Goal: Task Accomplishment & Management: Use online tool/utility

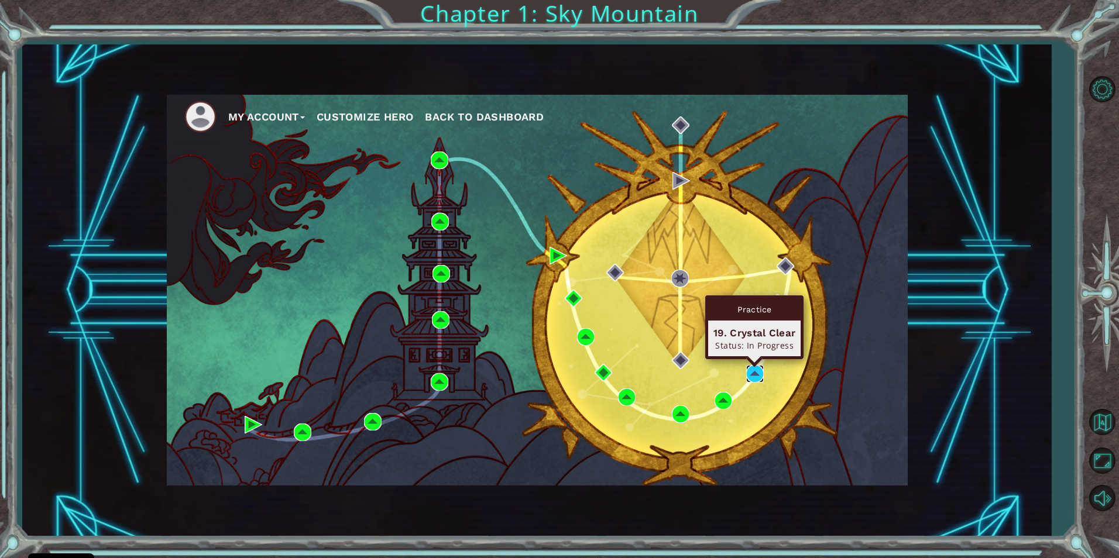
click at [754, 376] on img at bounding box center [755, 374] width 18 height 18
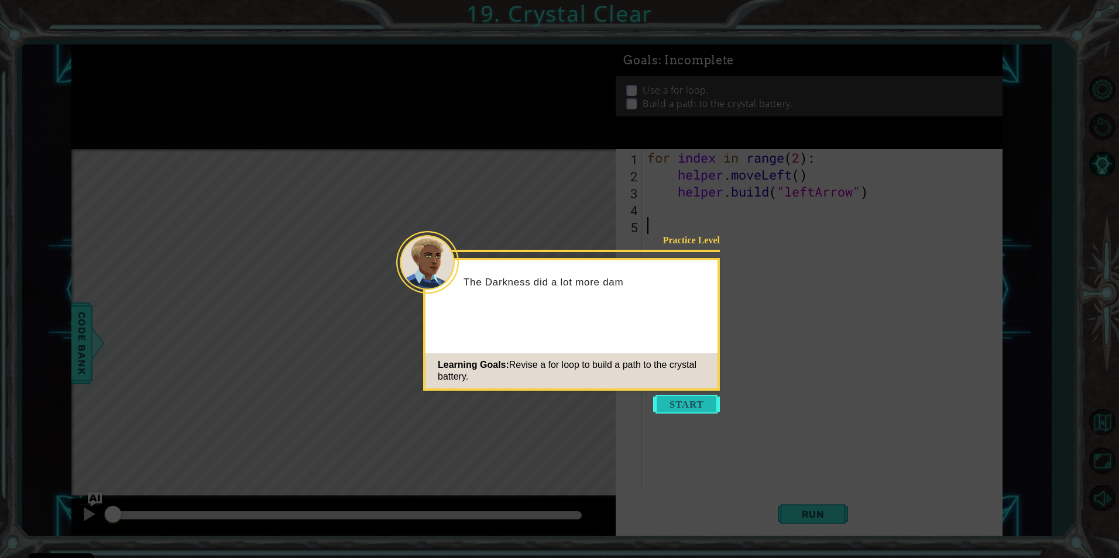
click at [705, 407] on button "Start" at bounding box center [686, 404] width 67 height 19
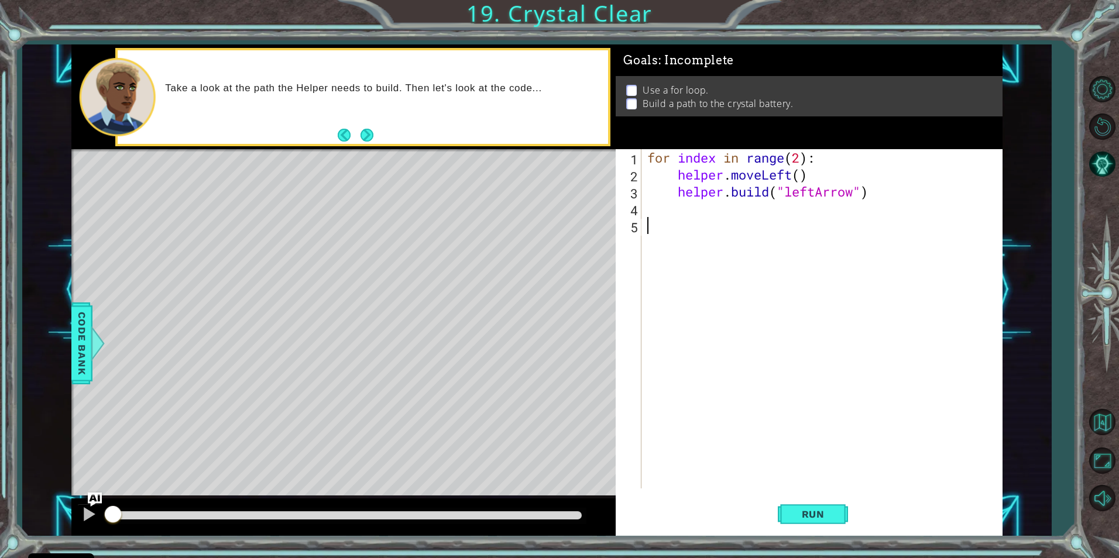
click at [694, 217] on div "for index in range ( 2 ) : helper . moveLeft ( ) helper . build ( "leftArrow" )" at bounding box center [824, 335] width 359 height 373
click at [675, 235] on div "for index in range ( 2 ) : helper . moveLeft ( ) helper . build ( "leftArrow" )" at bounding box center [824, 335] width 359 height 373
click at [681, 223] on div "for index in range ( 2 ) : helper . moveLeft ( ) helper . build ( "leftArrow" )" at bounding box center [824, 335] width 359 height 373
click at [683, 217] on div "for index in range ( 2 ) : helper . moveLeft ( ) helper . build ( "leftArrow" )" at bounding box center [824, 335] width 359 height 373
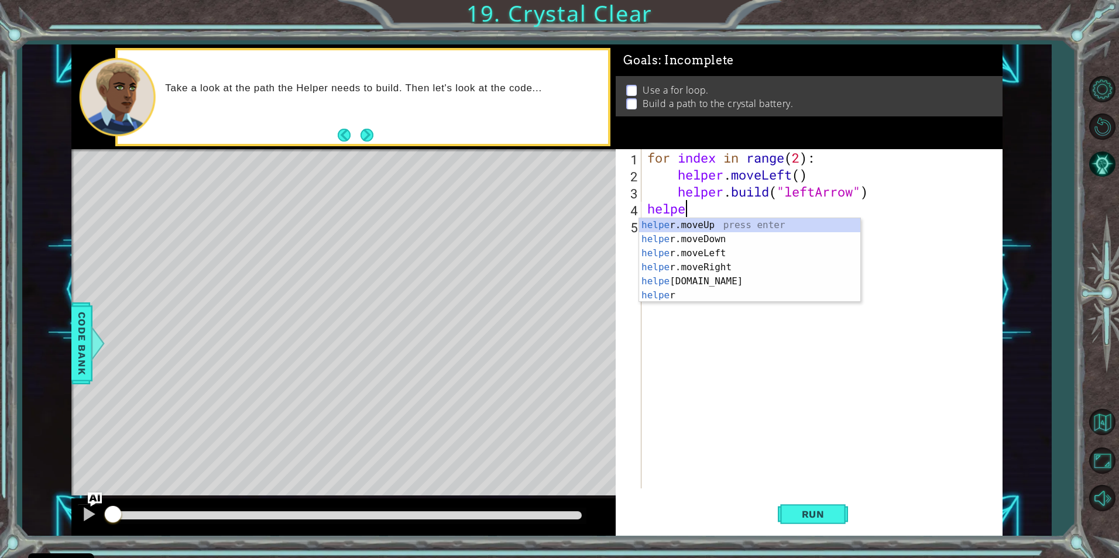
scroll to position [0, 2]
click at [686, 269] on div "helper press enter helper .moveUp press enter helper .moveDown press enter help…" at bounding box center [749, 274] width 221 height 112
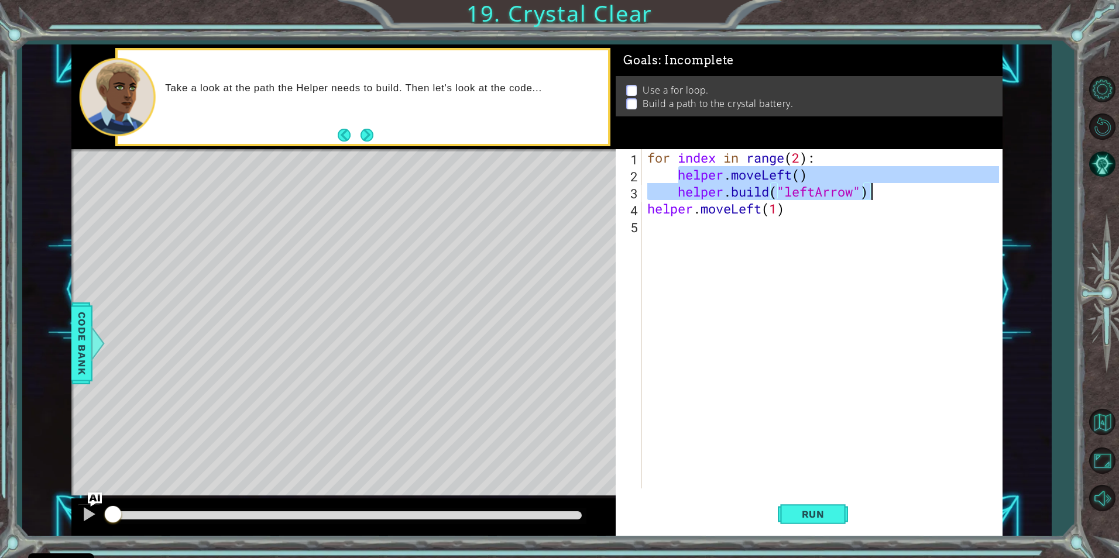
drag, startPoint x: 679, startPoint y: 178, endPoint x: 891, endPoint y: 195, distance: 213.2
click at [891, 195] on div "for index in range ( 2 ) : helper . moveLeft ( ) helper . build ( "leftArrow" )…" at bounding box center [824, 335] width 359 height 373
paste textarea "[DOMAIN_NAME]("righ"
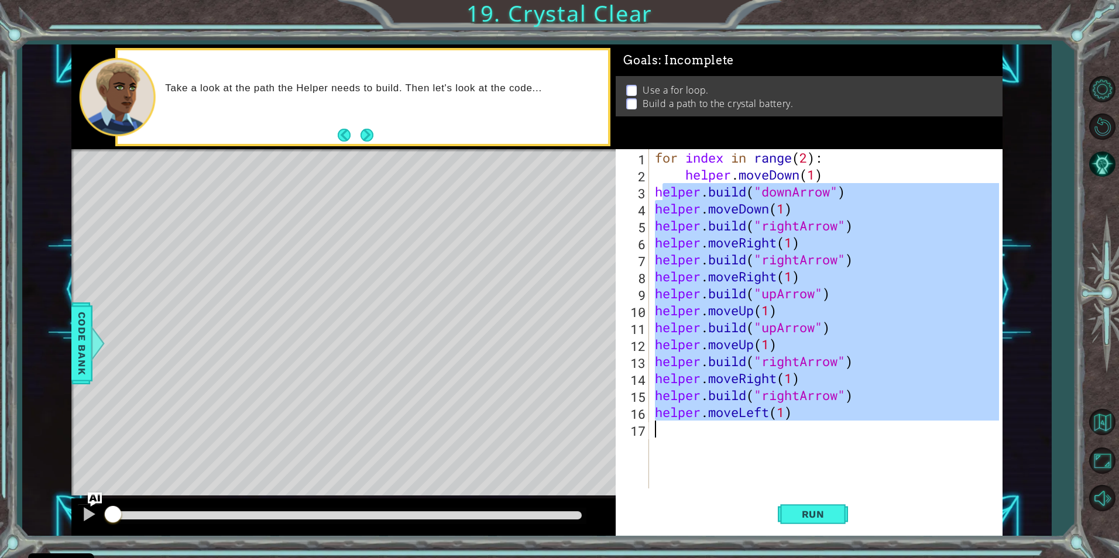
drag, startPoint x: 694, startPoint y: 187, endPoint x: 836, endPoint y: 455, distance: 303.4
click at [836, 455] on div "for index in range ( 2 ) : helper . moveDown ( 1 ) helper . build ( "downArrow"…" at bounding box center [829, 335] width 352 height 373
type textarea "h"
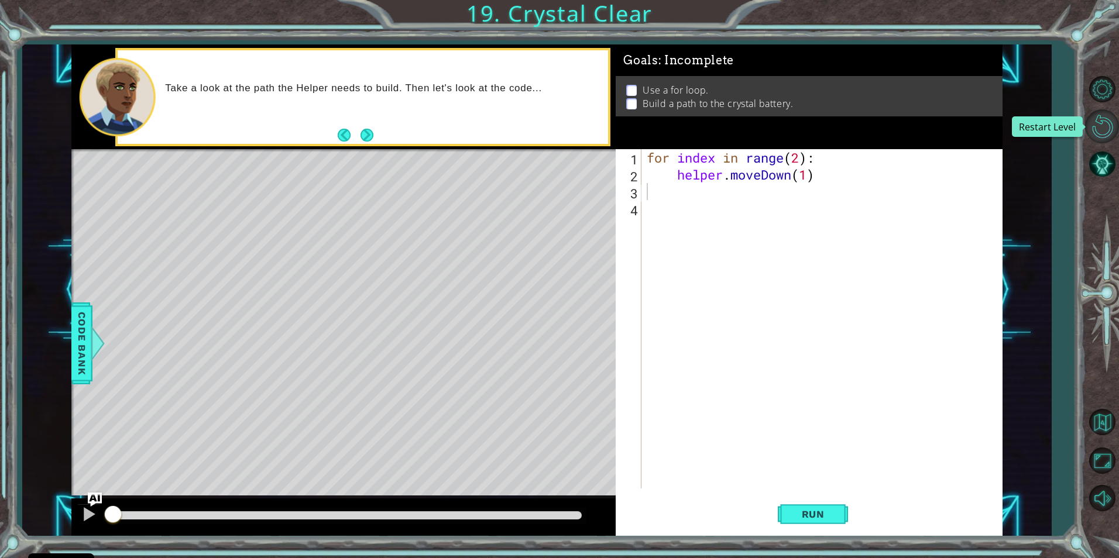
click at [1108, 130] on button "Restart Level" at bounding box center [1102, 126] width 34 height 34
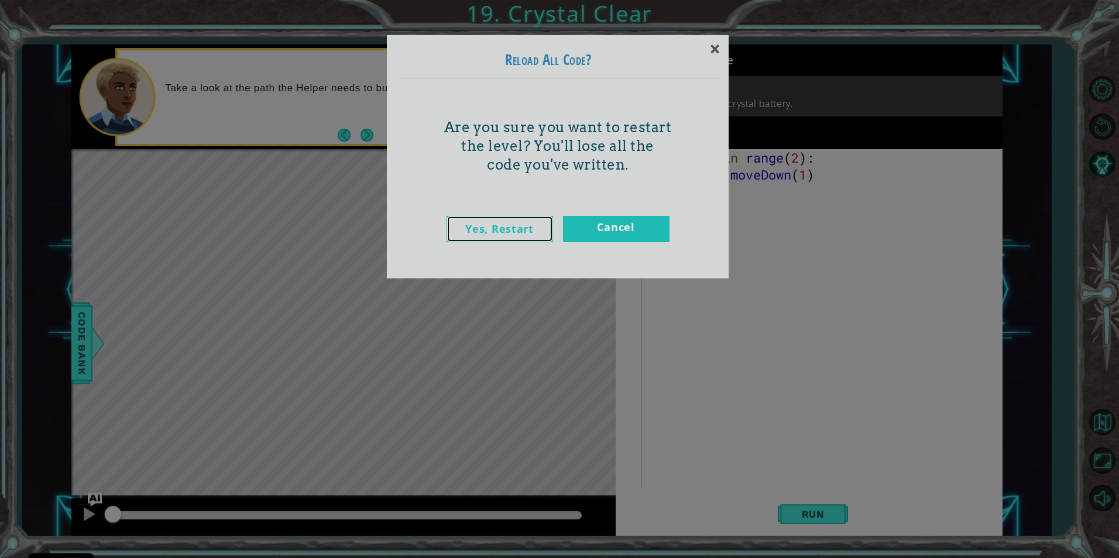
click at [531, 231] on link "Yes, Restart" at bounding box center [500, 229] width 107 height 26
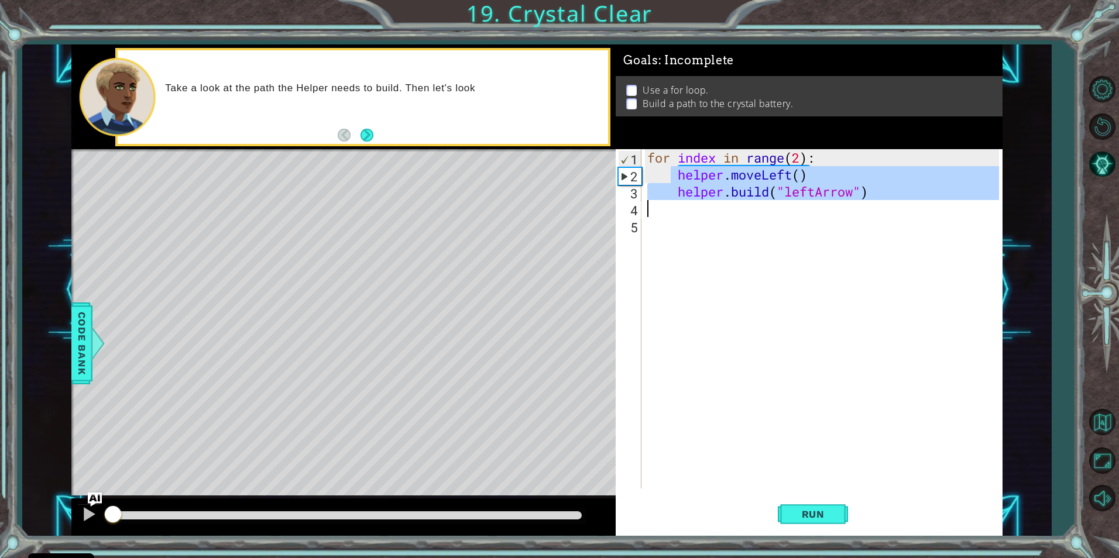
drag, startPoint x: 673, startPoint y: 172, endPoint x: 849, endPoint y: 201, distance: 178.5
click at [849, 201] on div "for index in range ( 2 ) : helper . moveLeft ( ) helper . build ( "leftArrow" )" at bounding box center [824, 335] width 359 height 373
type textarea "[DOMAIN_NAME]("leftArrow")"
click at [718, 226] on div "for index in range ( 2 ) : helper . moveLeft ( ) helper . build ( "leftArrow" )" at bounding box center [824, 335] width 359 height 373
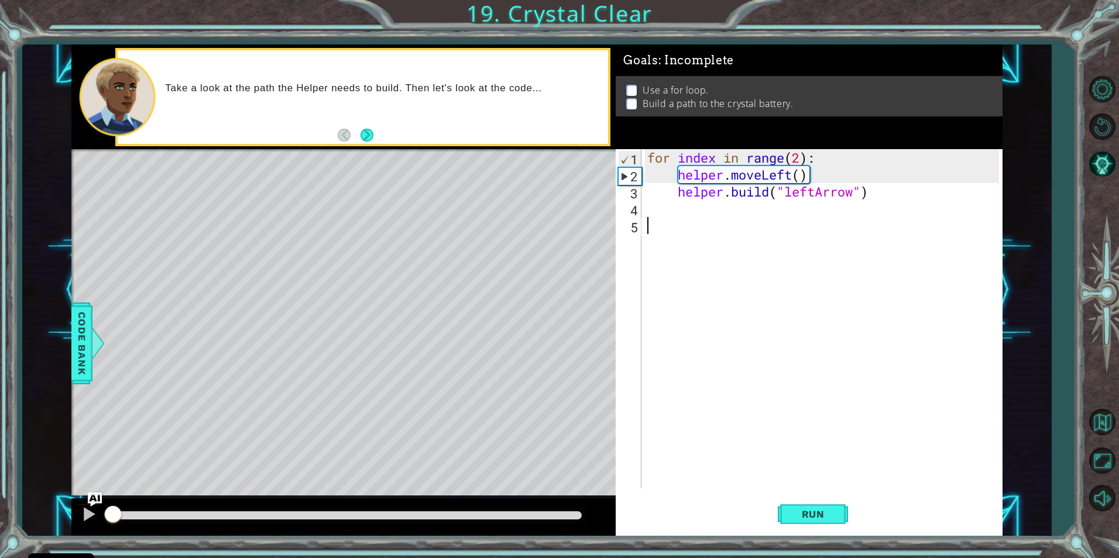
click at [667, 215] on div "for index in range ( 2 ) : helper . moveLeft ( ) helper . build ( "leftArrow" )" at bounding box center [824, 335] width 359 height 373
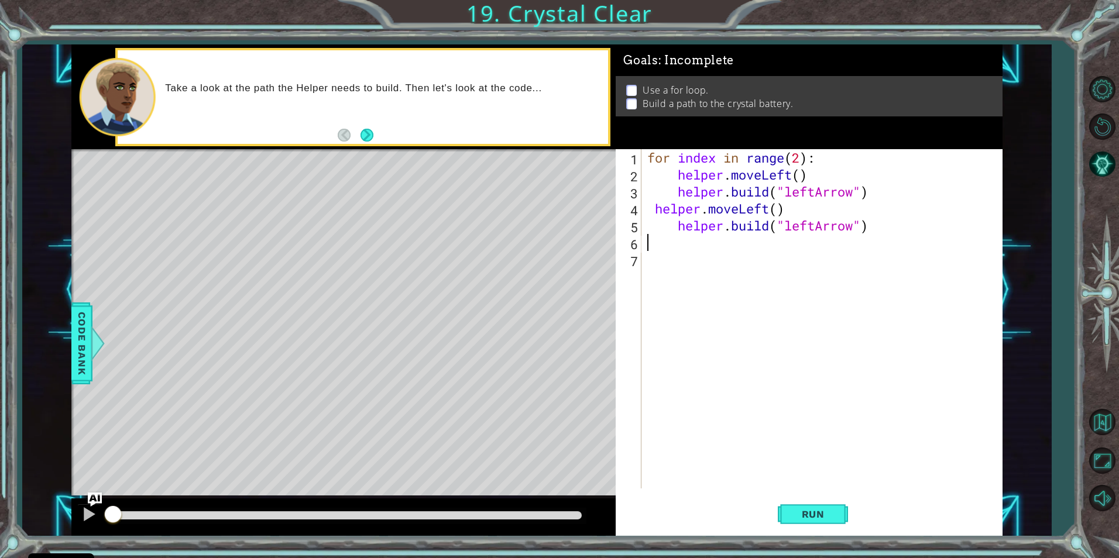
drag, startPoint x: 662, startPoint y: 247, endPoint x: 651, endPoint y: 241, distance: 12.6
click at [651, 241] on div "for index in range ( 2 ) : helper . moveLeft ( ) helper . build ( "leftArrow" )…" at bounding box center [824, 335] width 359 height 373
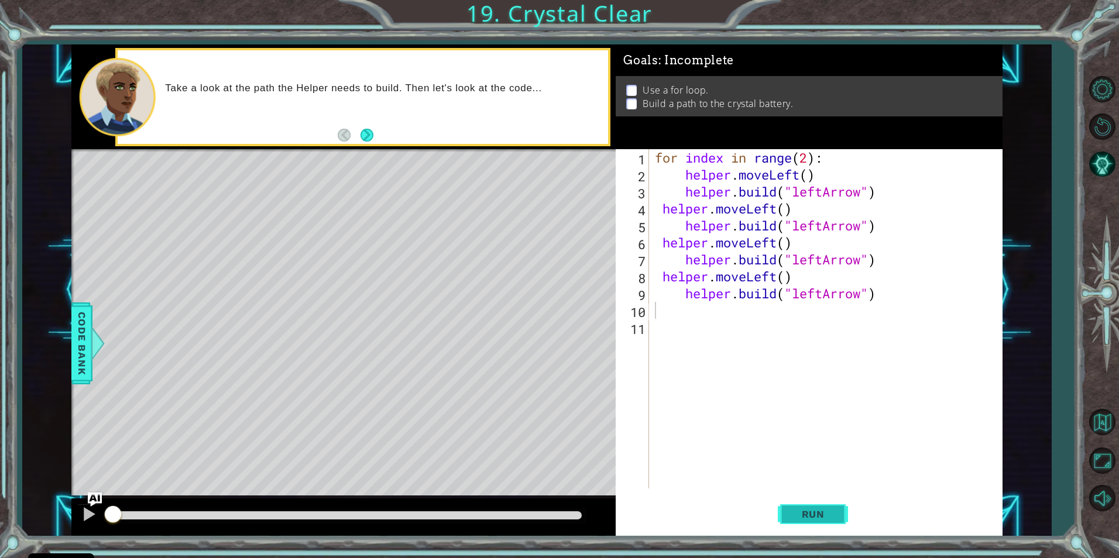
click at [803, 514] on span "Run" at bounding box center [813, 515] width 46 height 12
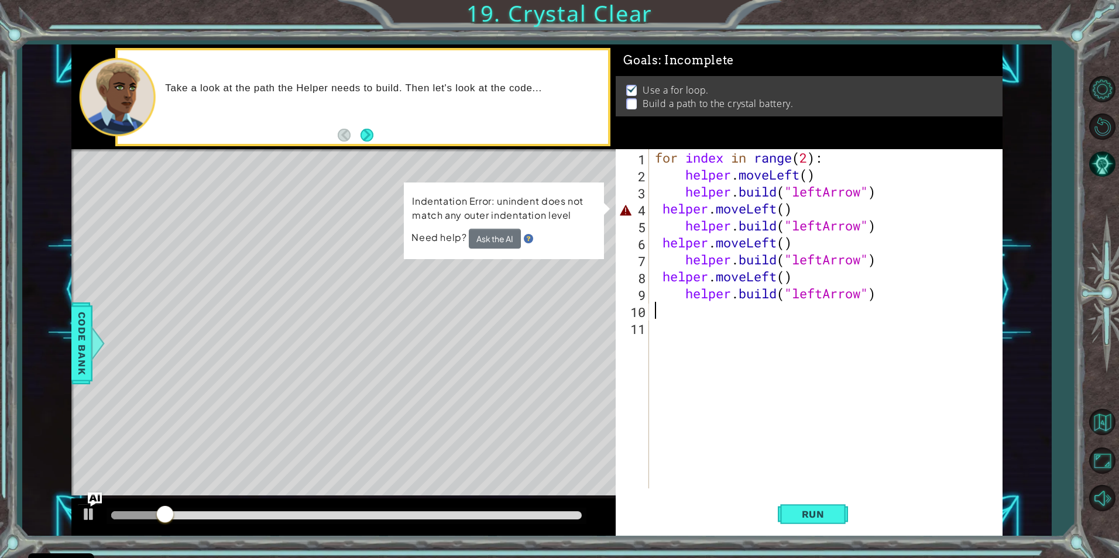
click at [691, 433] on div "for index in range ( 2 ) : helper . moveLeft ( ) helper . build ( "leftArrow" )…" at bounding box center [829, 335] width 352 height 373
click at [94, 512] on div at bounding box center [88, 514] width 15 height 15
click at [538, 285] on div "Level Map" at bounding box center [341, 321] width 541 height 345
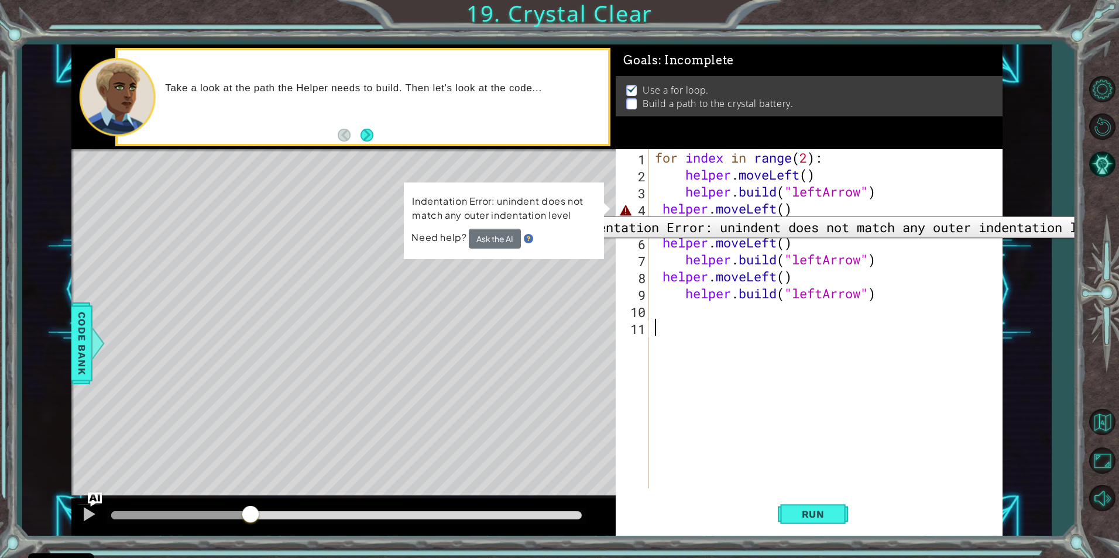
click at [623, 208] on div "4" at bounding box center [633, 210] width 31 height 17
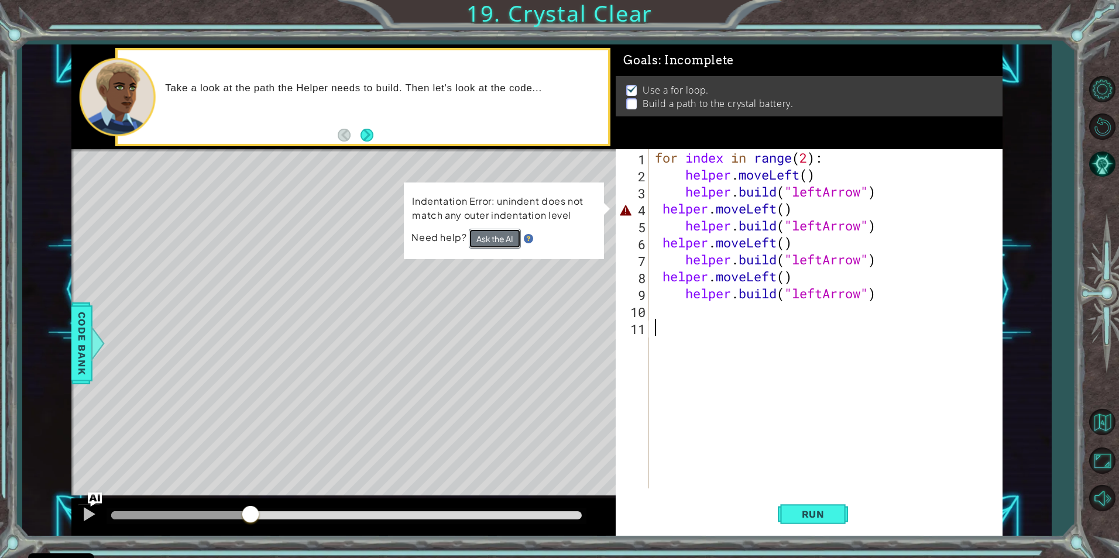
click at [492, 235] on button "Ask the AI" at bounding box center [495, 238] width 52 height 20
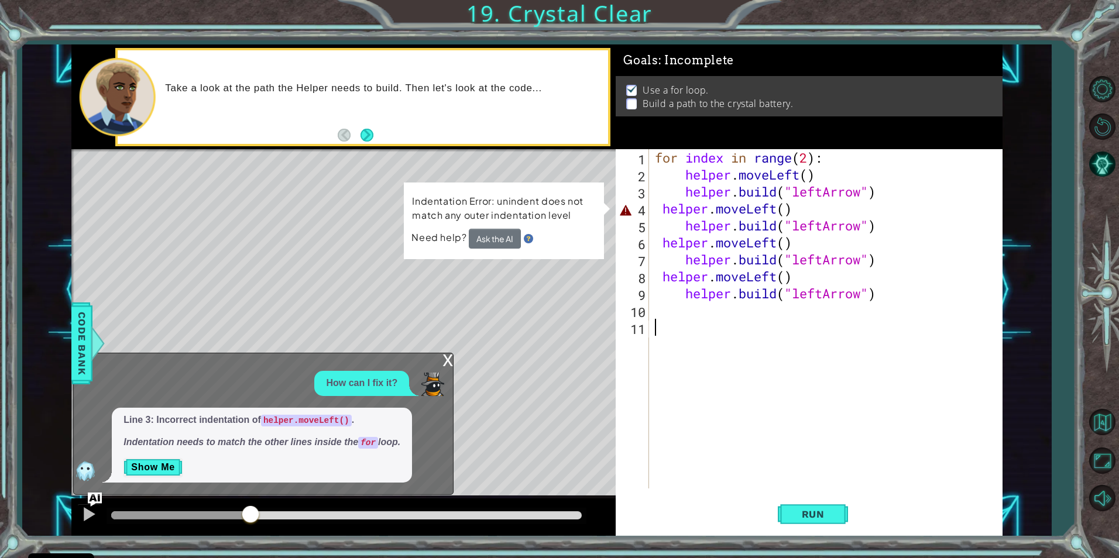
click at [661, 212] on div "for index in range ( 2 ) : helper . moveLeft ( ) helper . build ( "leftArrow" )…" at bounding box center [829, 335] width 352 height 373
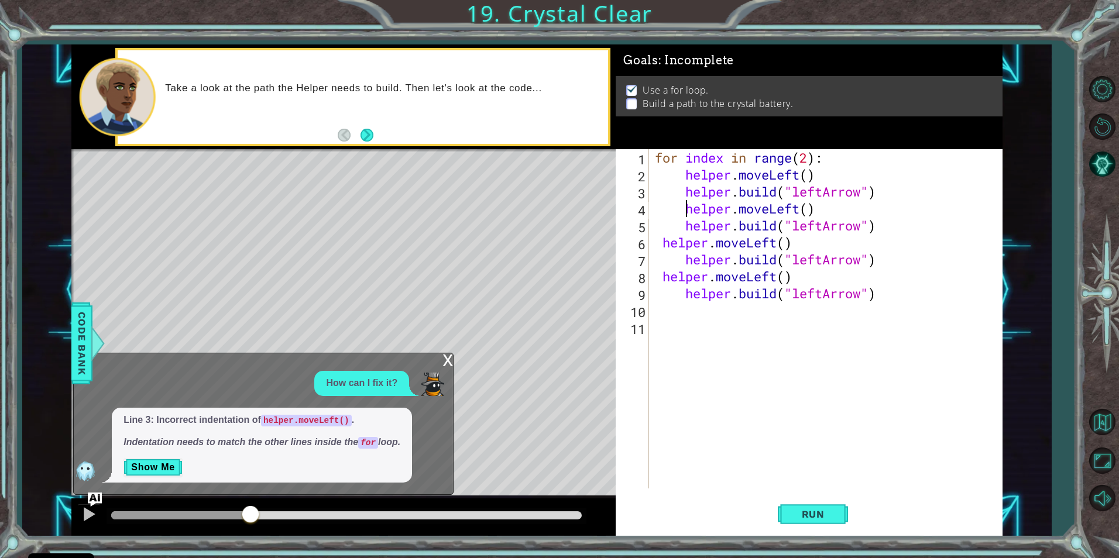
click at [660, 241] on div "for index in range ( 2 ) : helper . moveLeft ( ) helper . build ( "leftArrow" )…" at bounding box center [829, 335] width 352 height 373
click at [659, 277] on div "for index in range ( 2 ) : helper . moveLeft ( ) helper . build ( "leftArrow" )…" at bounding box center [829, 335] width 352 height 373
type textarea "helper.moveLeft()"
click at [790, 504] on button "Run" at bounding box center [813, 514] width 70 height 39
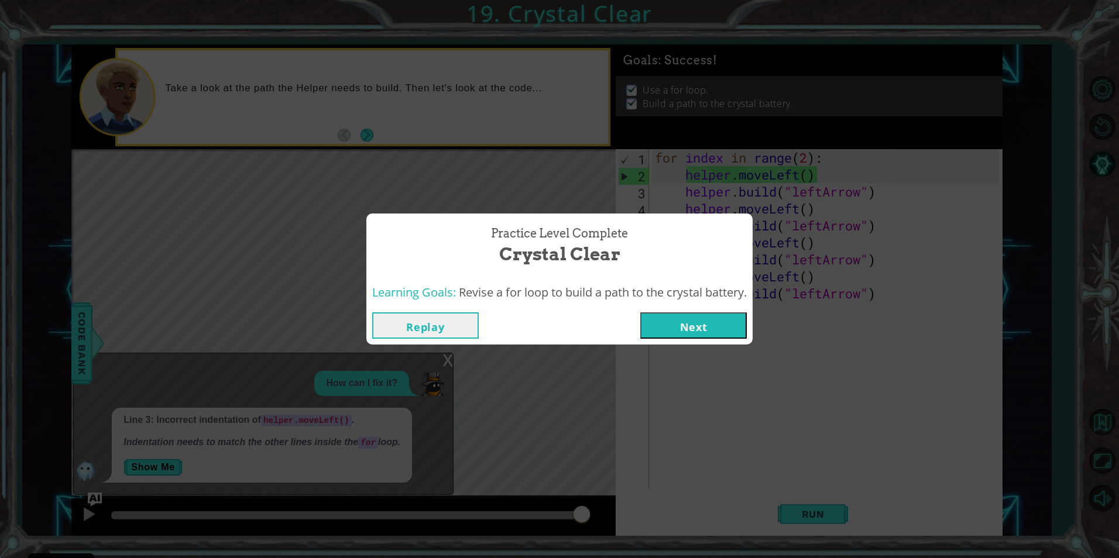
click at [710, 317] on button "Next" at bounding box center [693, 326] width 107 height 26
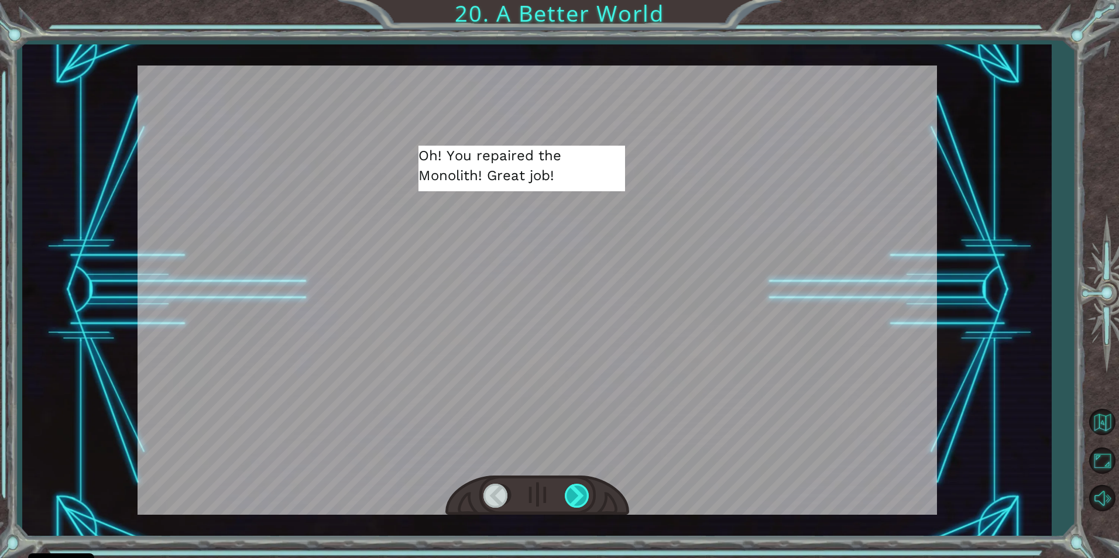
click at [579, 502] on div at bounding box center [578, 496] width 26 height 24
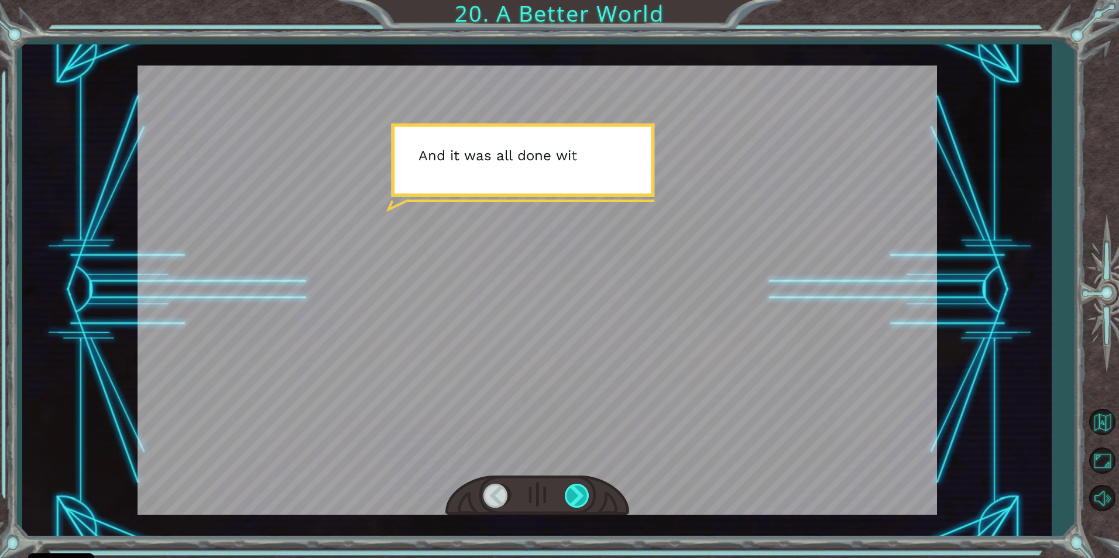
click at [577, 485] on div at bounding box center [578, 496] width 26 height 24
click at [576, 486] on div at bounding box center [578, 496] width 26 height 24
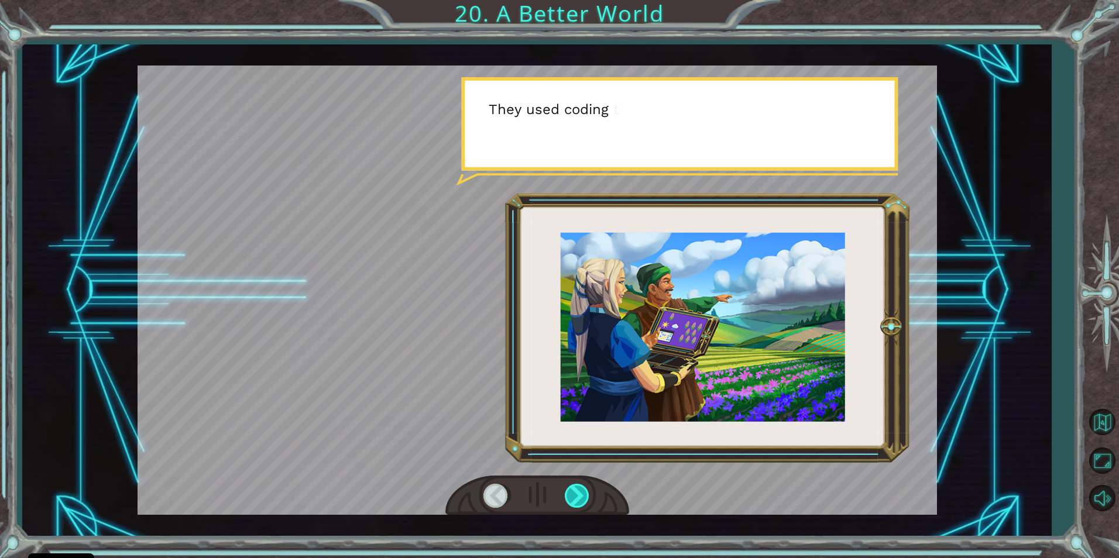
click at [575, 486] on div at bounding box center [578, 496] width 26 height 24
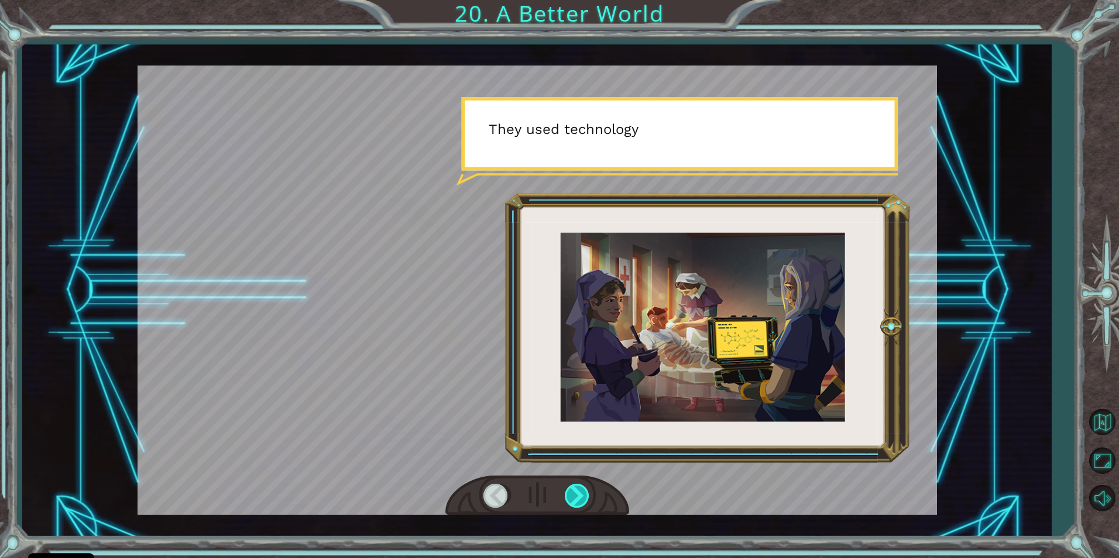
click at [575, 486] on div at bounding box center [578, 496] width 26 height 24
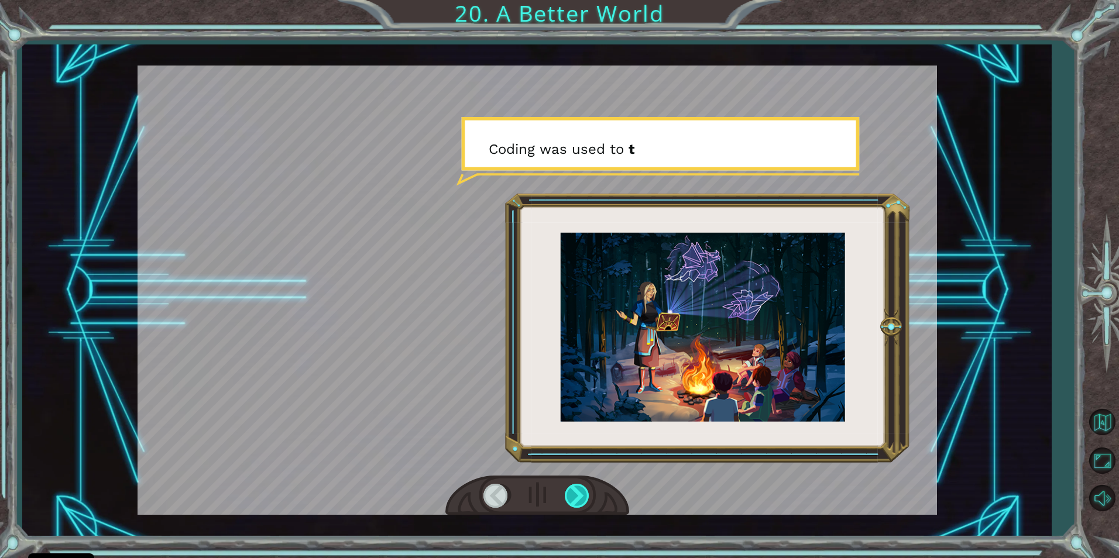
click at [575, 486] on div at bounding box center [578, 496] width 26 height 24
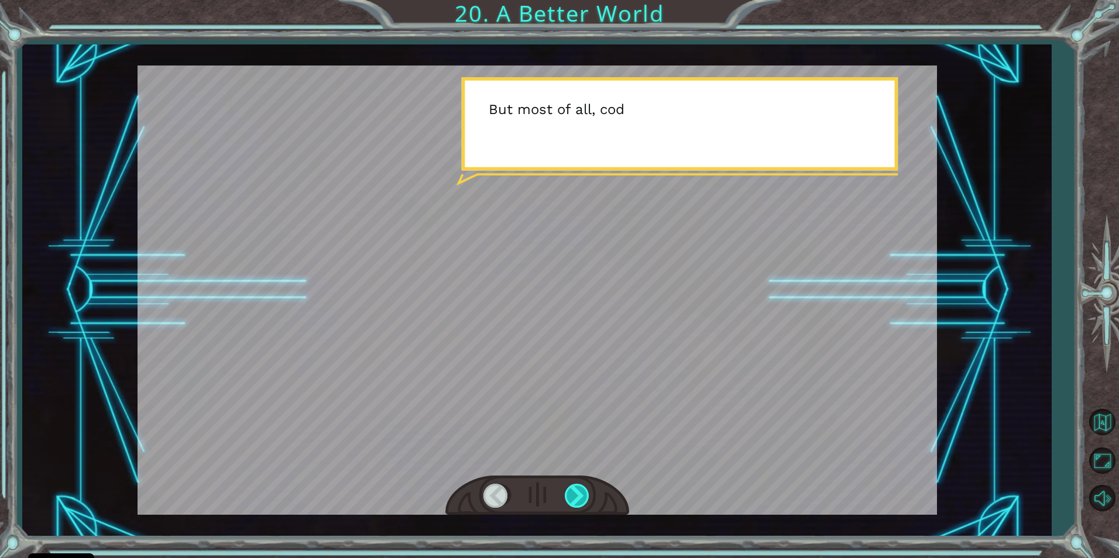
click at [575, 486] on div at bounding box center [578, 496] width 26 height 24
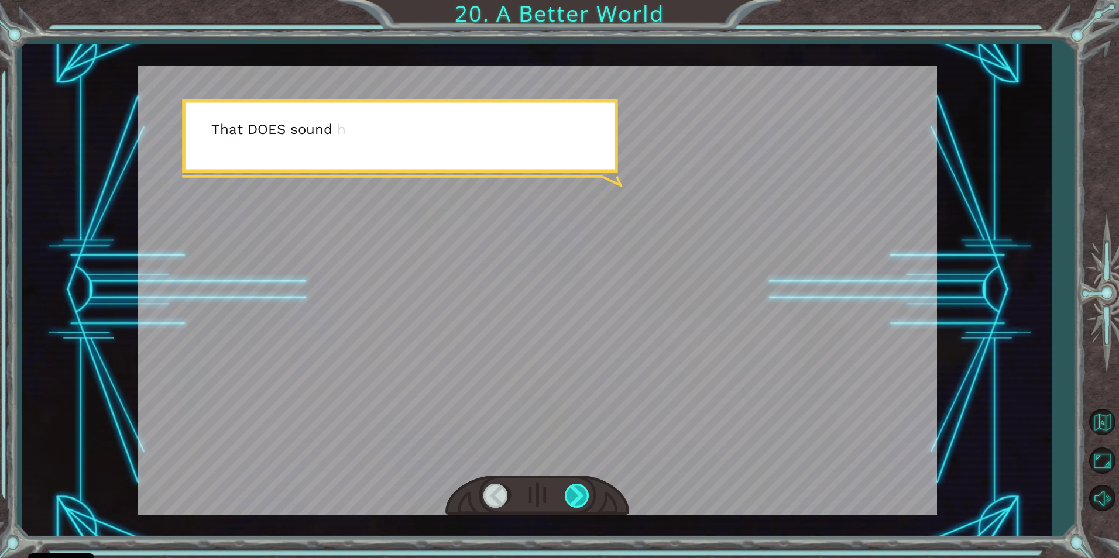
click at [575, 486] on div at bounding box center [578, 496] width 26 height 24
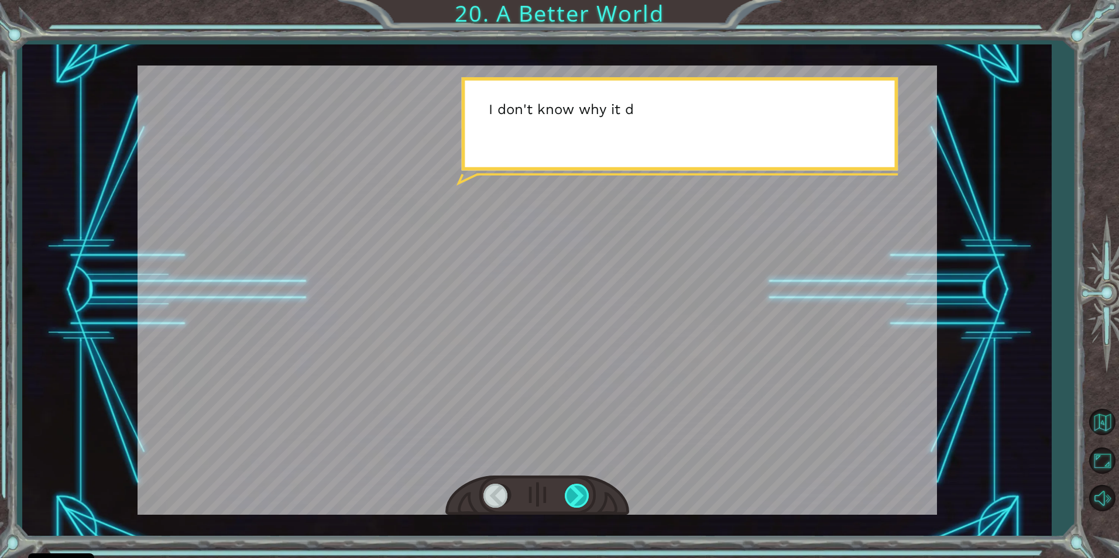
click at [575, 486] on div at bounding box center [578, 496] width 26 height 24
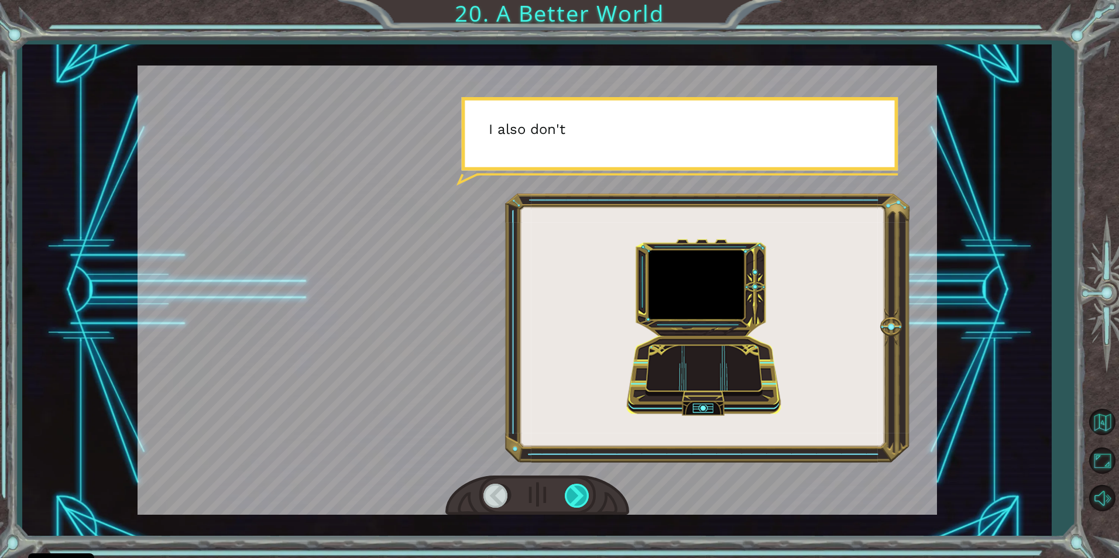
click at [575, 486] on div at bounding box center [578, 496] width 26 height 24
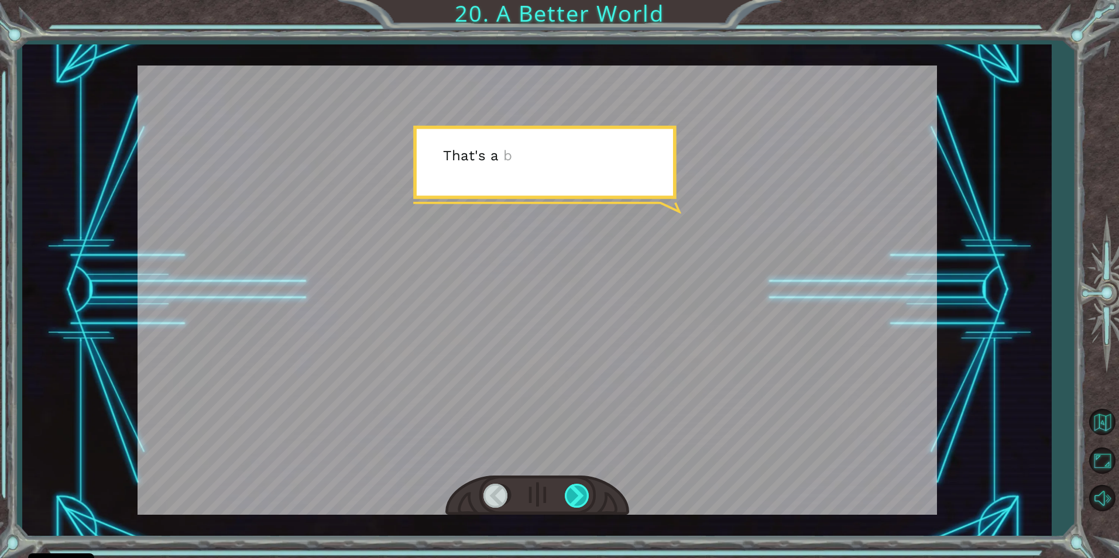
click at [575, 486] on div at bounding box center [578, 496] width 26 height 24
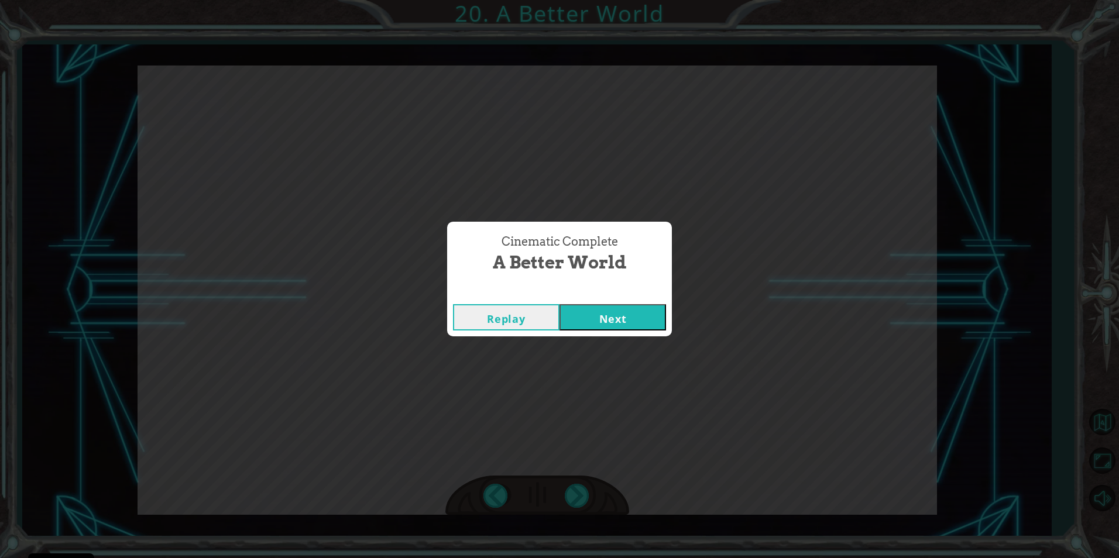
click at [581, 320] on button "Next" at bounding box center [613, 317] width 107 height 26
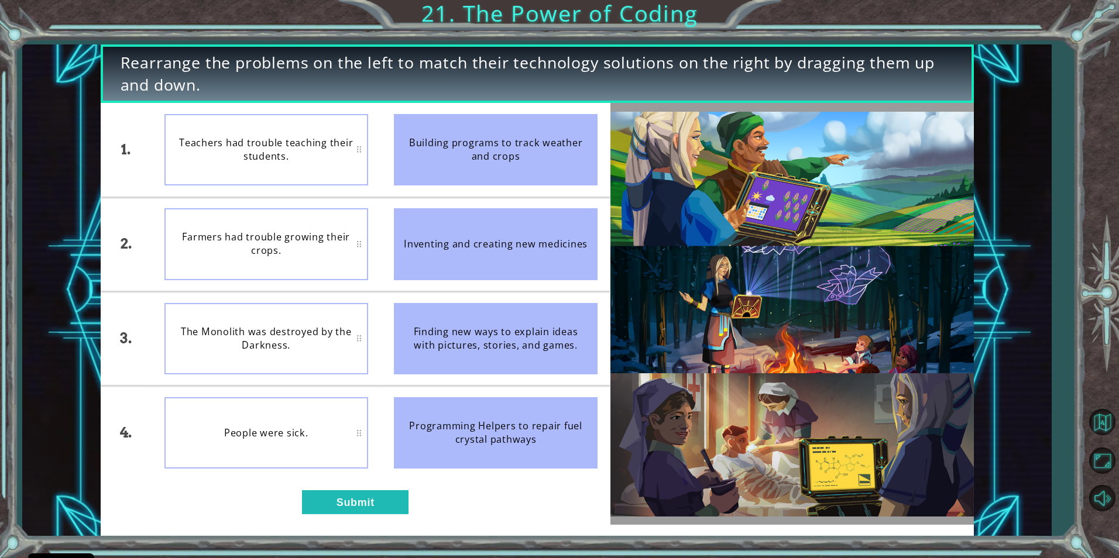
click at [306, 161] on div "Teachers had trouble teaching their students." at bounding box center [266, 149] width 204 height 71
drag, startPoint x: 542, startPoint y: 363, endPoint x: 539, endPoint y: 190, distance: 173.3
click at [542, 184] on ul "Building programs to track weather and crops Inventing and creating new medicin…" at bounding box center [495, 291] width 229 height 376
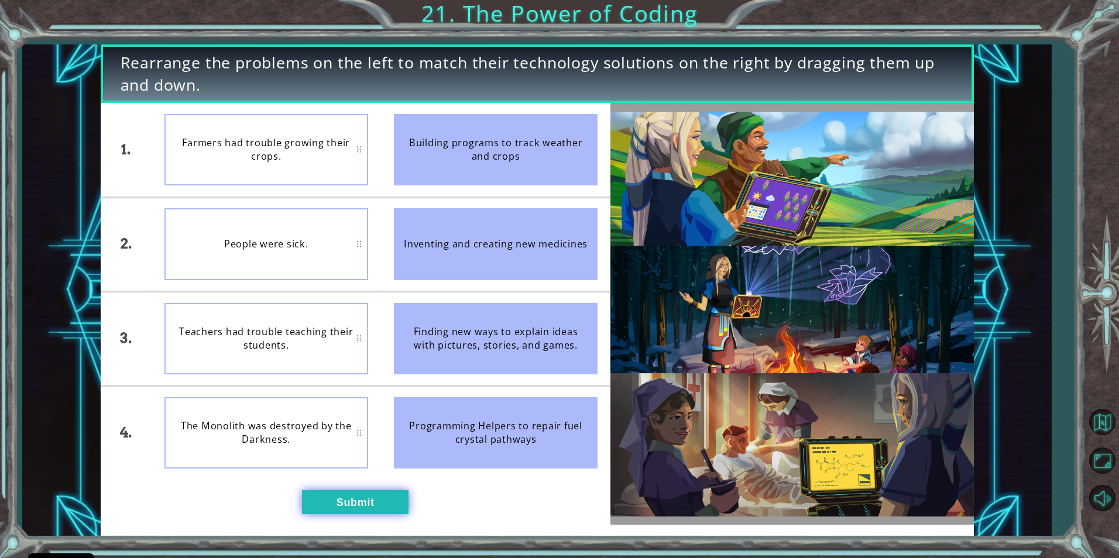
click at [345, 499] on button "Submit" at bounding box center [355, 501] width 107 height 23
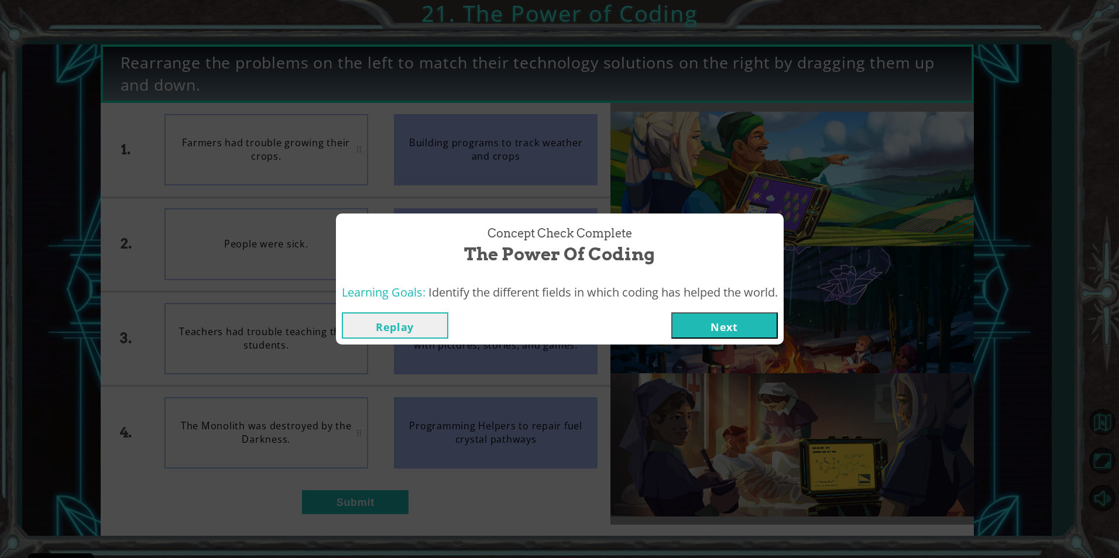
click at [739, 320] on button "Next" at bounding box center [724, 326] width 107 height 26
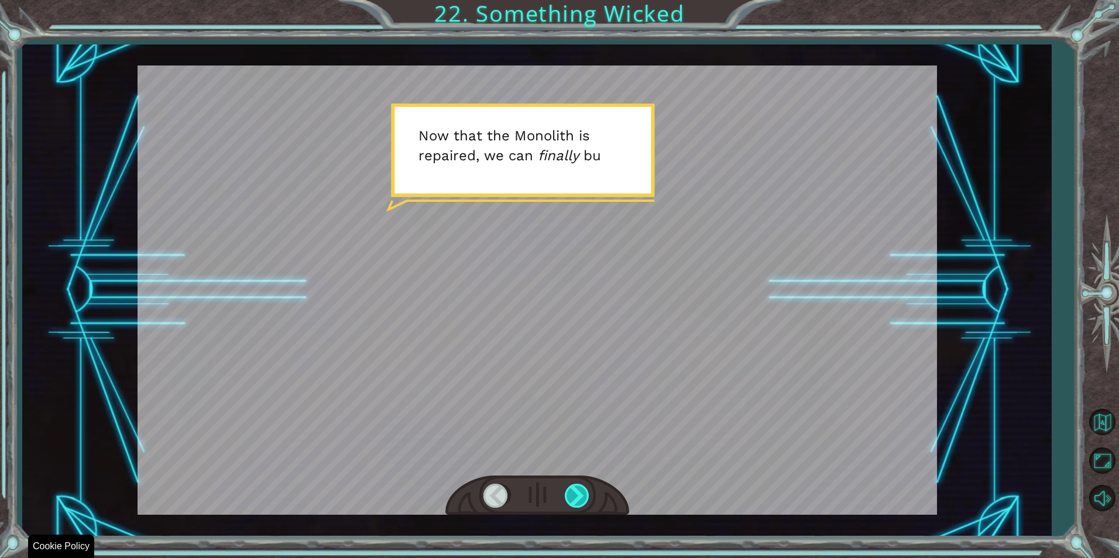
click at [582, 503] on div at bounding box center [578, 496] width 26 height 24
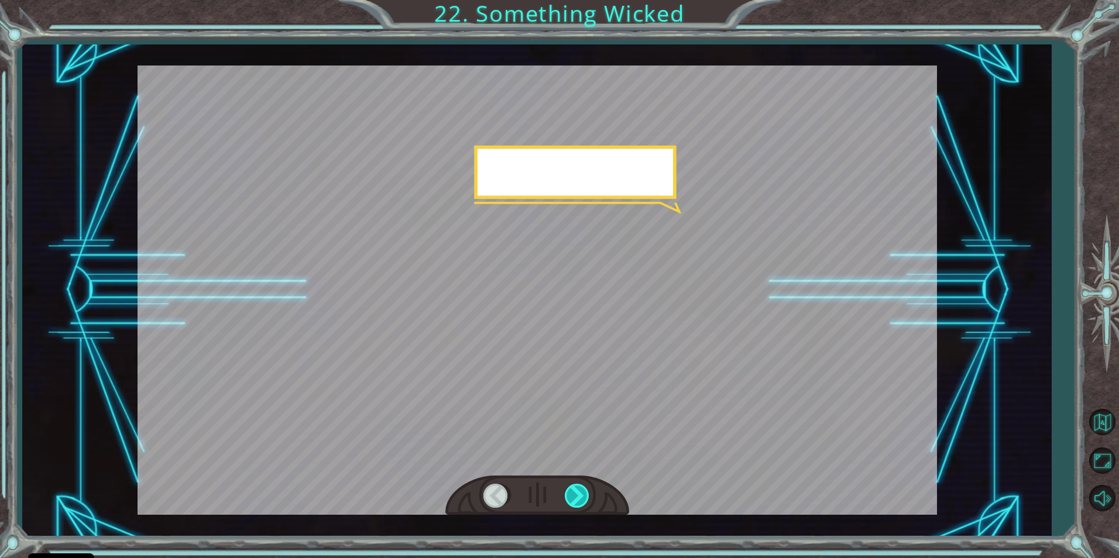
click at [582, 503] on div at bounding box center [578, 496] width 26 height 24
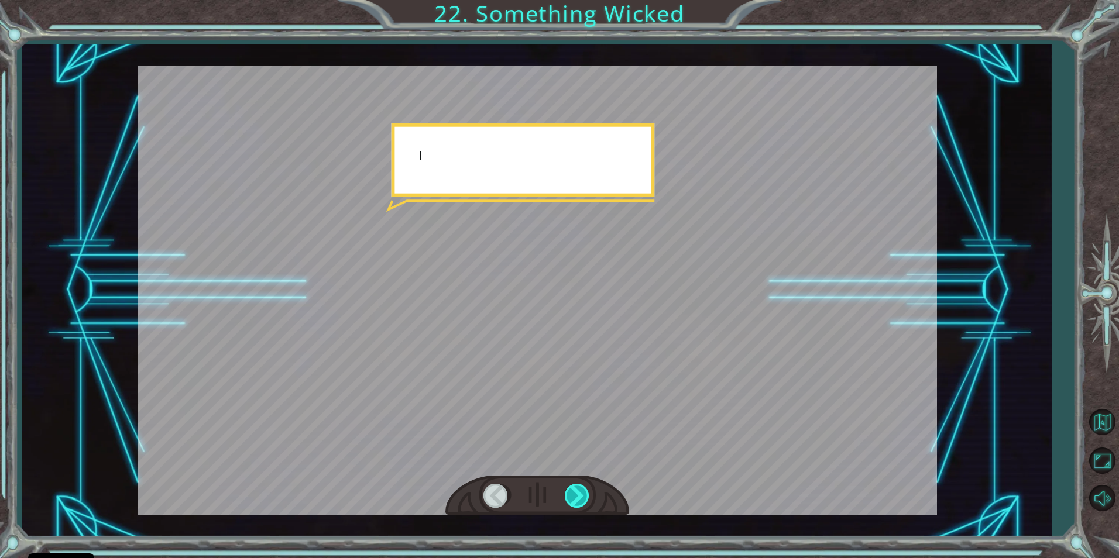
click at [582, 503] on div at bounding box center [578, 496] width 26 height 24
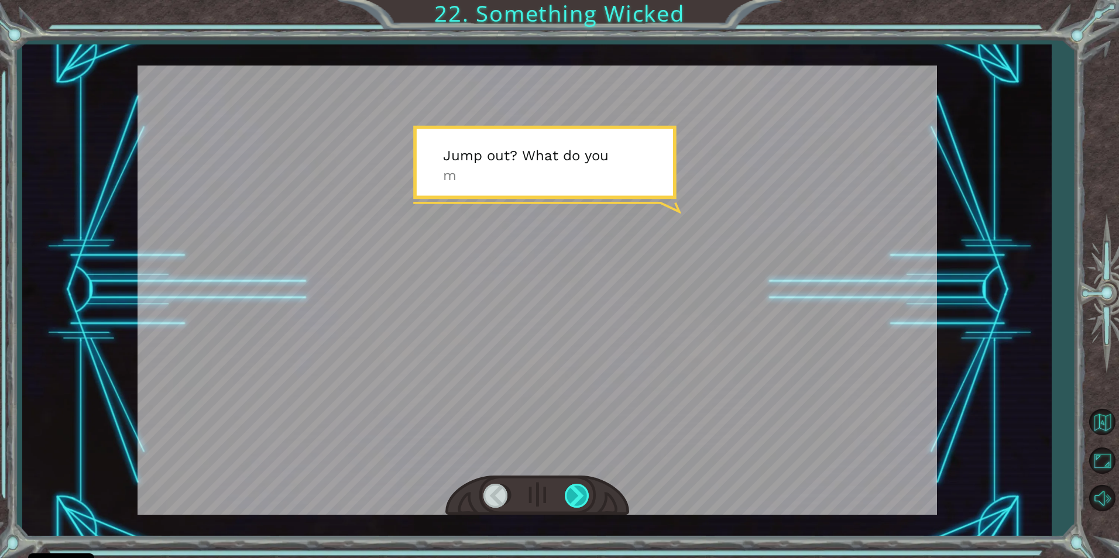
click at [572, 490] on div at bounding box center [578, 496] width 26 height 24
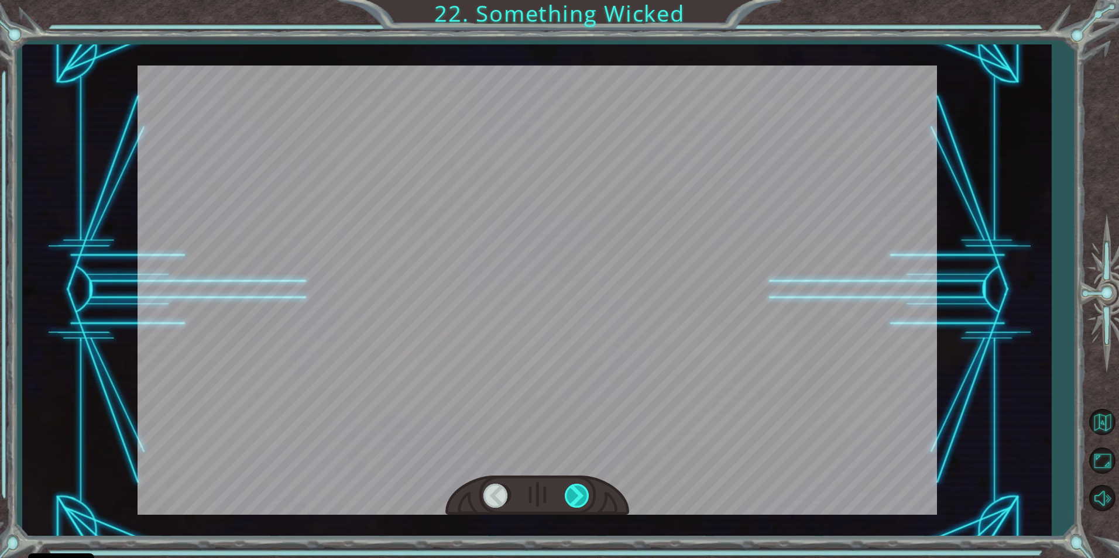
click at [569, 0] on div "Temporary Text N o w t h a t t h e M o n o l i t h i s r e p a i r e d , w e c …" at bounding box center [559, 0] width 1119 height 0
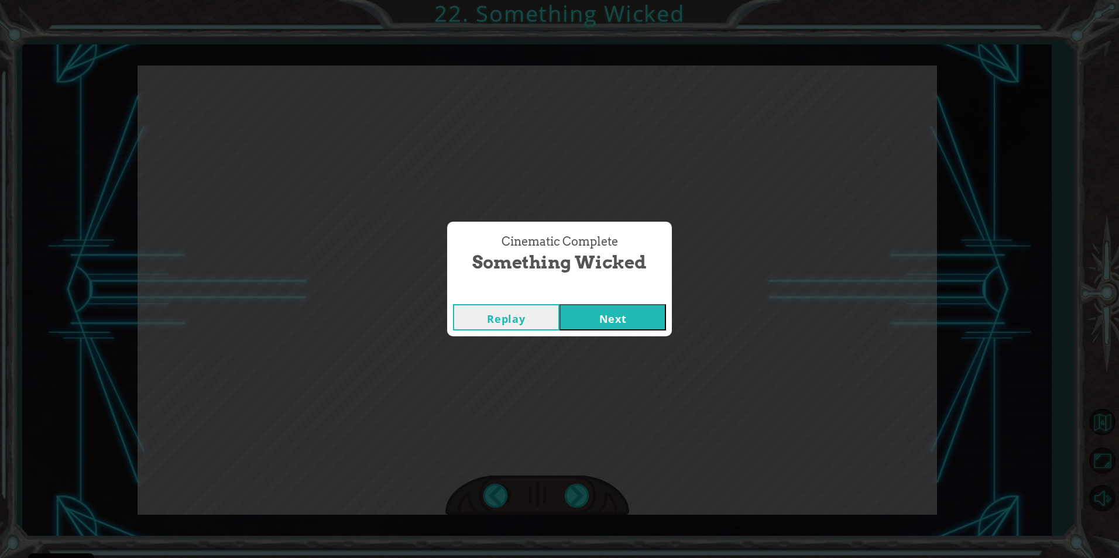
click at [589, 320] on button "Next" at bounding box center [613, 317] width 107 height 26
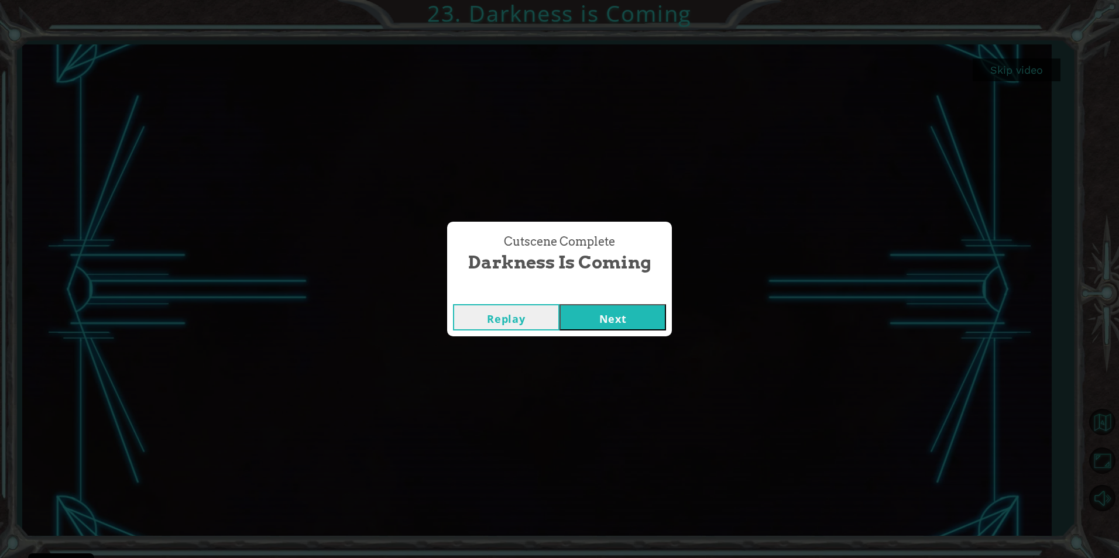
click at [596, 314] on button "Next" at bounding box center [613, 317] width 107 height 26
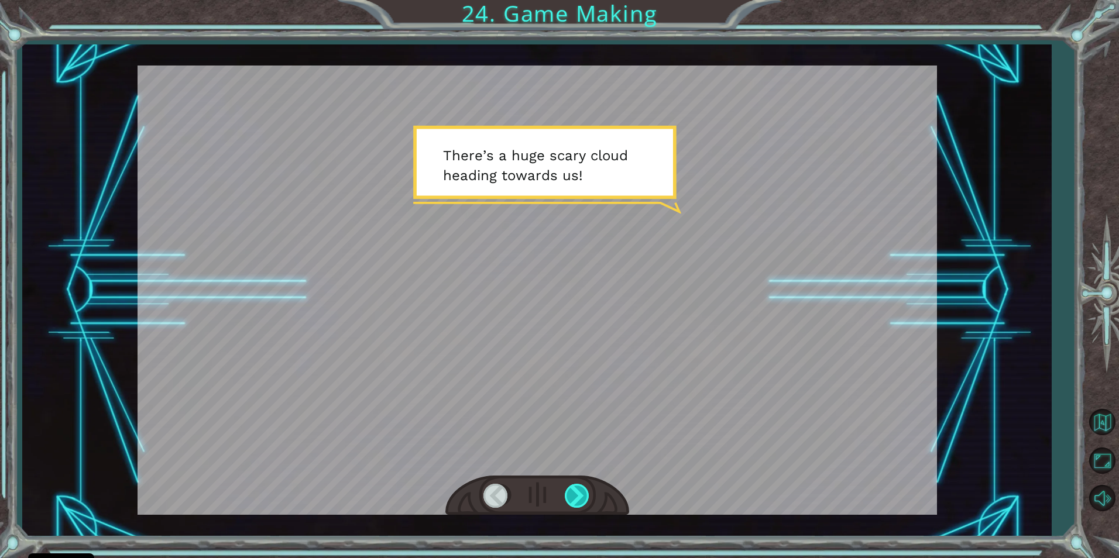
click at [587, 499] on div at bounding box center [578, 496] width 26 height 24
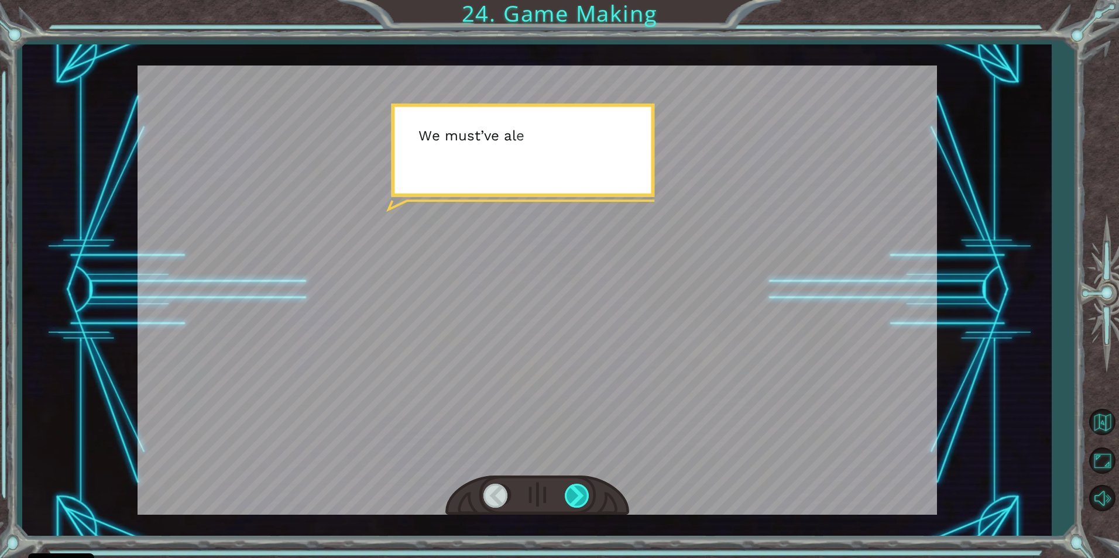
click at [587, 499] on div at bounding box center [578, 496] width 26 height 24
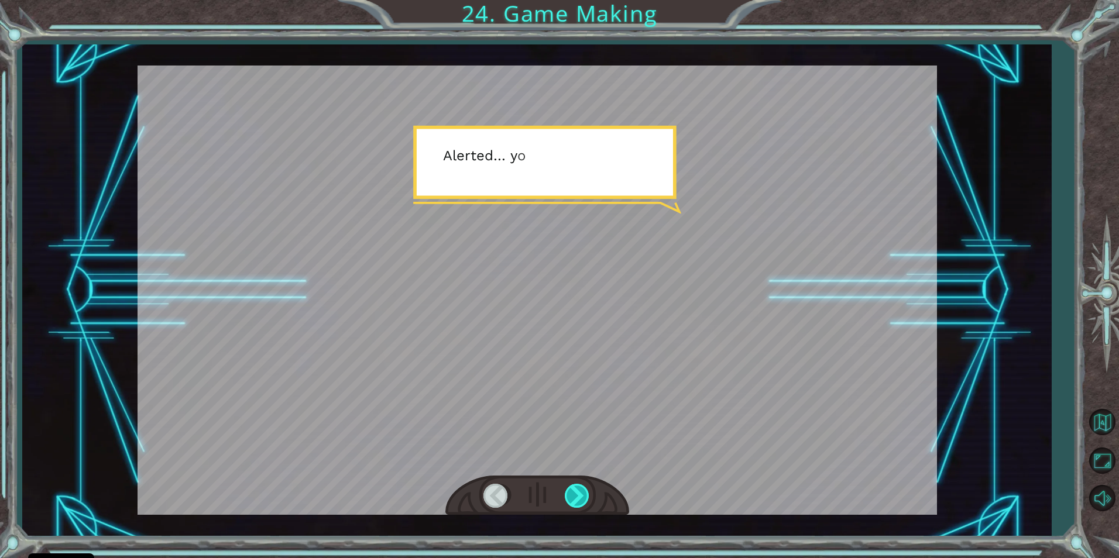
click at [581, 496] on div at bounding box center [578, 496] width 26 height 24
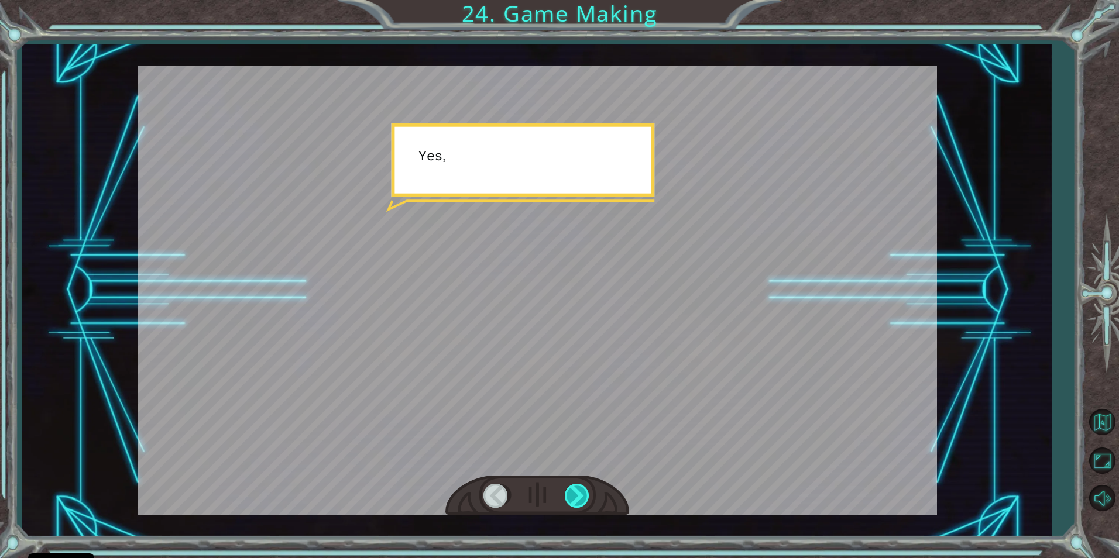
click at [579, 496] on div at bounding box center [578, 496] width 26 height 24
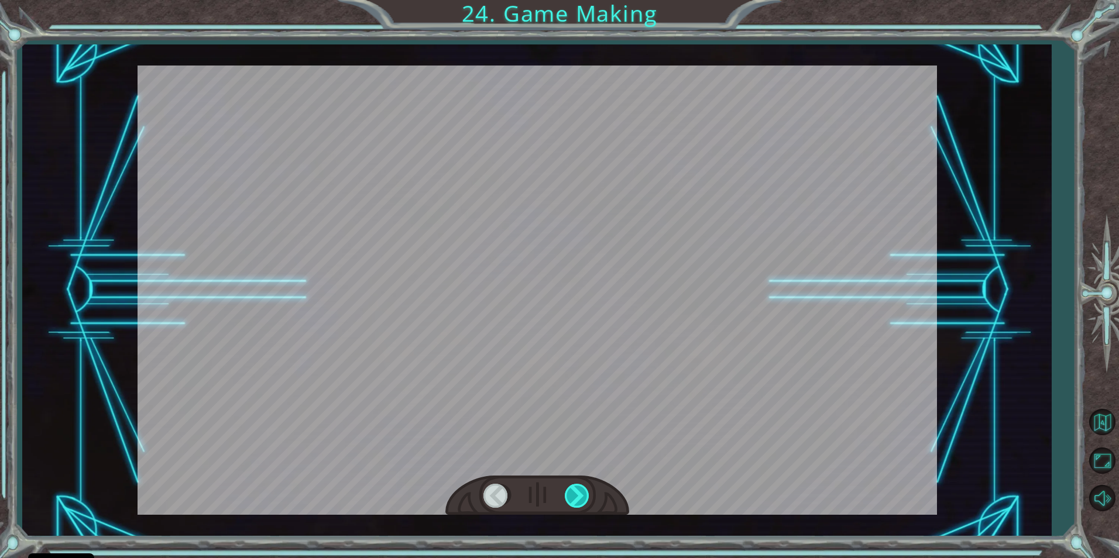
click at [579, 496] on div at bounding box center [578, 496] width 26 height 24
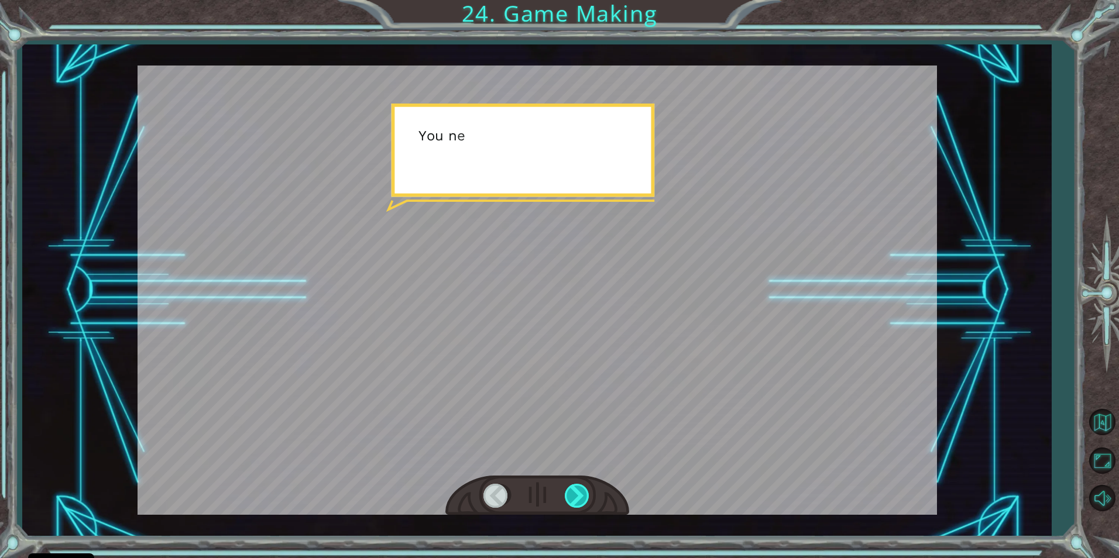
click at [579, 496] on div at bounding box center [578, 496] width 26 height 24
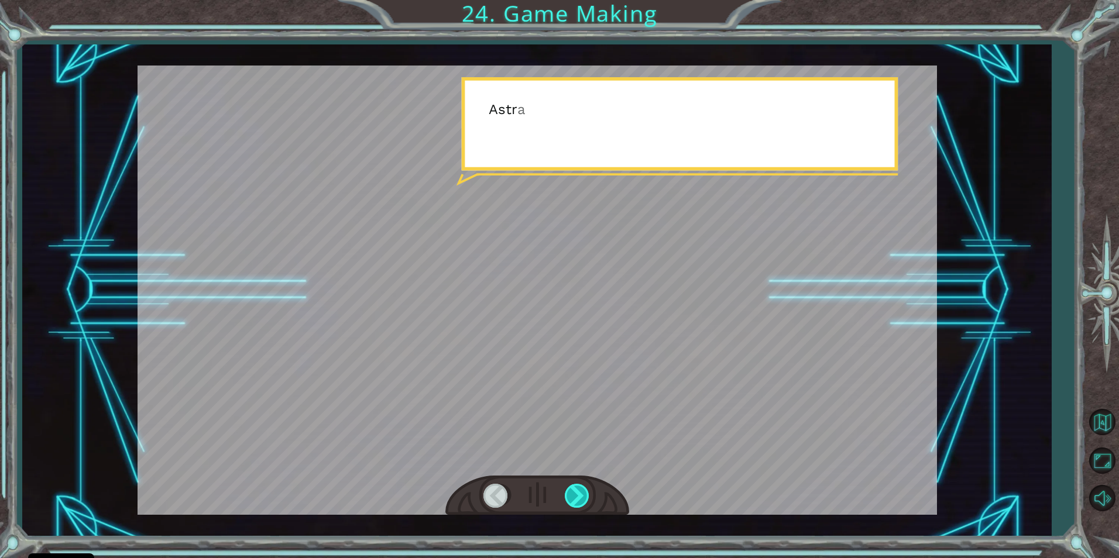
click at [579, 496] on div at bounding box center [578, 496] width 26 height 24
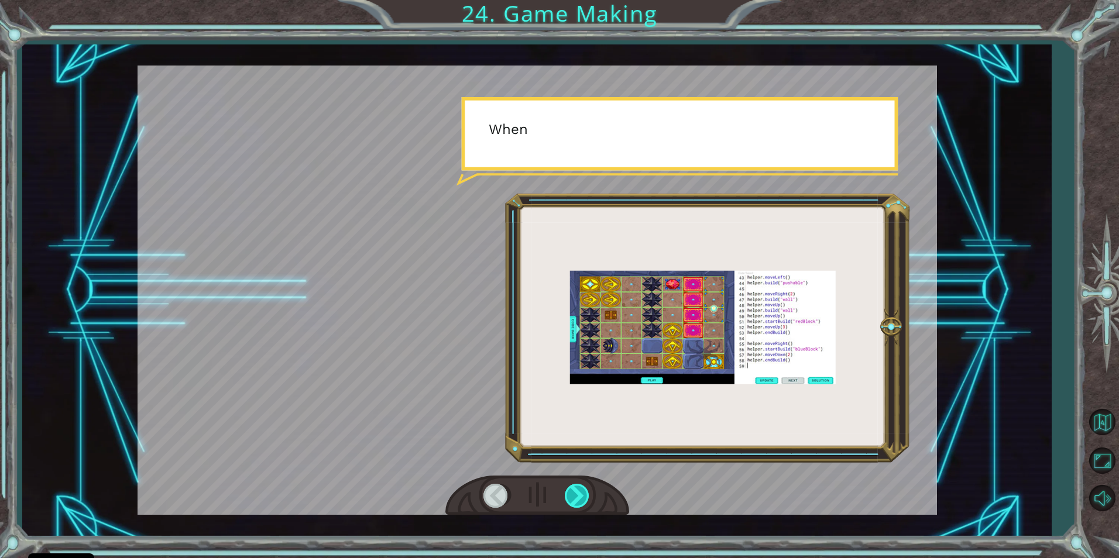
click at [581, 491] on div at bounding box center [578, 496] width 26 height 24
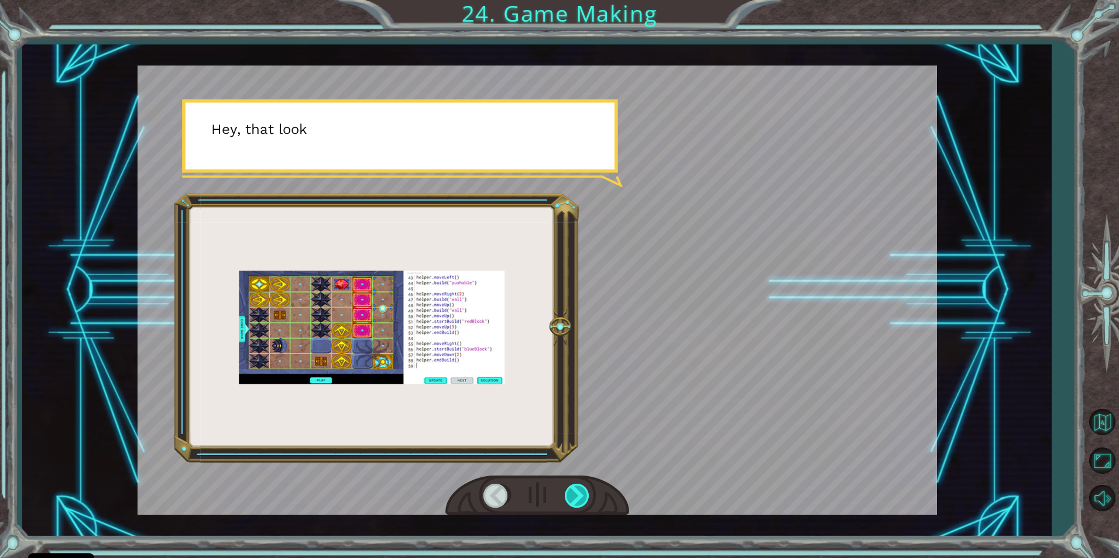
click at [581, 491] on div at bounding box center [578, 496] width 26 height 24
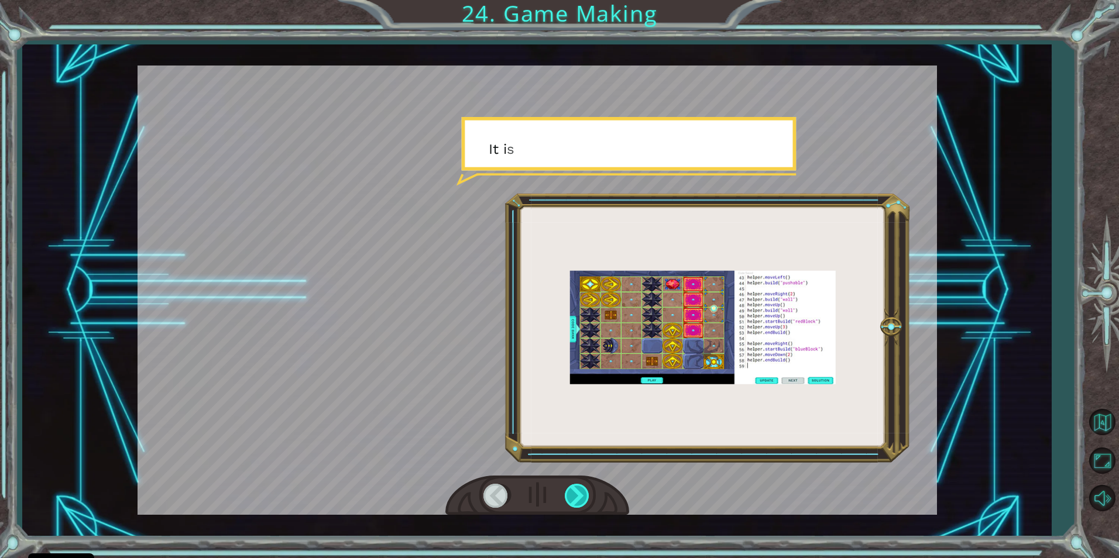
click at [581, 491] on div at bounding box center [578, 496] width 26 height 24
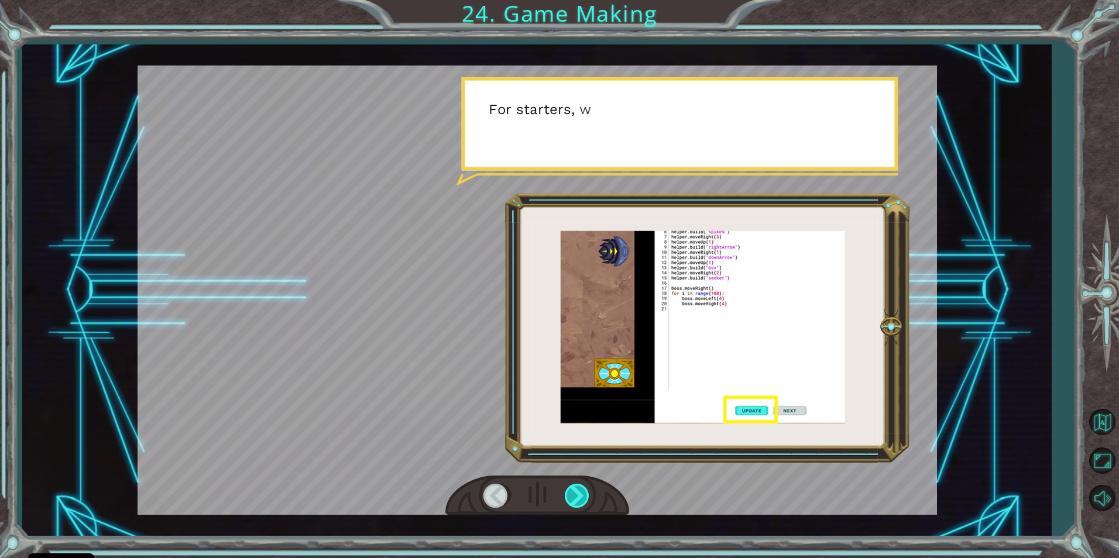
drag, startPoint x: 581, startPoint y: 491, endPoint x: 575, endPoint y: 488, distance: 7.1
click at [581, 490] on div at bounding box center [578, 496] width 26 height 24
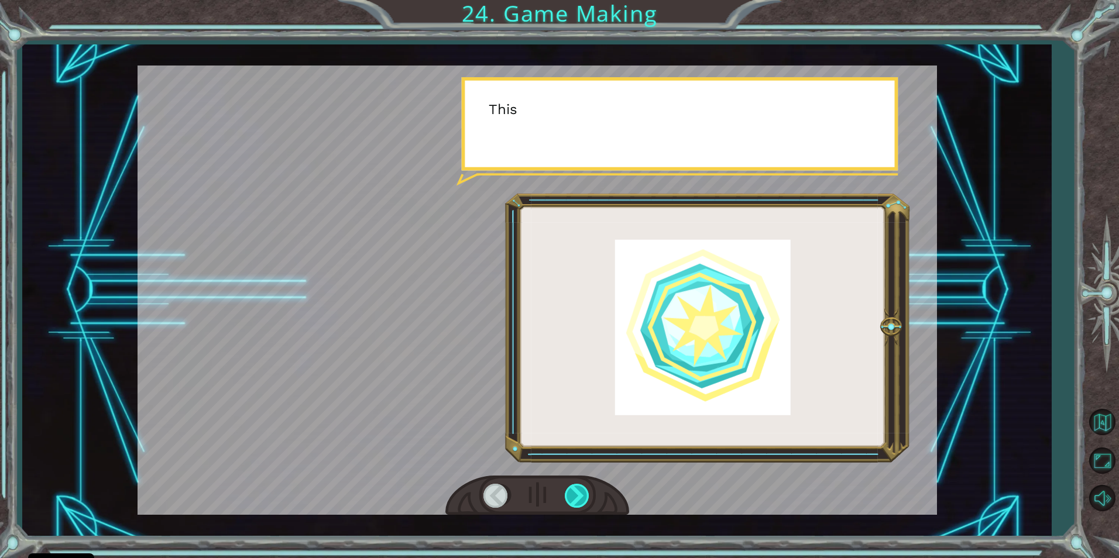
click at [574, 488] on div at bounding box center [578, 496] width 26 height 24
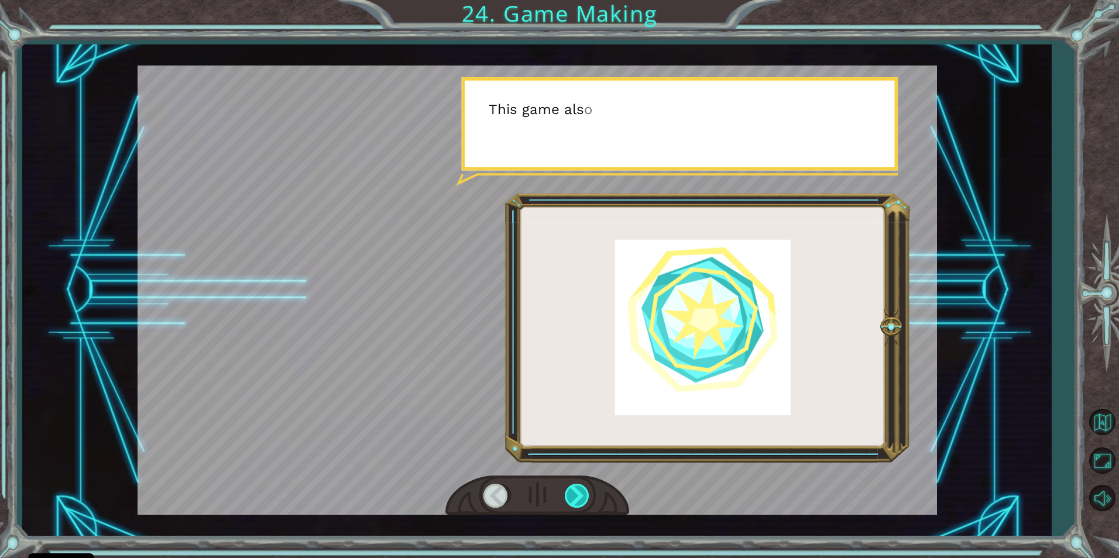
click at [574, 488] on div at bounding box center [578, 496] width 26 height 24
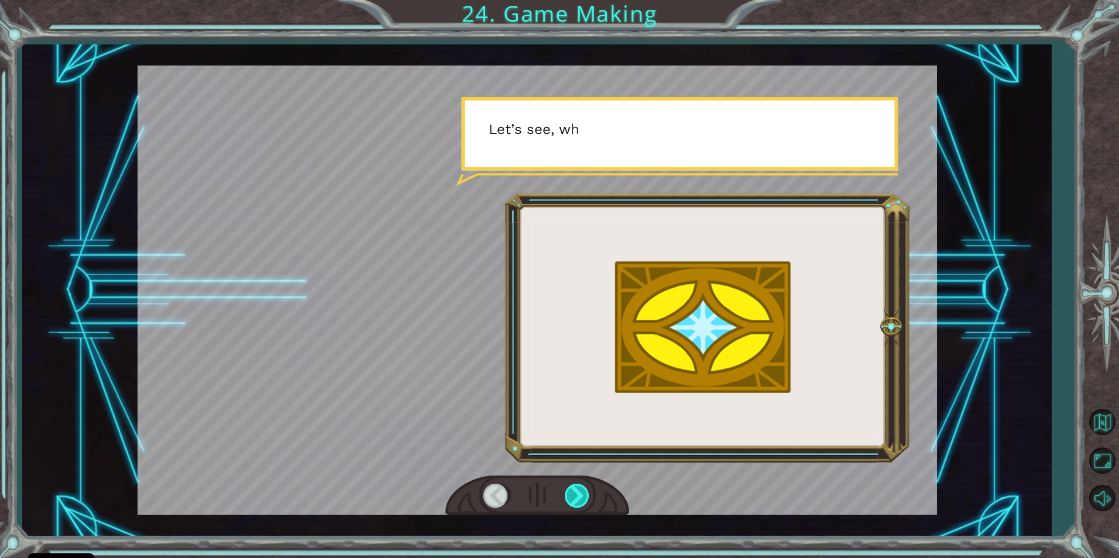
click at [575, 487] on div at bounding box center [578, 496] width 26 height 24
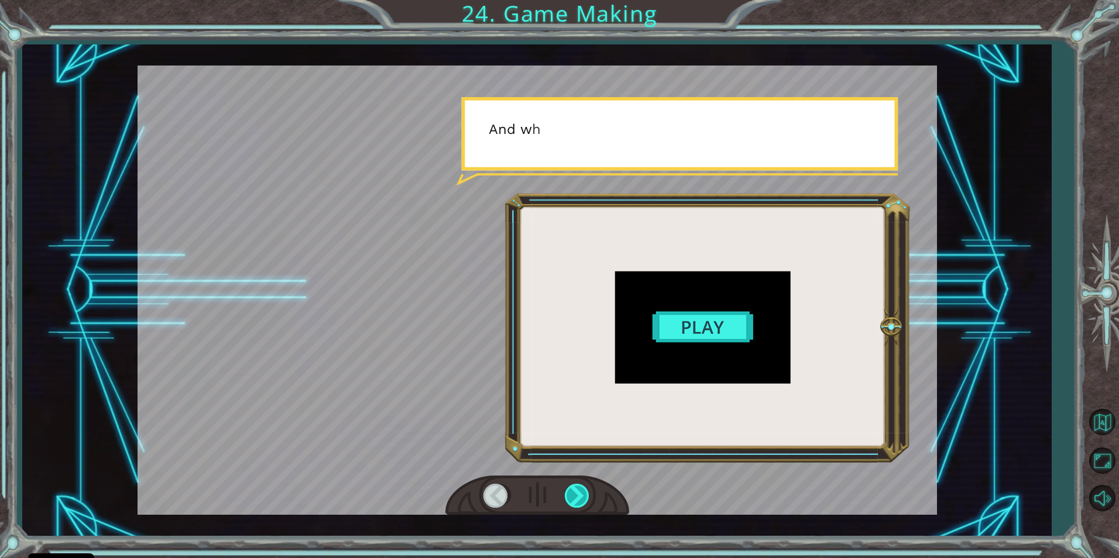
click at [578, 486] on div at bounding box center [578, 496] width 26 height 24
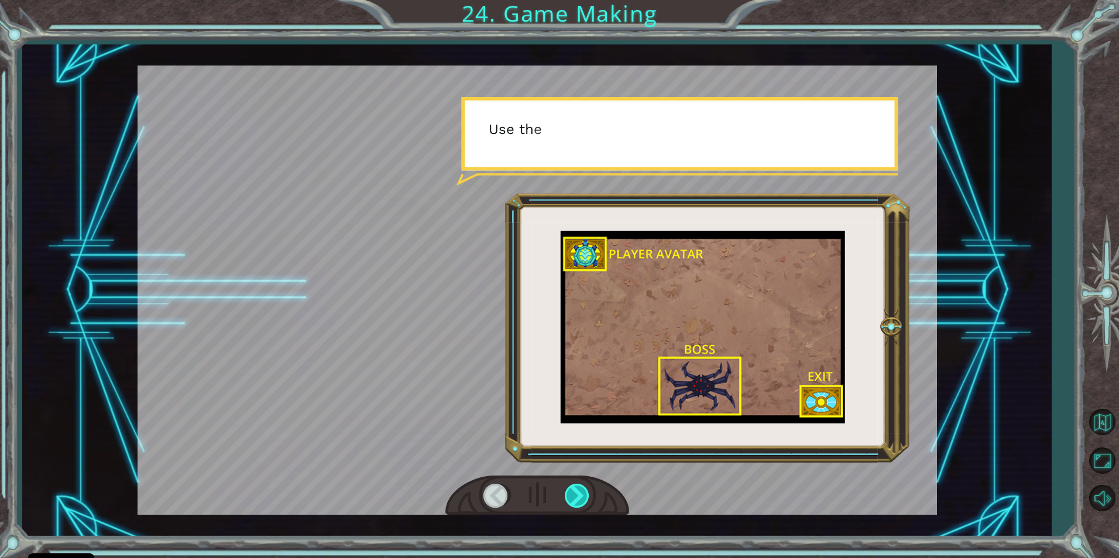
click at [578, 489] on div at bounding box center [578, 496] width 26 height 24
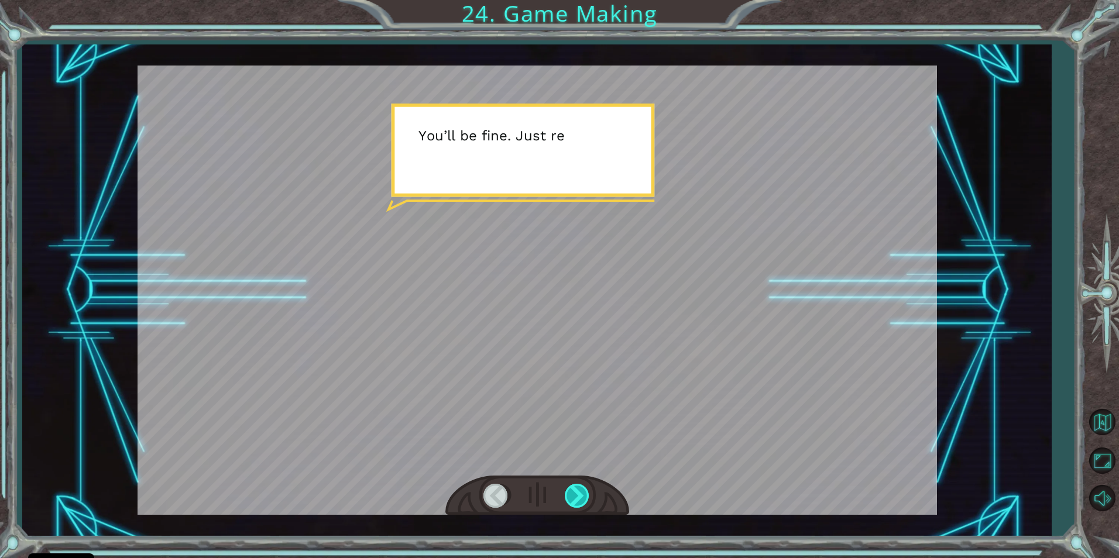
click at [572, 503] on div at bounding box center [578, 496] width 26 height 24
click at [572, 499] on div at bounding box center [578, 496] width 26 height 24
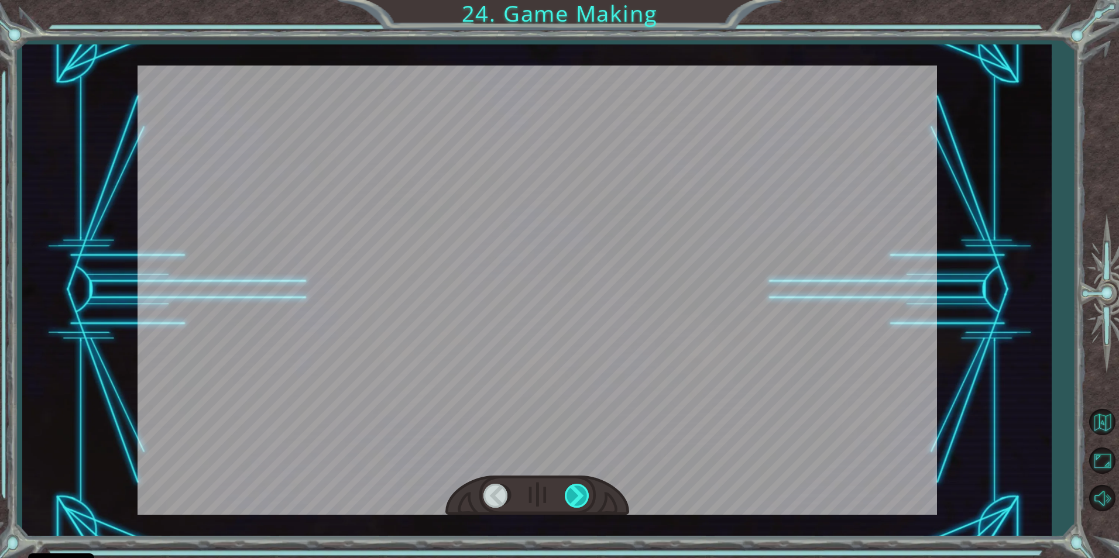
click at [572, 499] on div at bounding box center [578, 496] width 26 height 24
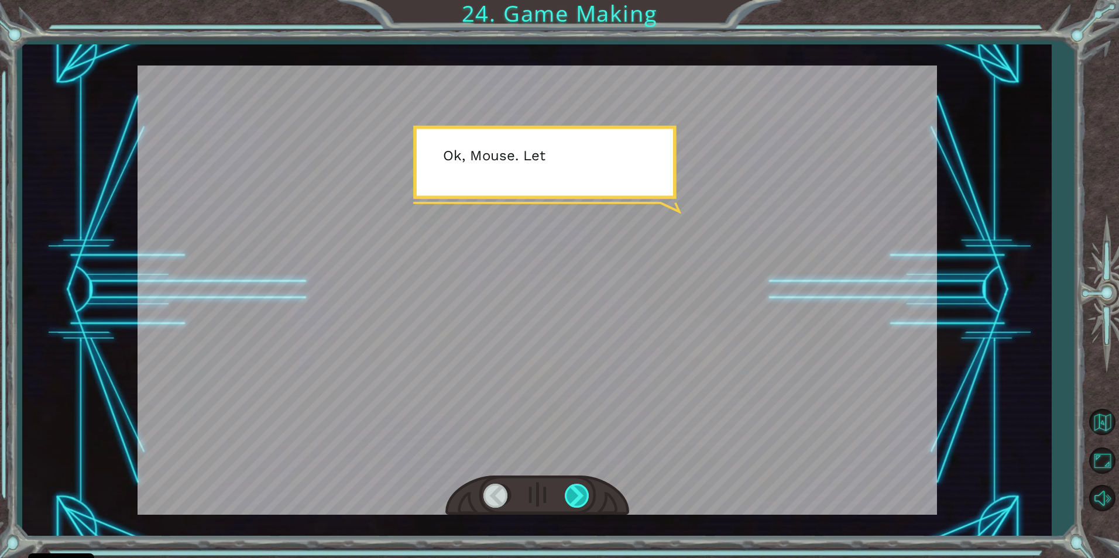
click at [572, 494] on div at bounding box center [578, 496] width 26 height 24
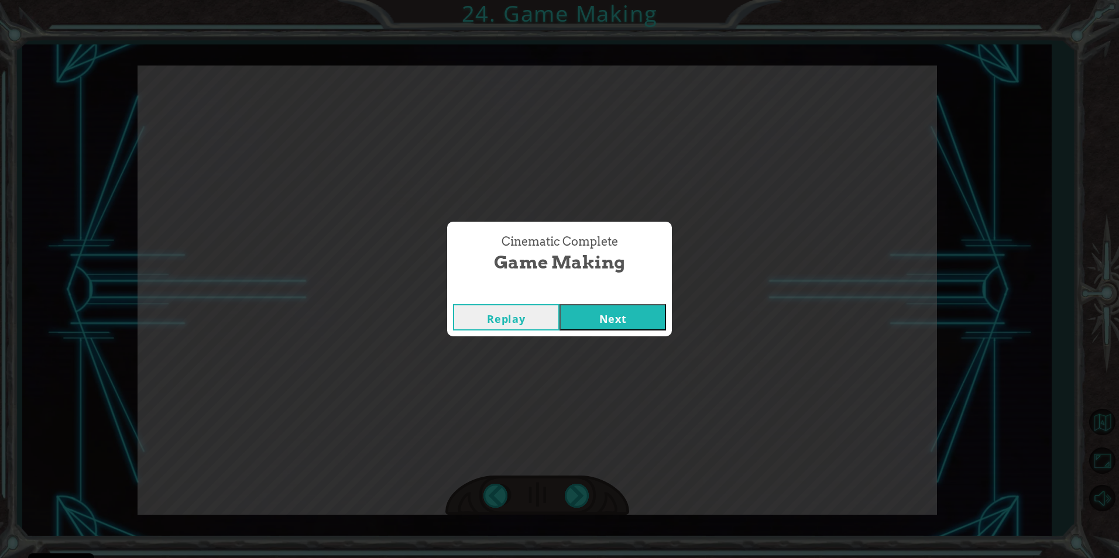
click at [585, 323] on button "Next" at bounding box center [613, 317] width 107 height 26
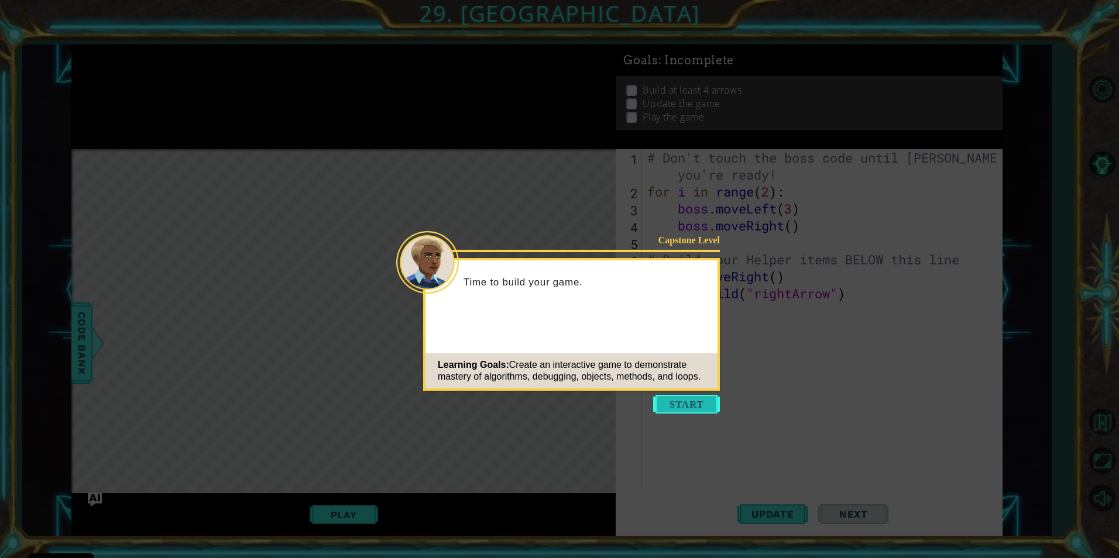
click at [703, 413] on button "Start" at bounding box center [686, 404] width 67 height 19
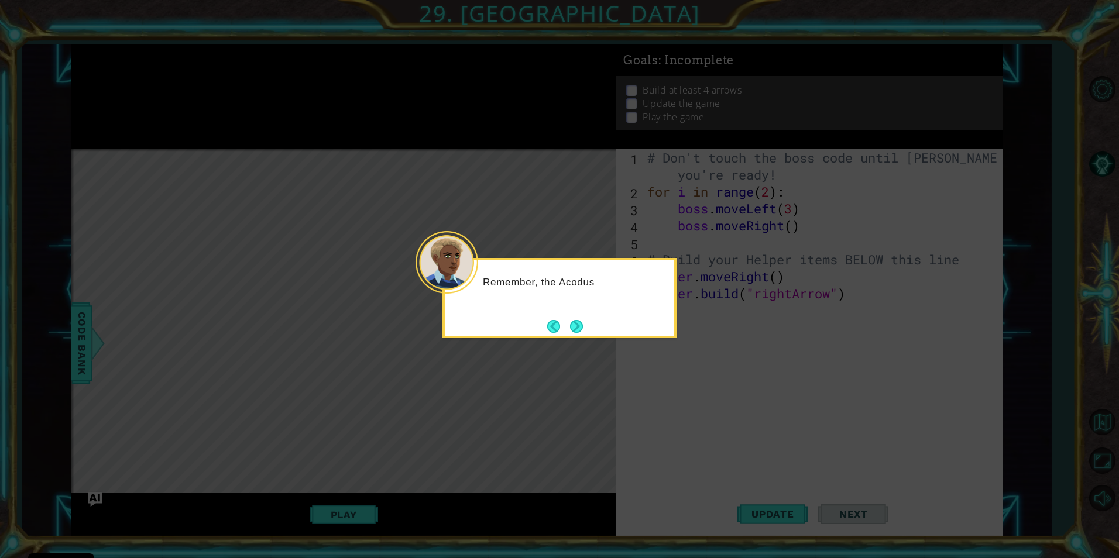
click at [568, 314] on div "Remember, the Acodus" at bounding box center [559, 298] width 234 height 80
click at [580, 320] on button "Next" at bounding box center [576, 326] width 13 height 13
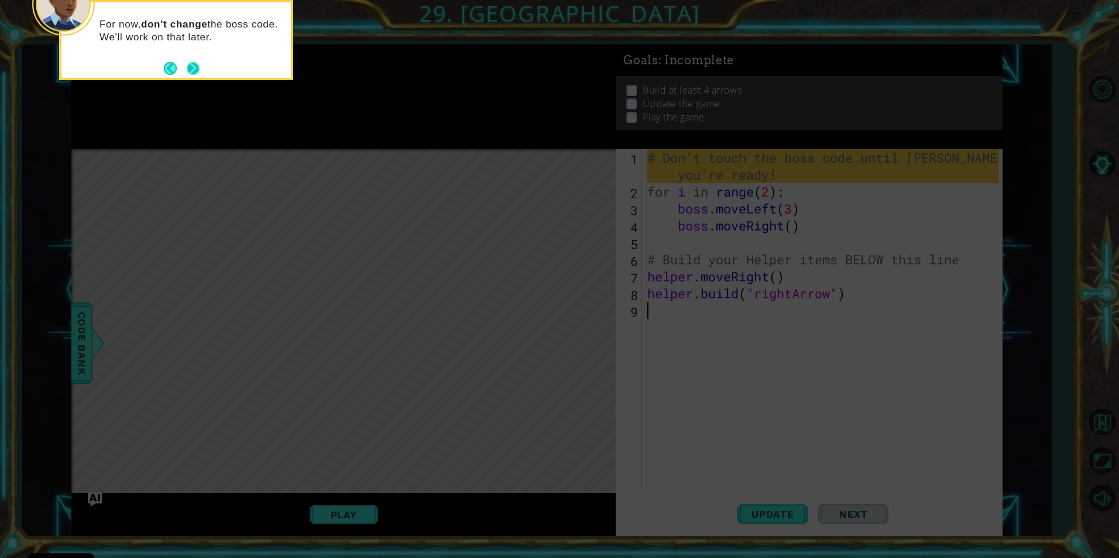
click at [189, 62] on button "Next" at bounding box center [193, 68] width 13 height 13
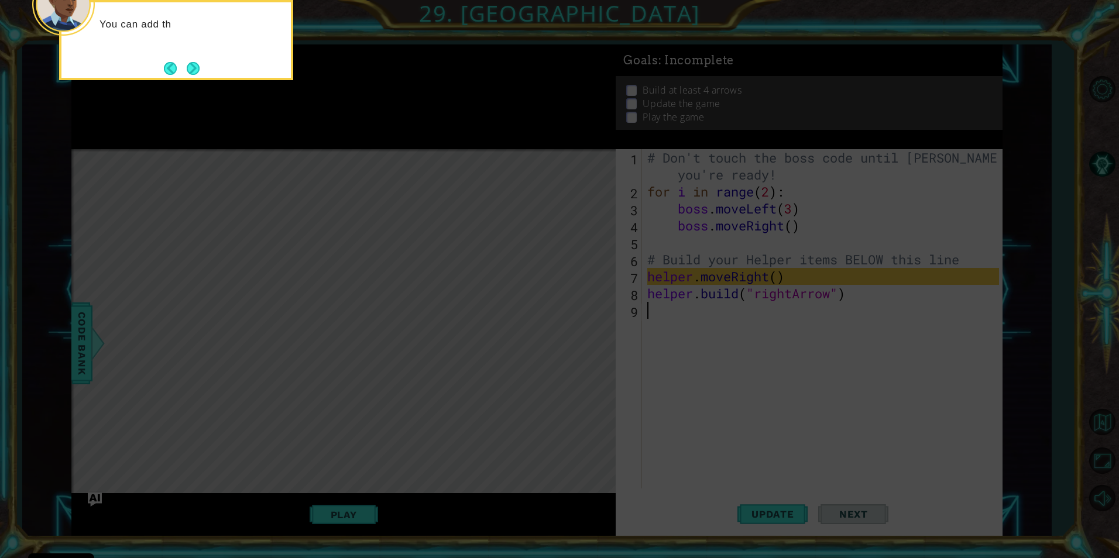
click at [205, 73] on div "You can add th" at bounding box center [176, 40] width 234 height 80
click at [188, 67] on button "Next" at bounding box center [193, 68] width 13 height 13
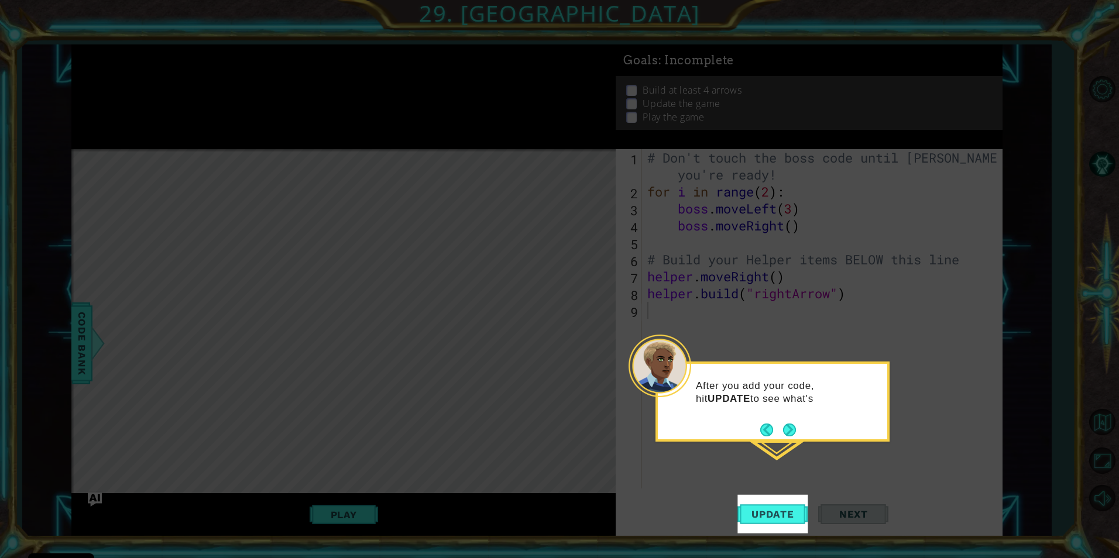
click at [795, 430] on button "Next" at bounding box center [788, 429] width 13 height 13
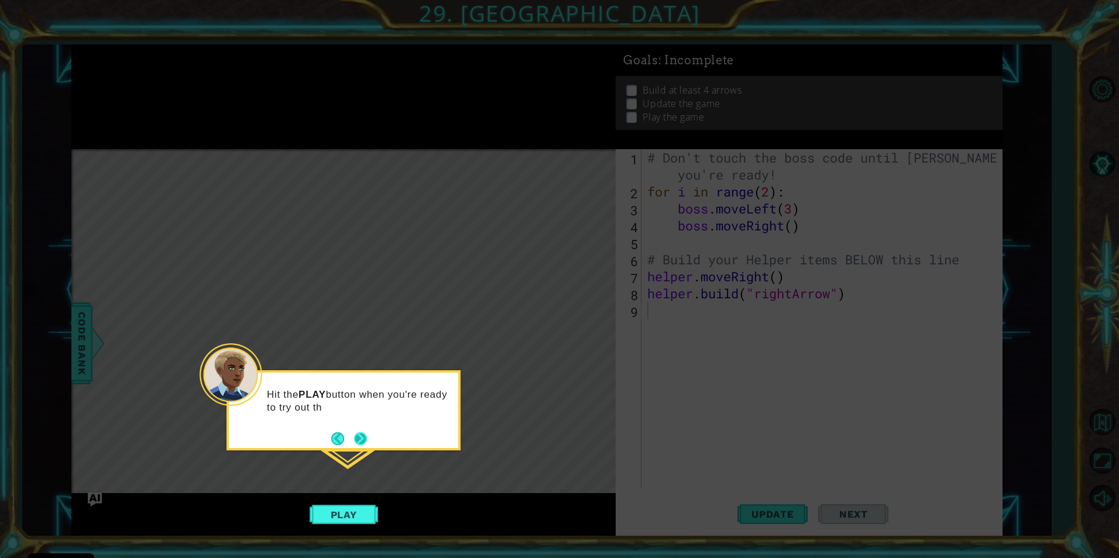
click at [362, 436] on button "Next" at bounding box center [360, 439] width 13 height 13
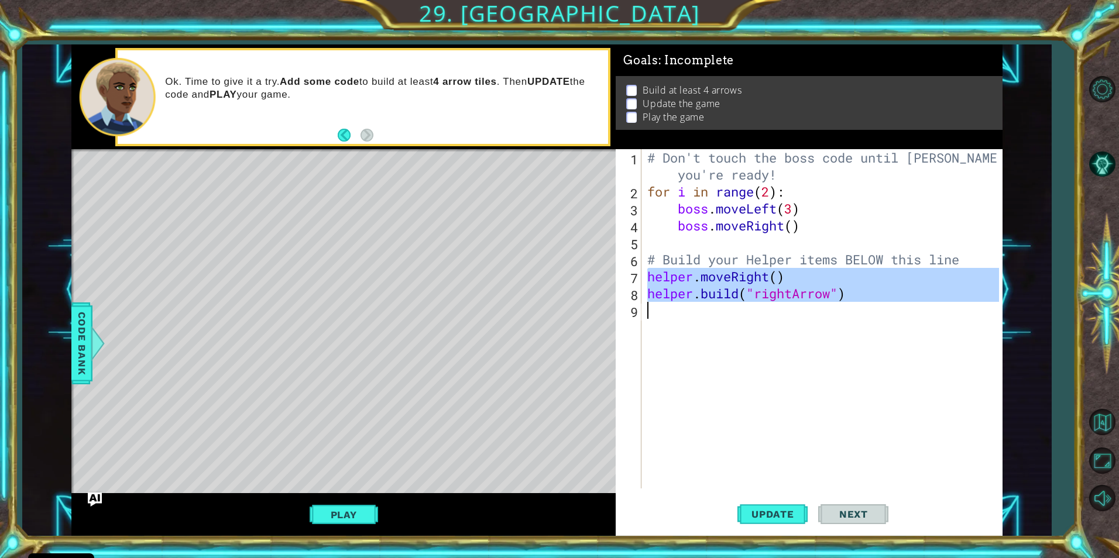
drag, startPoint x: 648, startPoint y: 275, endPoint x: 830, endPoint y: 293, distance: 182.3
click at [831, 295] on div "# Don't touch the boss code until [PERSON_NAME] says you're ready! for i in ran…" at bounding box center [824, 344] width 359 height 390
type textarea "[DOMAIN_NAME]("rightArrow")"
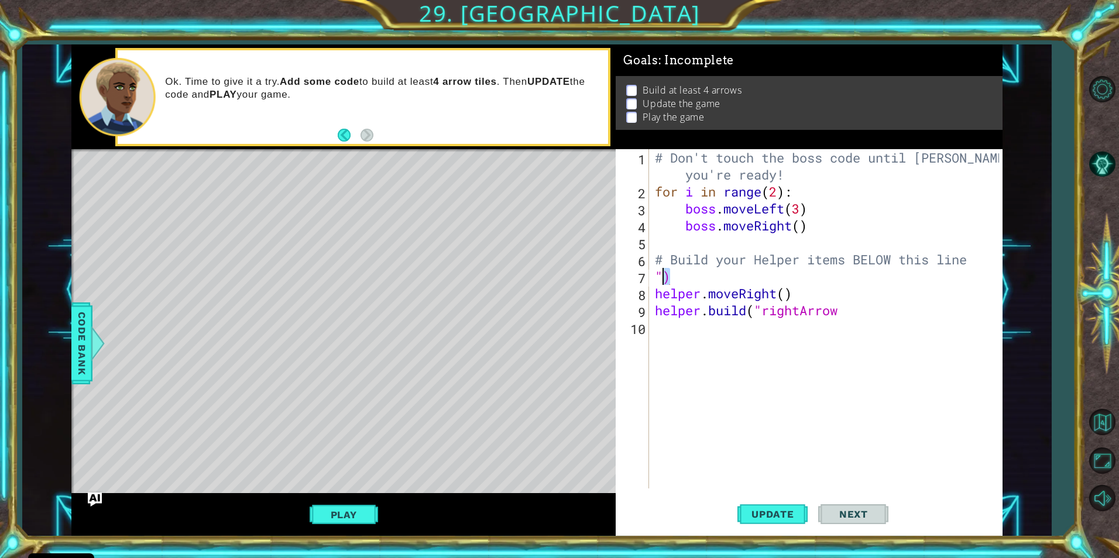
drag, startPoint x: 682, startPoint y: 282, endPoint x: 660, endPoint y: 280, distance: 22.3
click at [660, 280] on div "# Don't touch the boss code until [PERSON_NAME] says you're ready! for i in ran…" at bounding box center [829, 344] width 352 height 390
type textarea """
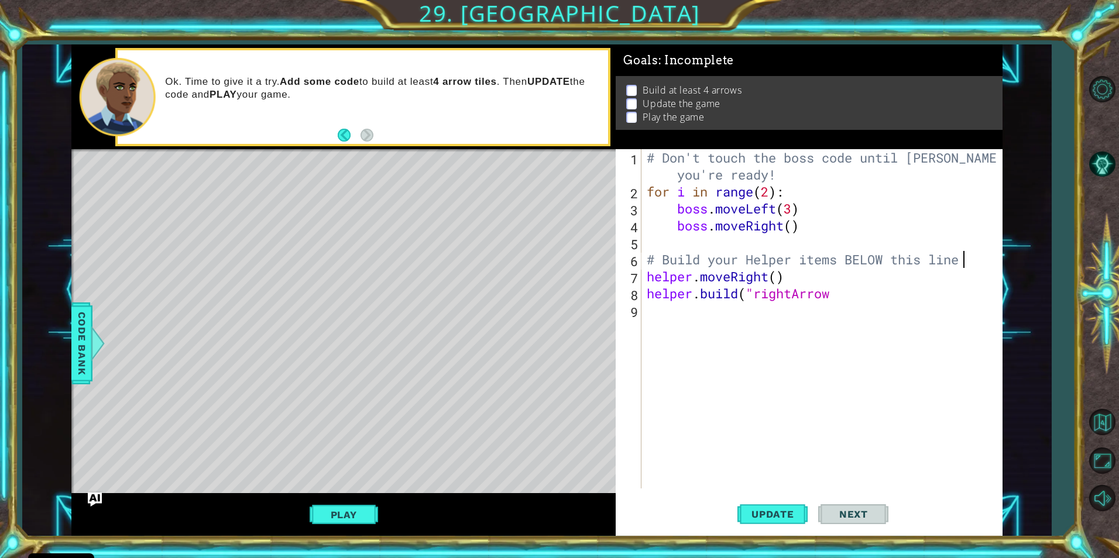
click at [852, 289] on div "# Don't touch the boss code until [PERSON_NAME] says you're ready! for i in ran…" at bounding box center [824, 344] width 360 height 390
type textarea "[DOMAIN_NAME]("rightArrow")"
click at [794, 337] on div "# Don't touch the boss code until [PERSON_NAME] says you're ready! for i in ran…" at bounding box center [824, 344] width 360 height 390
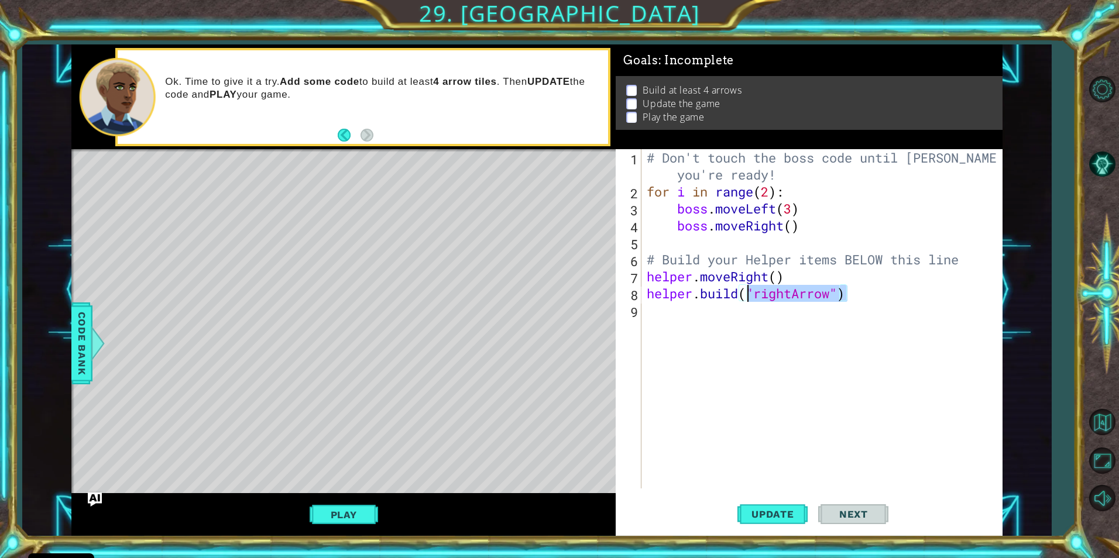
drag, startPoint x: 869, startPoint y: 294, endPoint x: 747, endPoint y: 300, distance: 121.3
click at [747, 300] on div "# Don't touch the boss code until [PERSON_NAME] says you're ready! for i in ran…" at bounding box center [824, 344] width 360 height 390
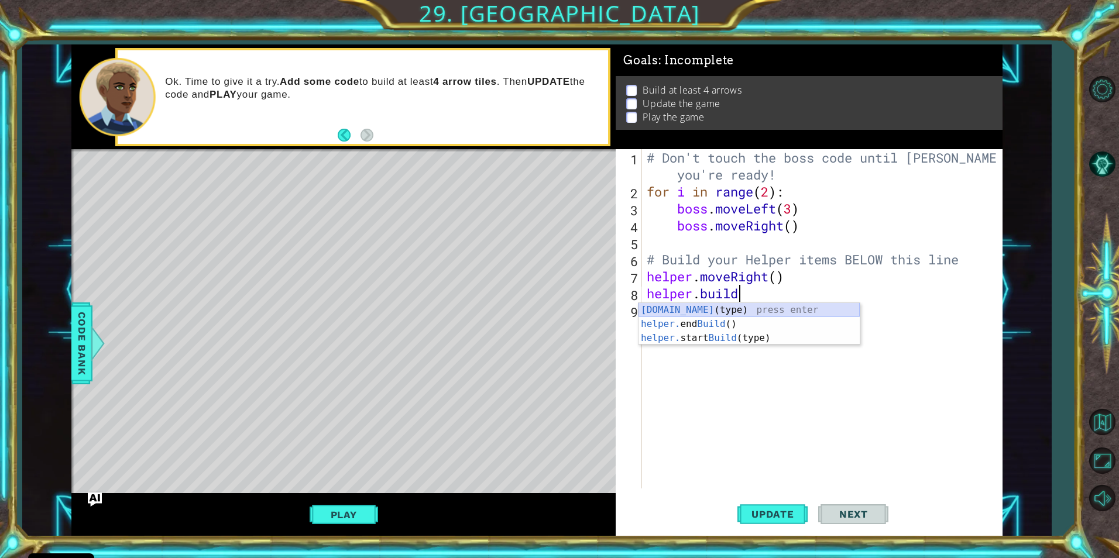
click at [741, 311] on div "[DOMAIN_NAME] (type) press enter helper. end Build () press enter helper. start…" at bounding box center [749, 338] width 221 height 70
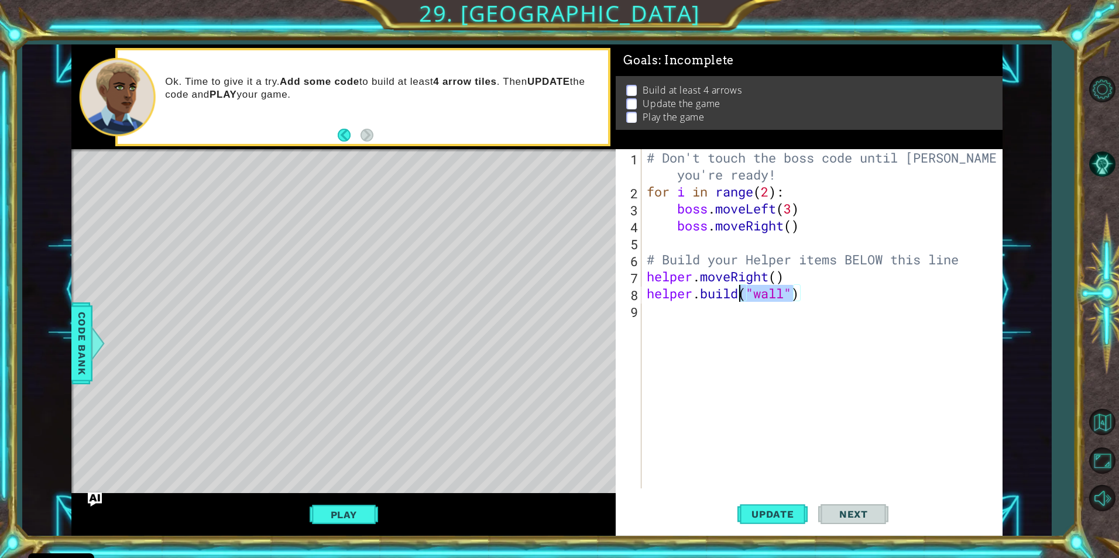
drag, startPoint x: 791, startPoint y: 294, endPoint x: 737, endPoint y: 289, distance: 54.7
click at [737, 289] on div "# Don't touch the boss code until [PERSON_NAME] says you're ready! for i in ran…" at bounding box center [824, 344] width 360 height 390
click at [747, 284] on div "# Don't touch the boss code until [PERSON_NAME] says you're ready! for i in ran…" at bounding box center [824, 344] width 360 height 390
drag, startPoint x: 747, startPoint y: 296, endPoint x: 791, endPoint y: 300, distance: 44.1
click at [791, 300] on div "# Don't touch the boss code until [PERSON_NAME] says you're ready! for i in ran…" at bounding box center [824, 344] width 360 height 390
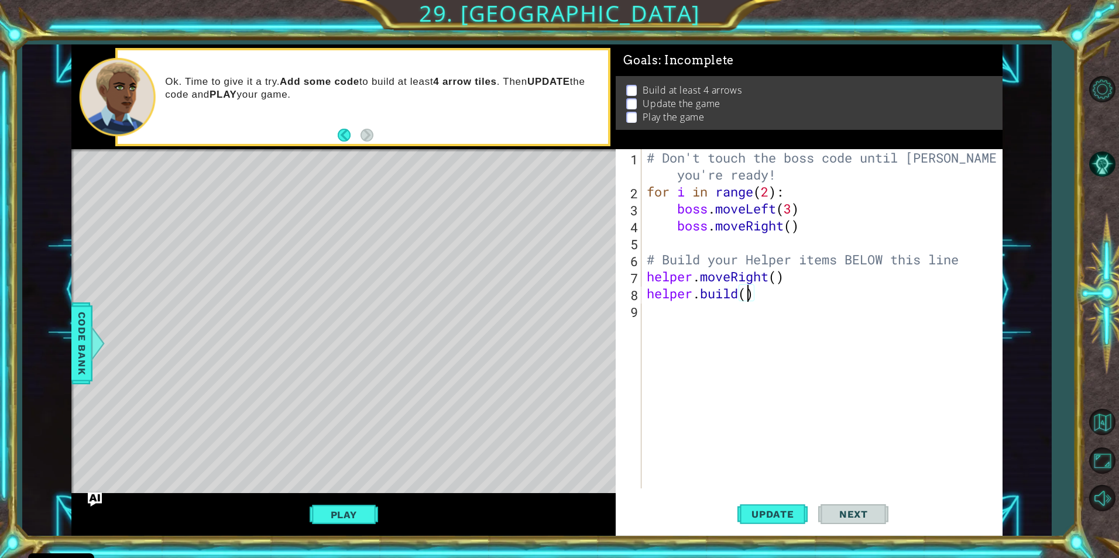
scroll to position [0, 5]
click at [802, 310] on div "" rightArrow" press enter" at bounding box center [849, 324] width 221 height 42
type textarea "[DOMAIN_NAME]("rightArrow")"
click at [687, 306] on div "# Don't touch the boss code until [PERSON_NAME] says you're ready! for i in ran…" at bounding box center [824, 344] width 360 height 390
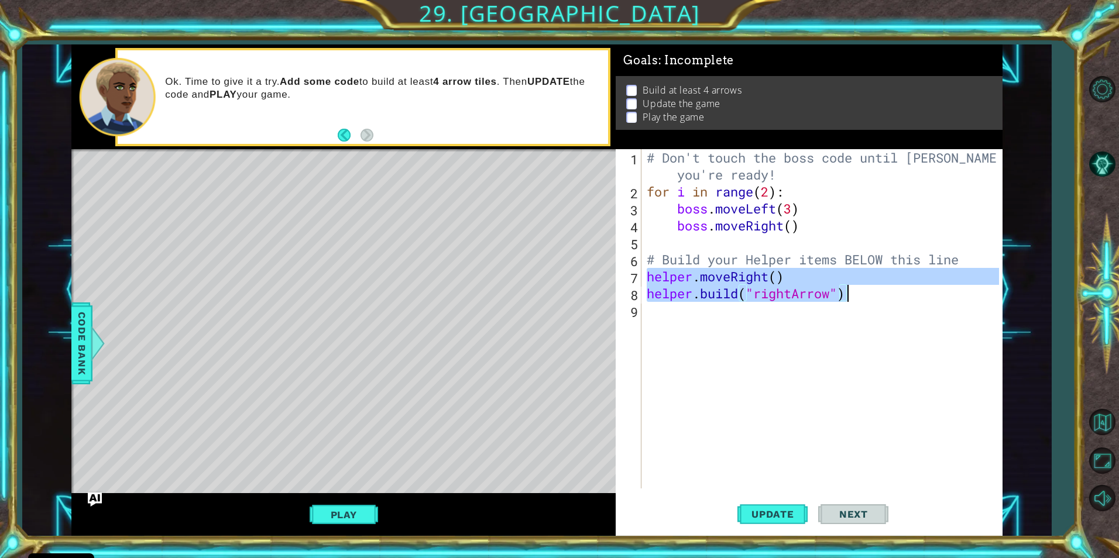
drag, startPoint x: 644, startPoint y: 276, endPoint x: 854, endPoint y: 296, distance: 211.0
click at [854, 296] on div "# Don't touch the boss code until [PERSON_NAME] says you're ready! for i in ran…" at bounding box center [824, 344] width 360 height 390
type textarea "helper.moveRight() [DOMAIN_NAME]("rightArrow")"
drag, startPoint x: 657, startPoint y: 316, endPoint x: 648, endPoint y: 312, distance: 9.2
click at [648, 312] on div "# Don't touch the boss code until [PERSON_NAME] says you're ready! for i in ran…" at bounding box center [824, 344] width 360 height 390
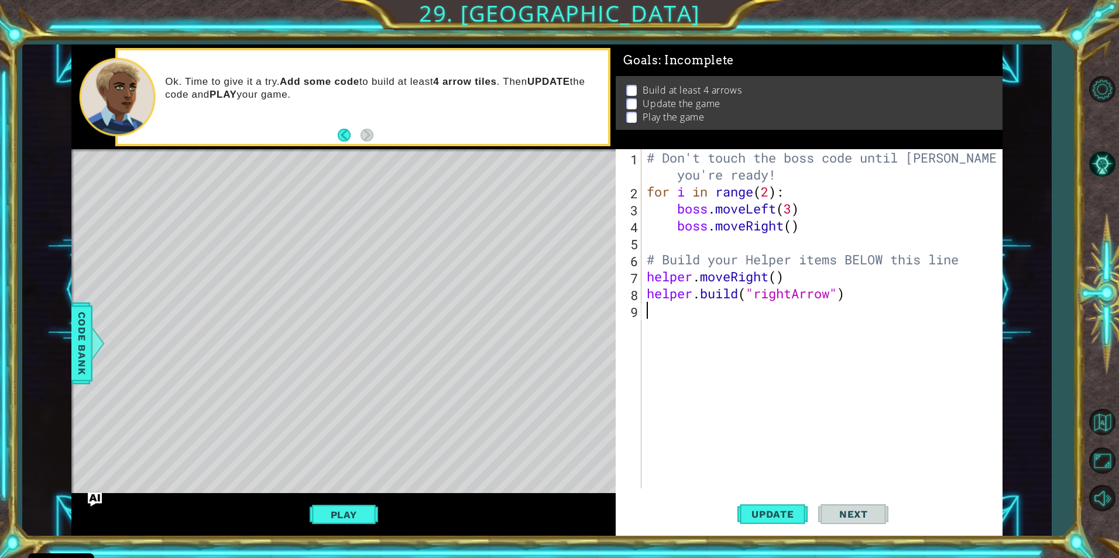
paste textarea "[DOMAIN_NAME]("rightArrow")"
type textarea "[DOMAIN_NAME]("rightArrow")"
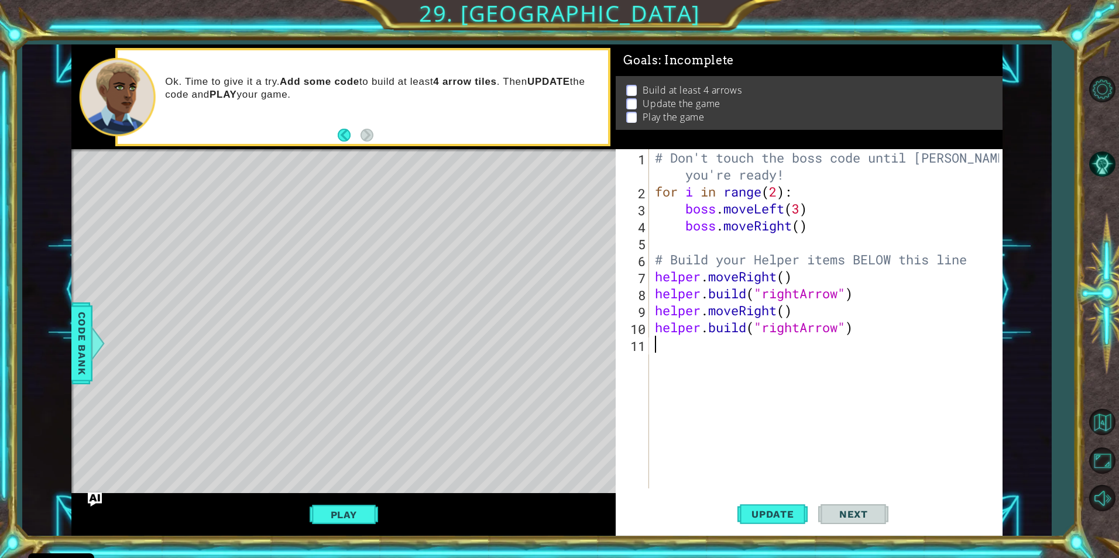
paste textarea "[DOMAIN_NAME]("rightArrow")"
type textarea "[DOMAIN_NAME]("rightArrow")"
paste textarea "[DOMAIN_NAME]("rightArrow")"
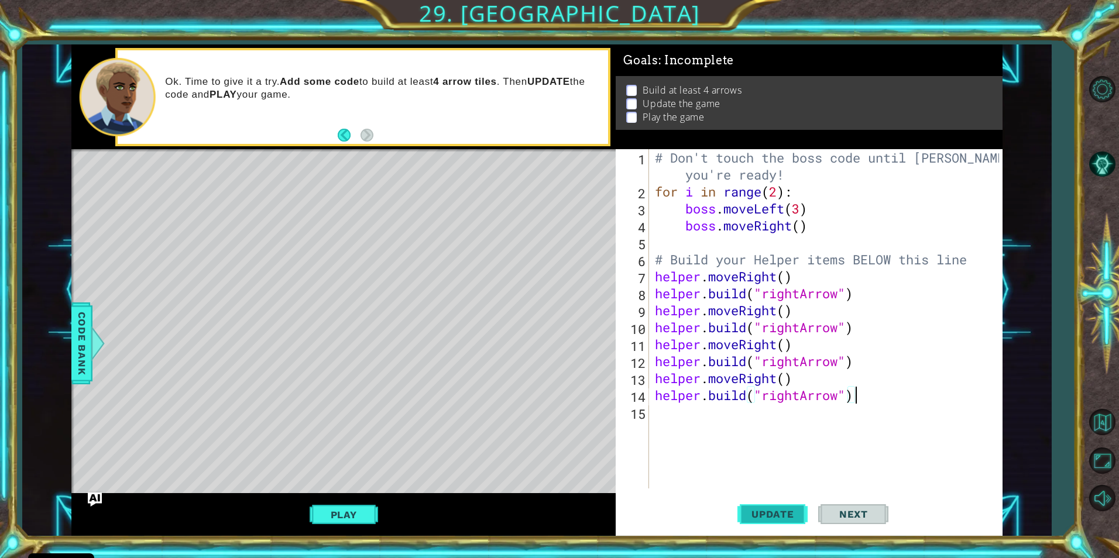
type textarea "[DOMAIN_NAME]("rightArrow")"
click at [780, 517] on span "Update" at bounding box center [773, 515] width 66 height 12
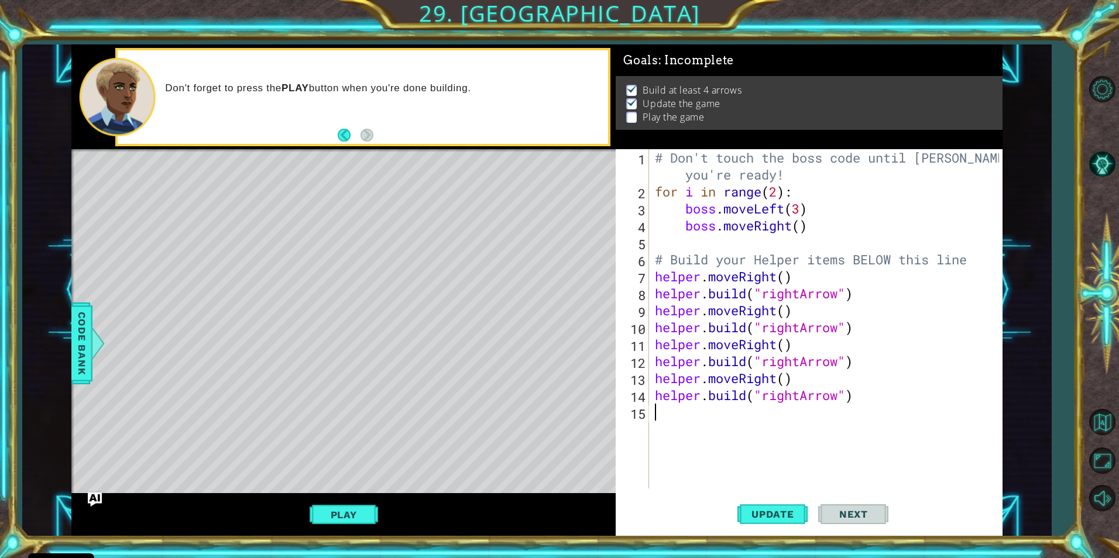
paste textarea "[DOMAIN_NAME]("rightArrow")"
type textarea "[DOMAIN_NAME]("rightArrow")"
click at [677, 456] on div "# Don't touch the boss code until [PERSON_NAME] says you're ready! for i in ran…" at bounding box center [829, 344] width 352 height 390
type textarea "h"
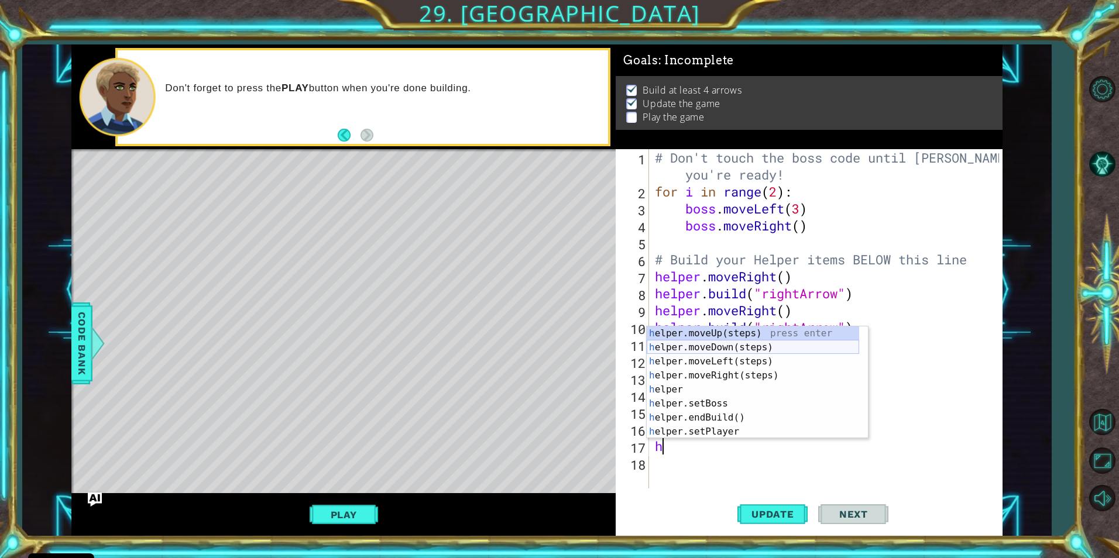
click at [707, 344] on div "h elper.moveUp(steps) press enter h elper.moveDown(steps) press enter h elper.m…" at bounding box center [753, 397] width 212 height 140
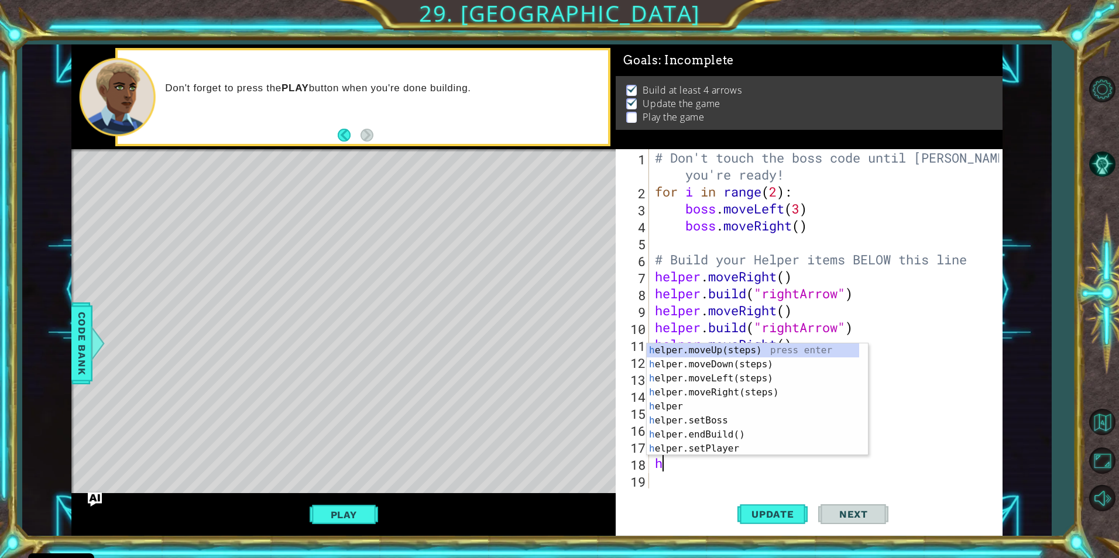
type textarea "hel"
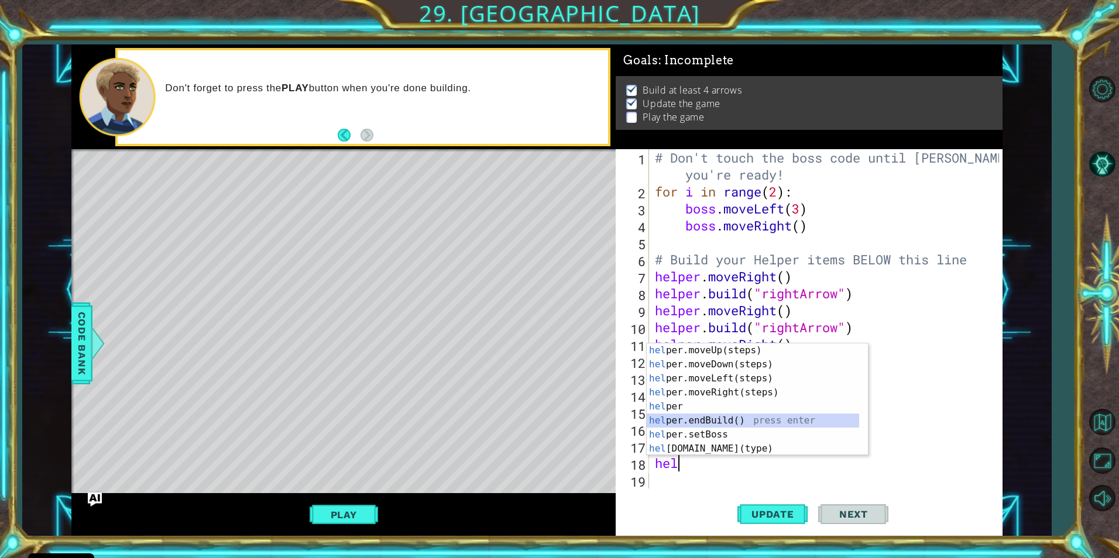
click at [692, 418] on div "hel per.moveUp(steps) press enter hel per.moveDown(steps) press enter hel per.m…" at bounding box center [753, 414] width 212 height 140
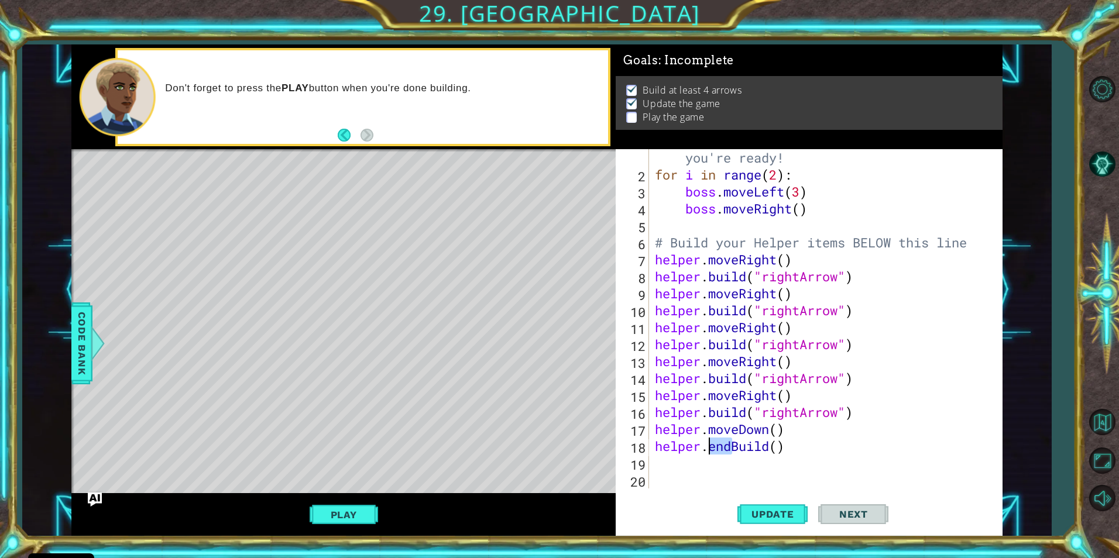
drag, startPoint x: 732, startPoint y: 447, endPoint x: 713, endPoint y: 452, distance: 19.6
click at [713, 452] on div "# Don't touch the boss code until [PERSON_NAME] says you're ready! for i in ran…" at bounding box center [824, 327] width 343 height 390
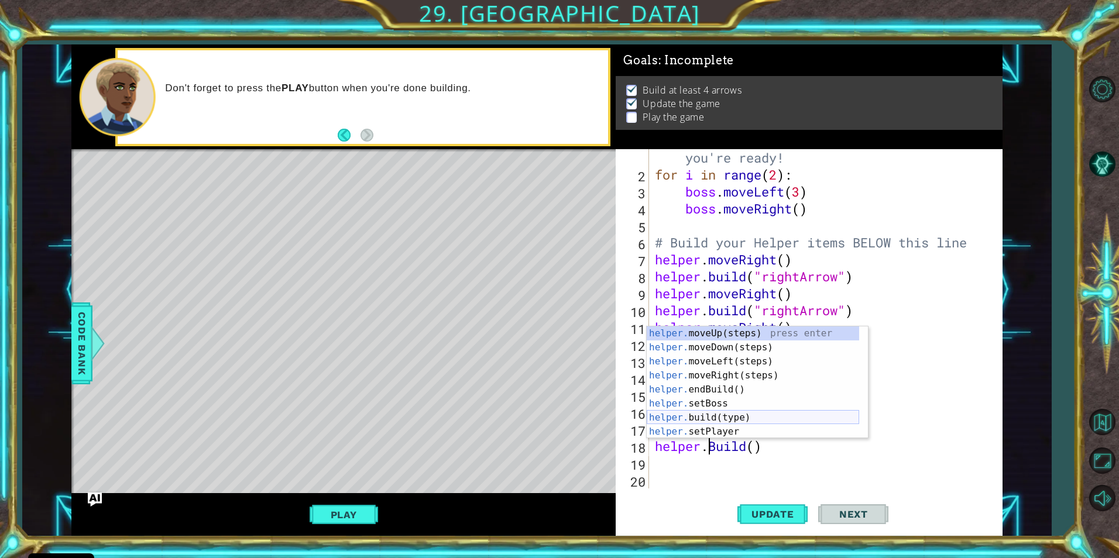
click at [692, 417] on div "helper. moveUp(steps) press enter helper. moveDown(steps) press enter helper. m…" at bounding box center [753, 397] width 212 height 140
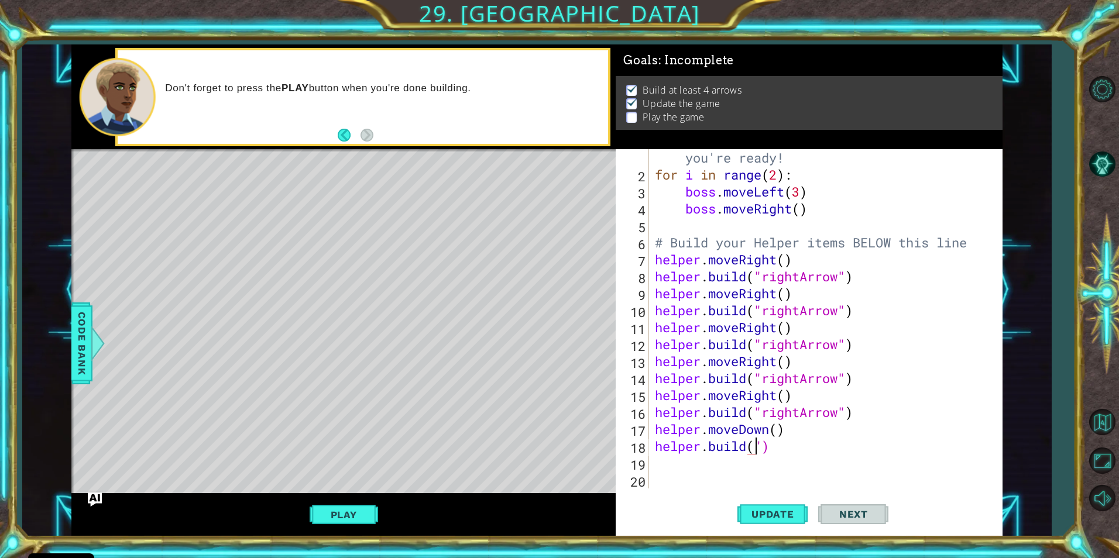
click at [758, 440] on div "# Don't touch the boss code until [PERSON_NAME] says you're ready! for i in ran…" at bounding box center [824, 327] width 343 height 390
click at [723, 418] on div "[DOMAIN_NAME] (type) press enter helper. end Build () press enter helper. start…" at bounding box center [757, 432] width 221 height 70
drag, startPoint x: 732, startPoint y: 449, endPoint x: 711, endPoint y: 448, distance: 21.1
click at [711, 448] on div "# Don't touch the boss code until [PERSON_NAME] says you're ready! for i in ran…" at bounding box center [824, 327] width 343 height 390
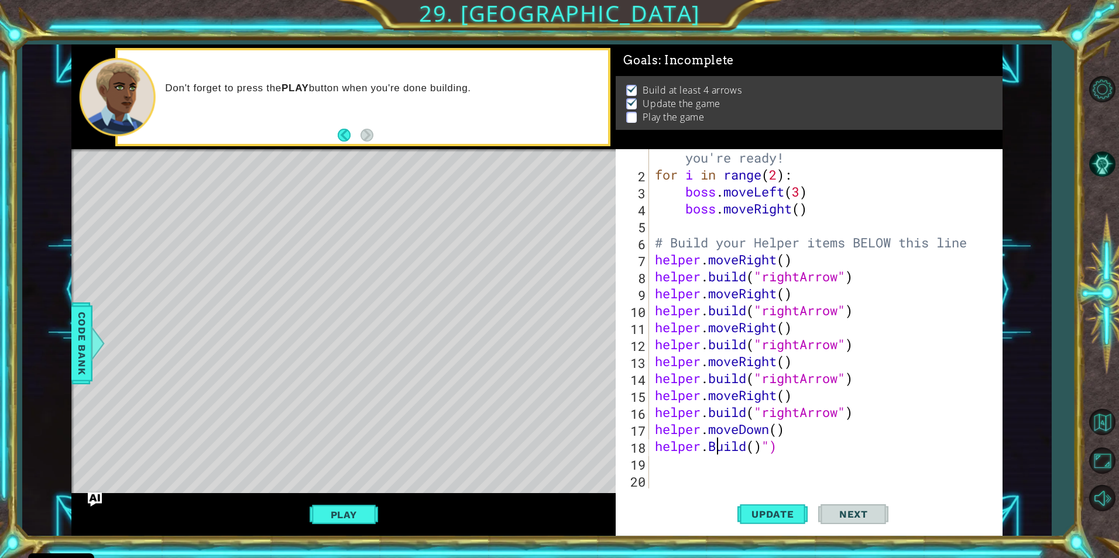
click at [718, 446] on div "# Don't touch the boss code until [PERSON_NAME] says you're ready! for i in ran…" at bounding box center [824, 327] width 343 height 390
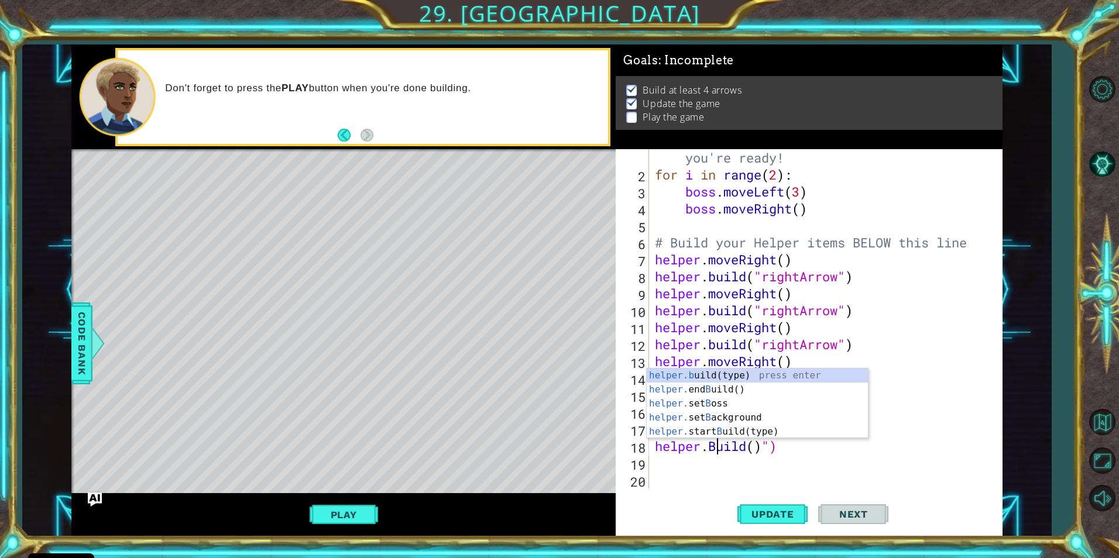
scroll to position [0, 3]
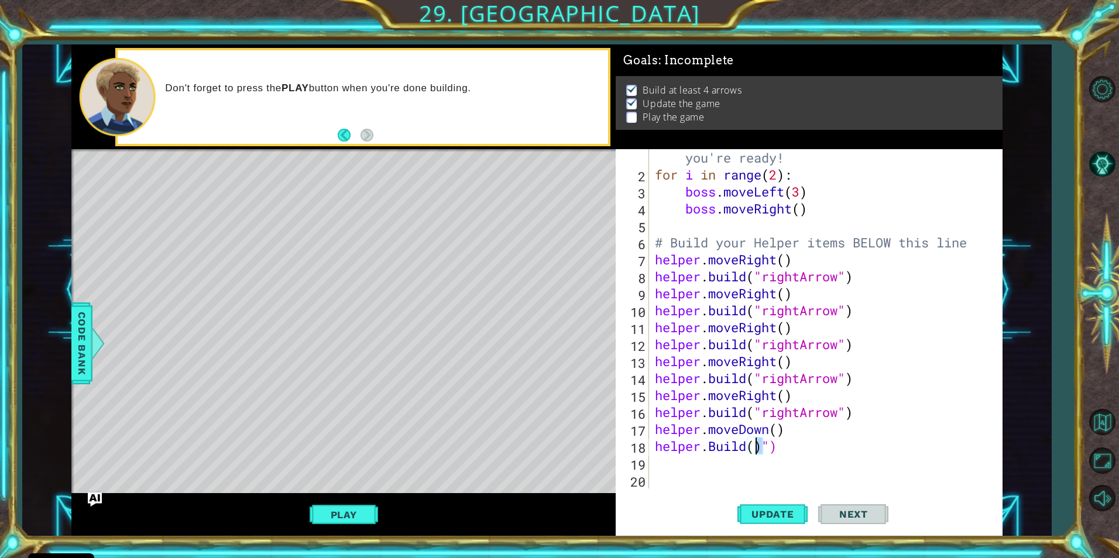
drag, startPoint x: 764, startPoint y: 452, endPoint x: 757, endPoint y: 451, distance: 7.2
click at [757, 451] on div "# Don't touch the boss code until [PERSON_NAME] says you're ready! for i in ran…" at bounding box center [824, 327] width 343 height 390
type textarea "[DOMAIN_NAME]("downArrow")"
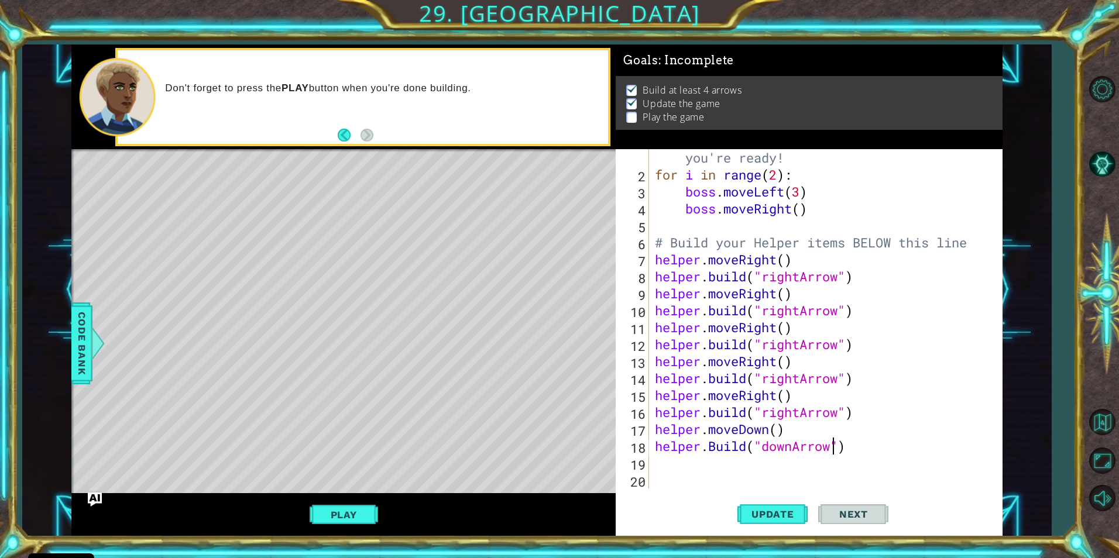
click at [749, 475] on div "# Don't touch the boss code until [PERSON_NAME] says you're ready! for i in ran…" at bounding box center [824, 327] width 343 height 390
drag, startPoint x: 651, startPoint y: 425, endPoint x: 728, endPoint y: 438, distance: 77.8
click at [758, 445] on div "1 2 3 4 5 6 7 8 9 10 11 12 13 14 15 16 17 18 19 20 # Don't touch the boss code …" at bounding box center [807, 318] width 383 height 339
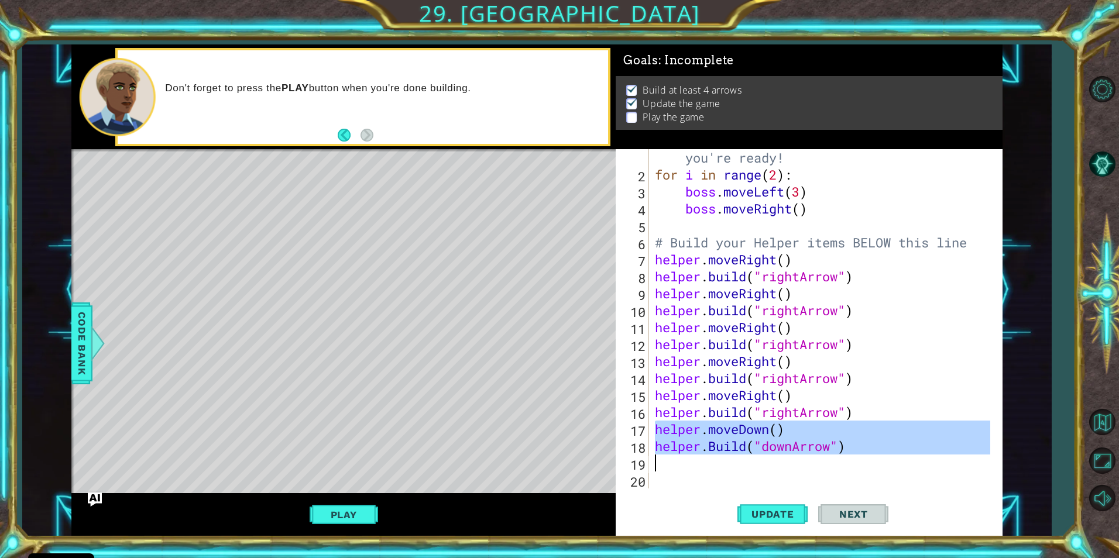
drag, startPoint x: 654, startPoint y: 430, endPoint x: 847, endPoint y: 455, distance: 195.3
click at [847, 455] on div "# Don't touch the boss code until [PERSON_NAME] says you're ready! for i in ran…" at bounding box center [824, 327] width 343 height 390
type textarea "[DOMAIN_NAME]("downArrow")"
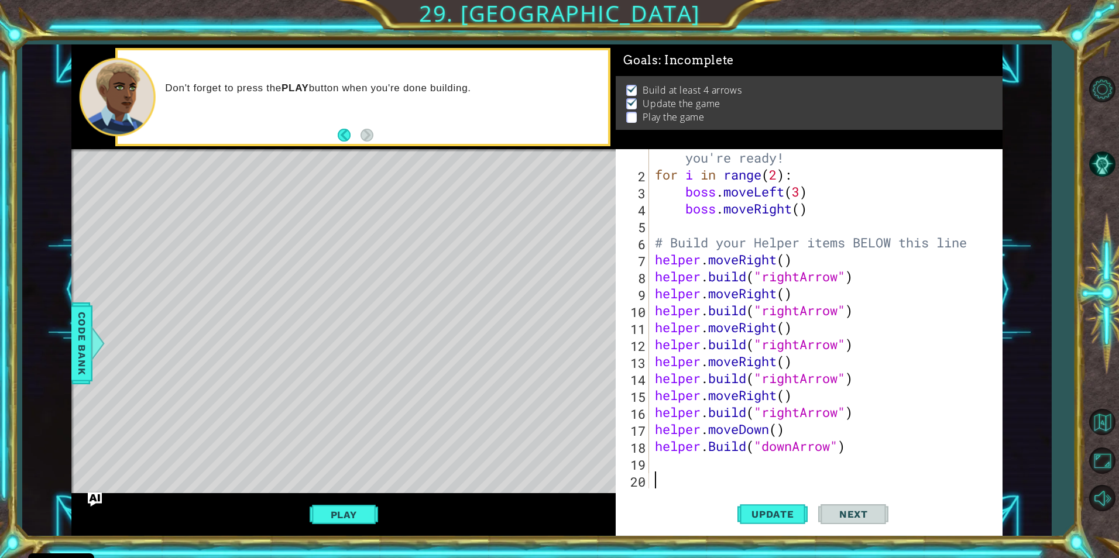
click at [672, 480] on div "# Don't touch the boss code until [PERSON_NAME] says you're ready! for i in ran…" at bounding box center [824, 327] width 343 height 390
click at [665, 467] on div "# Don't touch the boss code until [PERSON_NAME] says you're ready! for i in ran…" at bounding box center [824, 327] width 343 height 390
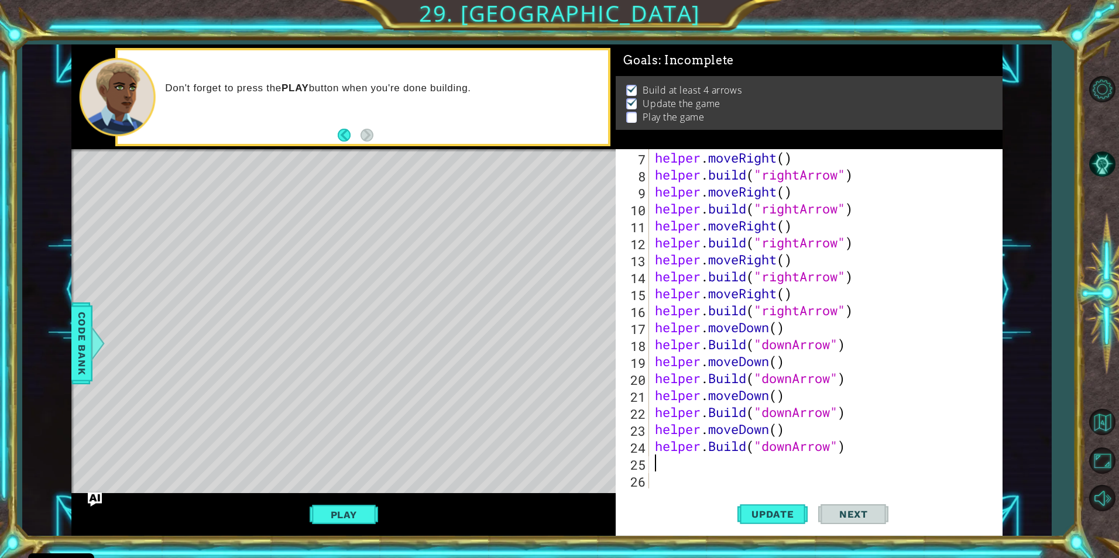
scroll to position [153, 0]
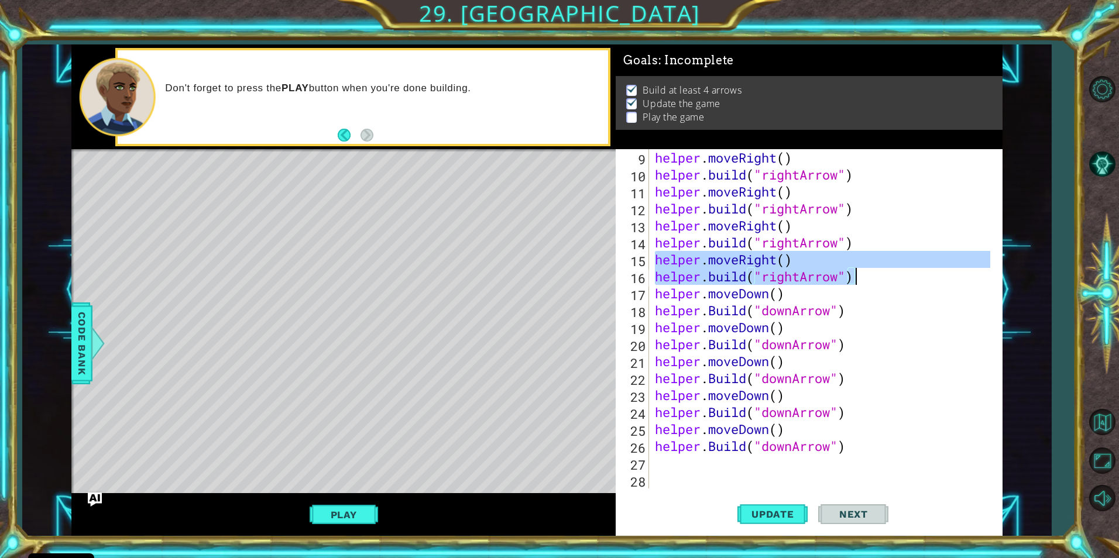
drag, startPoint x: 654, startPoint y: 259, endPoint x: 858, endPoint y: 283, distance: 205.6
click at [858, 283] on div "helper . moveRight ( ) helper . build ( "rightArrow" ) helper . moveRight ( ) h…" at bounding box center [824, 335] width 343 height 373
type textarea "helper.moveRight() [DOMAIN_NAME]("rightArrow")"
paste textarea "Code Area"
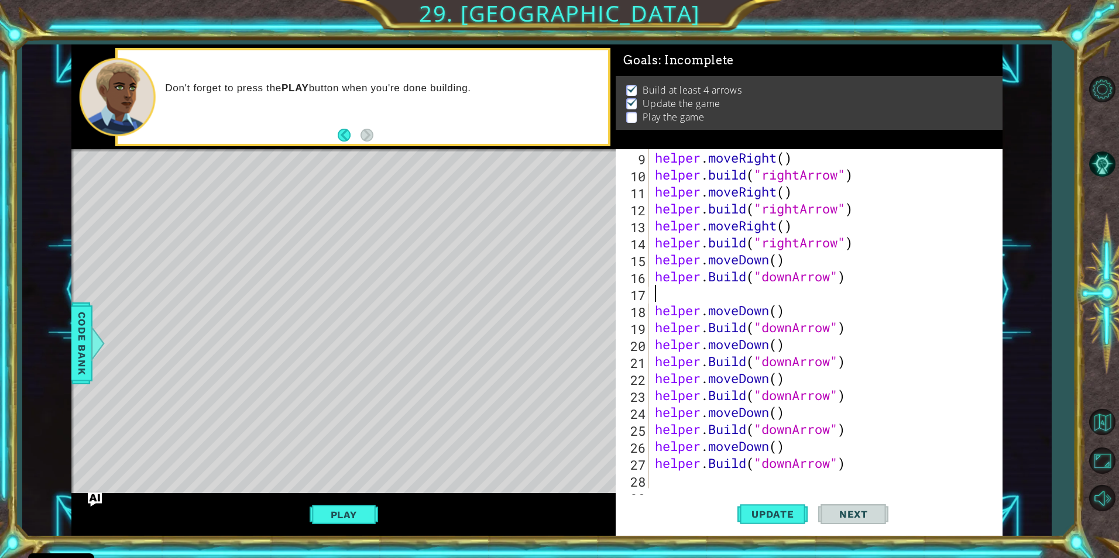
type textarea "[DOMAIN_NAME]("downArrow")"
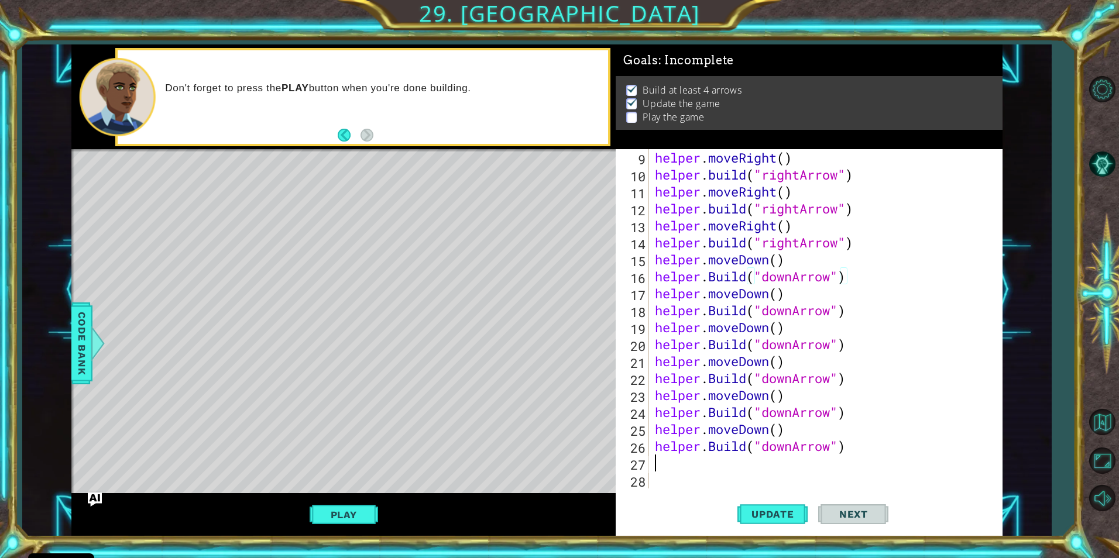
click at [663, 467] on div "helper . moveRight ( ) helper . build ( "rightArrow" ) helper . moveRight ( ) h…" at bounding box center [824, 335] width 343 height 373
drag, startPoint x: 675, startPoint y: 464, endPoint x: 700, endPoint y: 513, distance: 55.0
click at [700, 513] on div "Update Next" at bounding box center [813, 514] width 387 height 39
click at [361, 522] on button "Play" at bounding box center [344, 515] width 68 height 22
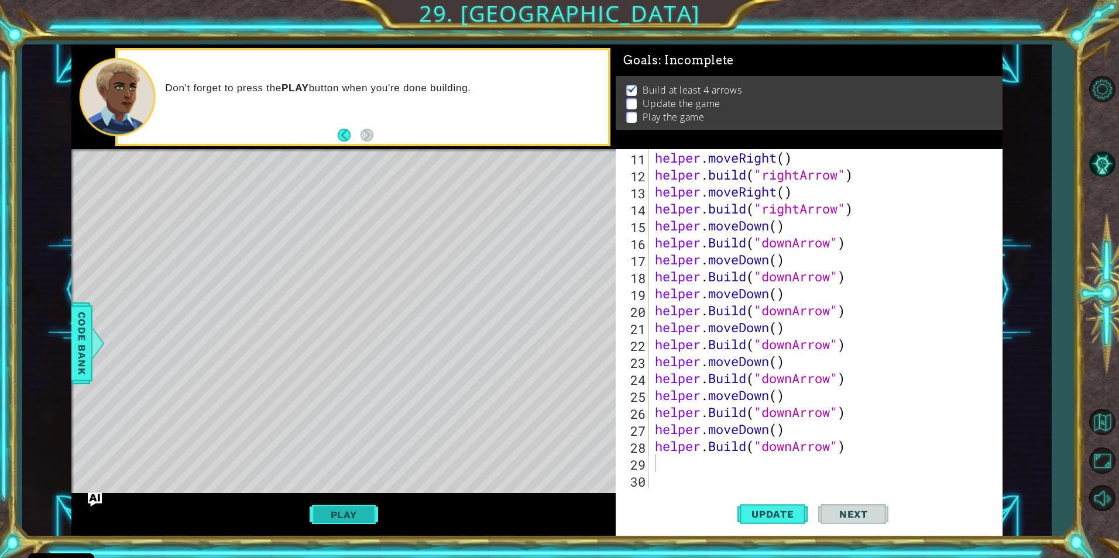
click at [358, 517] on button "Play" at bounding box center [344, 515] width 68 height 22
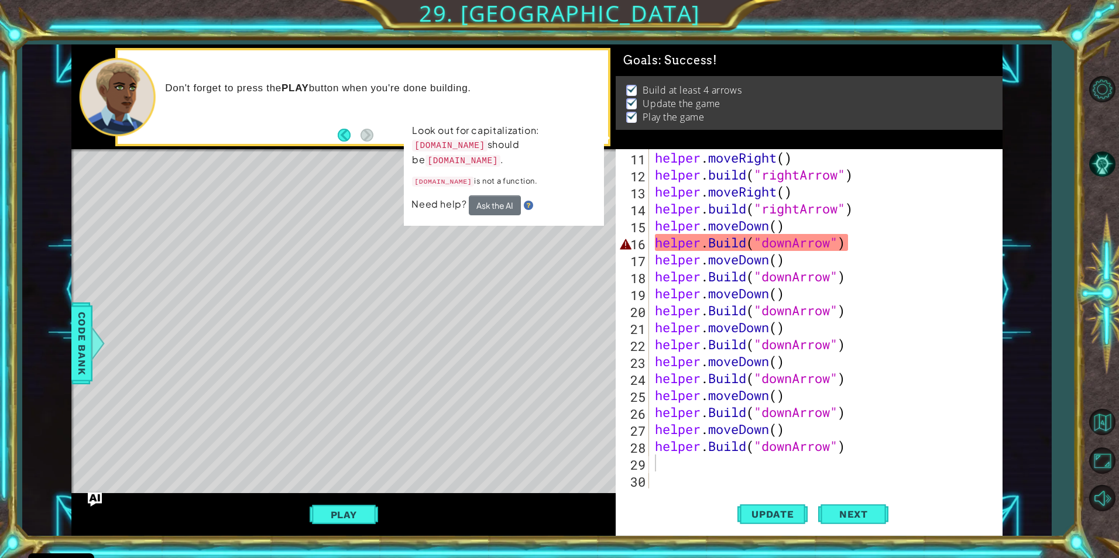
click at [716, 244] on div "helper . moveRight ( ) helper . build ( "rightArrow" ) helper . moveRight ( ) h…" at bounding box center [824, 335] width 343 height 373
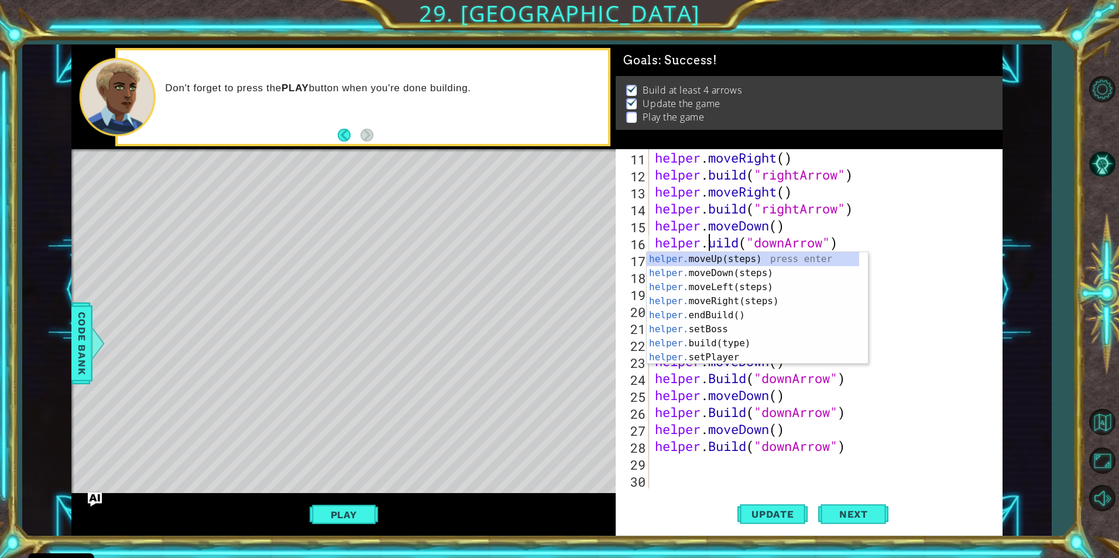
scroll to position [0, 3]
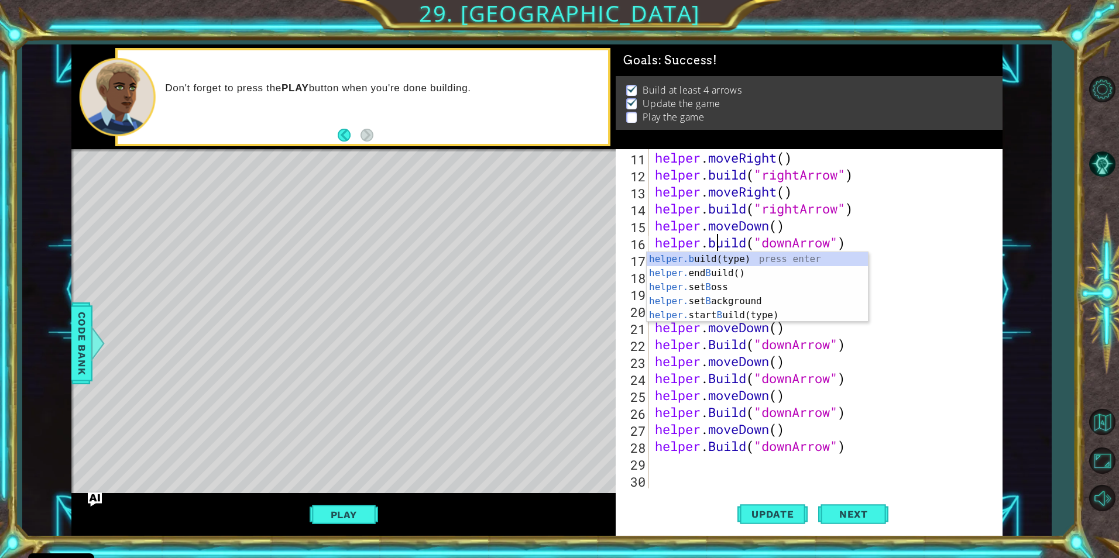
click at [937, 300] on div "helper . moveRight ( ) helper . build ( "rightArrow" ) helper . moveRight ( ) h…" at bounding box center [824, 335] width 343 height 373
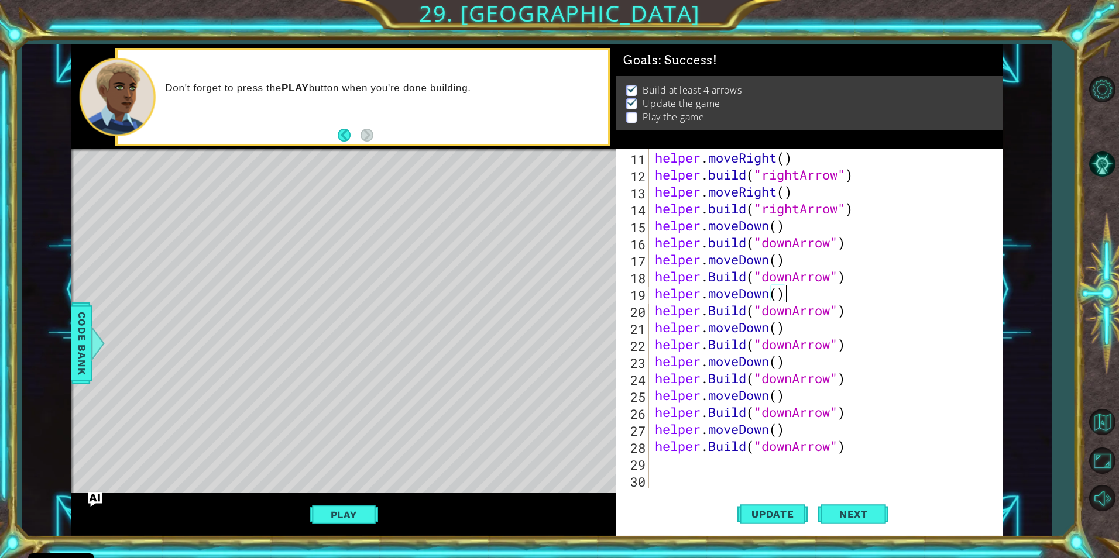
click at [716, 276] on div "helper . moveRight ( ) helper . build ( "rightArrow" ) helper . moveRight ( ) h…" at bounding box center [824, 335] width 343 height 373
click at [930, 413] on div "helper . moveRight ( ) helper . build ( "rightArrow" ) helper . moveRight ( ) h…" at bounding box center [824, 335] width 343 height 373
click at [714, 306] on div "helper . moveRight ( ) helper . build ( "rightArrow" ) helper . moveRight ( ) h…" at bounding box center [824, 335] width 343 height 373
drag, startPoint x: 932, startPoint y: 359, endPoint x: 843, endPoint y: 357, distance: 88.4
click at [932, 359] on div "helper . moveRight ( ) helper . build ( "rightArrow" ) helper . moveRight ( ) h…" at bounding box center [824, 335] width 343 height 373
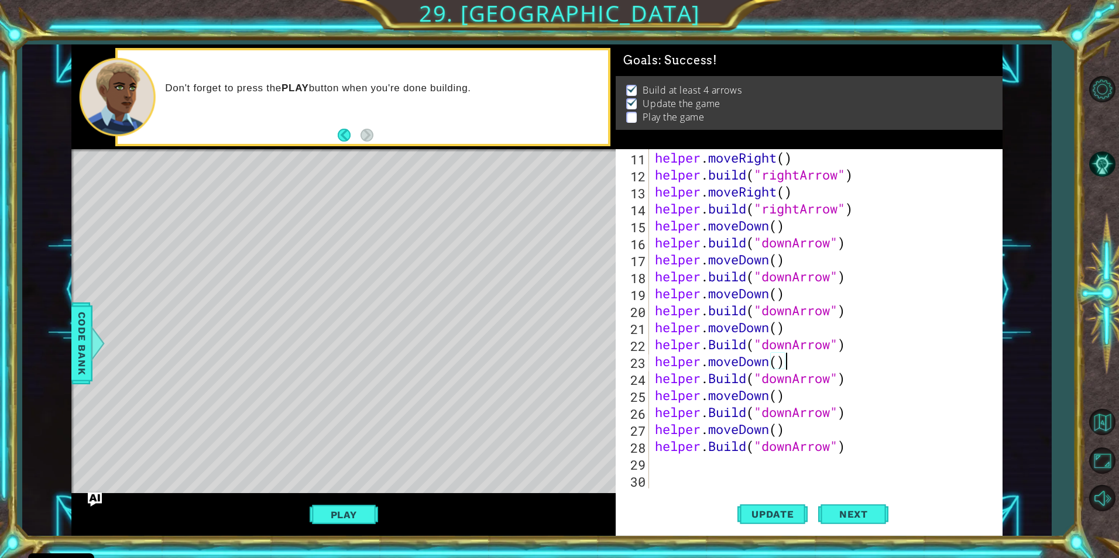
click at [718, 339] on div "helper . moveRight ( ) helper . build ( "rightArrow" ) helper . moveRight ( ) h…" at bounding box center [824, 335] width 343 height 373
drag, startPoint x: 910, startPoint y: 391, endPoint x: 775, endPoint y: 397, distance: 134.7
click at [896, 395] on div "helper . moveRight ( ) helper . build ( "rightArrow" ) helper . moveRight ( ) h…" at bounding box center [824, 335] width 343 height 373
click at [714, 379] on div "helper . moveRight ( ) helper . build ( "rightArrow" ) helper . moveRight ( ) h…" at bounding box center [824, 335] width 343 height 373
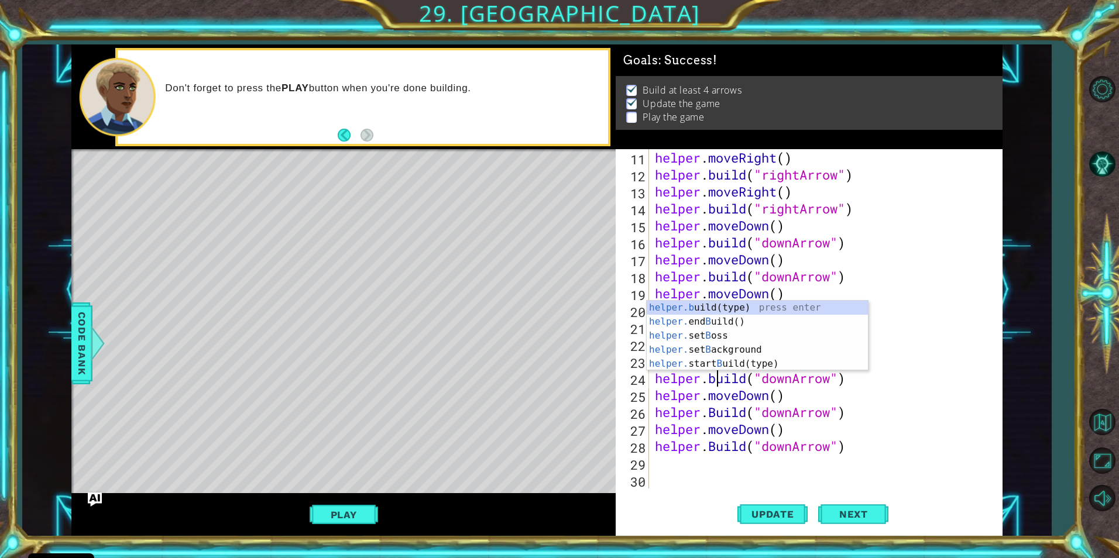
click at [878, 397] on div "helper . moveRight ( ) helper . build ( "rightArrow" ) helper . moveRight ( ) h…" at bounding box center [824, 335] width 343 height 373
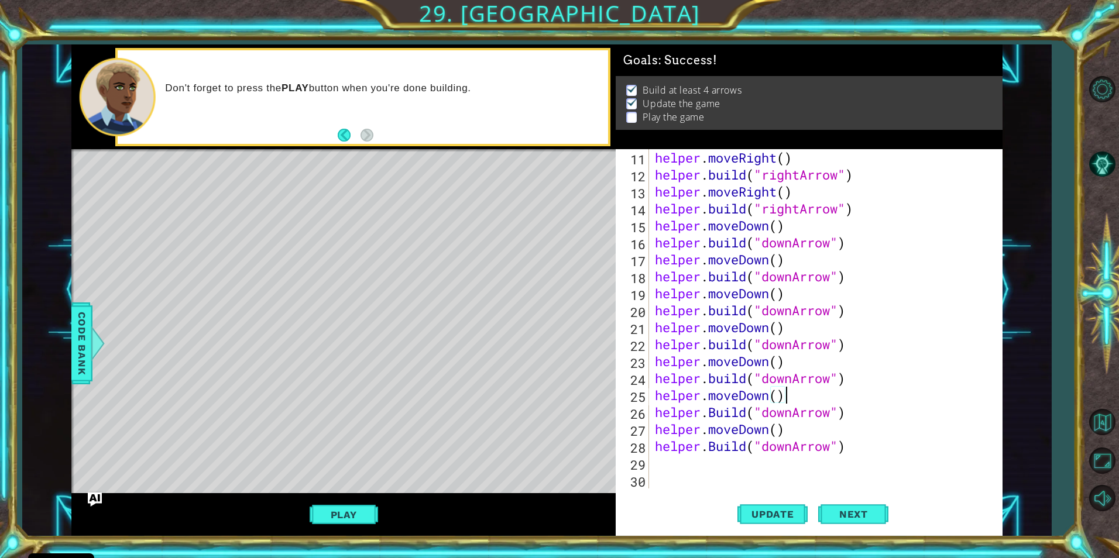
click at [717, 409] on div "helper . moveRight ( ) helper . build ( "rightArrow" ) helper . moveRight ( ) h…" at bounding box center [824, 335] width 343 height 373
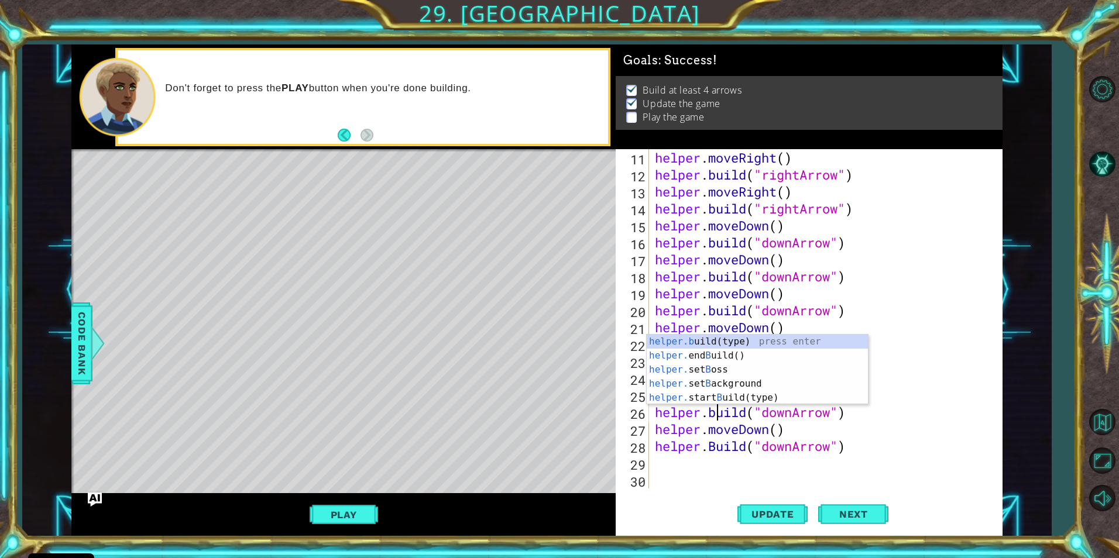
click at [716, 450] on div "helper . moveRight ( ) helper . build ( "rightArrow" ) helper . moveRight ( ) h…" at bounding box center [824, 335] width 343 height 373
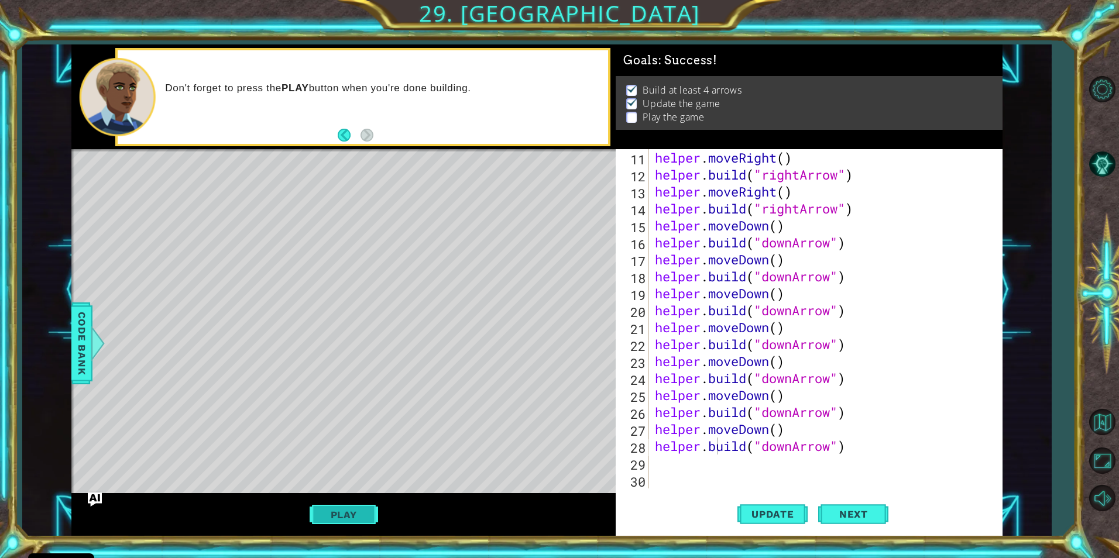
click at [364, 518] on button "Play" at bounding box center [344, 515] width 68 height 22
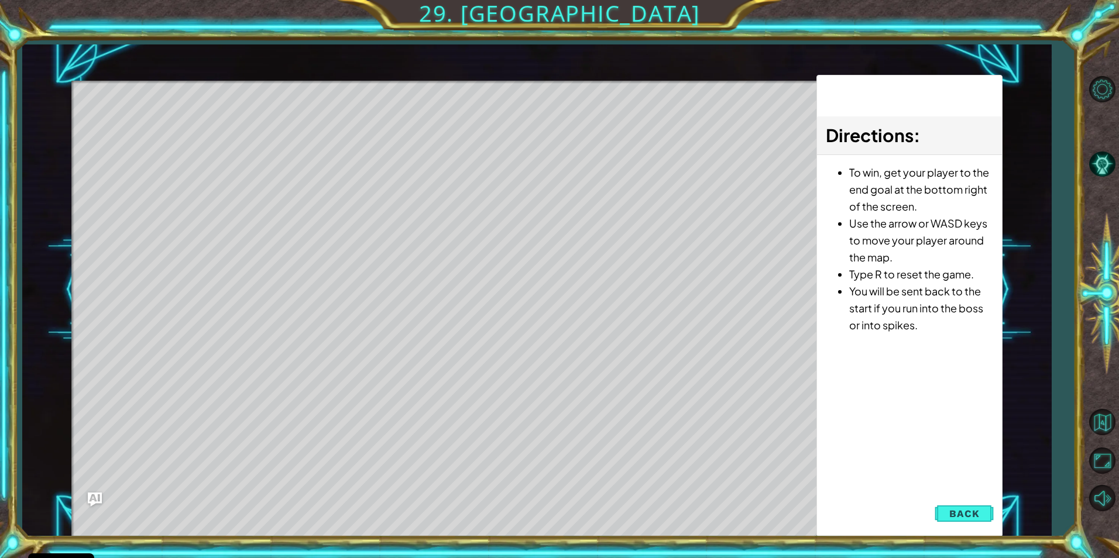
click at [955, 497] on div "Directions : To win, get your player to the end goal at the bottom right of the…" at bounding box center [909, 306] width 186 height 462
click at [958, 513] on span "Back" at bounding box center [964, 514] width 30 height 12
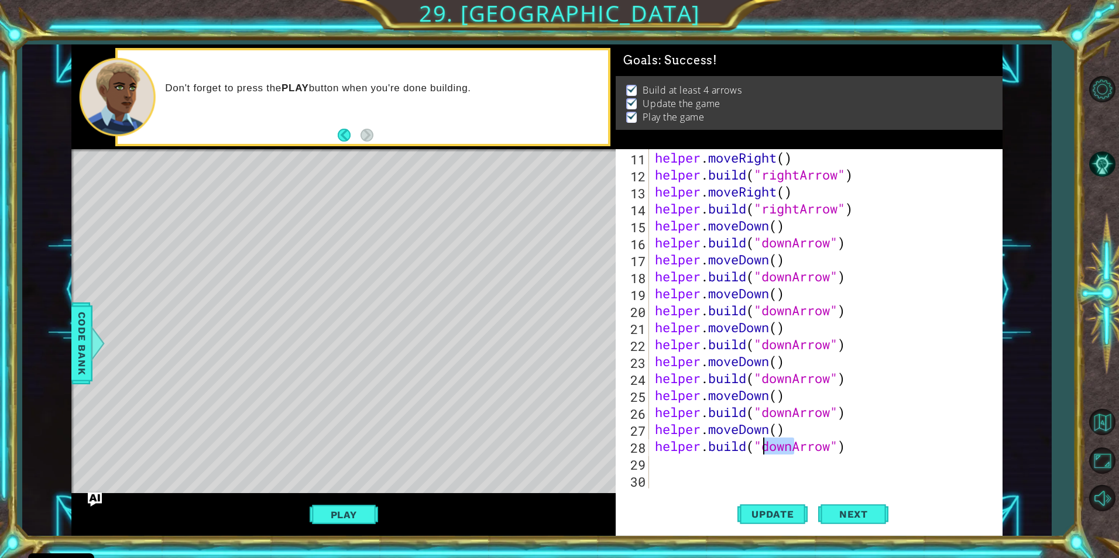
drag, startPoint x: 797, startPoint y: 445, endPoint x: 764, endPoint y: 445, distance: 32.8
click at [764, 445] on div "helper . moveRight ( ) helper . build ( "rightArrow" ) helper . moveRight ( ) h…" at bounding box center [824, 335] width 343 height 373
click at [829, 435] on div "" rightArrow" press enter" at bounding box center [857, 446] width 221 height 42
type textarea "[DOMAIN_NAME]("rightArrow")"
click at [658, 468] on div "helper . moveRight ( ) helper . build ( "rightArrow" ) helper . moveRight ( ) h…" at bounding box center [824, 335] width 343 height 373
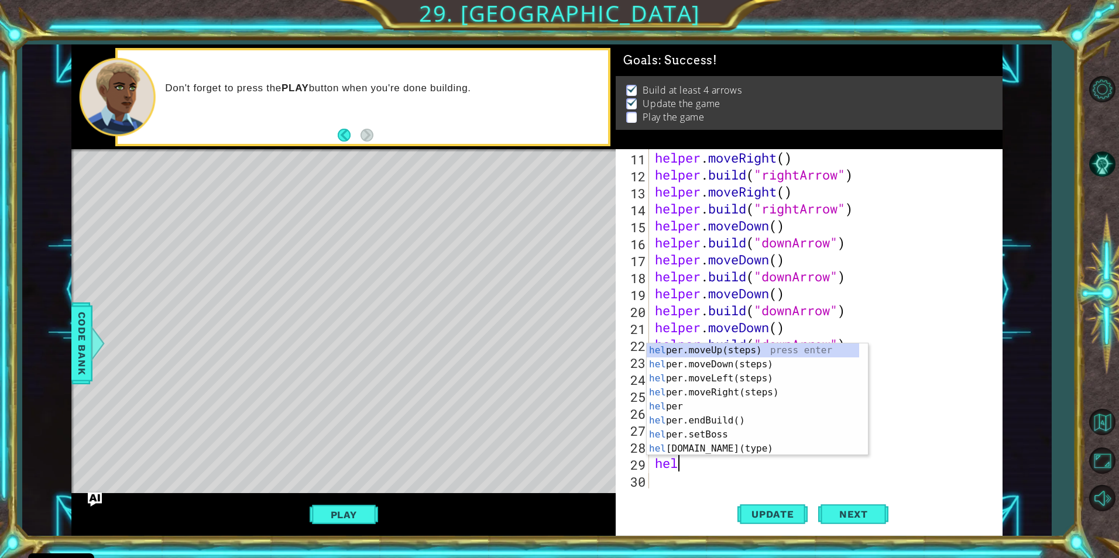
scroll to position [0, 1]
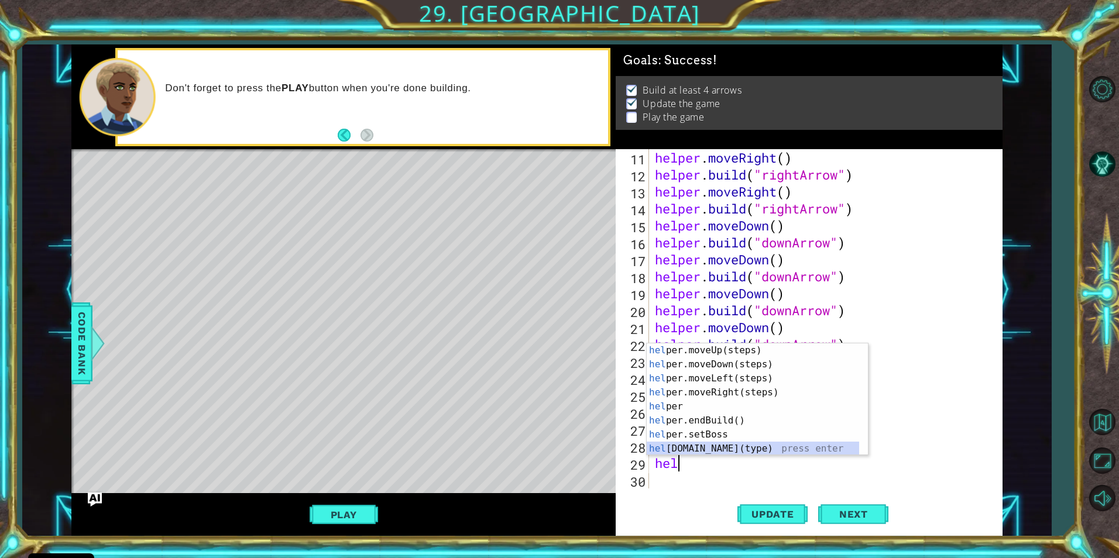
click at [762, 452] on div "hel per.moveUp(steps) press enter hel per.moveDown(steps) press enter hel per.m…" at bounding box center [753, 414] width 212 height 140
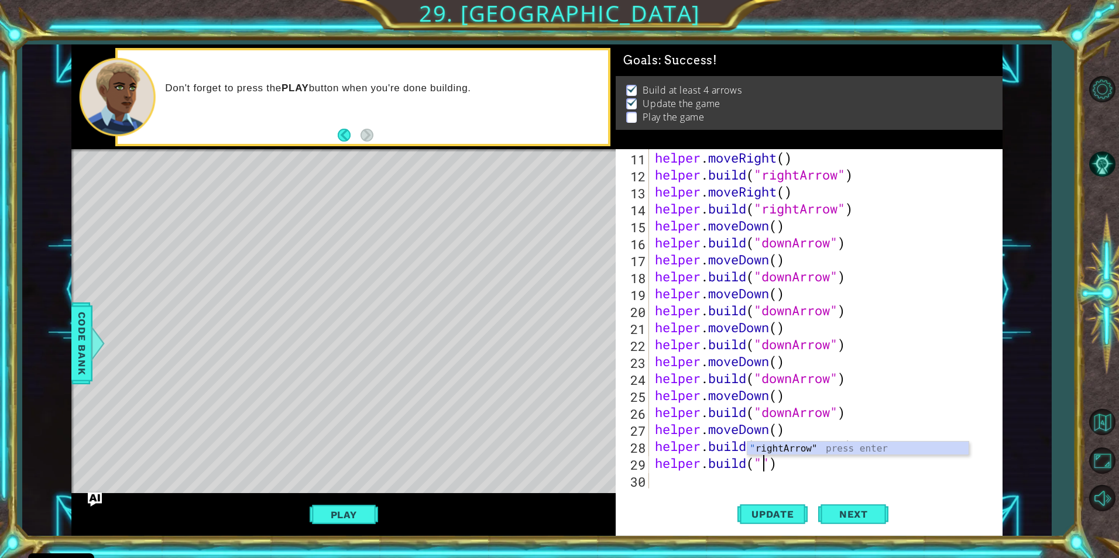
click at [908, 347] on div "helper . moveRight ( ) helper . build ( "rightArrow" ) helper . moveRight ( ) h…" at bounding box center [824, 335] width 343 height 373
drag, startPoint x: 839, startPoint y: 449, endPoint x: 766, endPoint y: 449, distance: 73.2
click at [766, 449] on div "helper . moveRight ( ) helper . build ( "rightArrow" ) helper . moveRight ( ) h…" at bounding box center [824, 335] width 343 height 373
drag, startPoint x: 833, startPoint y: 449, endPoint x: 783, endPoint y: 465, distance: 52.4
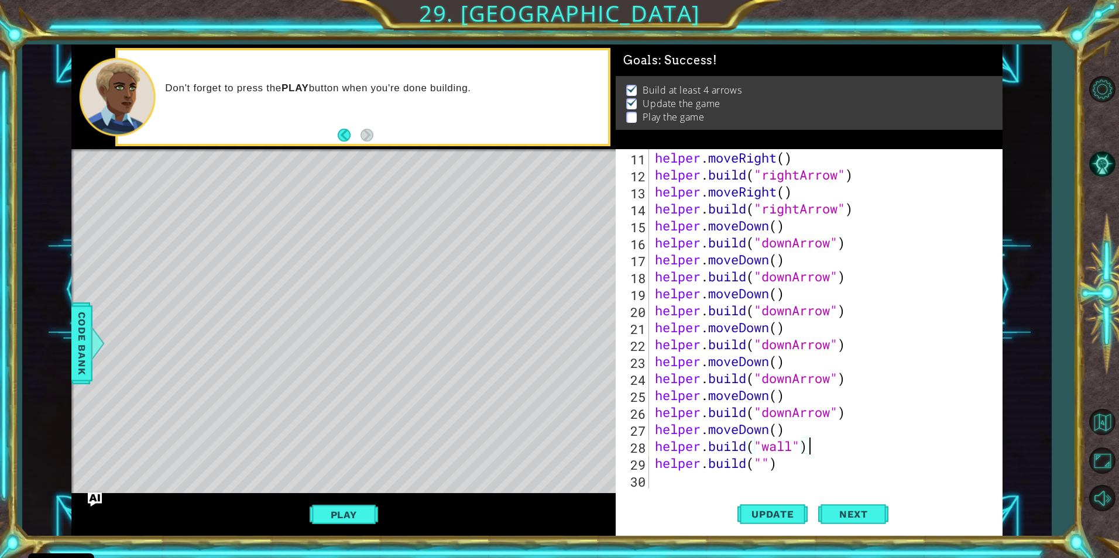
click at [830, 451] on div "helper . moveRight ( ) helper . build ( "rightArrow" ) helper . moveRight ( ) h…" at bounding box center [824, 335] width 343 height 373
click at [761, 466] on div "helper . moveRight ( ) helper . build ( "rightArrow" ) helper . moveRight ( ) h…" at bounding box center [824, 335] width 343 height 373
click at [822, 447] on div ""ri ghtArrow" press enter" at bounding box center [857, 463] width 221 height 42
type textarea "[DOMAIN_NAME]("rightArrow")"
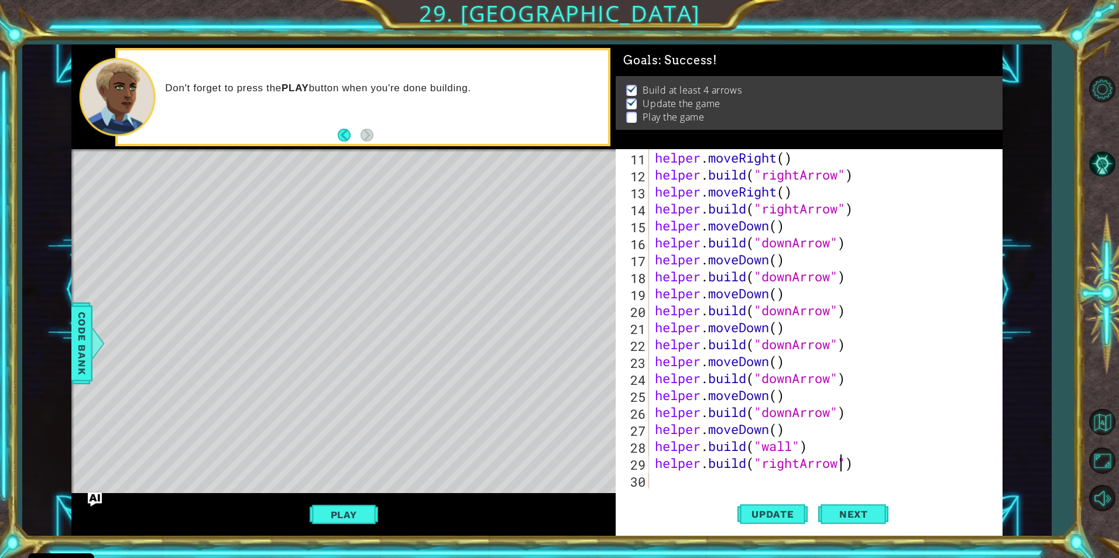
click at [731, 479] on div "helper . moveRight ( ) helper . build ( "rightArrow" ) helper . moveRight ( ) h…" at bounding box center [824, 335] width 343 height 373
type textarea "he"
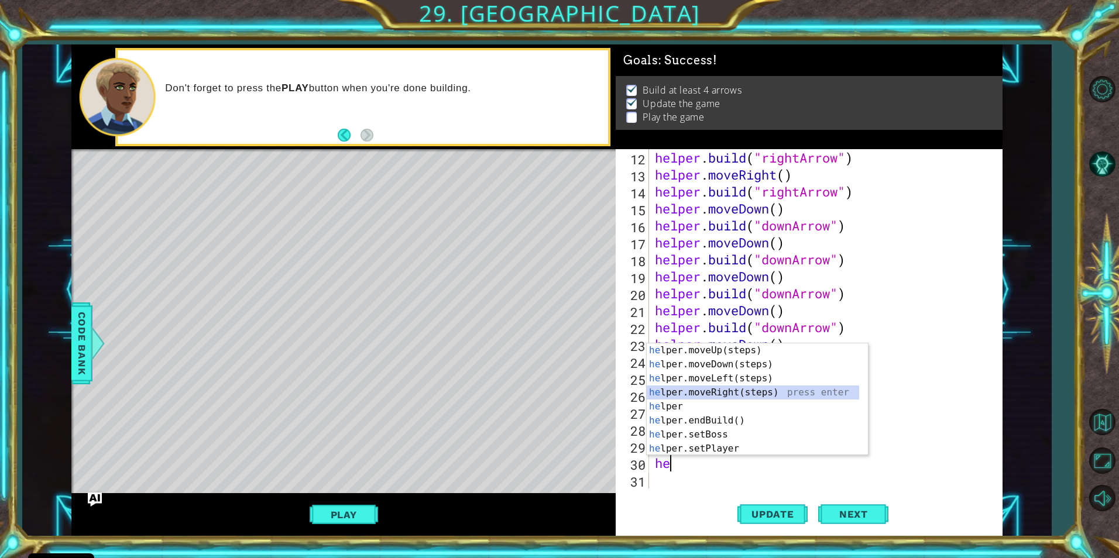
click at [708, 392] on div "he lper.moveUp(steps) press enter he lper.moveDown(steps) press enter he lper.m…" at bounding box center [753, 414] width 212 height 140
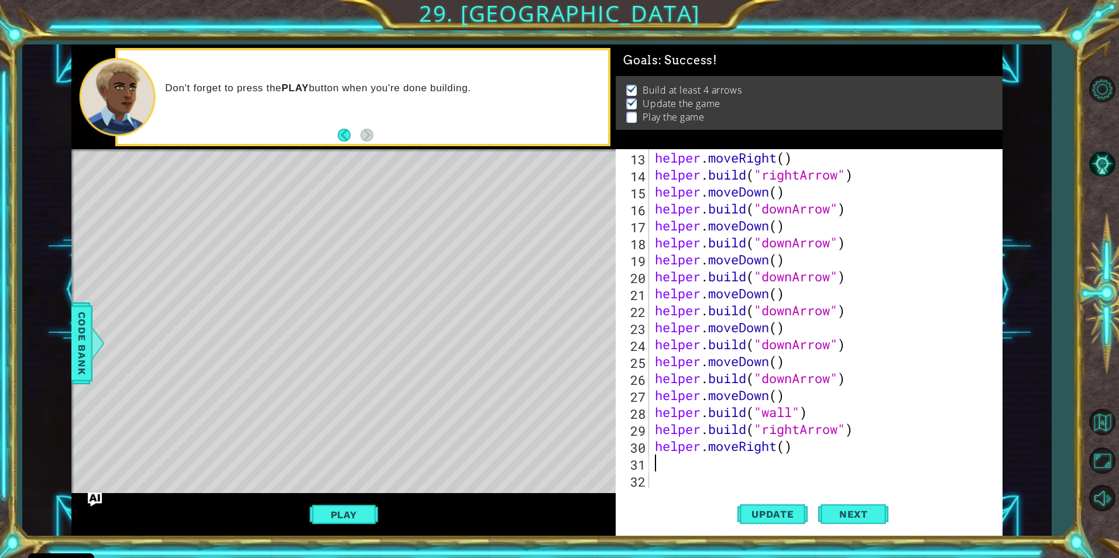
click at [710, 462] on div "helper . moveRight ( ) helper . build ( "rightArrow" ) helper . moveDown ( ) he…" at bounding box center [824, 335] width 343 height 373
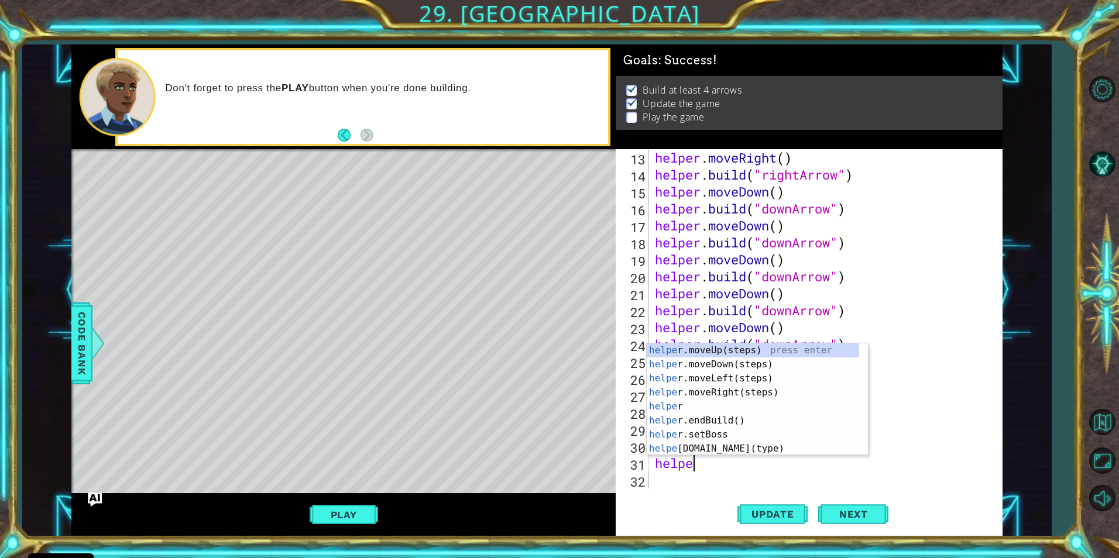
scroll to position [0, 2]
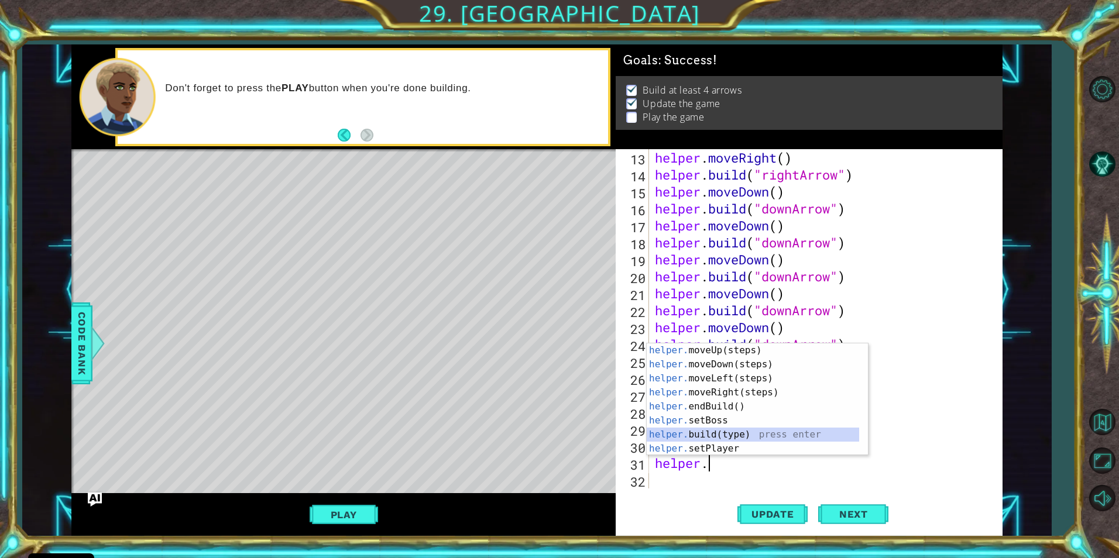
click at [734, 436] on div "helper. moveUp(steps) press enter helper. moveDown(steps) press enter helper. m…" at bounding box center [753, 414] width 212 height 140
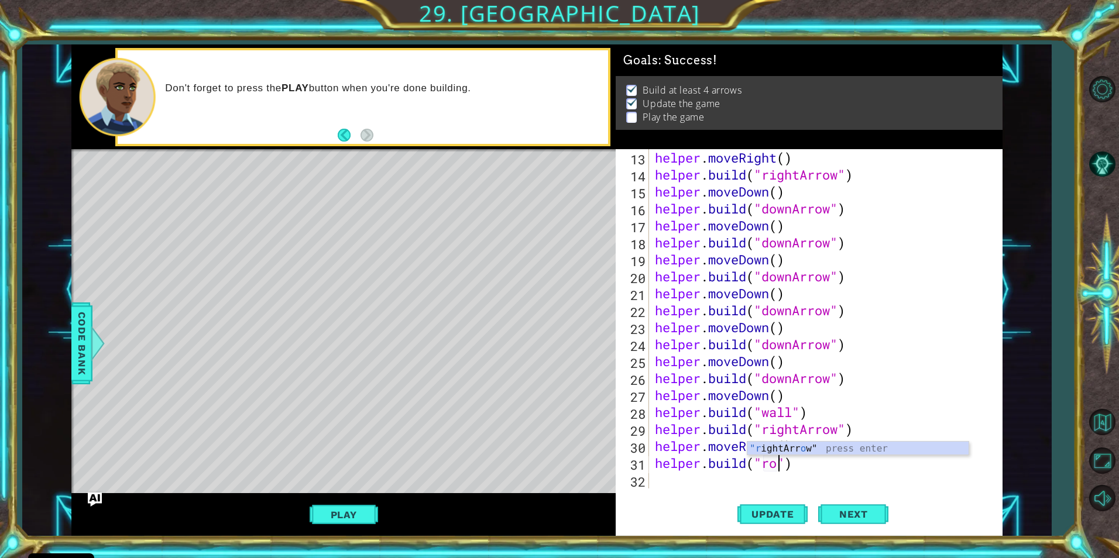
scroll to position [0, 6]
click at [776, 445] on div ""r ightArr o w" press enter" at bounding box center [857, 463] width 221 height 42
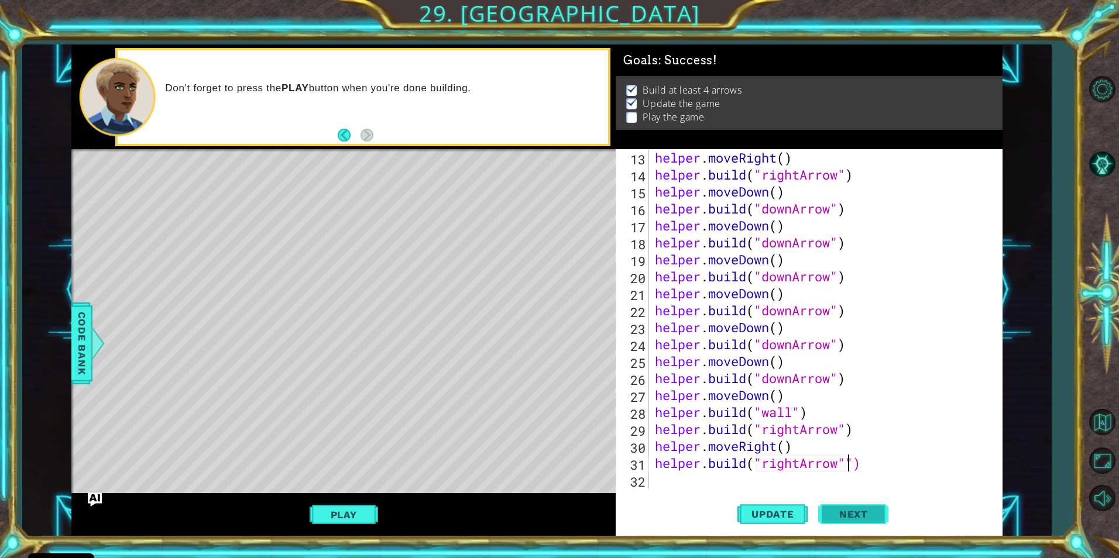
type textarea "[DOMAIN_NAME]("rightArrow"")"
click at [834, 514] on span "Next" at bounding box center [854, 517] width 52 height 12
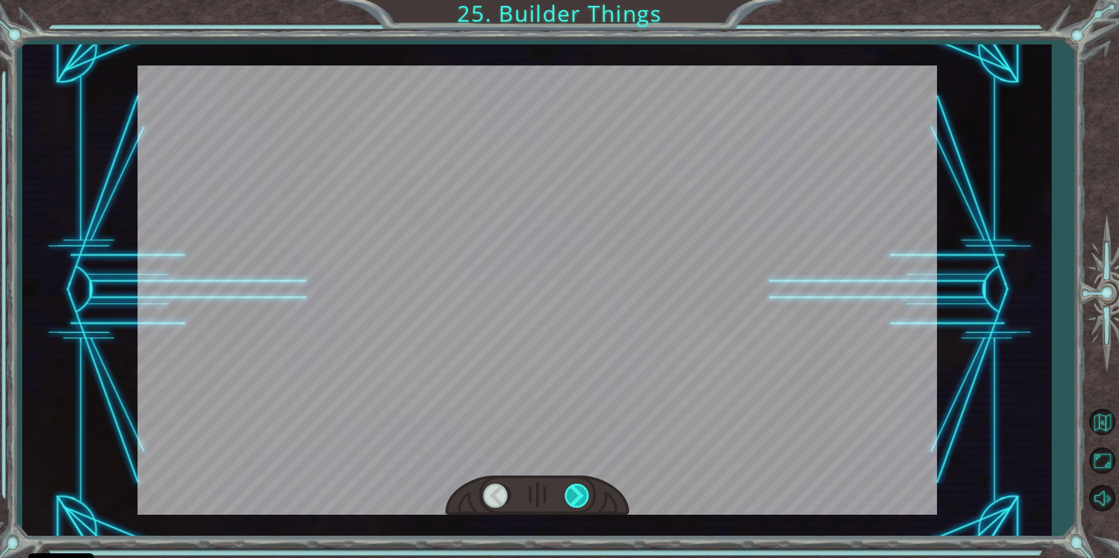
click at [571, 495] on div at bounding box center [578, 496] width 26 height 24
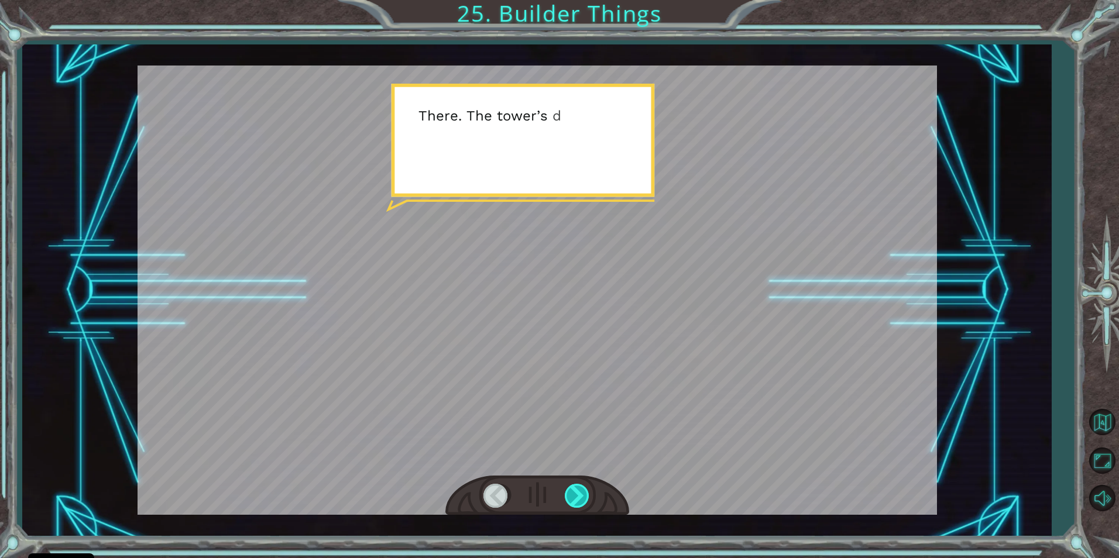
click at [581, 500] on div at bounding box center [578, 496] width 26 height 24
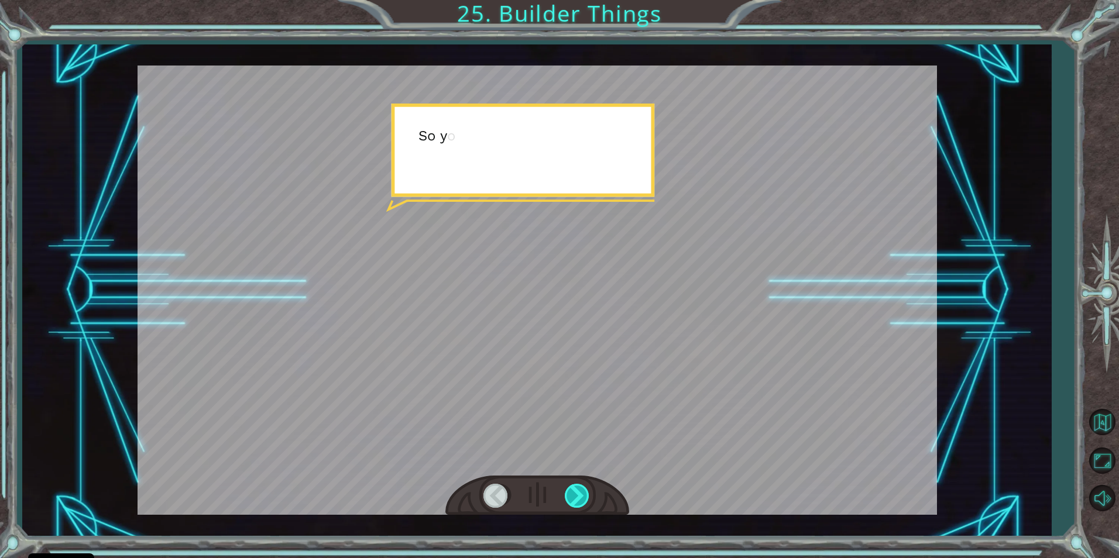
click at [581, 500] on div at bounding box center [578, 496] width 26 height 24
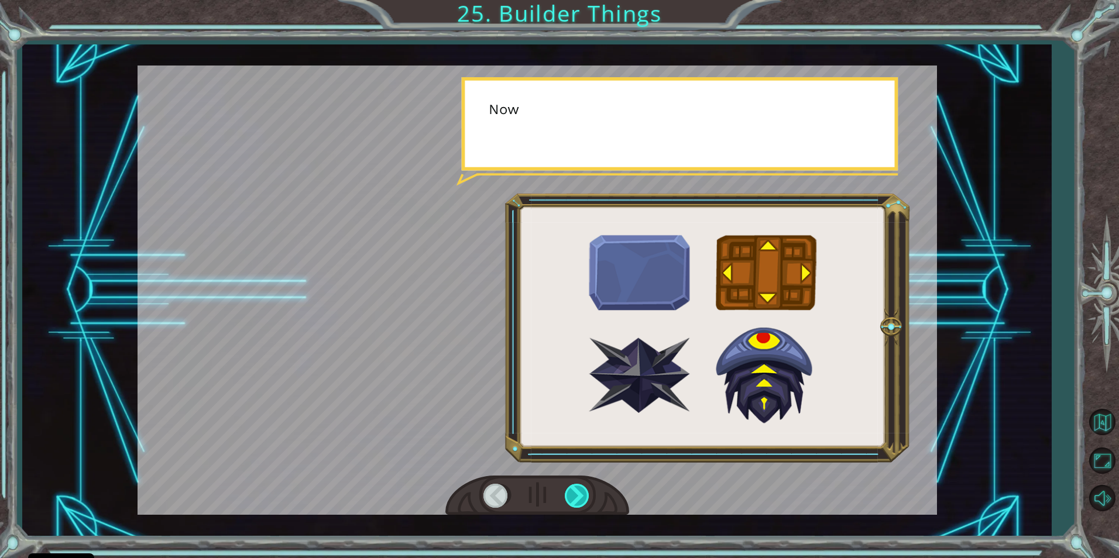
click at [583, 499] on div at bounding box center [578, 496] width 26 height 24
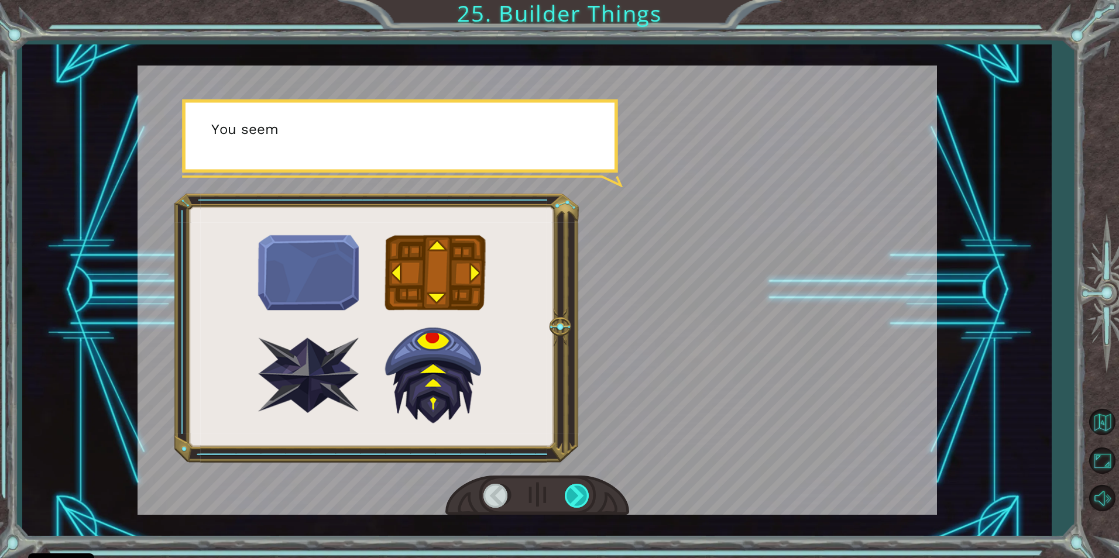
click at [585, 500] on div at bounding box center [578, 496] width 26 height 24
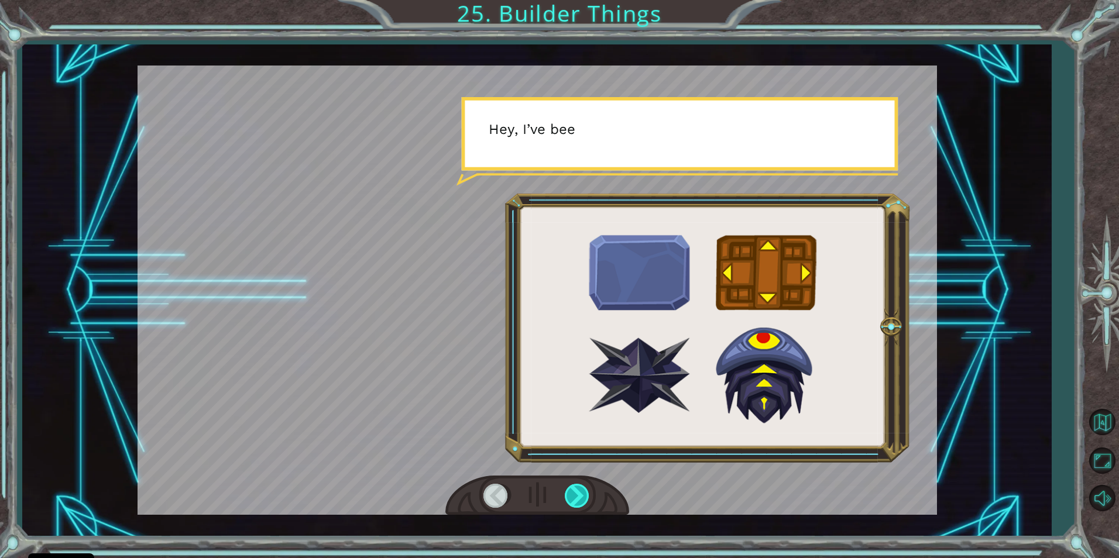
click at [585, 500] on div at bounding box center [578, 496] width 26 height 24
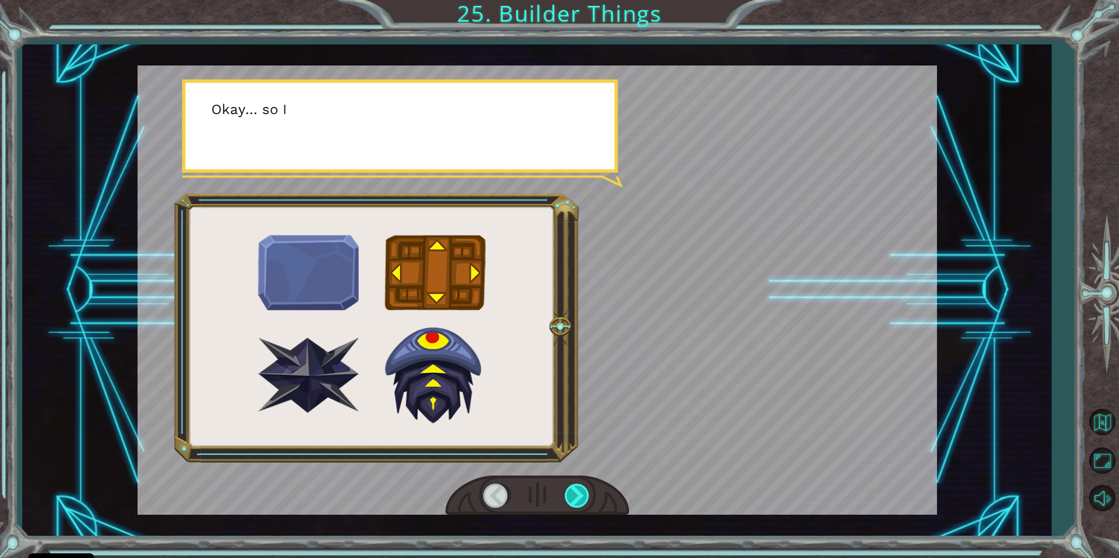
click at [585, 500] on div at bounding box center [578, 496] width 26 height 24
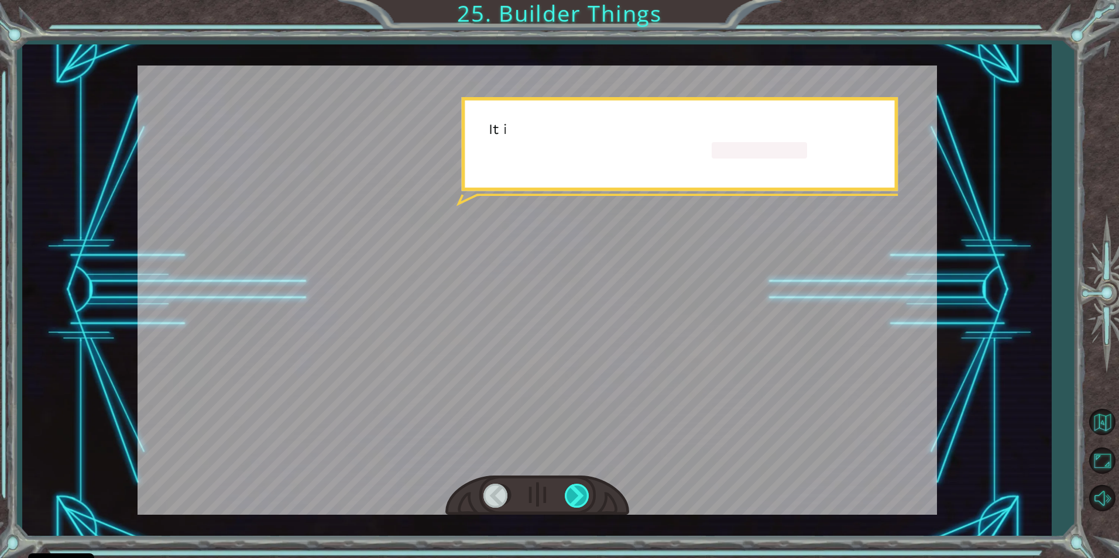
click at [585, 500] on div at bounding box center [578, 496] width 26 height 24
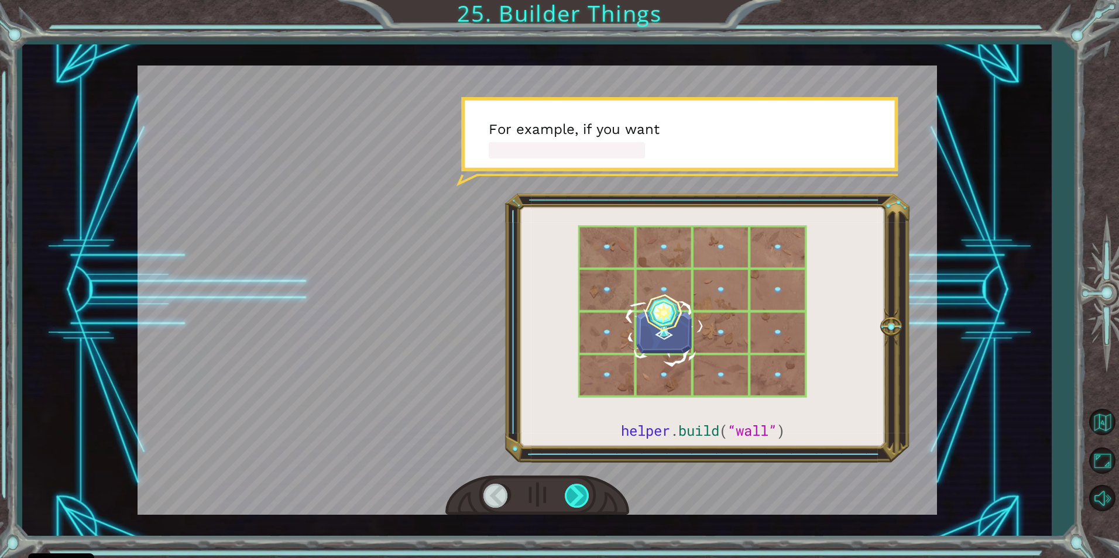
click at [574, 491] on div at bounding box center [578, 496] width 26 height 24
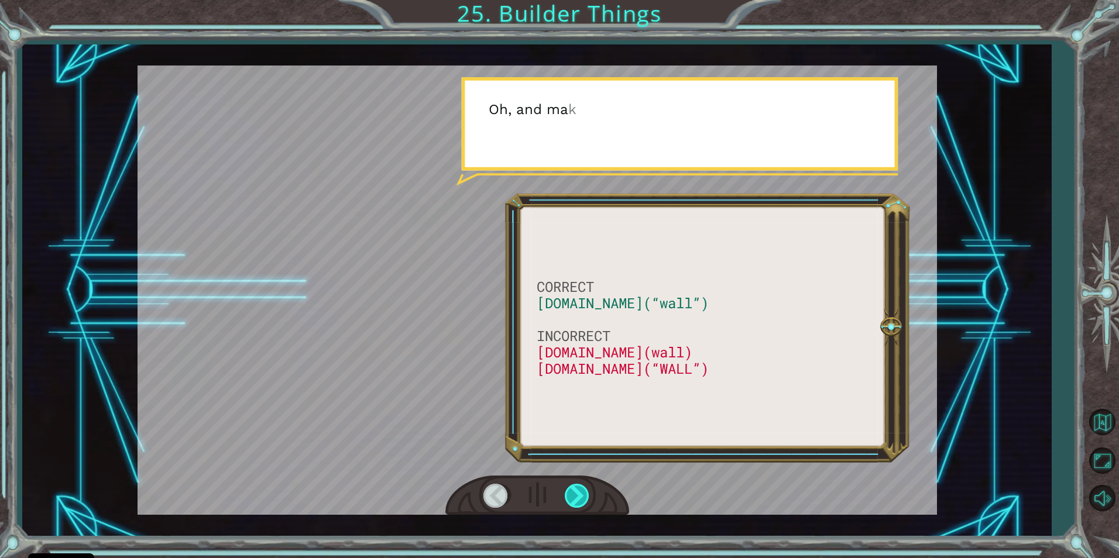
click at [574, 492] on div at bounding box center [578, 496] width 26 height 24
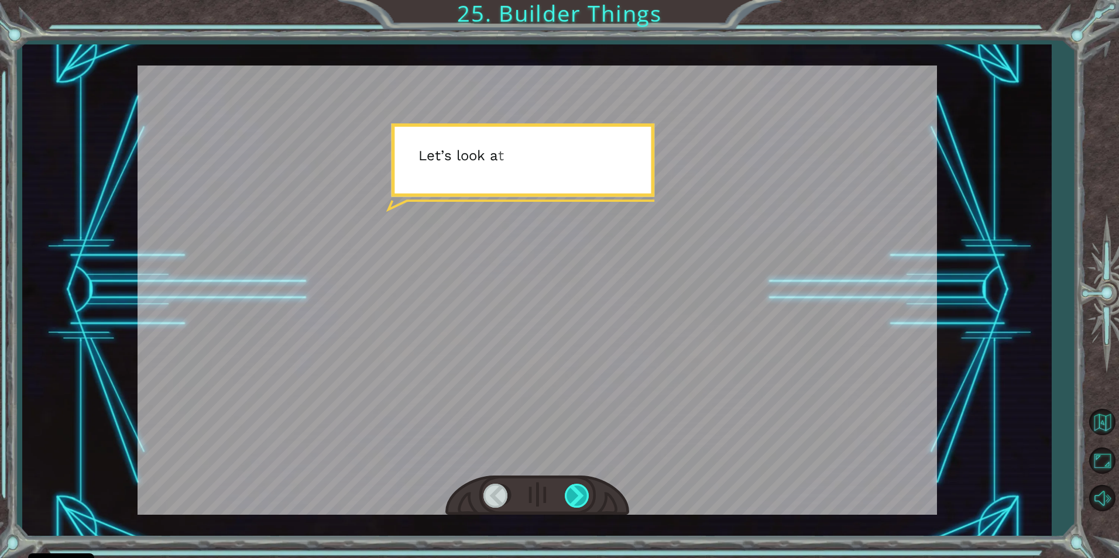
click at [578, 492] on div at bounding box center [578, 496] width 26 height 24
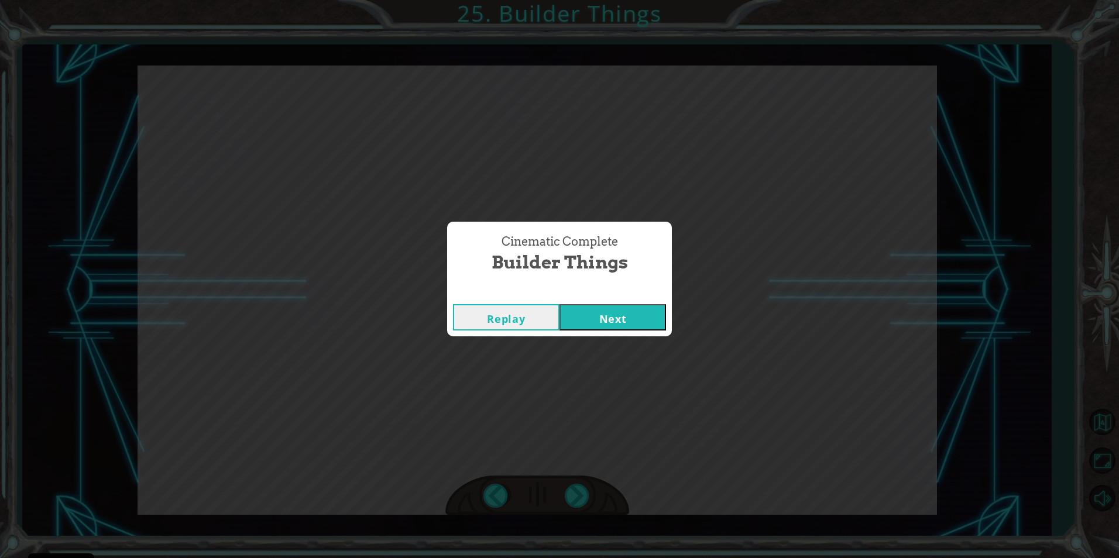
click at [589, 322] on button "Next" at bounding box center [613, 317] width 107 height 26
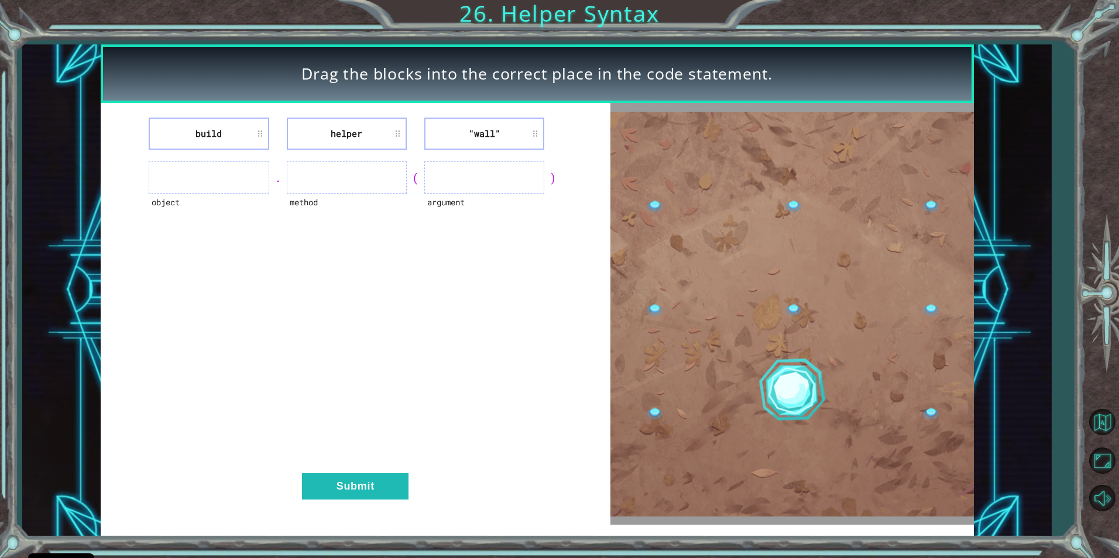
click at [214, 125] on li "build" at bounding box center [209, 134] width 120 height 32
click at [215, 140] on li "build" at bounding box center [209, 134] width 120 height 32
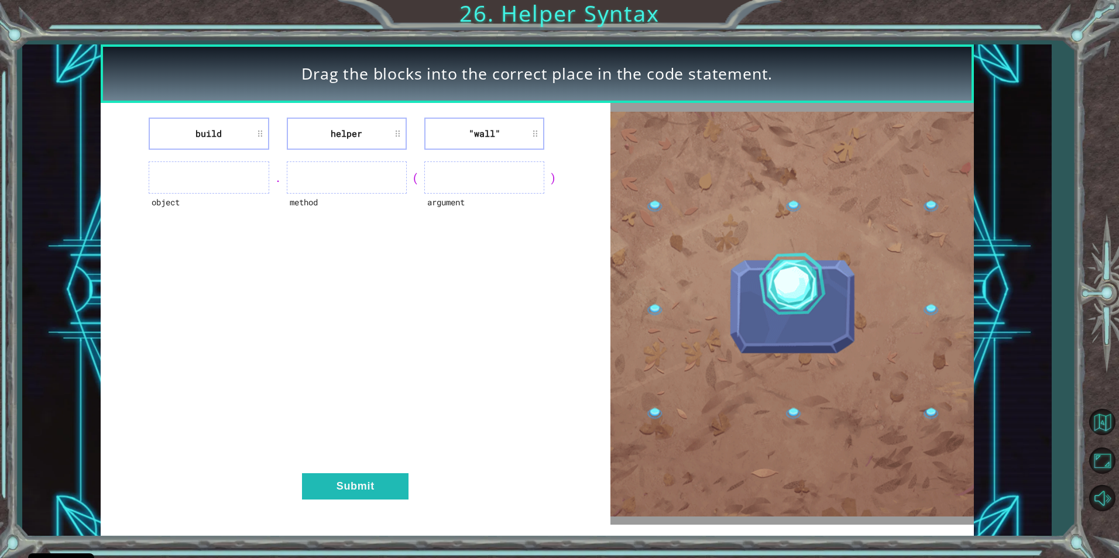
click at [229, 169] on ul at bounding box center [209, 178] width 120 height 32
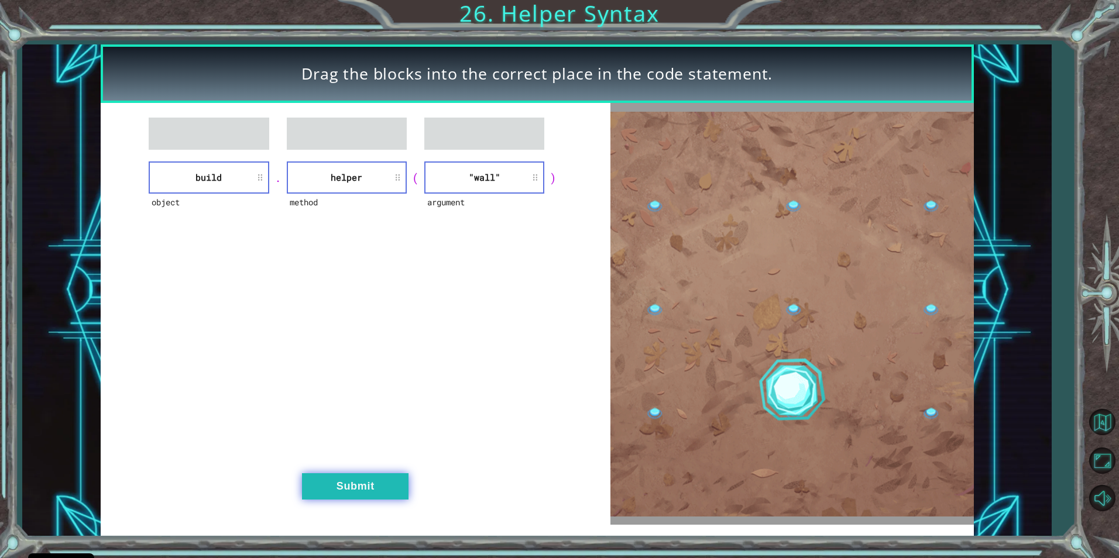
click at [370, 493] on button "Submit" at bounding box center [355, 486] width 107 height 26
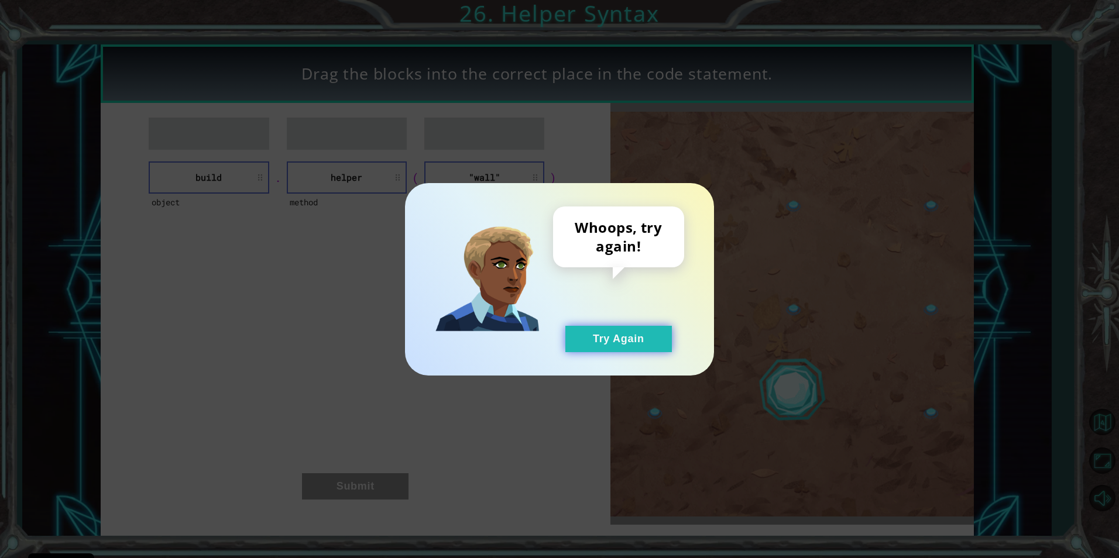
click at [604, 345] on button "Try Again" at bounding box center [618, 339] width 107 height 26
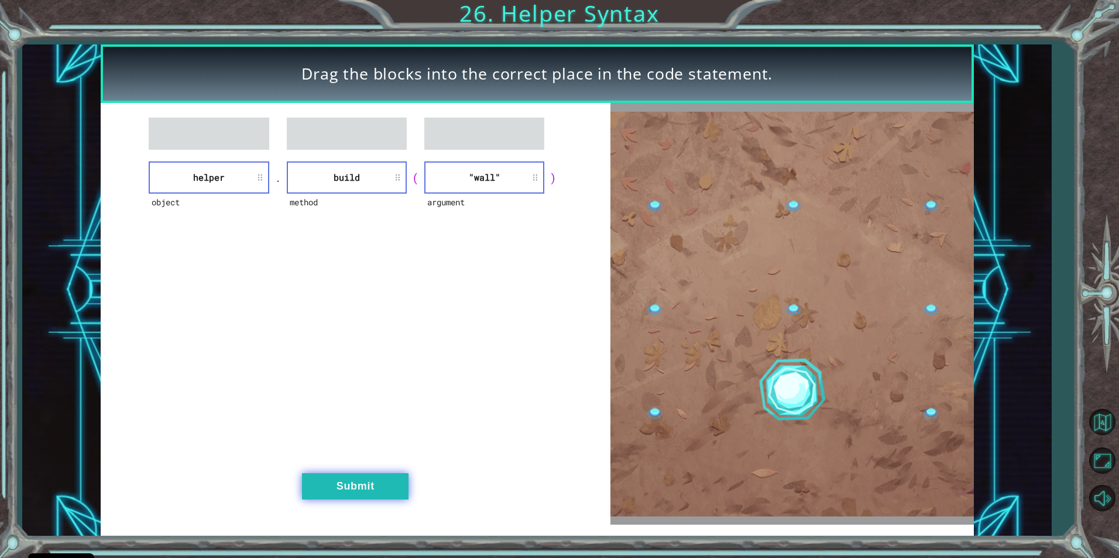
click at [329, 478] on button "Submit" at bounding box center [355, 486] width 107 height 26
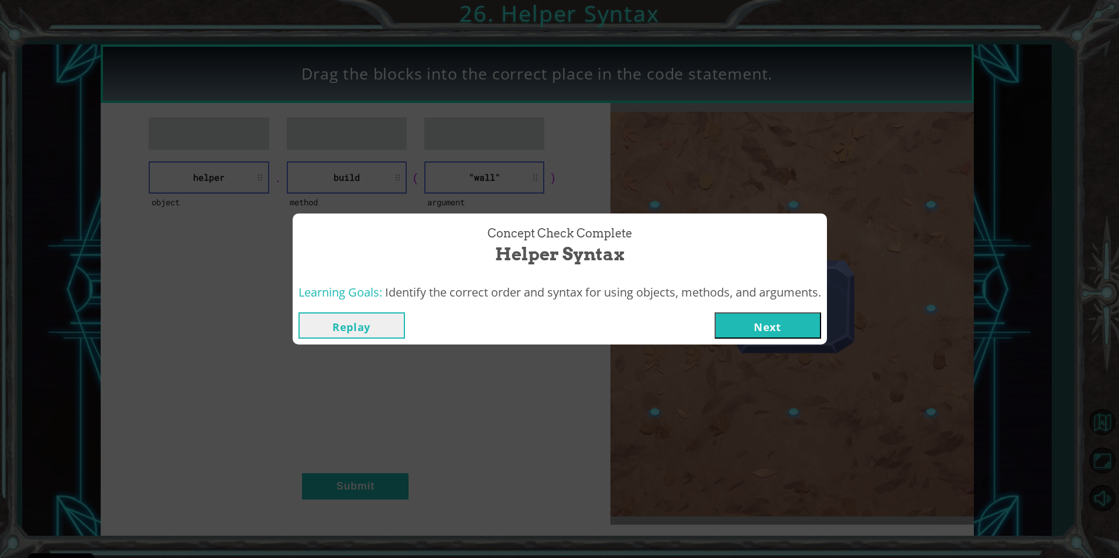
click at [758, 322] on button "Next" at bounding box center [768, 326] width 107 height 26
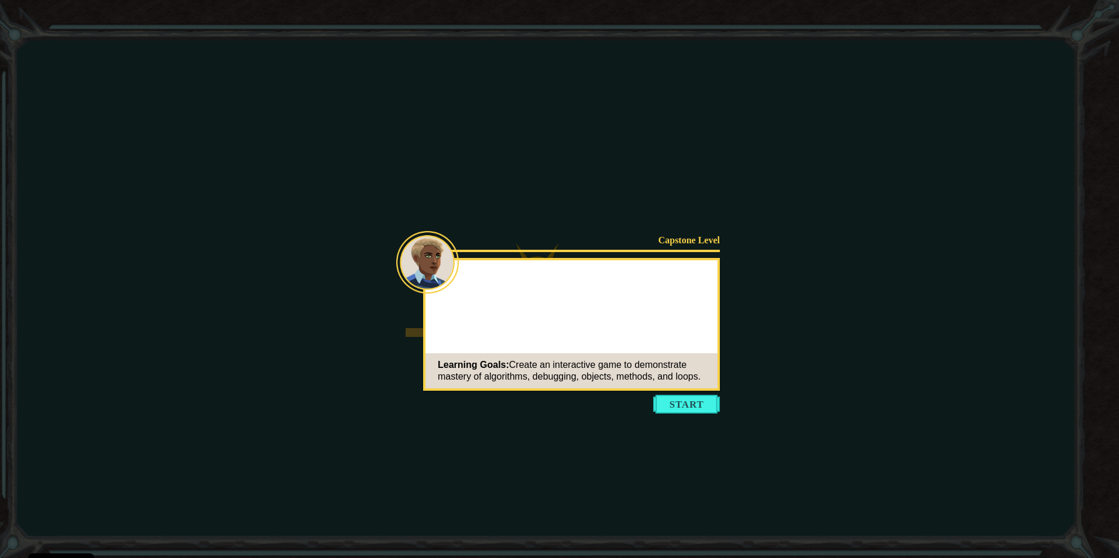
click at [684, 396] on button "Start" at bounding box center [686, 404] width 67 height 19
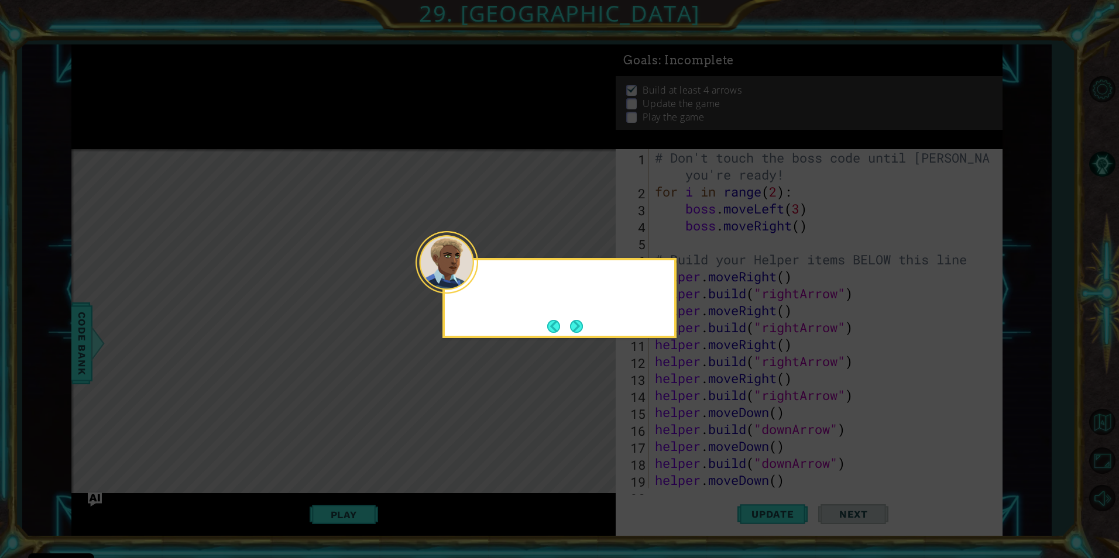
click at [477, 284] on div at bounding box center [447, 262] width 63 height 63
click at [571, 329] on button "Next" at bounding box center [576, 326] width 13 height 13
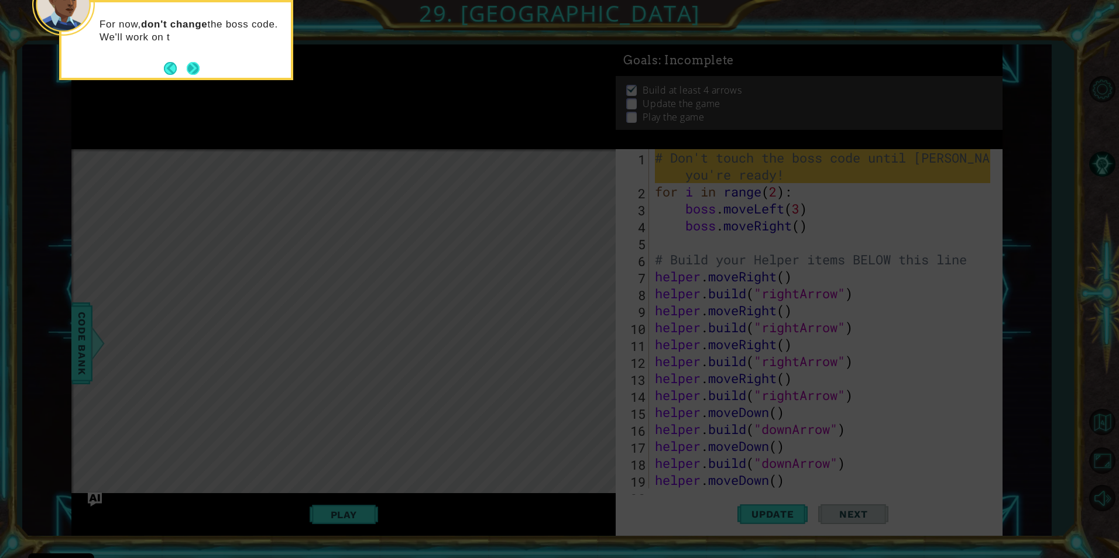
click at [187, 65] on button "Next" at bounding box center [193, 67] width 13 height 13
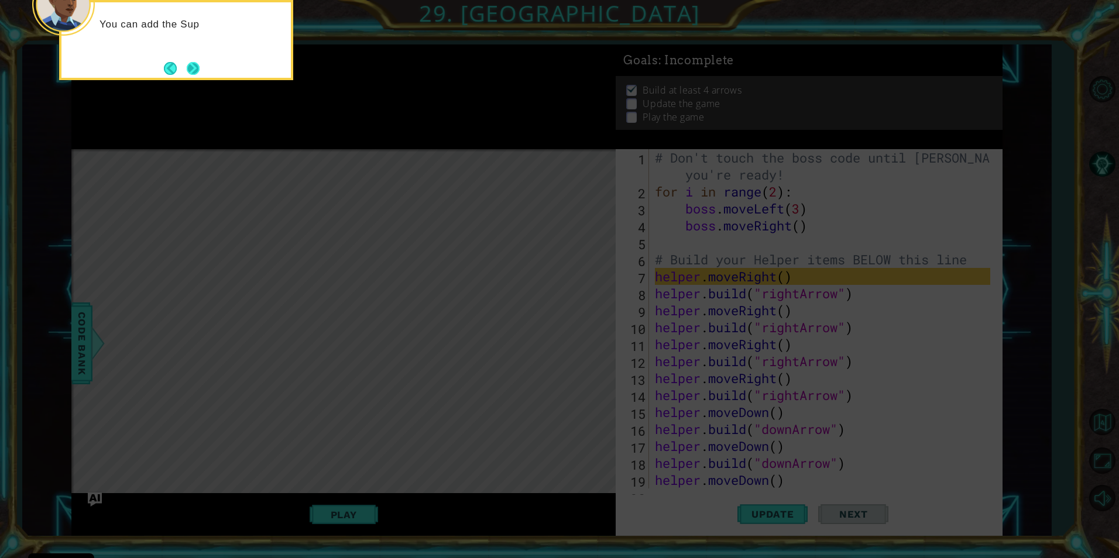
click at [187, 68] on button "Next" at bounding box center [193, 68] width 13 height 13
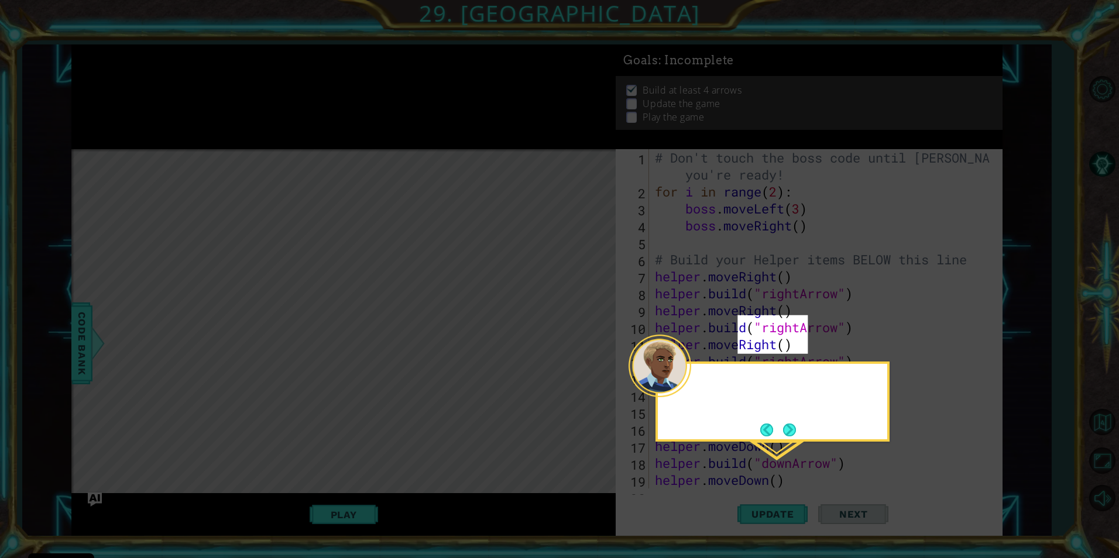
scroll to position [180, 0]
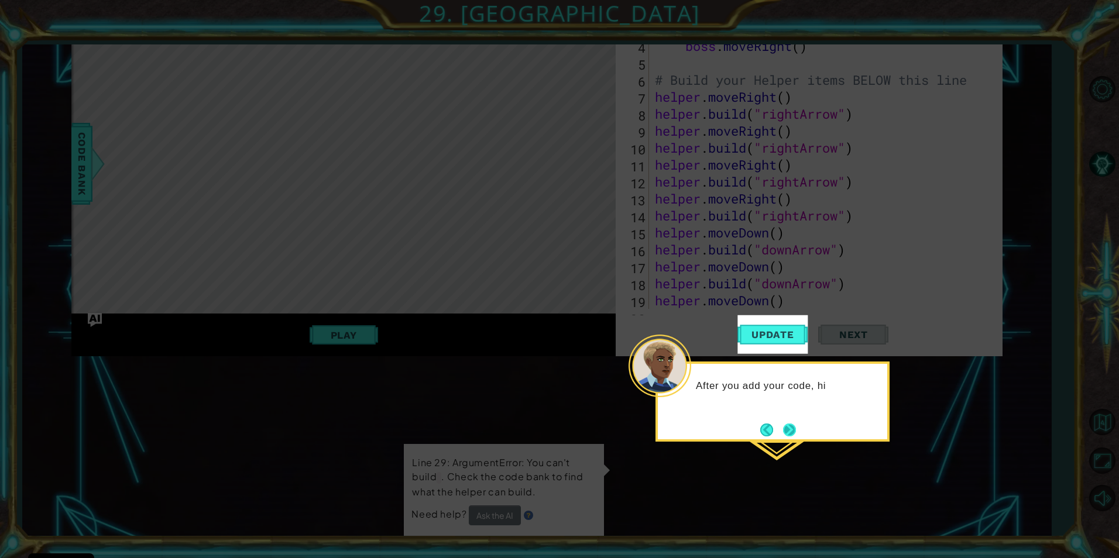
click at [794, 430] on button "Next" at bounding box center [789, 430] width 13 height 13
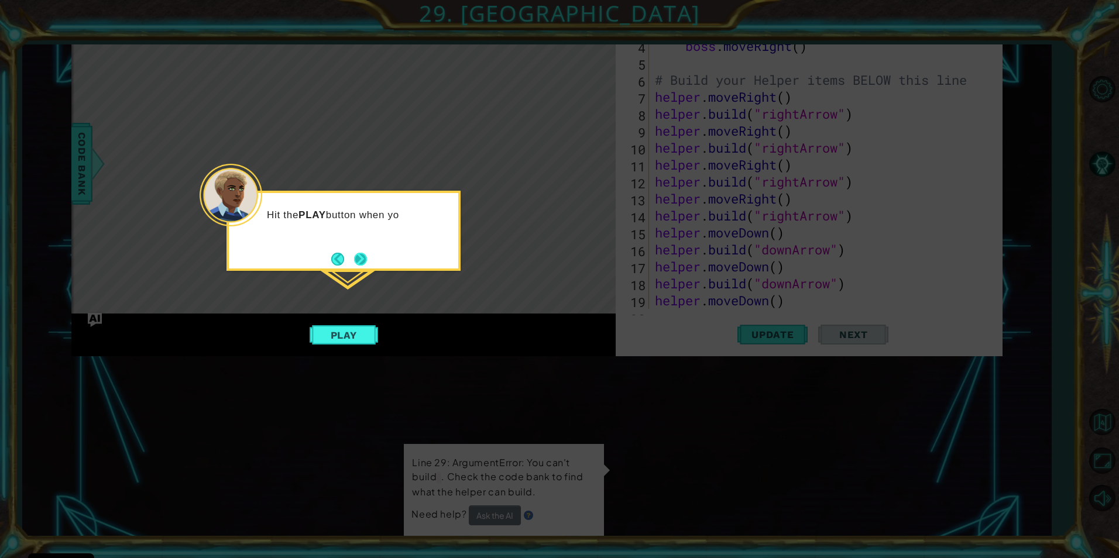
click at [361, 266] on button "Next" at bounding box center [360, 259] width 13 height 13
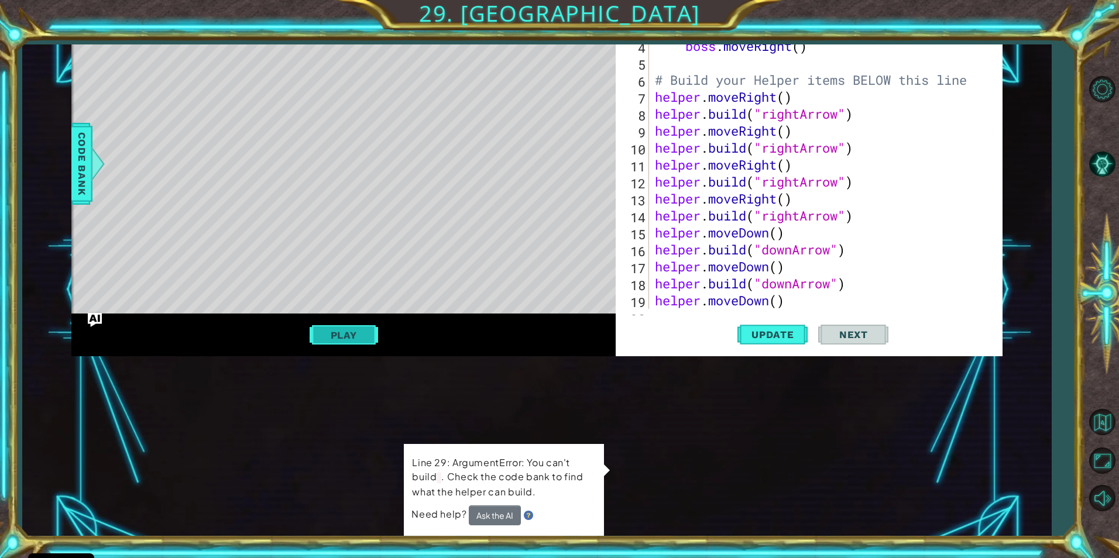
click at [323, 335] on button "Play" at bounding box center [344, 335] width 68 height 22
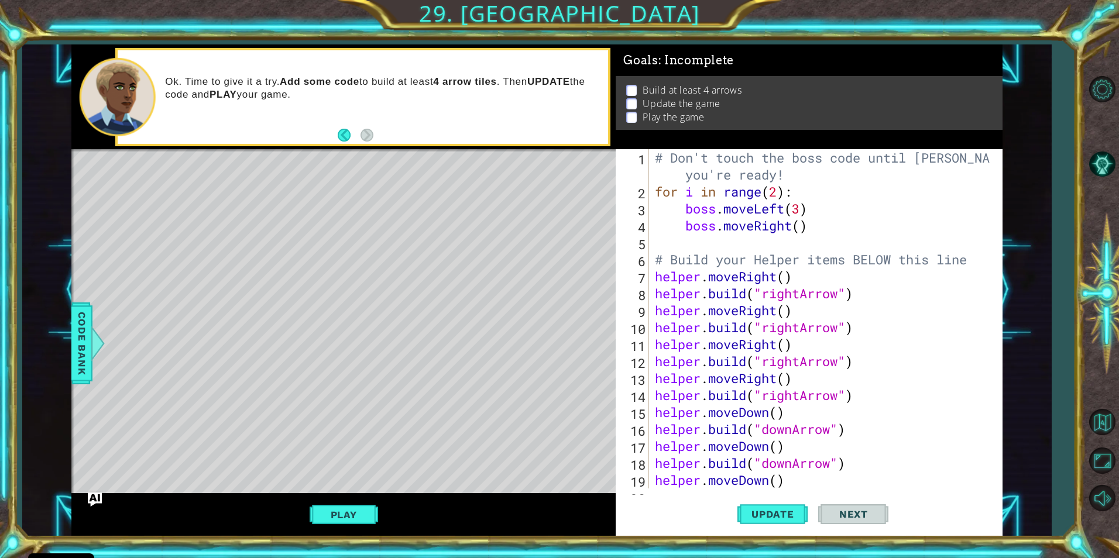
scroll to position [0, 0]
drag, startPoint x: 749, startPoint y: 515, endPoint x: 742, endPoint y: 519, distance: 8.6
click at [748, 517] on span "Update" at bounding box center [773, 515] width 66 height 12
click at [355, 507] on button "Play" at bounding box center [344, 515] width 68 height 22
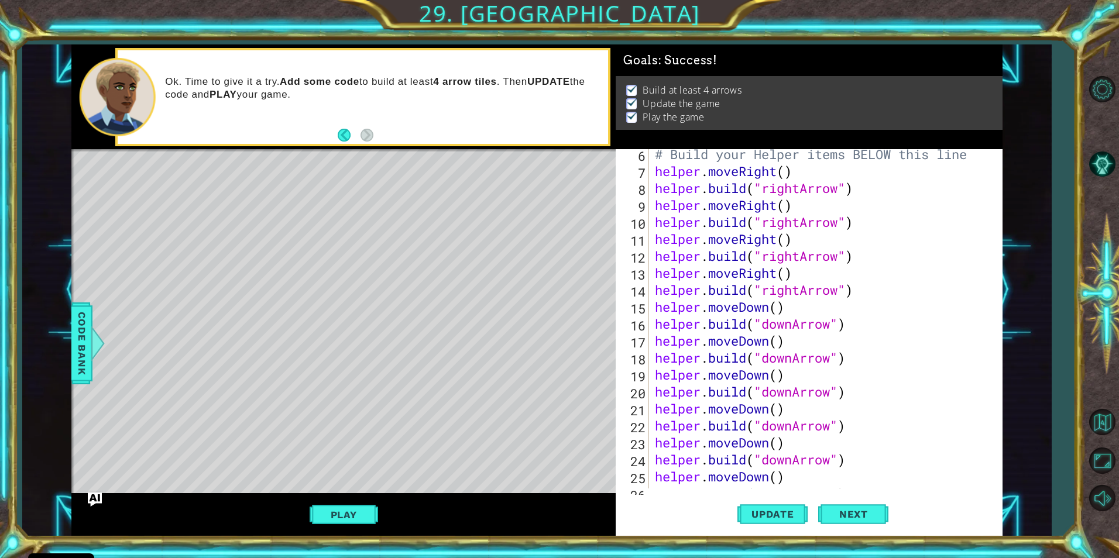
scroll to position [187, 0]
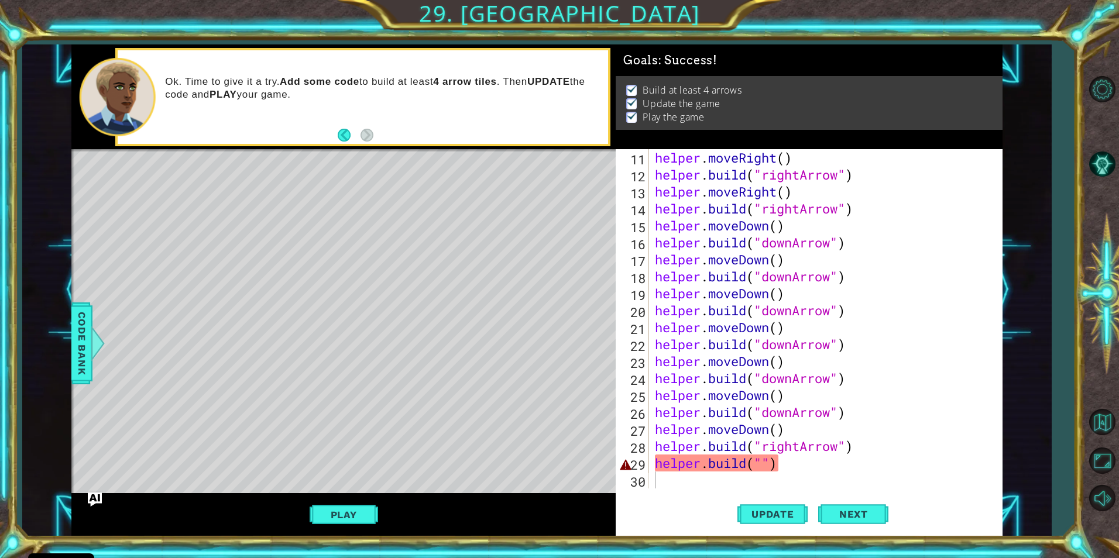
click at [765, 466] on div "helper . moveRight ( ) helper . build ( "rightArrow" ) helper . moveRight ( ) h…" at bounding box center [824, 335] width 343 height 373
drag, startPoint x: 772, startPoint y: 470, endPoint x: 711, endPoint y: 466, distance: 61.0
click at [711, 466] on div "helper . moveRight ( ) helper . build ( "rightArrow" ) helper . moveRight ( ) h…" at bounding box center [824, 335] width 343 height 373
type textarea "helper."
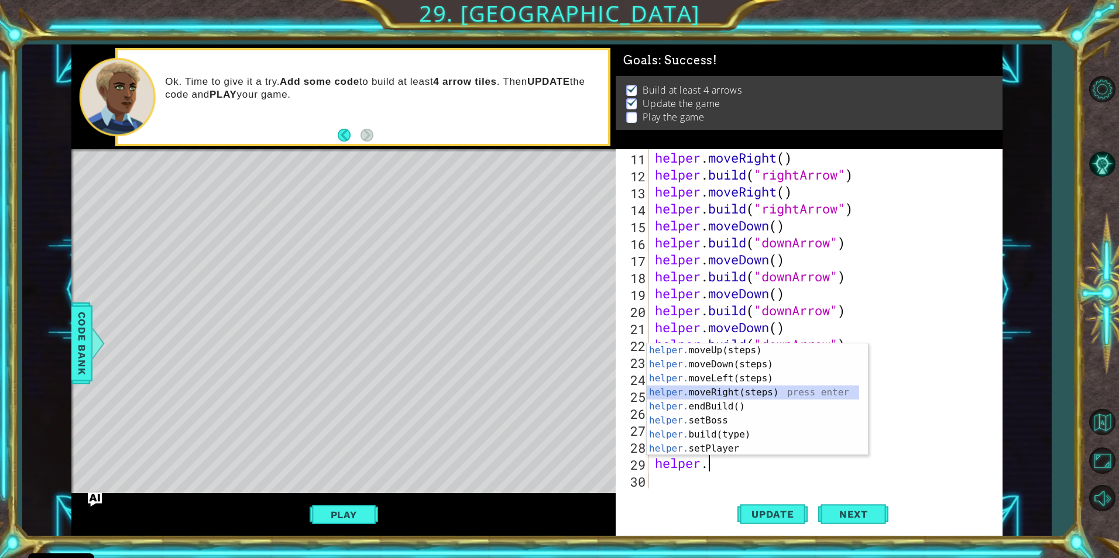
click at [733, 386] on div "helper. moveUp(steps) press enter helper. moveDown(steps) press enter helper. m…" at bounding box center [753, 414] width 212 height 140
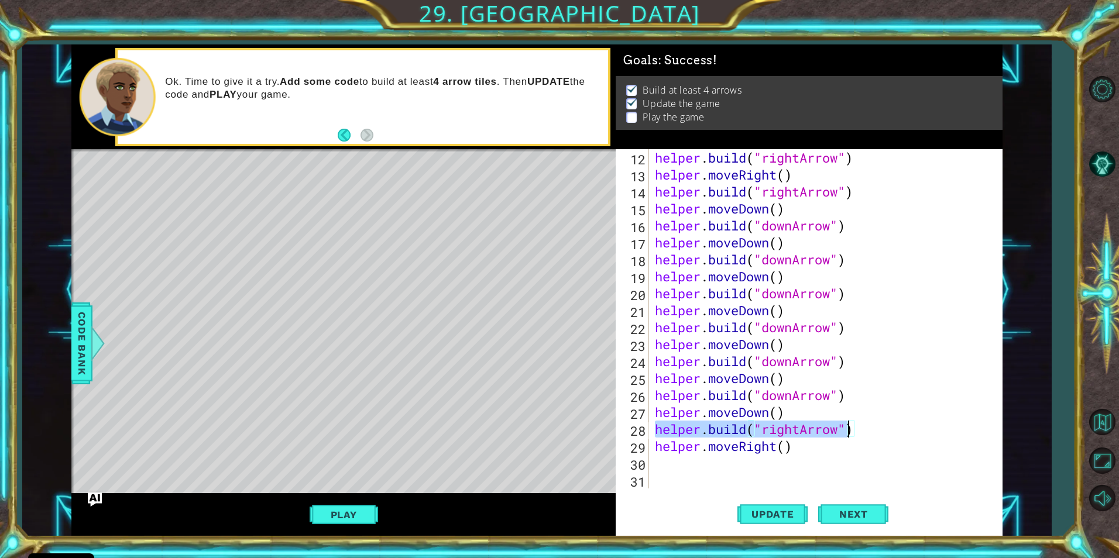
drag, startPoint x: 653, startPoint y: 427, endPoint x: 850, endPoint y: 429, distance: 197.2
click at [850, 429] on div "helper . build ( "rightArrow" ) helper . moveRight ( ) helper . build ( "rightA…" at bounding box center [824, 335] width 343 height 373
type textarea "[DOMAIN_NAME]("rightArrow")"
click at [675, 463] on div "helper . build ( "rightArrow" ) helper . moveRight ( ) helper . build ( "rightA…" at bounding box center [824, 335] width 343 height 373
drag, startPoint x: 678, startPoint y: 462, endPoint x: 686, endPoint y: 467, distance: 9.3
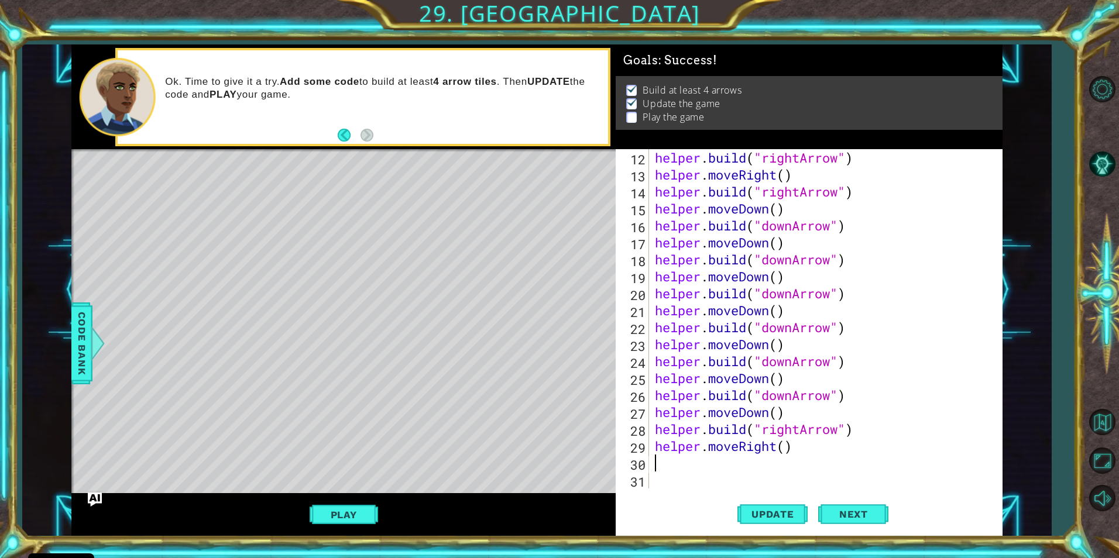
paste textarea "[DOMAIN_NAME]("rightArrow""
type textarea "[DOMAIN_NAME]("rightArrow")"
drag, startPoint x: 774, startPoint y: 510, endPoint x: 766, endPoint y: 510, distance: 7.6
click at [773, 510] on span "Update" at bounding box center [773, 515] width 66 height 12
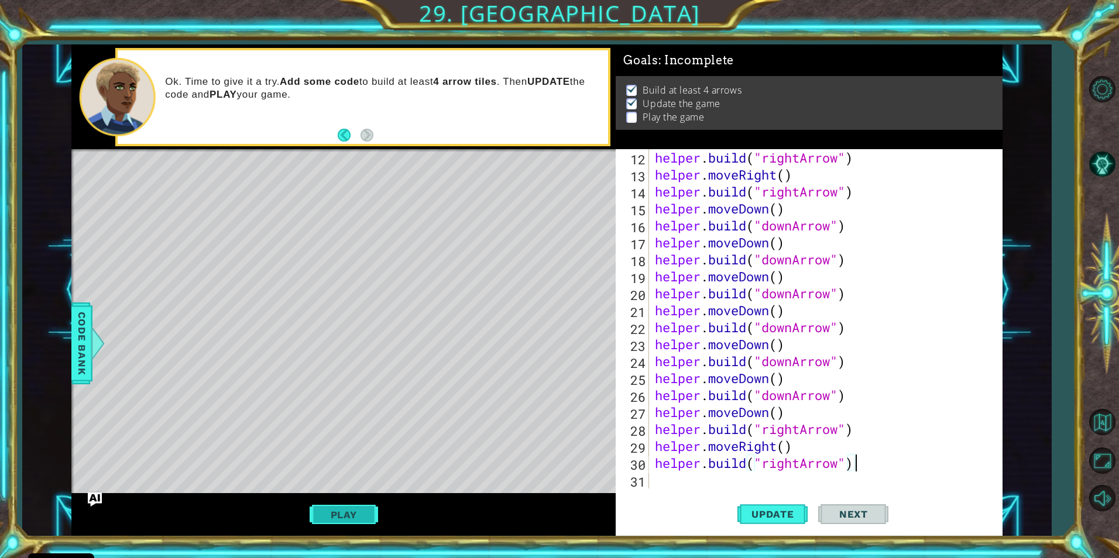
click at [359, 507] on button "Play" at bounding box center [344, 515] width 68 height 22
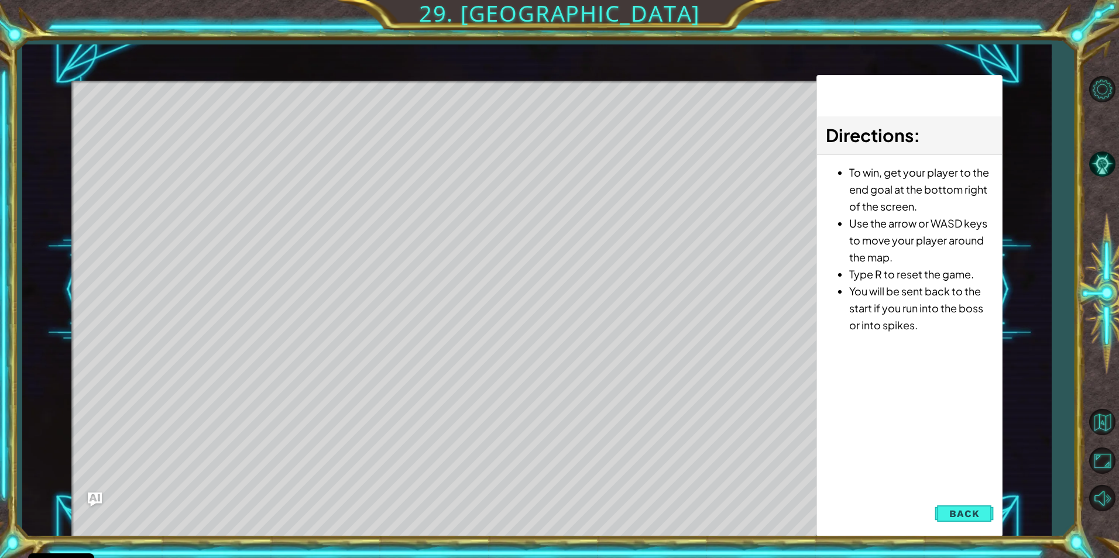
drag, startPoint x: 276, startPoint y: 142, endPoint x: 288, endPoint y: 143, distance: 12.3
click at [281, 143] on div "Level Map" at bounding box center [341, 253] width 541 height 345
drag, startPoint x: 149, startPoint y: 155, endPoint x: 202, endPoint y: 163, distance: 53.9
click at [202, 163] on div "Level Map" at bounding box center [341, 253] width 541 height 345
click at [262, 148] on div "Level Map" at bounding box center [341, 253] width 541 height 345
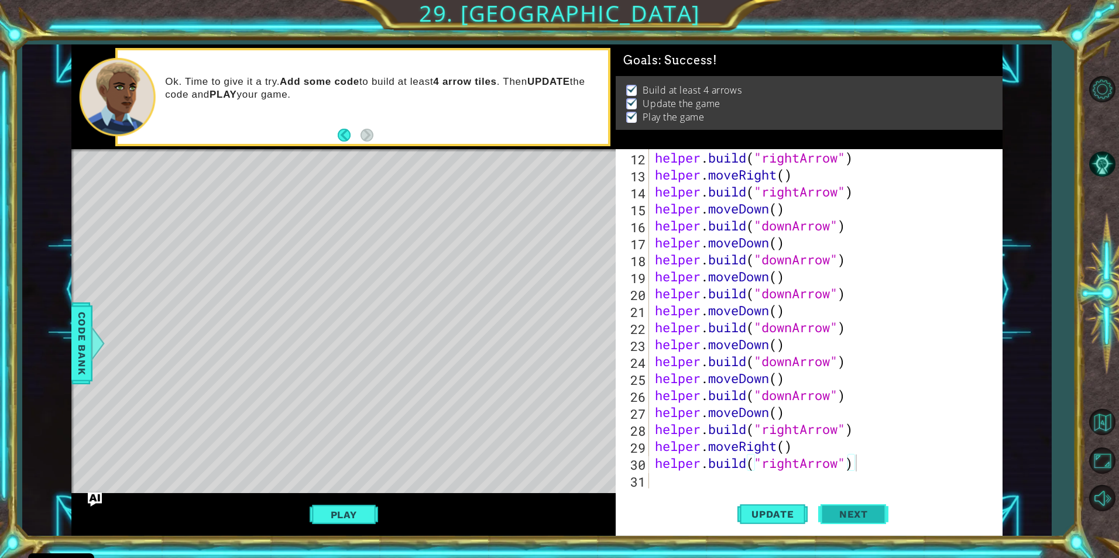
click at [830, 506] on button "Next" at bounding box center [853, 514] width 70 height 39
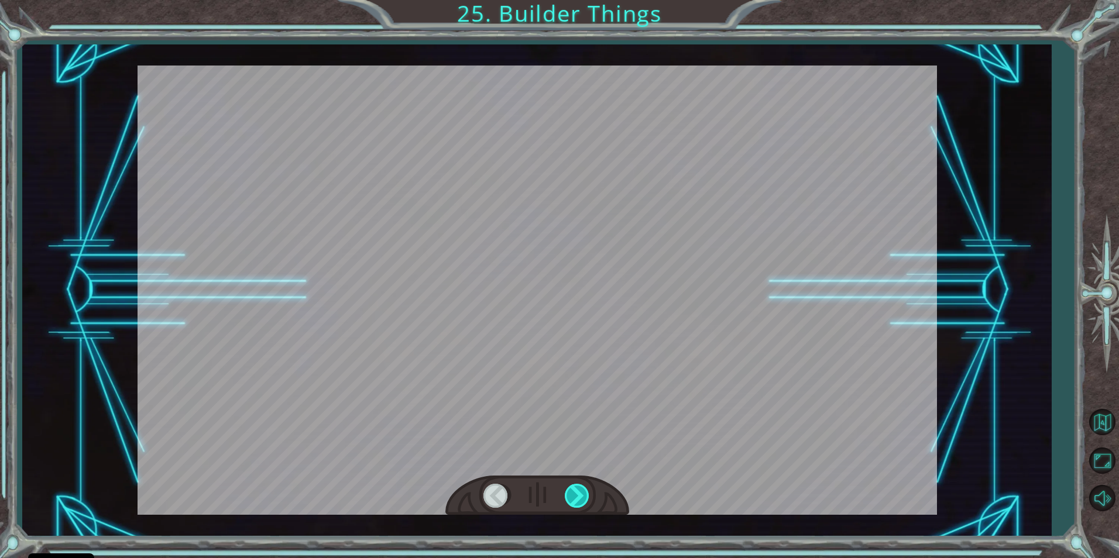
click at [576, 493] on div at bounding box center [578, 496] width 26 height 24
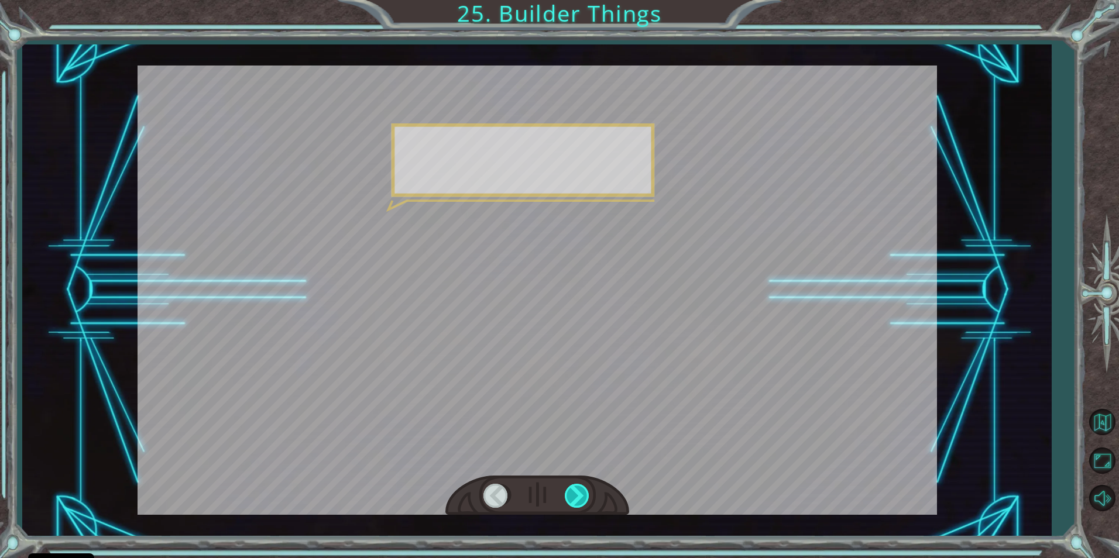
click at [576, 493] on div at bounding box center [578, 496] width 26 height 24
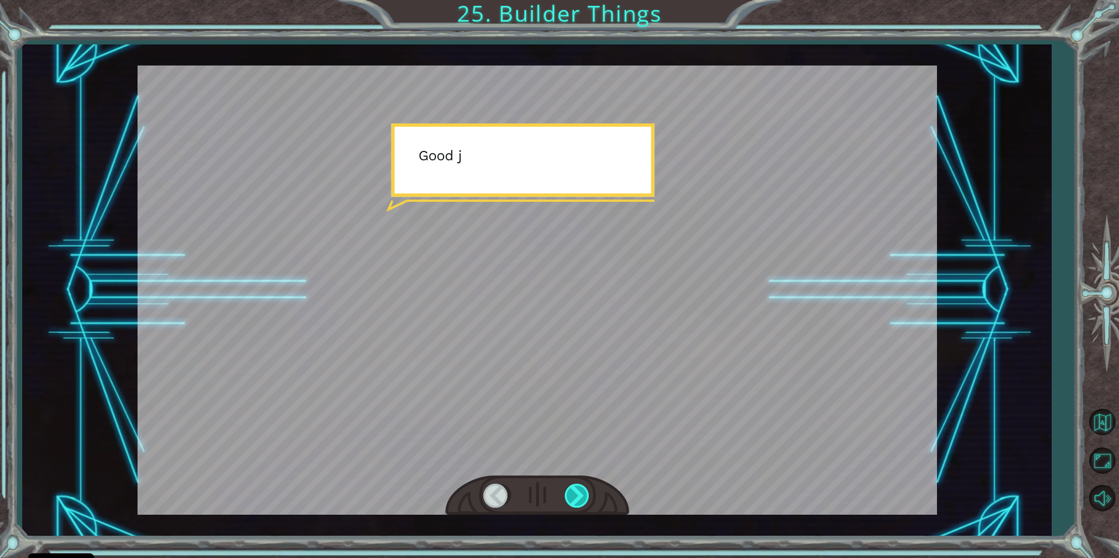
click at [576, 493] on div at bounding box center [578, 496] width 26 height 24
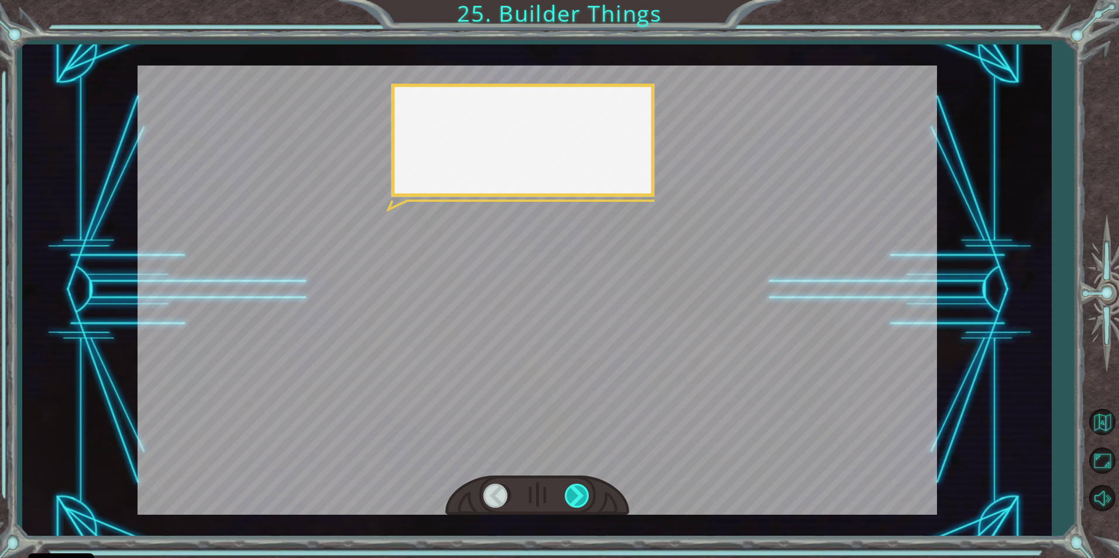
click at [576, 493] on div at bounding box center [578, 496] width 26 height 24
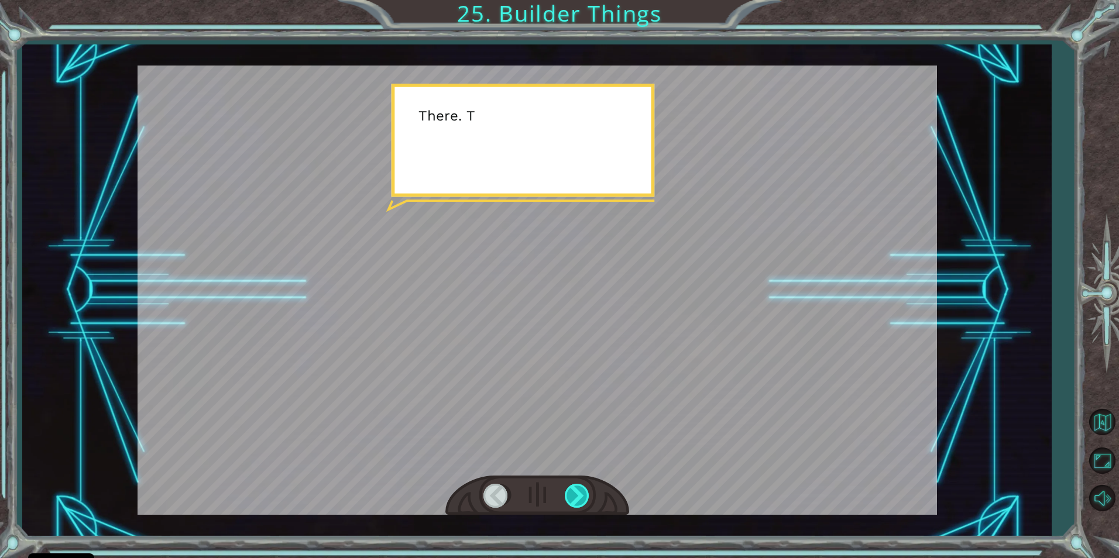
click at [576, 493] on div at bounding box center [578, 496] width 26 height 24
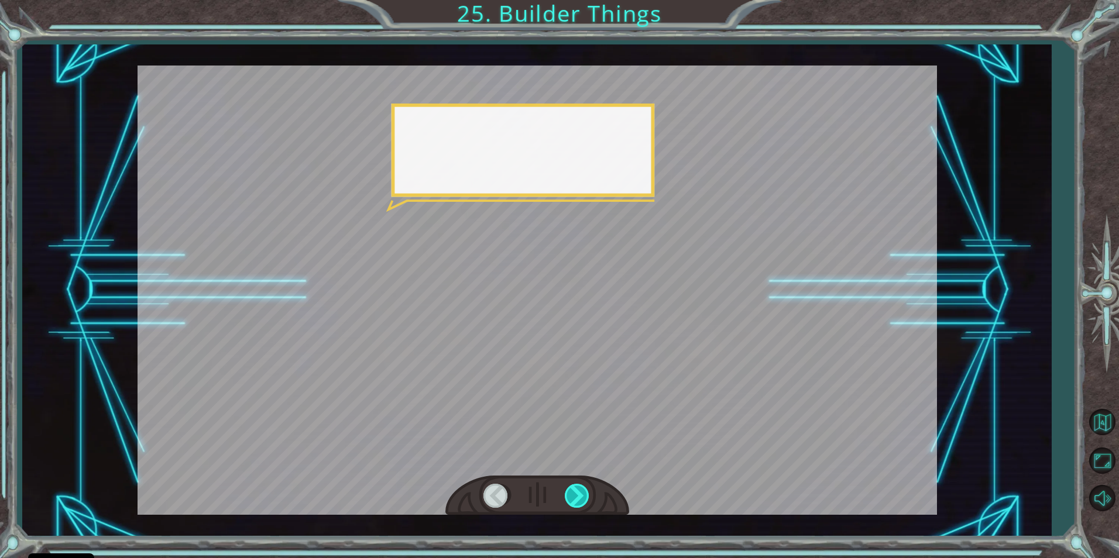
click at [576, 493] on div at bounding box center [578, 496] width 26 height 24
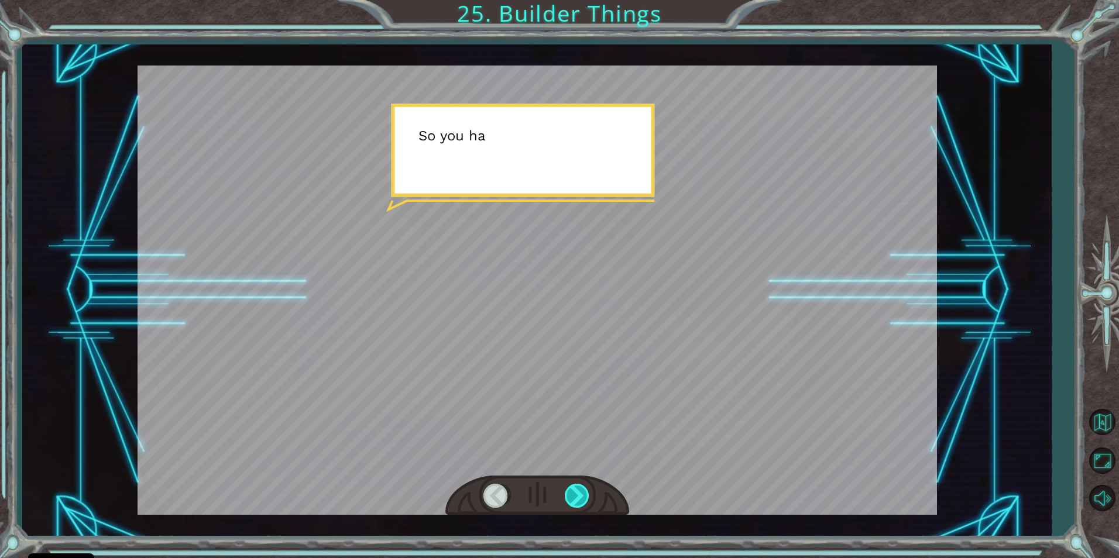
click at [576, 493] on div at bounding box center [578, 496] width 26 height 24
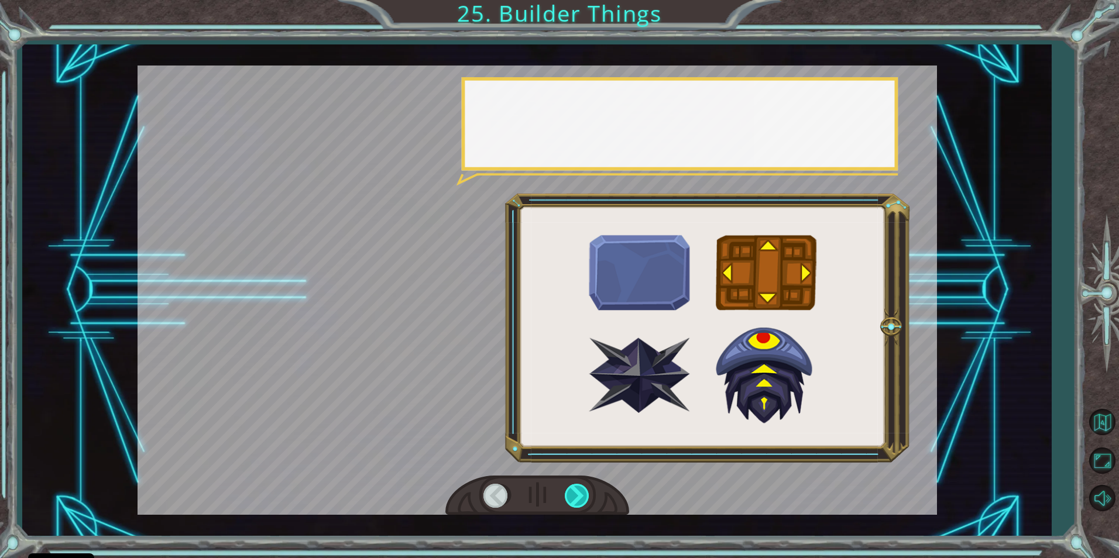
click at [576, 493] on div at bounding box center [578, 496] width 26 height 24
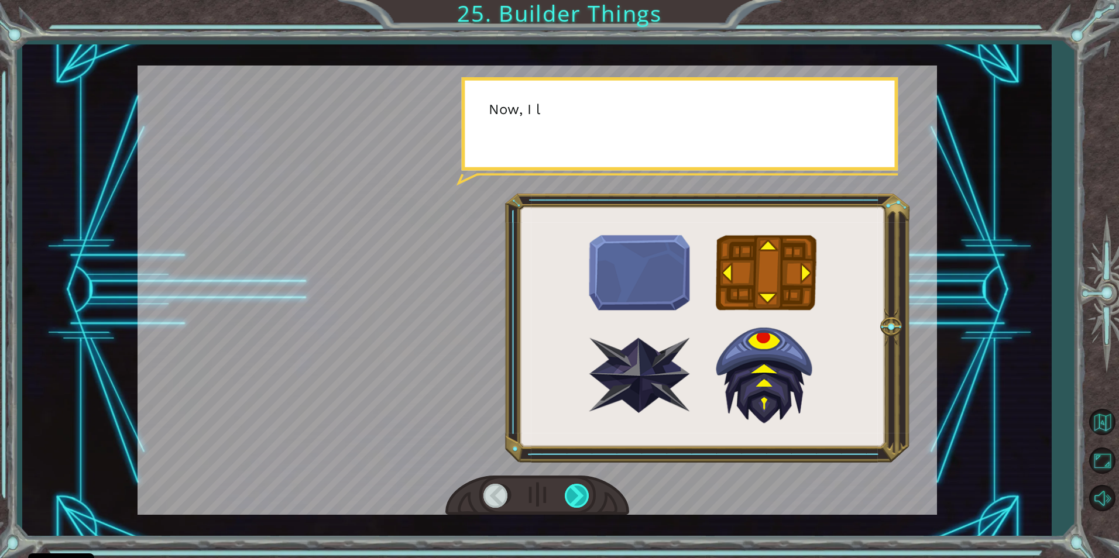
click at [576, 495] on div at bounding box center [578, 496] width 26 height 24
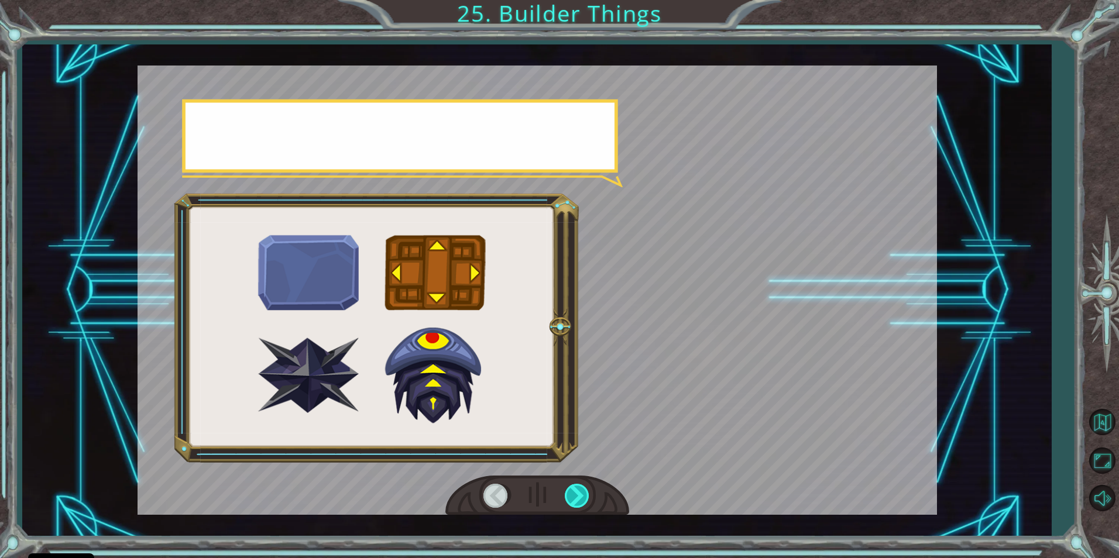
click at [576, 495] on div at bounding box center [578, 496] width 26 height 24
click at [576, 494] on div at bounding box center [578, 496] width 26 height 24
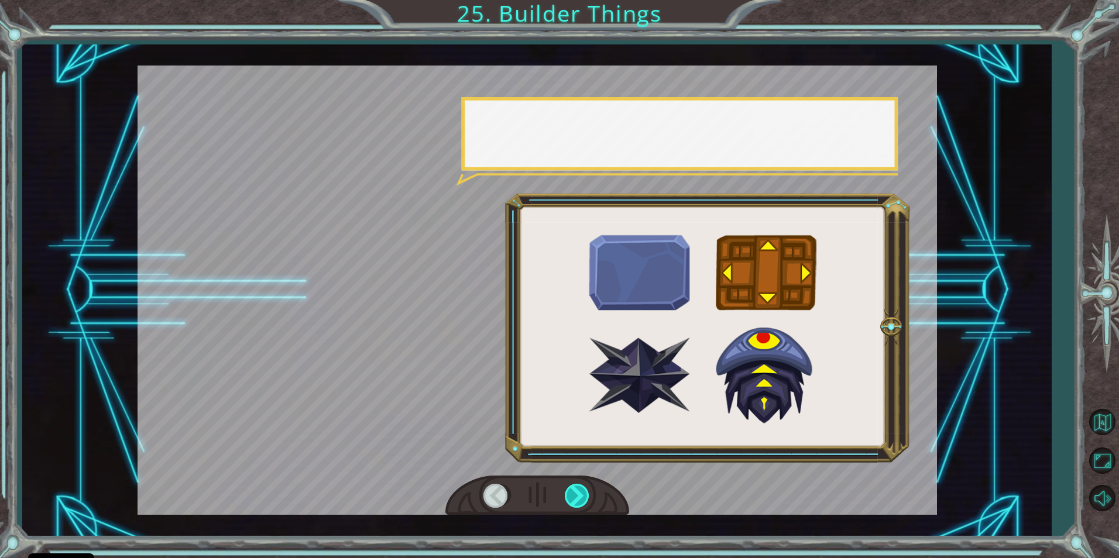
click at [578, 494] on div at bounding box center [578, 496] width 26 height 24
click at [578, 492] on div at bounding box center [578, 496] width 26 height 24
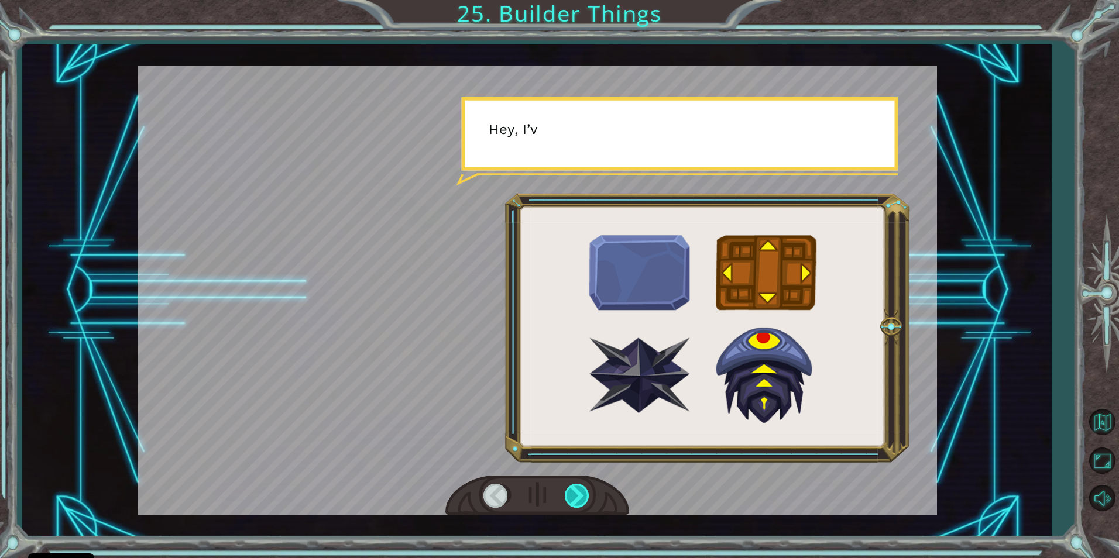
click at [578, 490] on div at bounding box center [578, 496] width 26 height 24
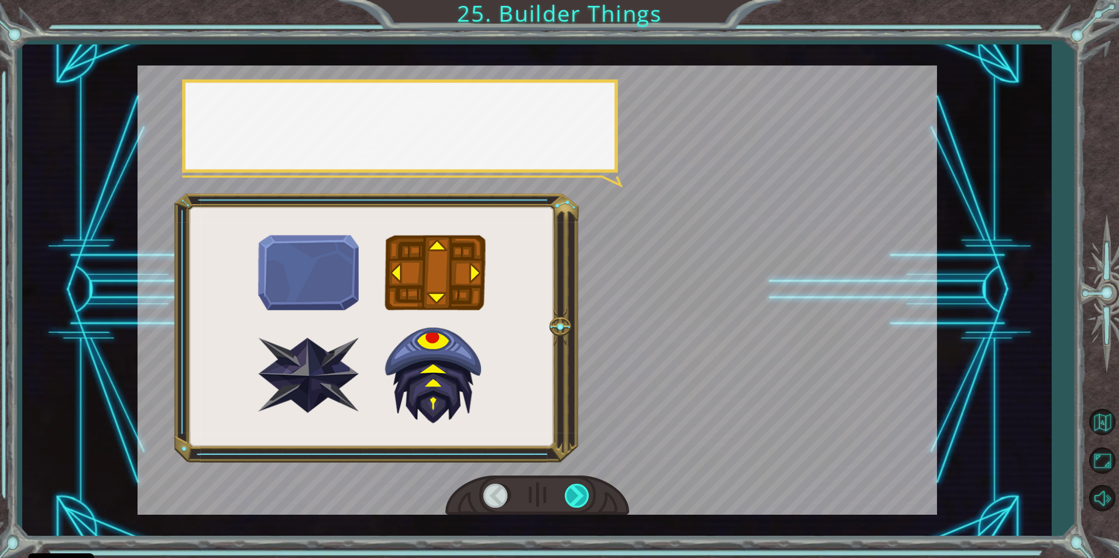
click at [577, 492] on div at bounding box center [578, 496] width 26 height 24
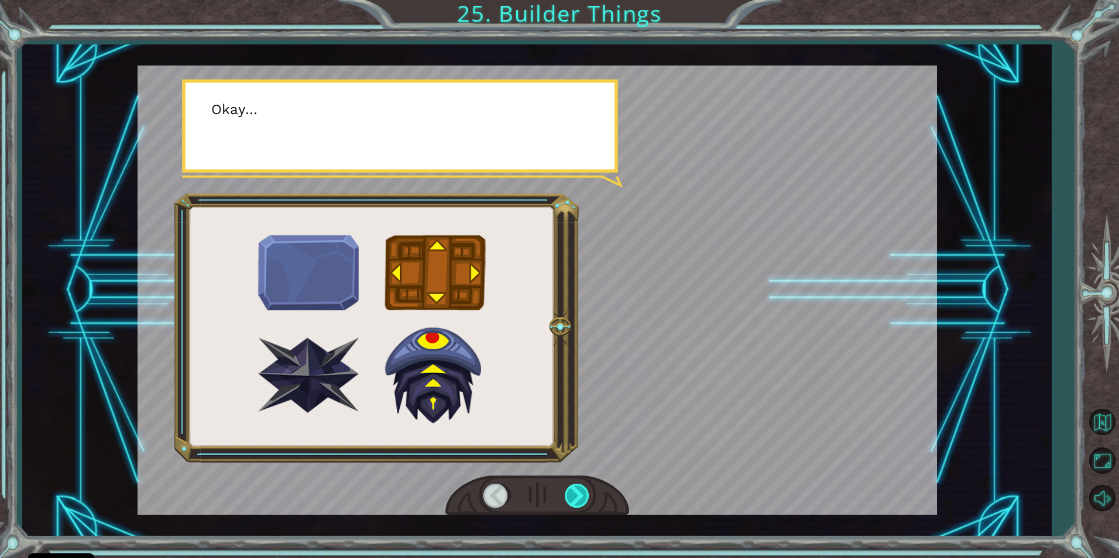
click at [576, 492] on div at bounding box center [578, 496] width 26 height 24
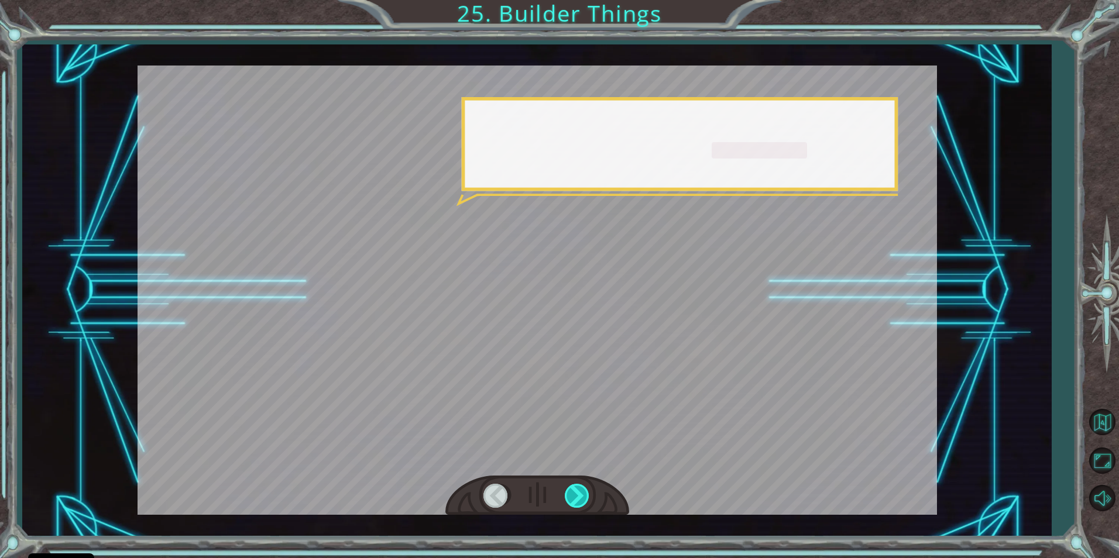
click at [575, 492] on div at bounding box center [578, 496] width 26 height 24
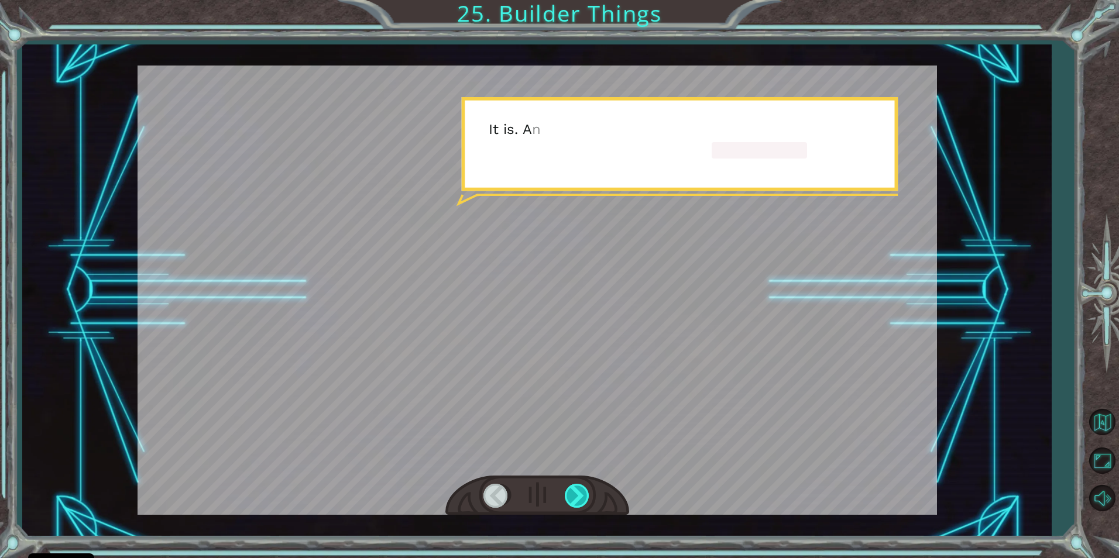
click at [575, 492] on div at bounding box center [578, 496] width 26 height 24
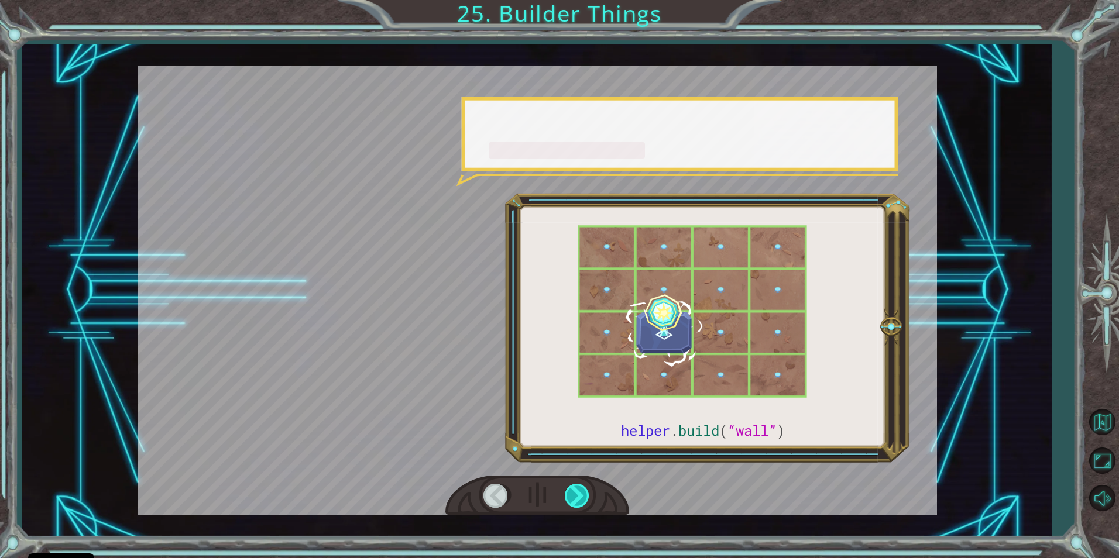
click at [575, 492] on div at bounding box center [578, 496] width 26 height 24
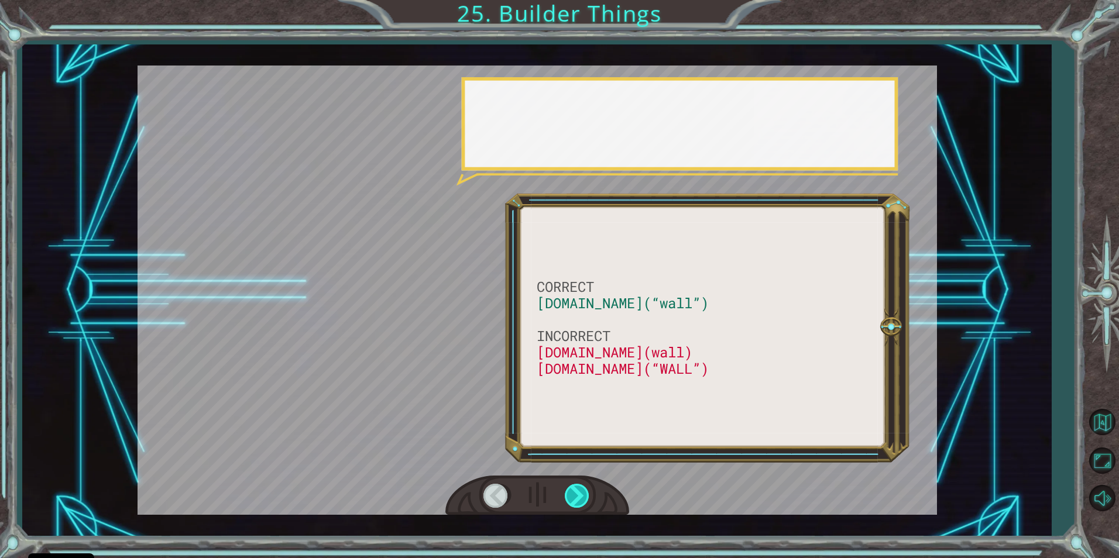
click at [575, 492] on div at bounding box center [578, 496] width 26 height 24
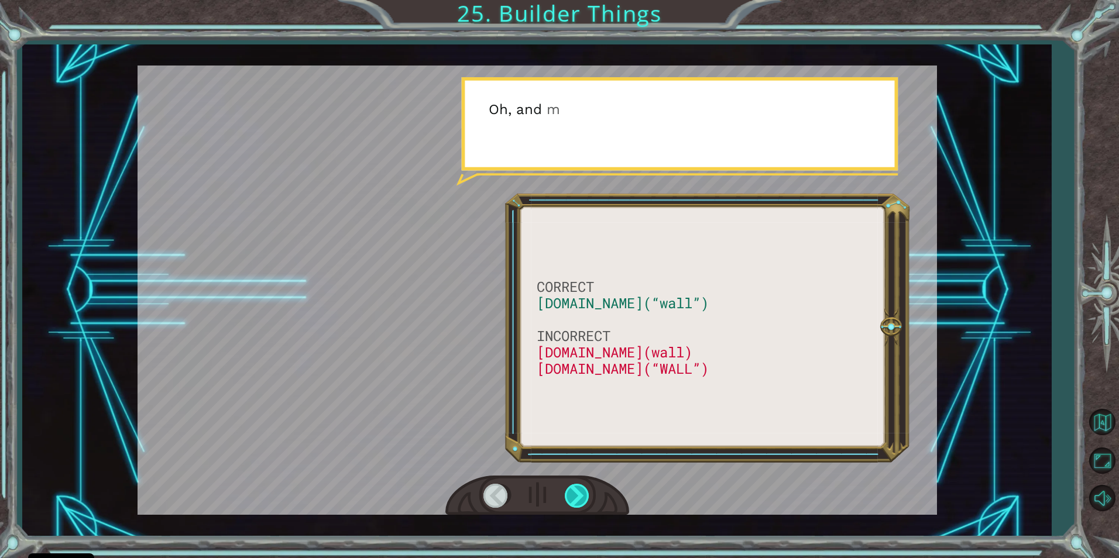
click at [576, 491] on div at bounding box center [578, 496] width 26 height 24
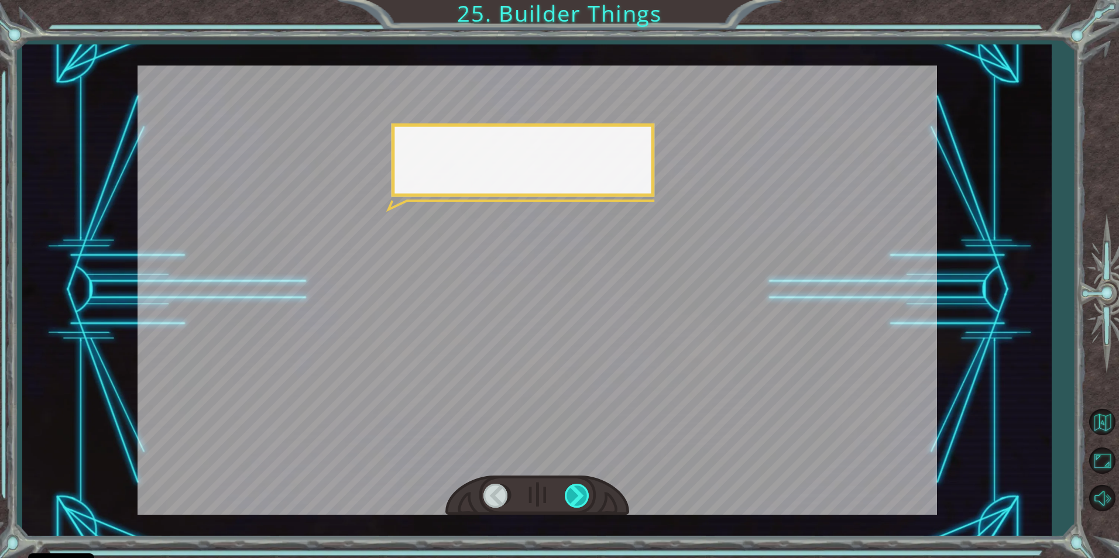
click at [576, 491] on div at bounding box center [578, 496] width 26 height 24
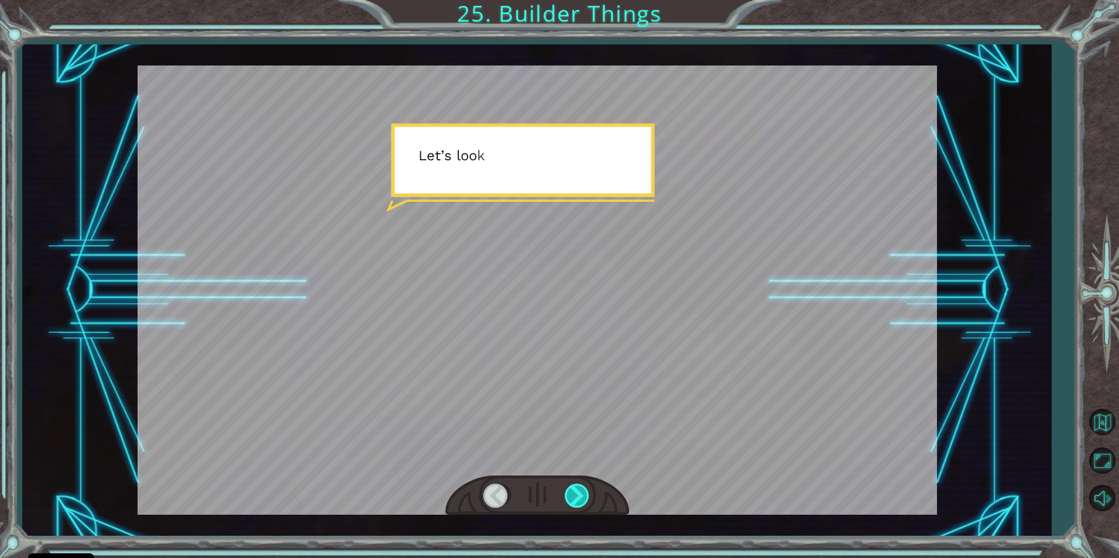
click at [576, 491] on div at bounding box center [578, 496] width 26 height 24
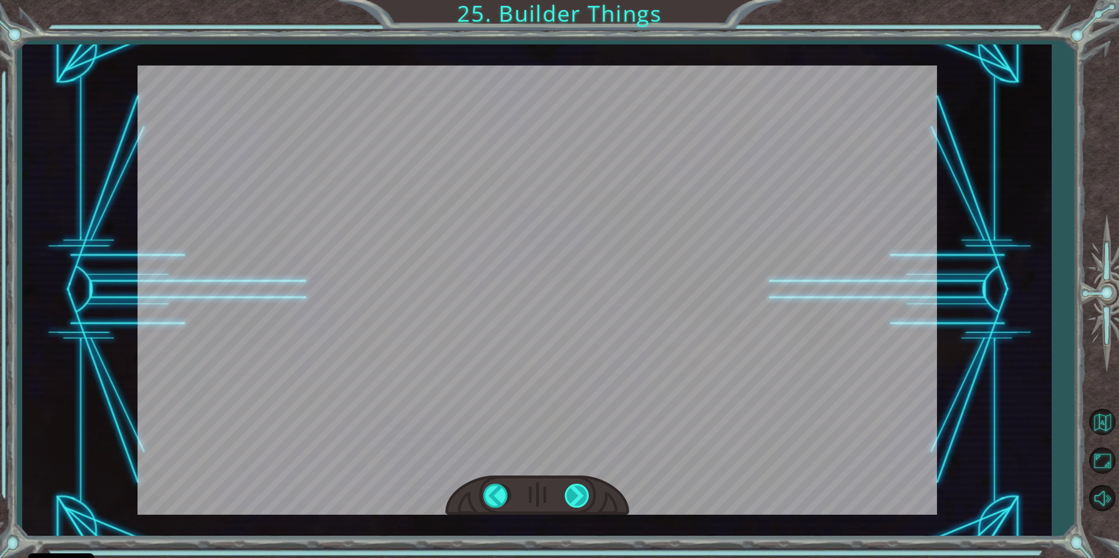
click at [576, 0] on div "CORRECT [DOMAIN_NAME](“wall”) INCORRECT [DOMAIN_NAME](wall) [DOMAIN_NAME](“WALL…" at bounding box center [559, 0] width 1119 height 0
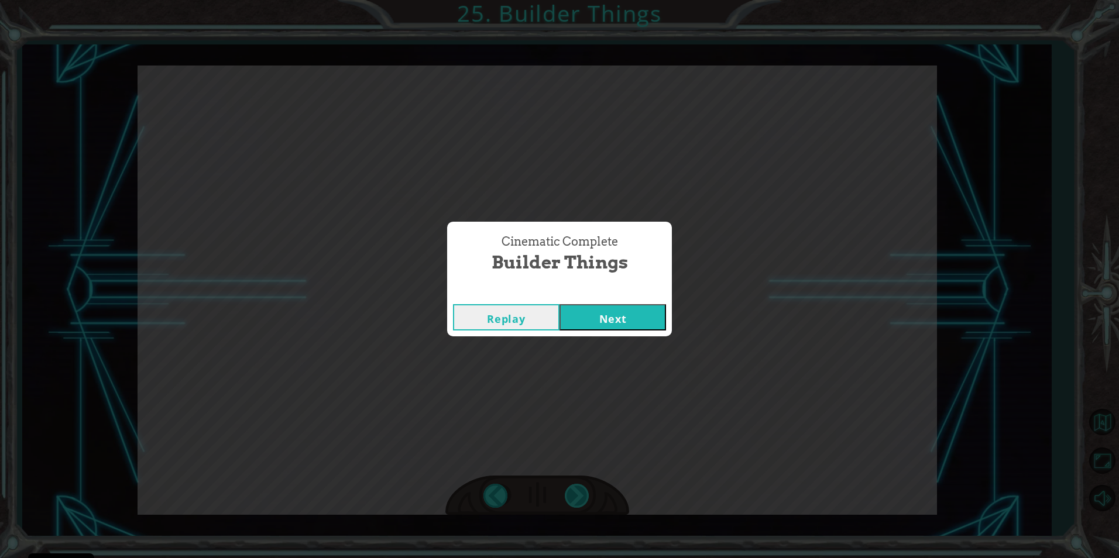
click at [577, 491] on div "Cinematic Complete Builder Things Replay Next" at bounding box center [559, 279] width 1119 height 558
drag, startPoint x: 576, startPoint y: 491, endPoint x: 567, endPoint y: 313, distance: 178.7
click at [567, 313] on button "Next" at bounding box center [613, 317] width 107 height 26
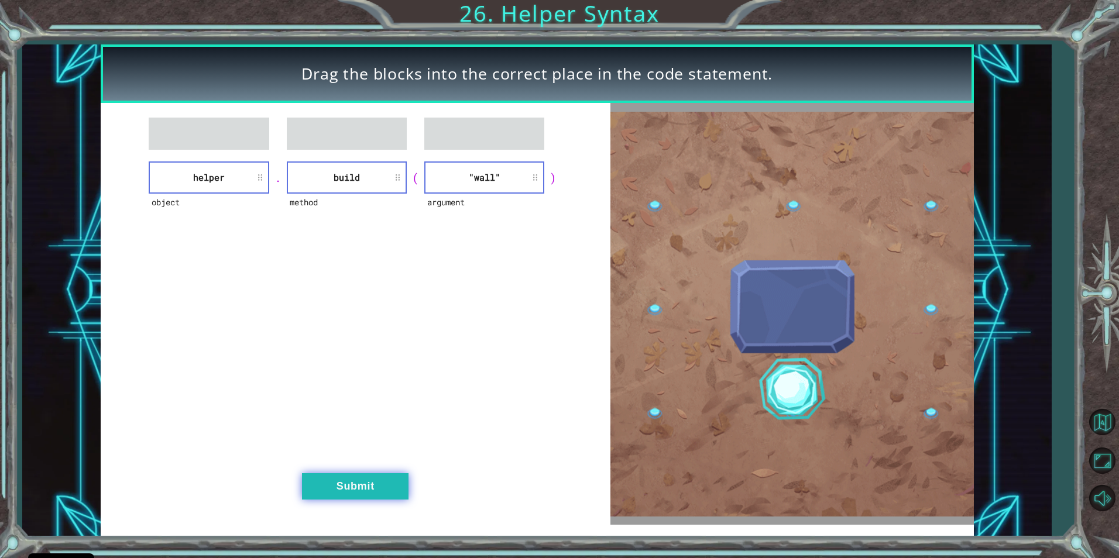
click at [376, 488] on button "Submit" at bounding box center [355, 486] width 107 height 26
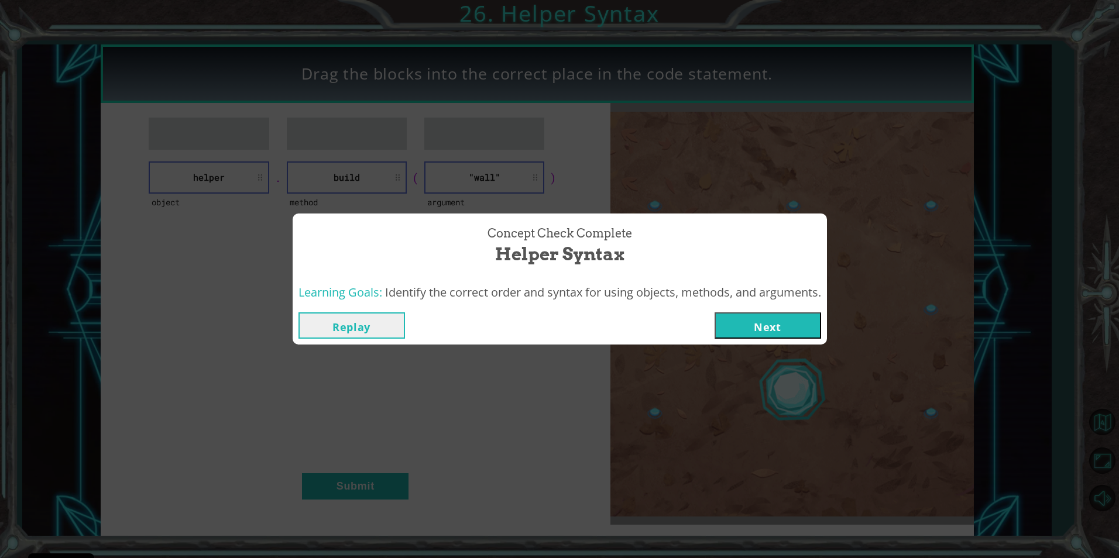
click at [725, 326] on button "Next" at bounding box center [768, 326] width 107 height 26
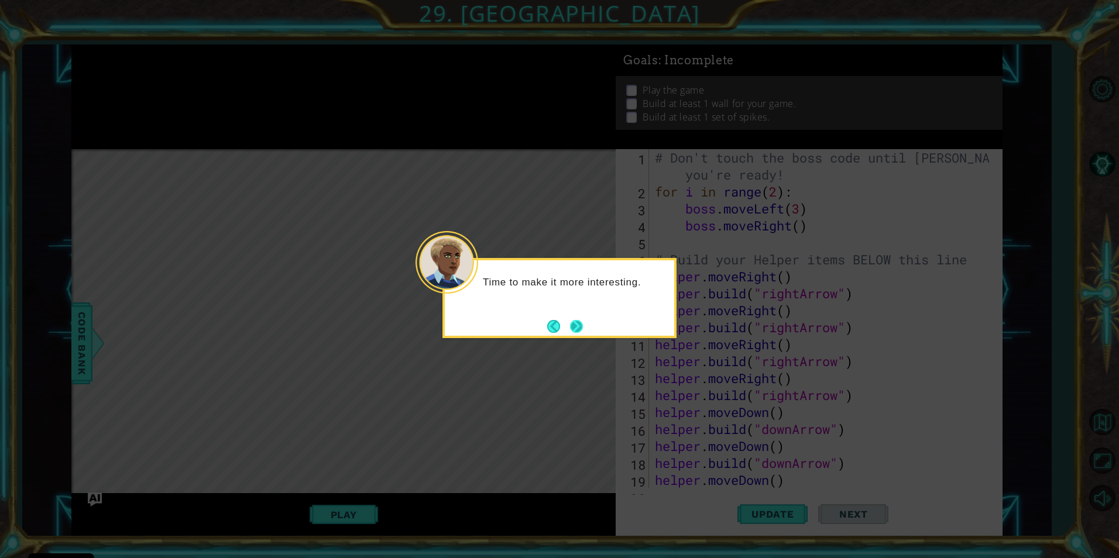
click at [581, 324] on button "Next" at bounding box center [576, 326] width 13 height 13
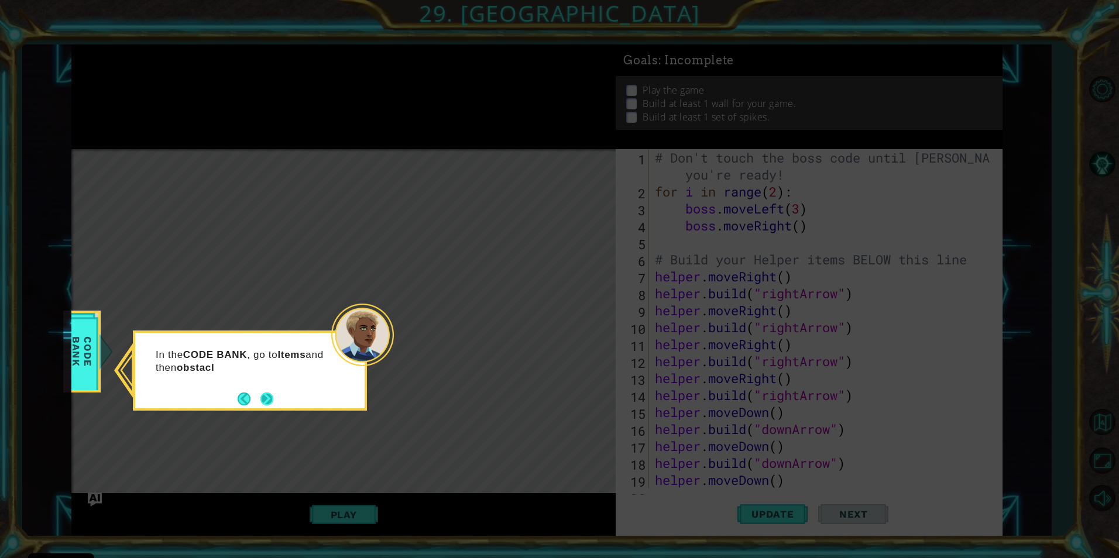
click at [273, 398] on button "Next" at bounding box center [266, 399] width 13 height 13
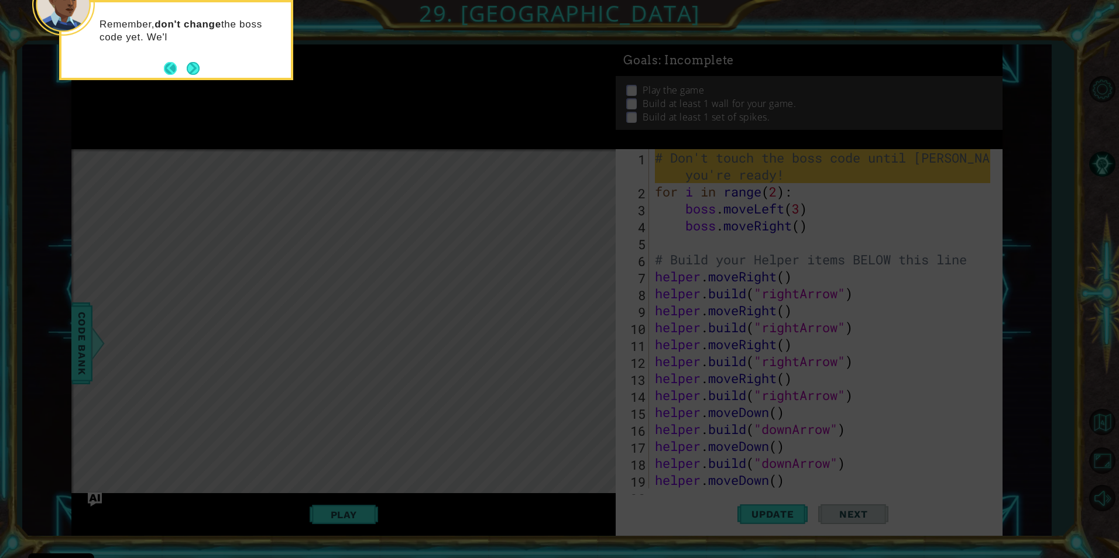
click at [181, 63] on button "Back" at bounding box center [175, 68] width 23 height 13
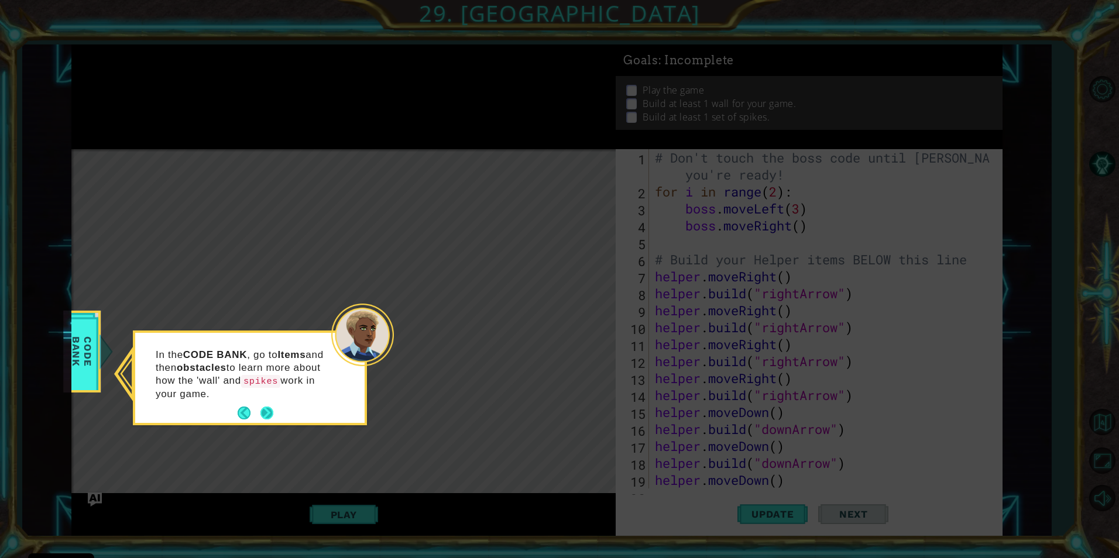
click at [265, 407] on button "Next" at bounding box center [266, 413] width 13 height 13
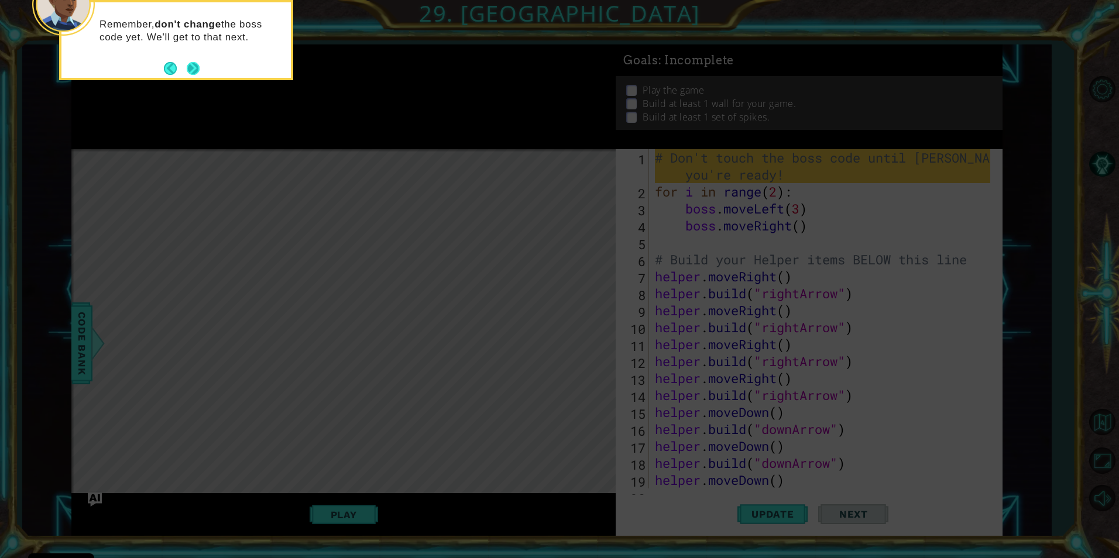
click at [191, 57] on div "Remember, don't change the boss code yet. We'll get to that next." at bounding box center [175, 34] width 229 height 64
click at [193, 75] on button "Next" at bounding box center [193, 68] width 13 height 13
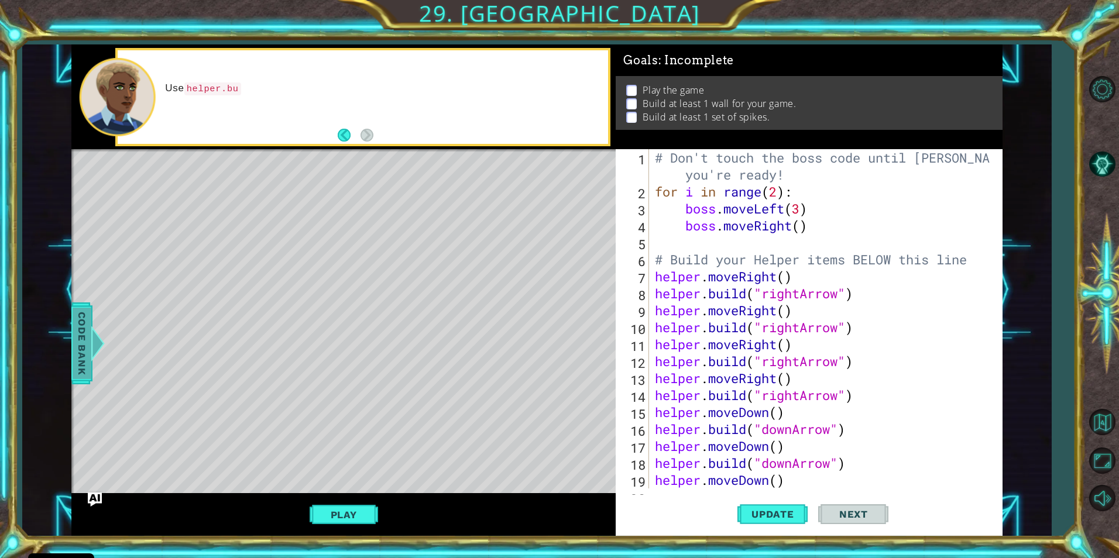
click at [99, 342] on div at bounding box center [98, 343] width 15 height 35
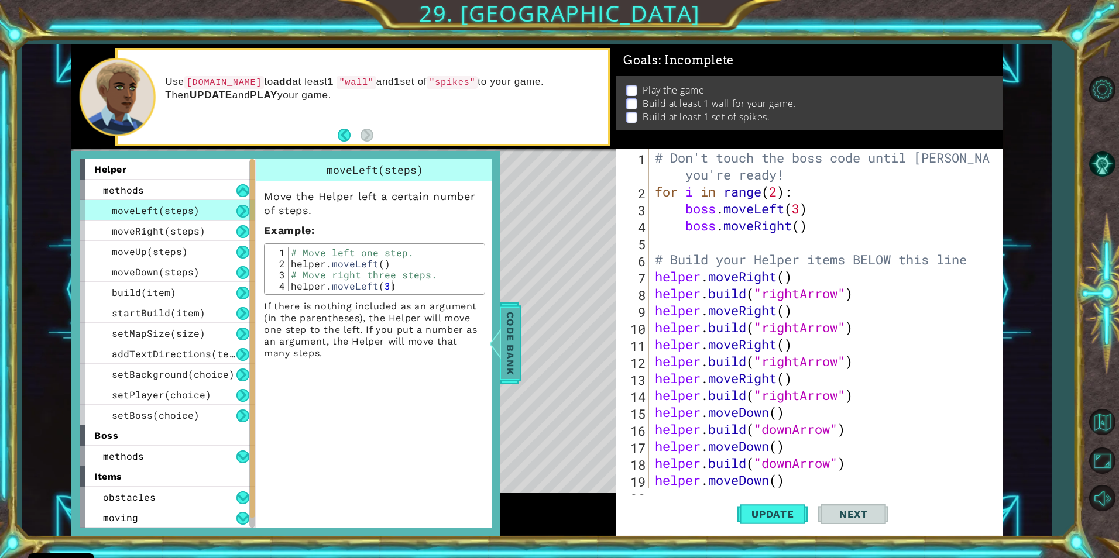
click at [517, 342] on span "Code Bank" at bounding box center [510, 343] width 19 height 71
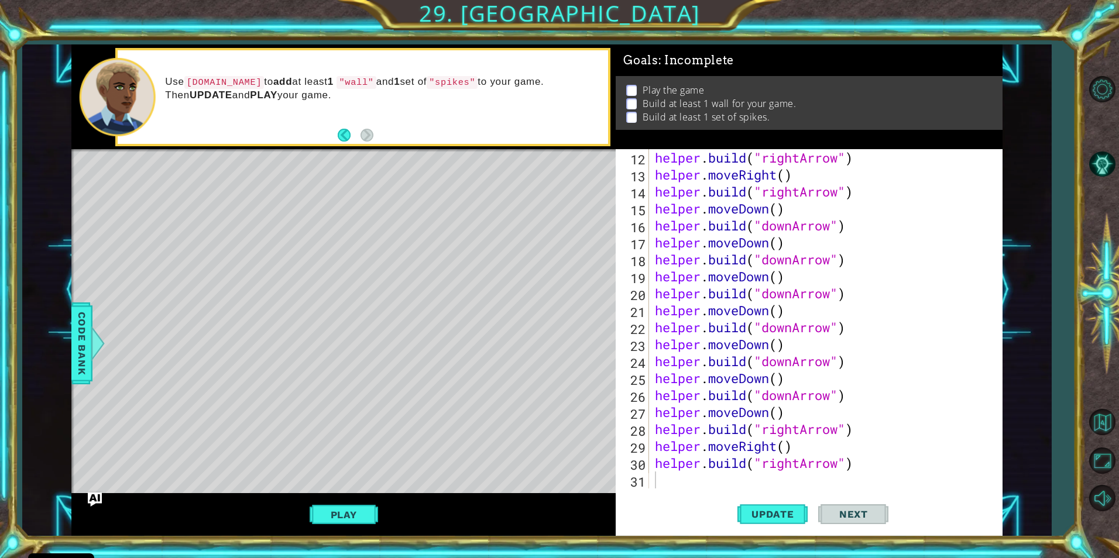
scroll to position [204, 0]
click at [654, 483] on div "helper . build ( "rightArrow" ) helper . moveRight ( ) helper . build ( "rightA…" at bounding box center [824, 335] width 343 height 373
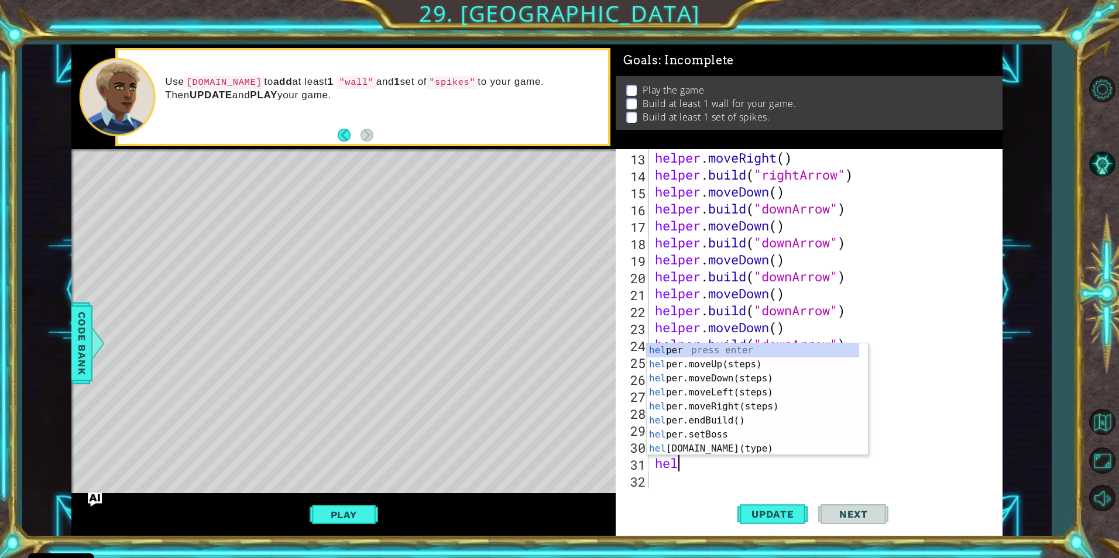
scroll to position [0, 1]
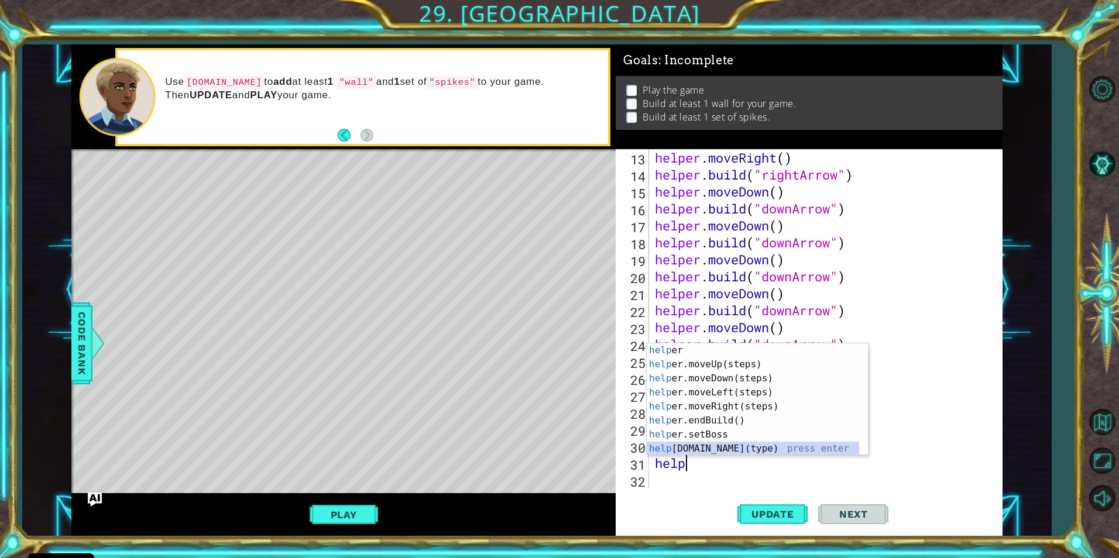
click at [706, 447] on div "help er press enter help er.moveUp(steps) press enter help er.moveDown(steps) p…" at bounding box center [753, 414] width 212 height 140
type textarea "[DOMAIN_NAME]("wall")"
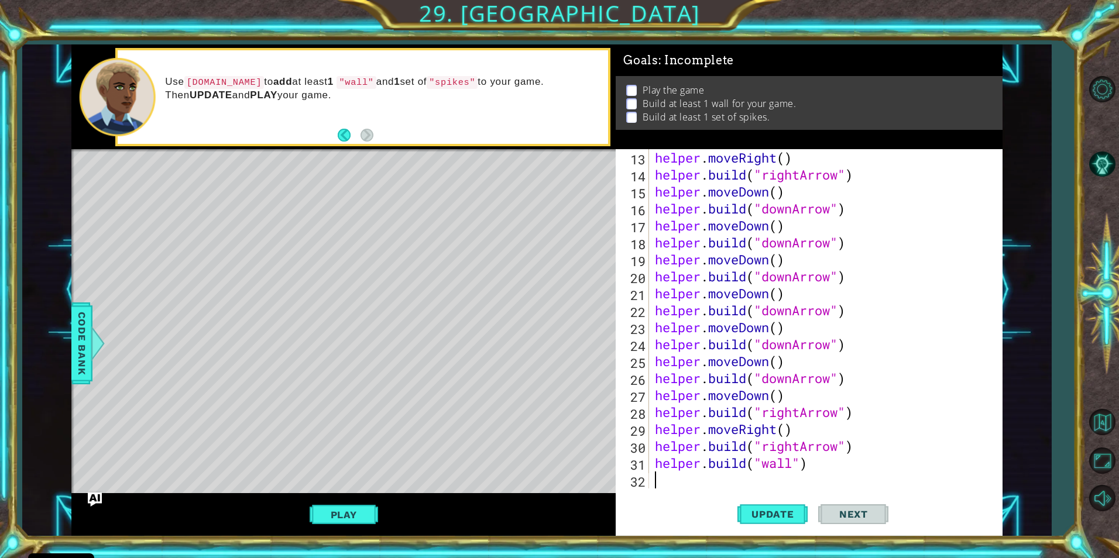
click at [693, 484] on div "helper . moveRight ( ) helper . build ( "rightArrow" ) helper . moveDown ( ) he…" at bounding box center [824, 335] width 343 height 373
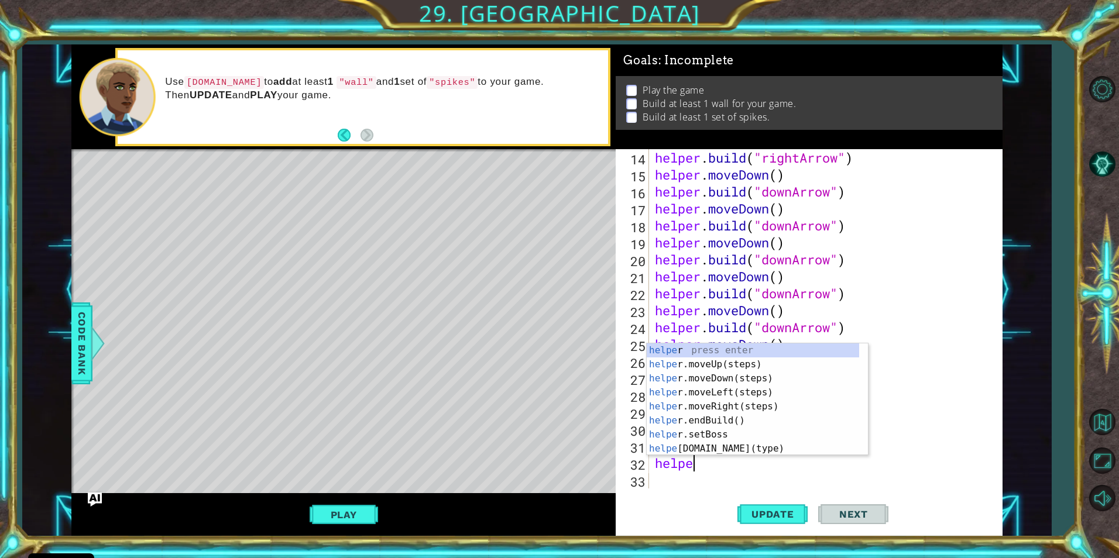
scroll to position [0, 2]
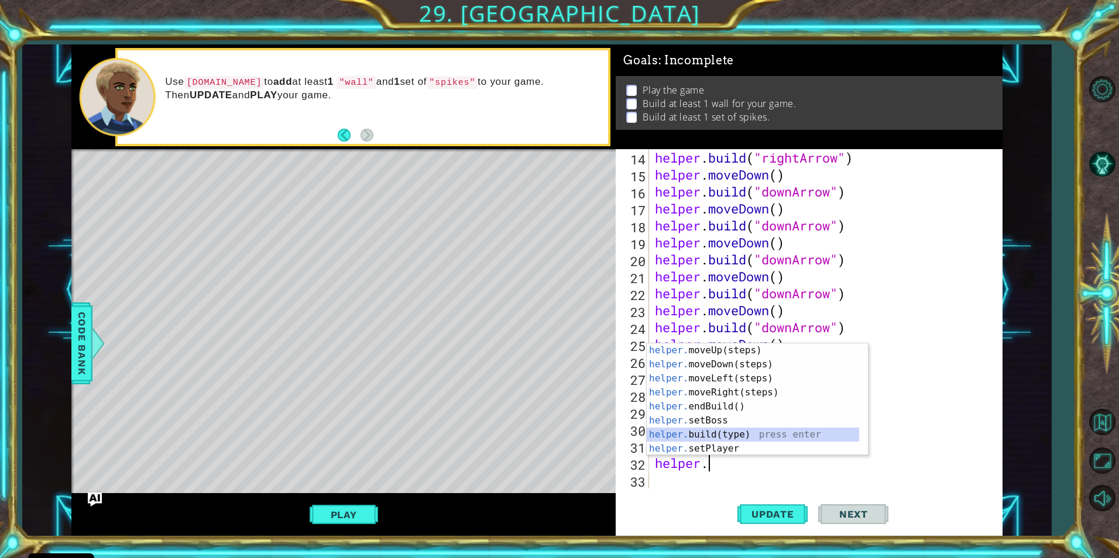
click at [741, 437] on div "helper. moveUp(steps) press enter helper. moveDown(steps) press enter helper. m…" at bounding box center [753, 414] width 212 height 140
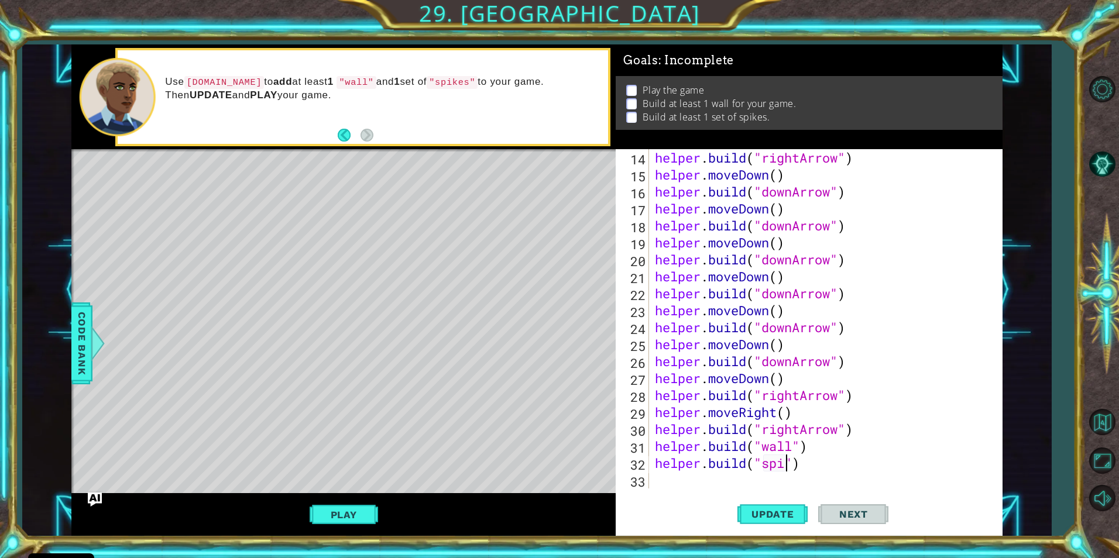
scroll to position [0, 7]
click at [790, 512] on span "Update" at bounding box center [773, 515] width 66 height 12
click at [355, 510] on button "Play" at bounding box center [344, 515] width 68 height 22
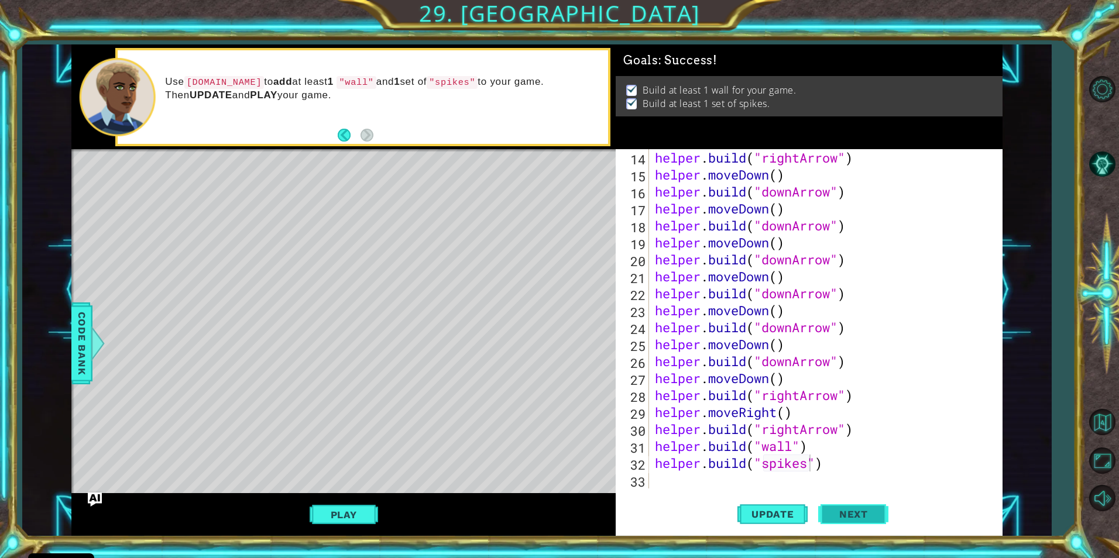
click at [863, 511] on span "Next" at bounding box center [854, 515] width 52 height 12
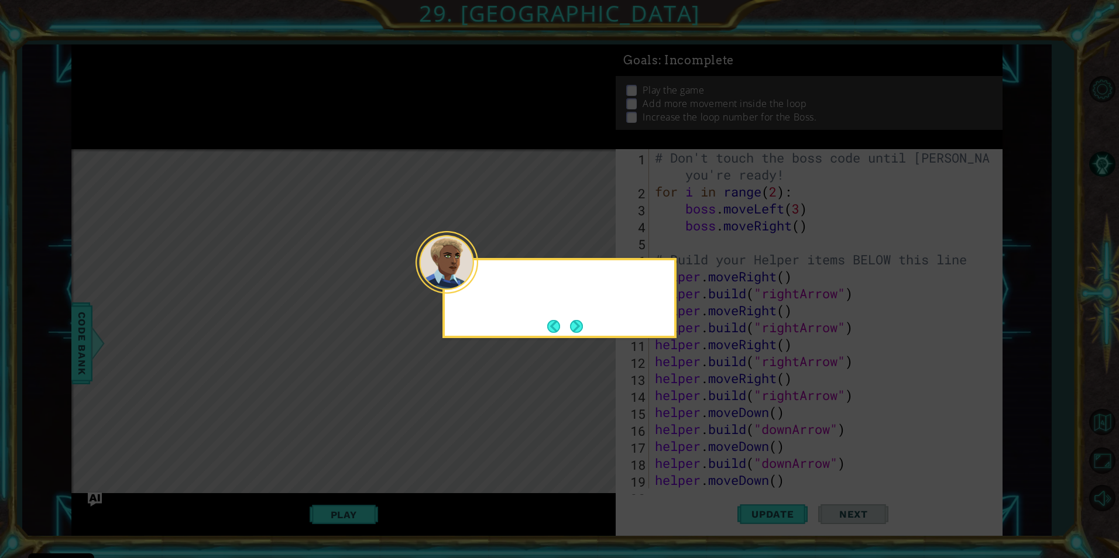
scroll to position [0, 0]
click at [583, 325] on button "Next" at bounding box center [576, 326] width 13 height 13
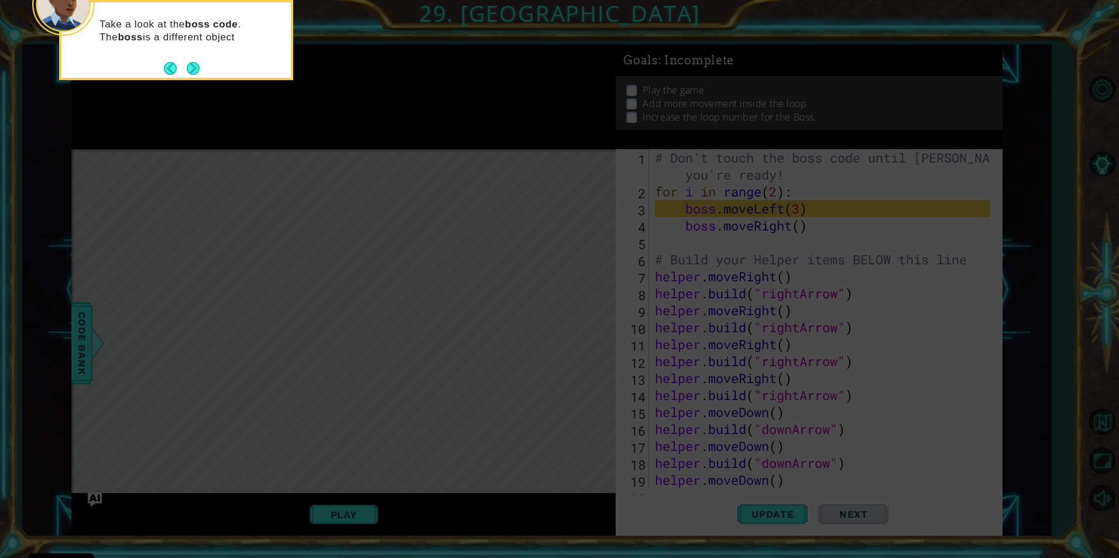
click at [195, 60] on footer at bounding box center [182, 69] width 36 height 18
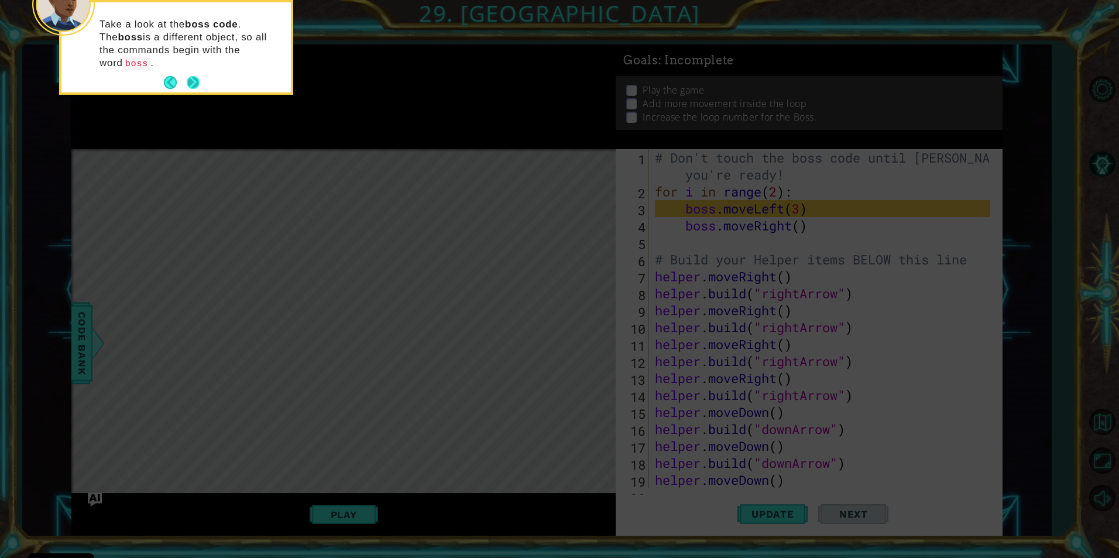
click at [190, 76] on button "Next" at bounding box center [193, 82] width 13 height 13
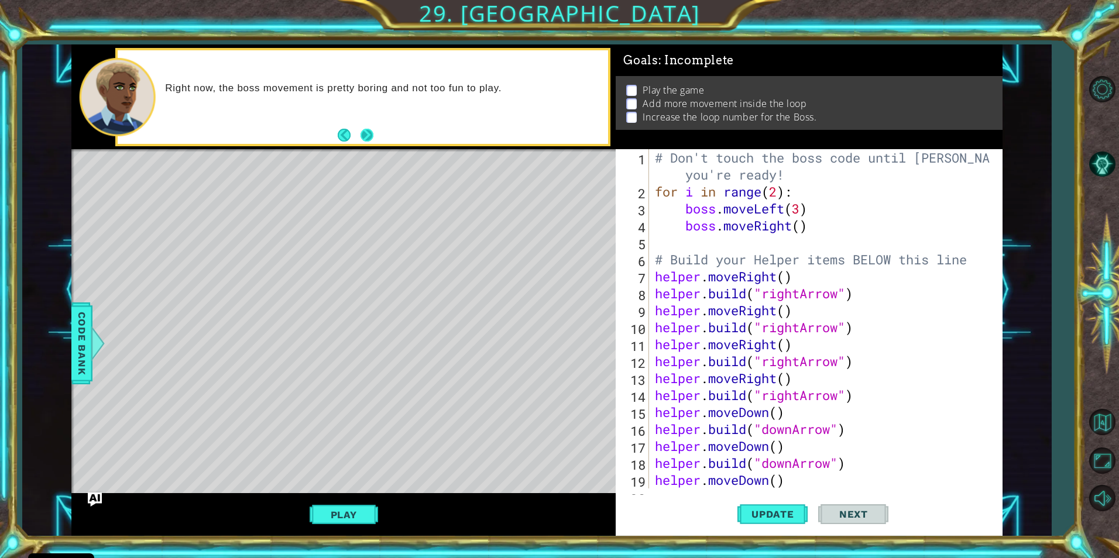
click at [370, 142] on button "Next" at bounding box center [367, 135] width 13 height 13
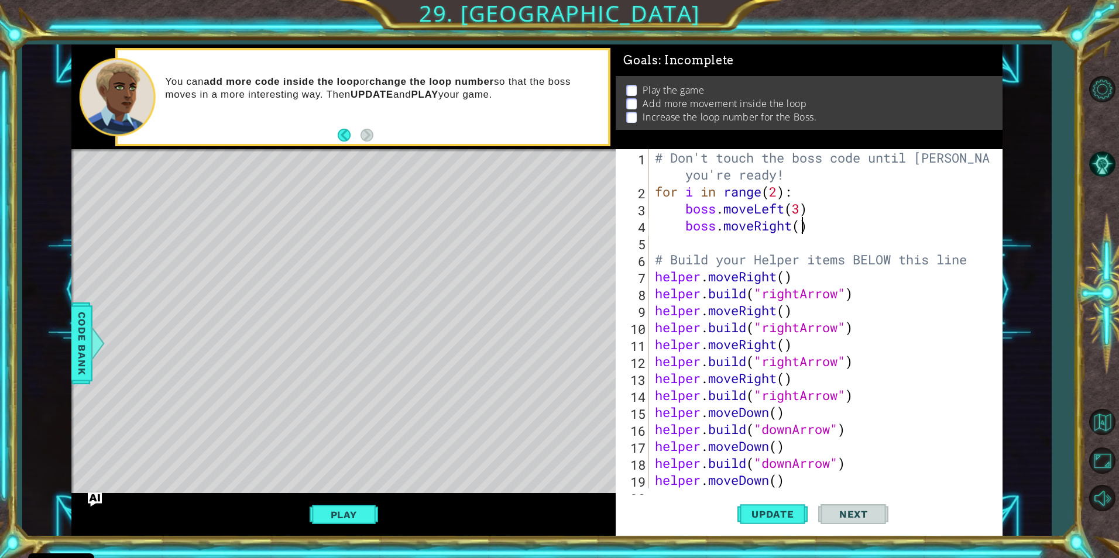
click at [801, 223] on div "# Don't touch the boss code until [PERSON_NAME] says you're ready! for i in ran…" at bounding box center [824, 344] width 343 height 390
click at [788, 523] on button "Update" at bounding box center [772, 514] width 70 height 39
click at [348, 509] on button "Play" at bounding box center [344, 515] width 68 height 22
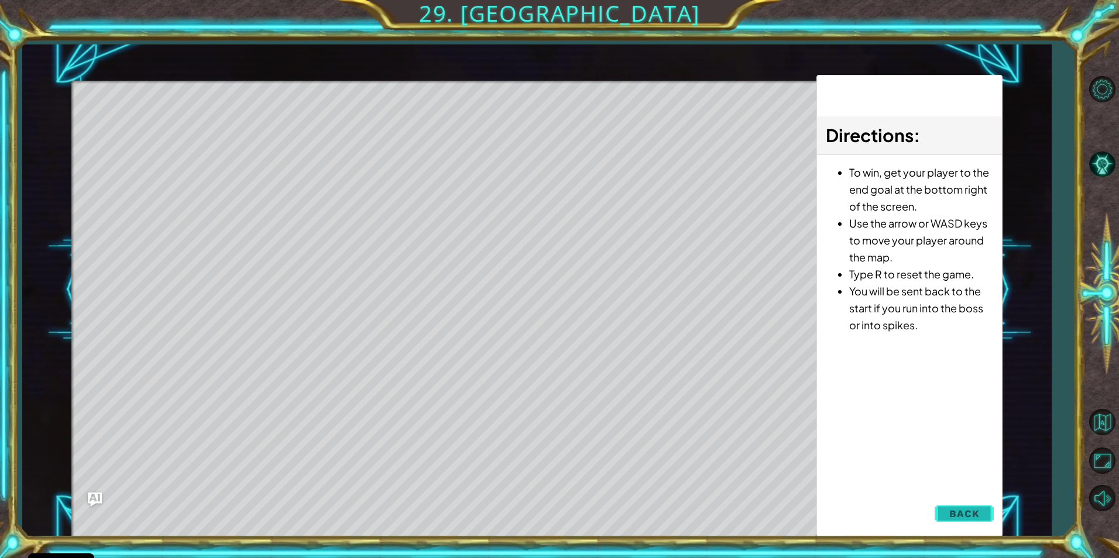
click at [958, 512] on span "Back" at bounding box center [964, 514] width 30 height 12
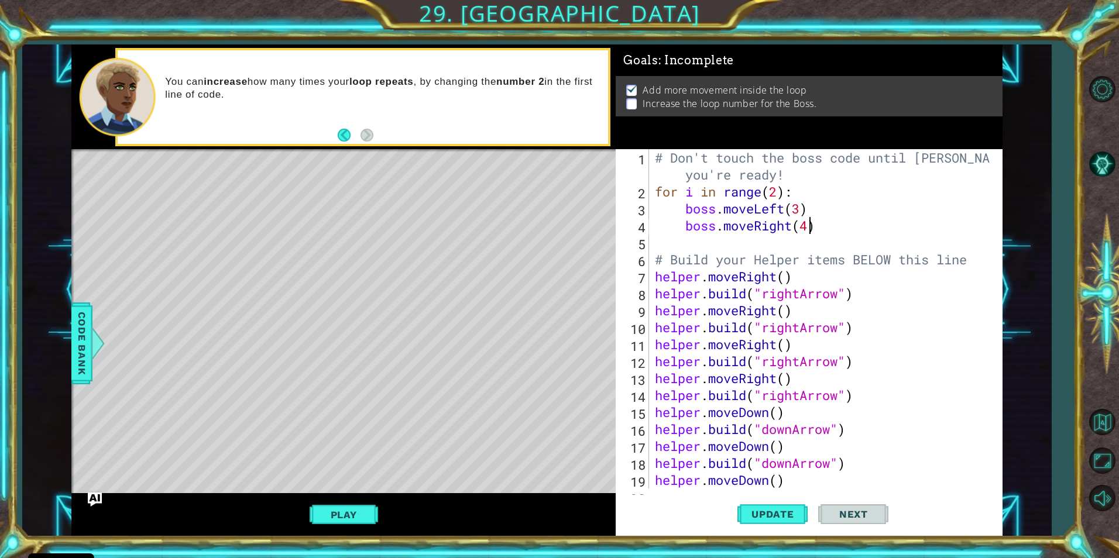
click at [778, 193] on div "# Don't touch the boss code until [PERSON_NAME] says you're ready! for i in ran…" at bounding box center [824, 344] width 343 height 390
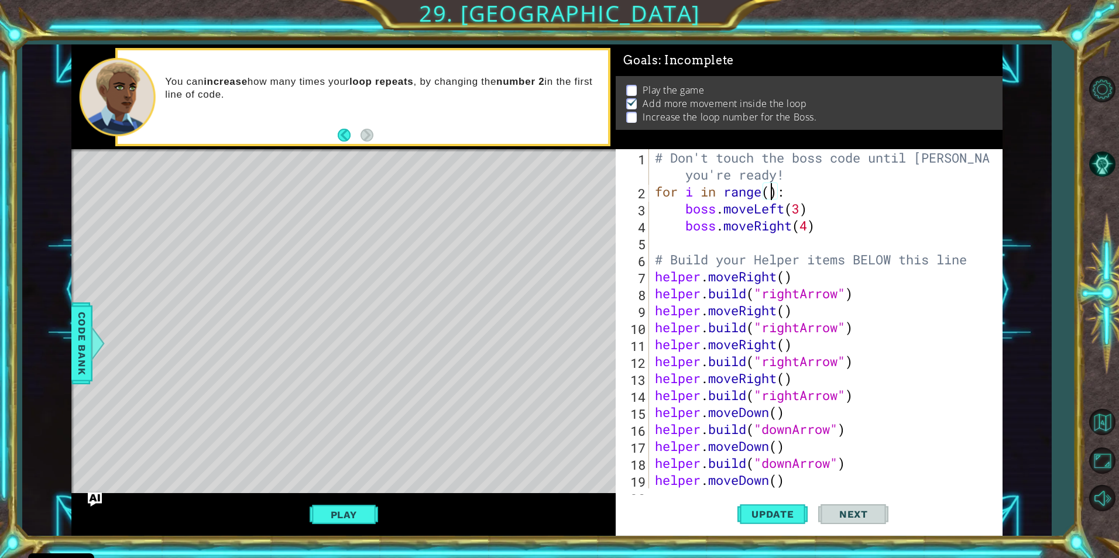
scroll to position [0, 6]
type textarea "for i in range(5):"
click at [776, 505] on button "Update" at bounding box center [772, 514] width 70 height 39
click at [362, 514] on button "Play" at bounding box center [344, 515] width 68 height 22
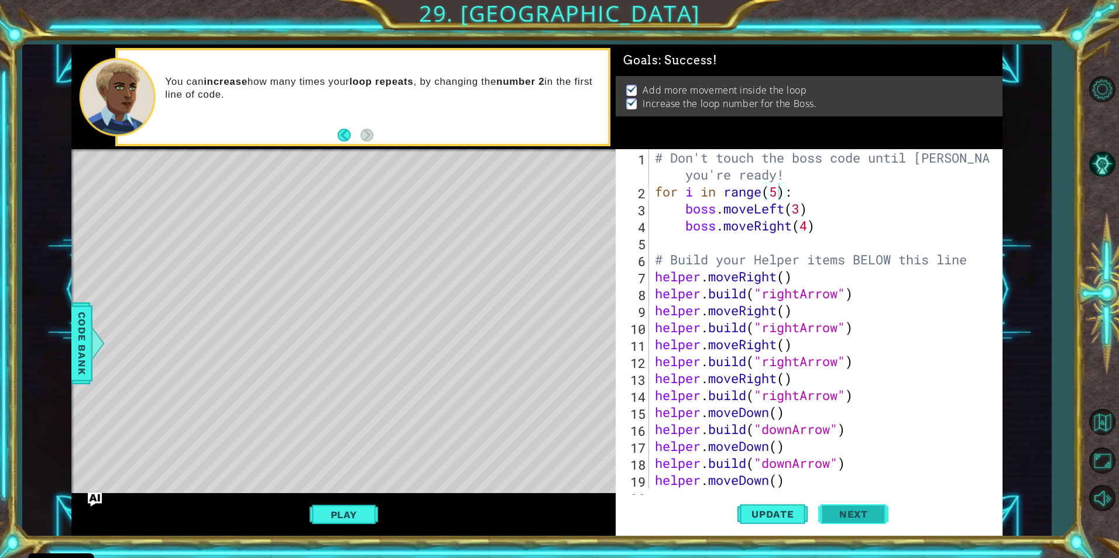
click at [849, 515] on span "Next" at bounding box center [854, 517] width 52 height 12
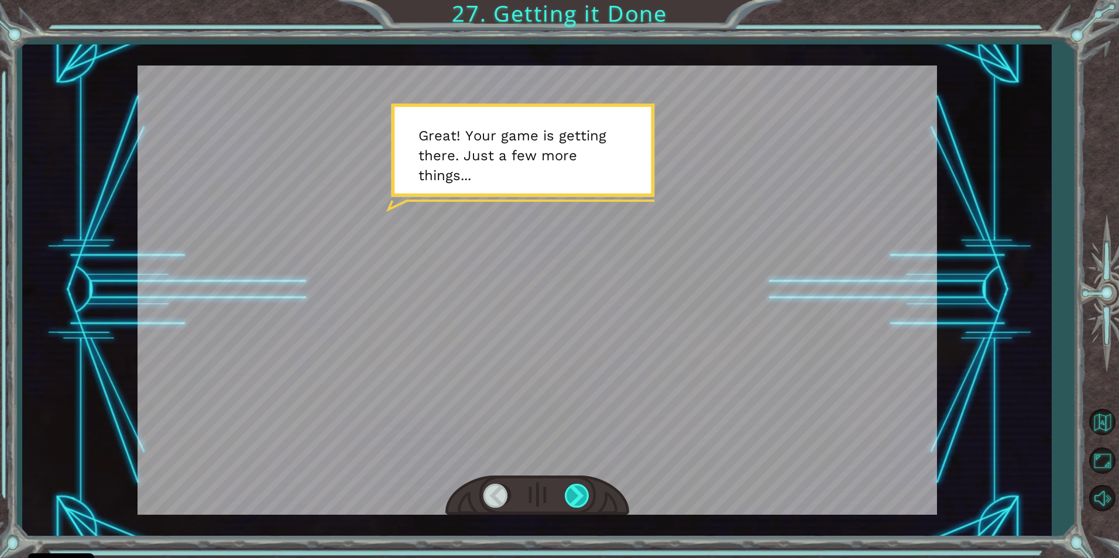
click at [575, 497] on div at bounding box center [578, 496] width 26 height 24
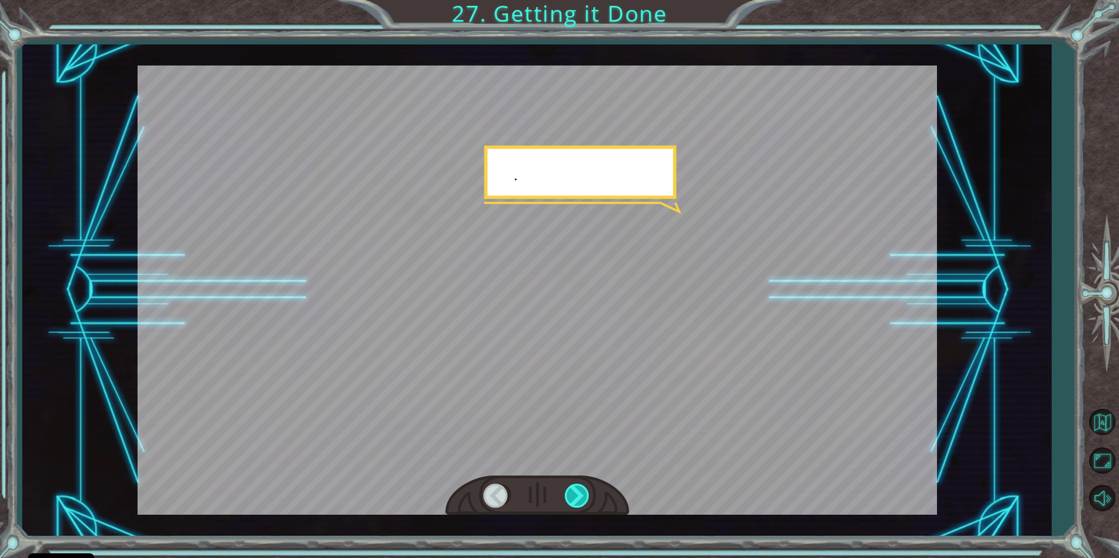
click at [575, 497] on div at bounding box center [578, 496] width 26 height 24
click at [576, 497] on div at bounding box center [578, 496] width 26 height 24
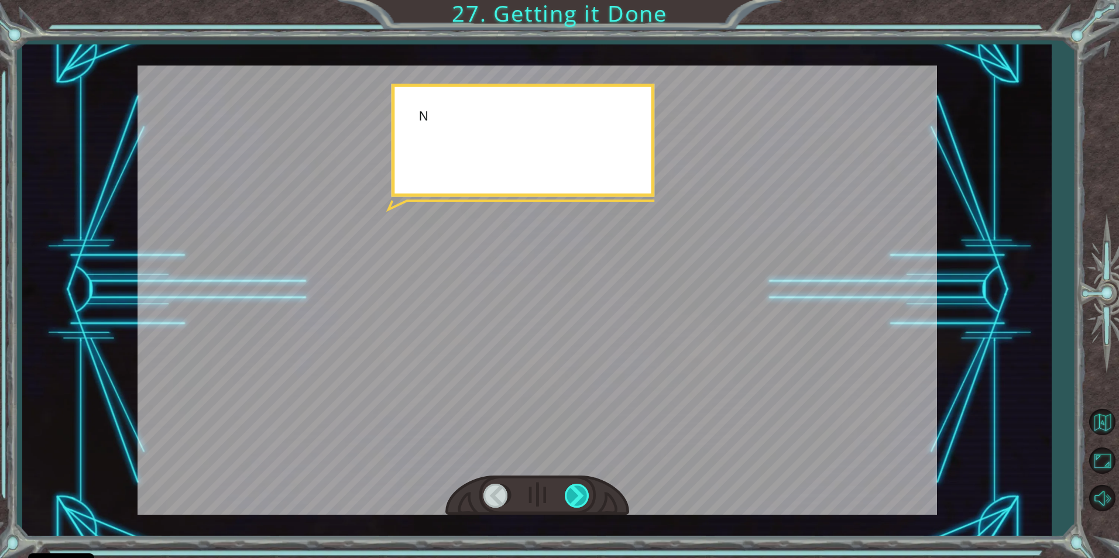
click at [576, 497] on div at bounding box center [578, 496] width 26 height 24
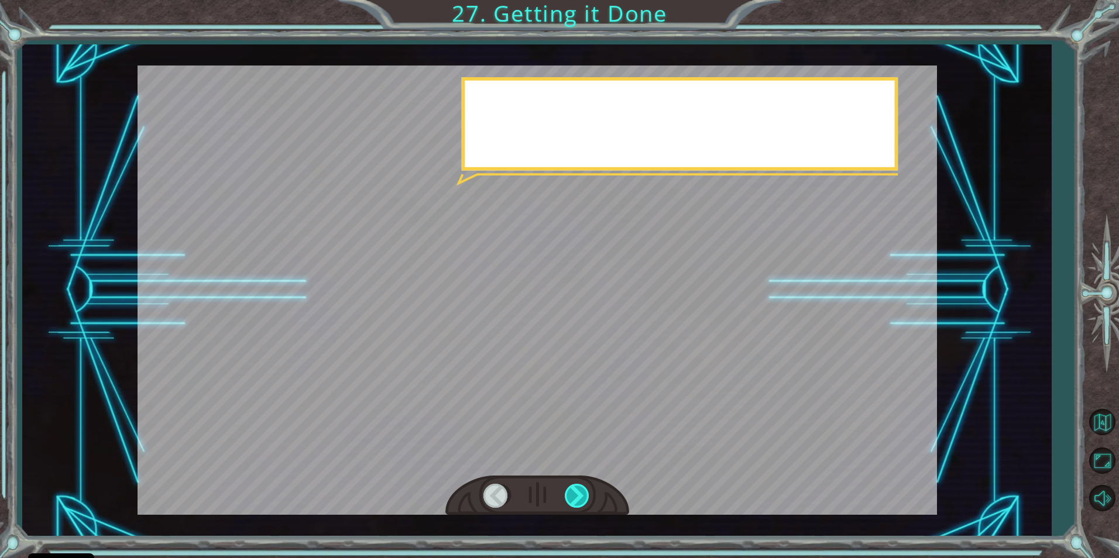
click at [576, 497] on div at bounding box center [578, 496] width 26 height 24
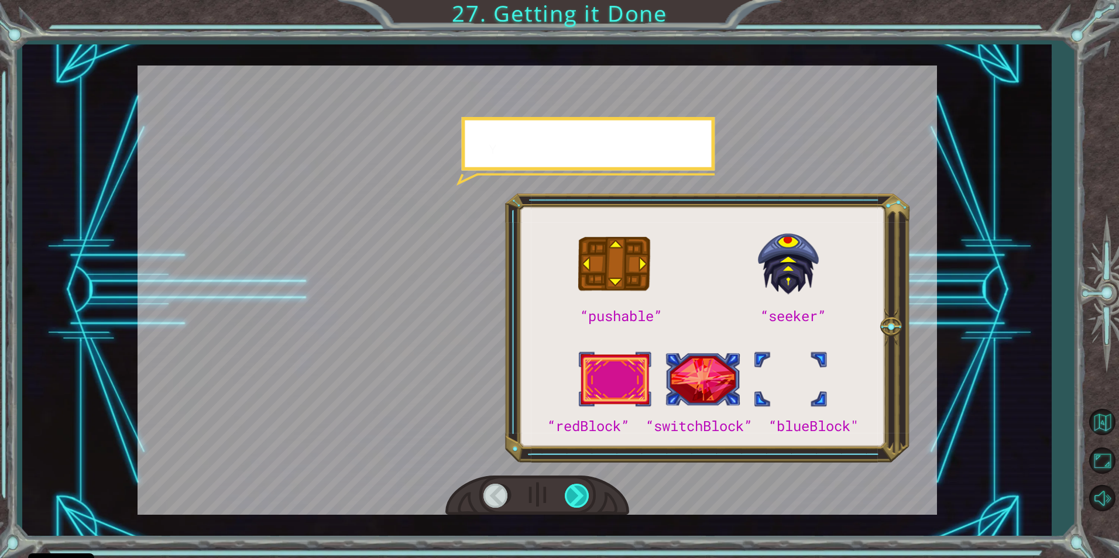
click at [577, 497] on div at bounding box center [578, 496] width 26 height 24
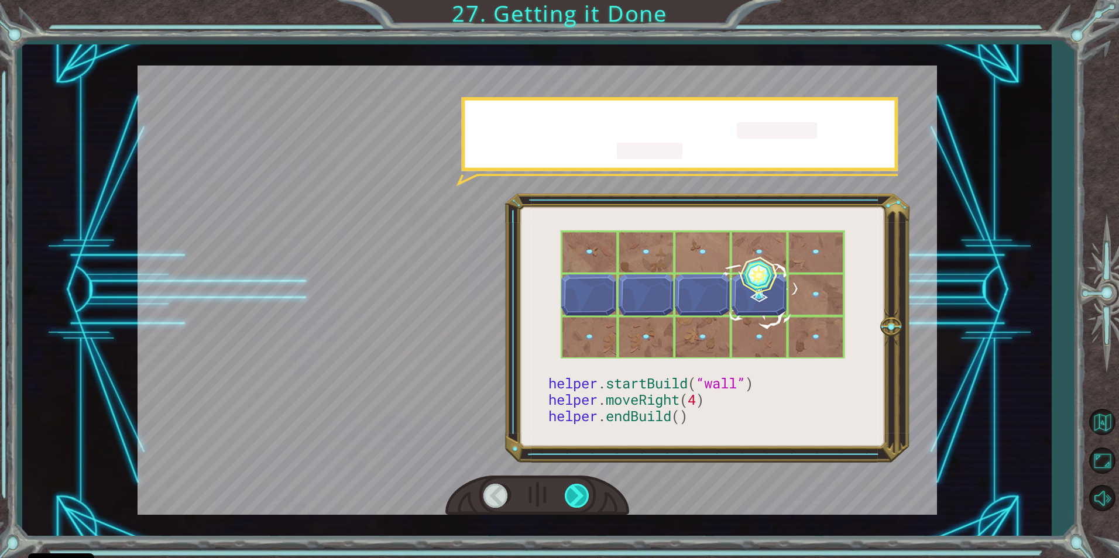
click at [577, 497] on div at bounding box center [578, 496] width 26 height 24
click at [578, 497] on div at bounding box center [578, 496] width 26 height 24
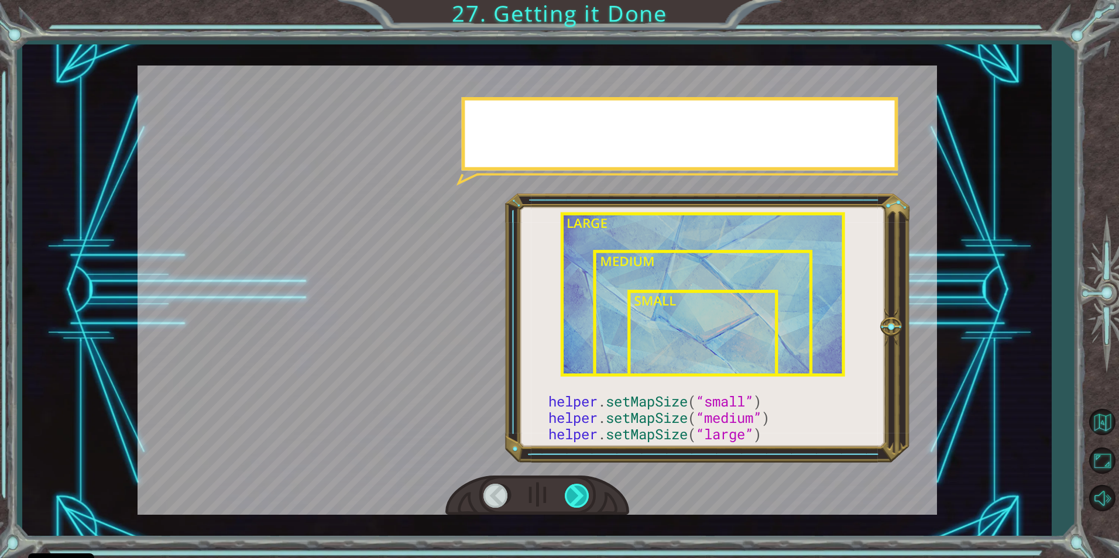
click at [578, 497] on div at bounding box center [578, 496] width 26 height 24
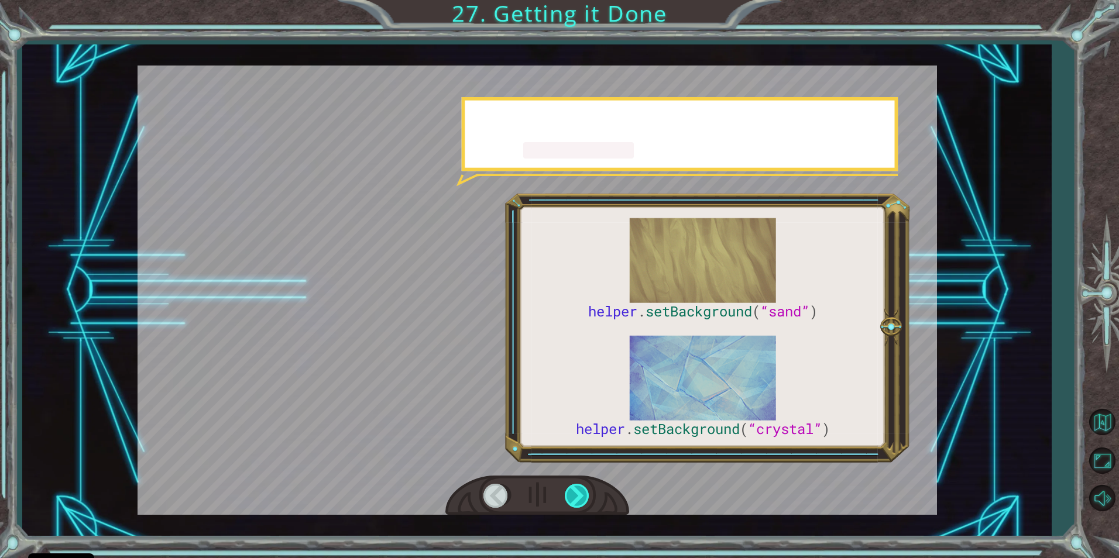
click at [578, 497] on div at bounding box center [578, 496] width 26 height 24
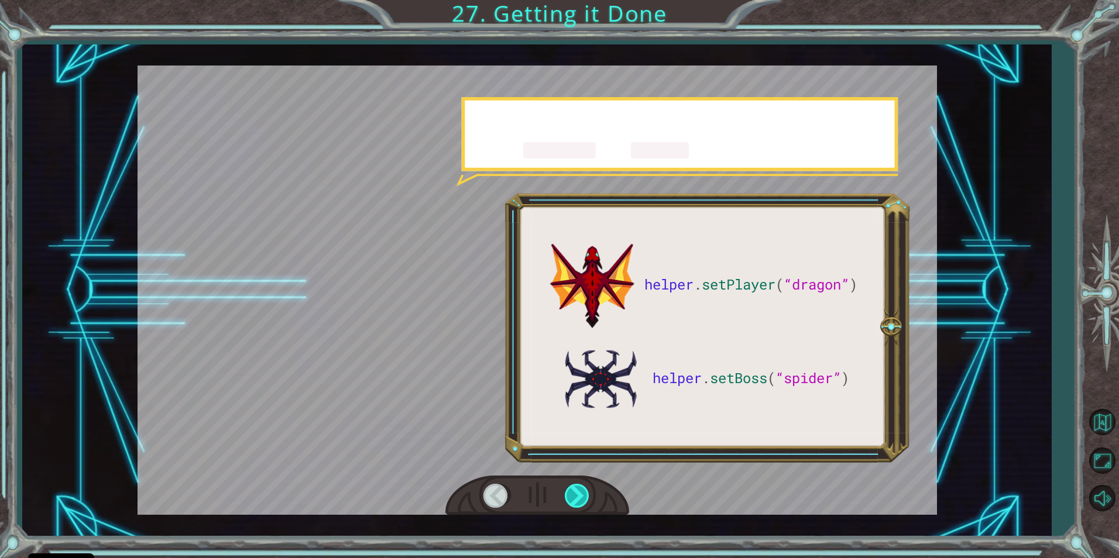
click at [578, 497] on div at bounding box center [578, 496] width 26 height 24
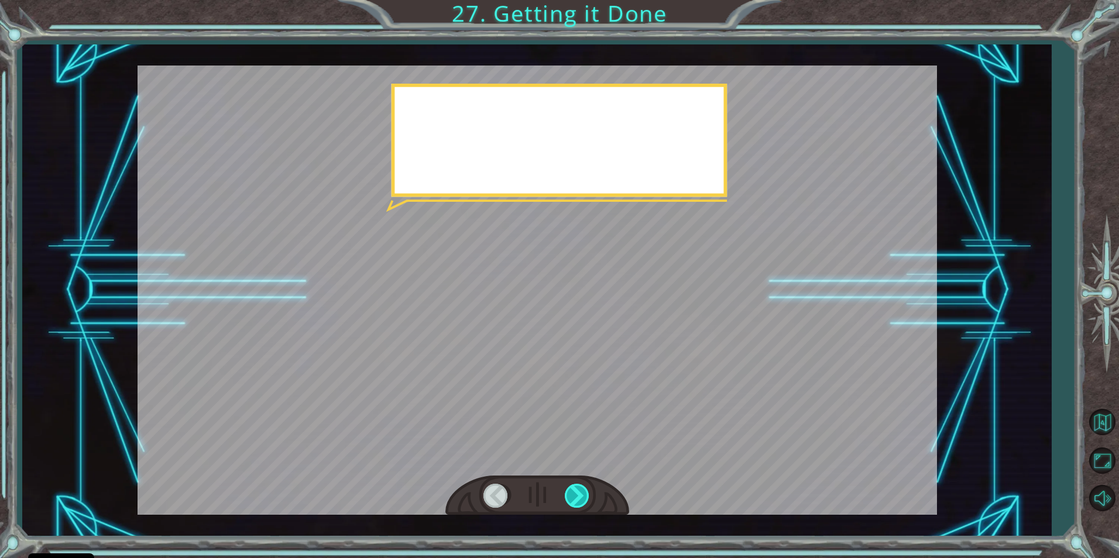
click at [578, 497] on div at bounding box center [578, 496] width 26 height 24
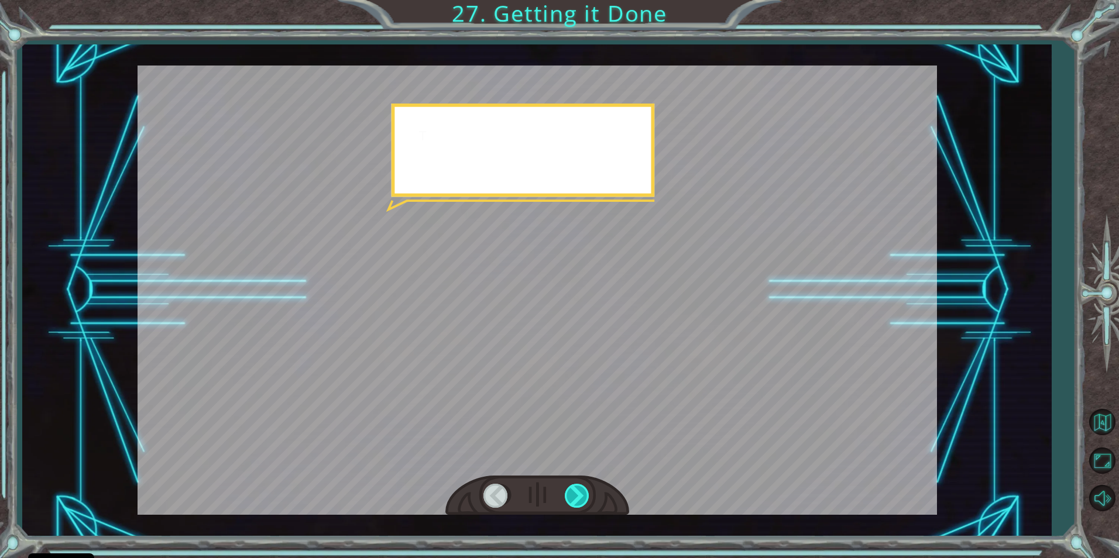
click at [578, 497] on div at bounding box center [578, 496] width 26 height 24
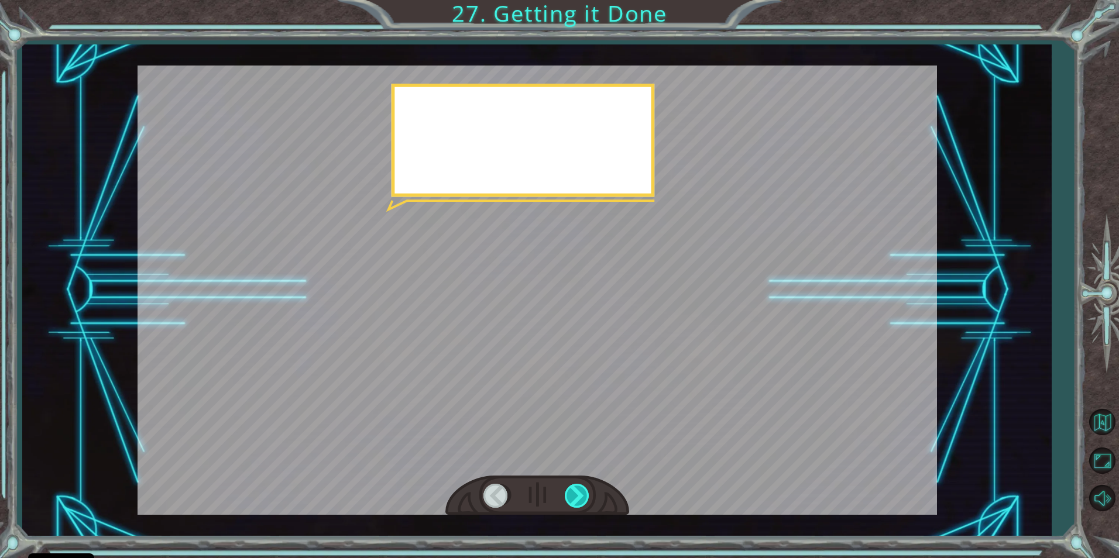
click at [578, 497] on div at bounding box center [578, 496] width 26 height 24
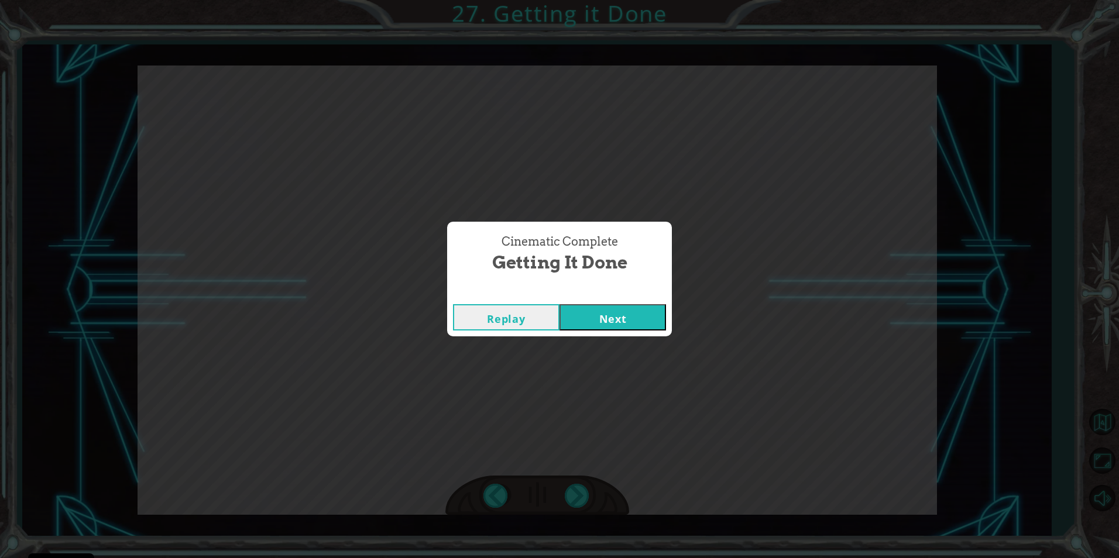
click at [572, 322] on button "Next" at bounding box center [613, 317] width 107 height 26
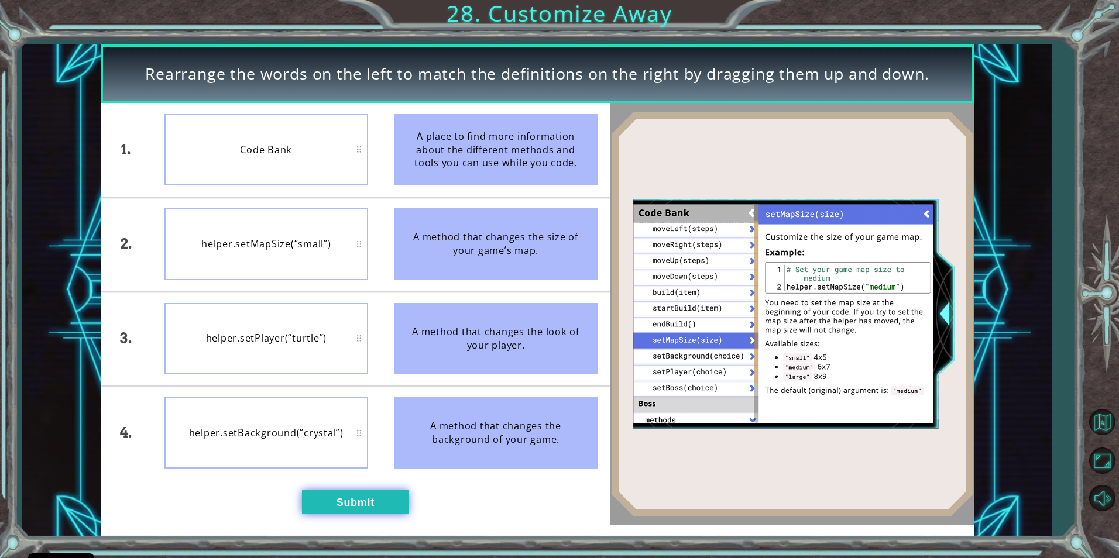
click at [363, 497] on button "Submit" at bounding box center [355, 501] width 107 height 23
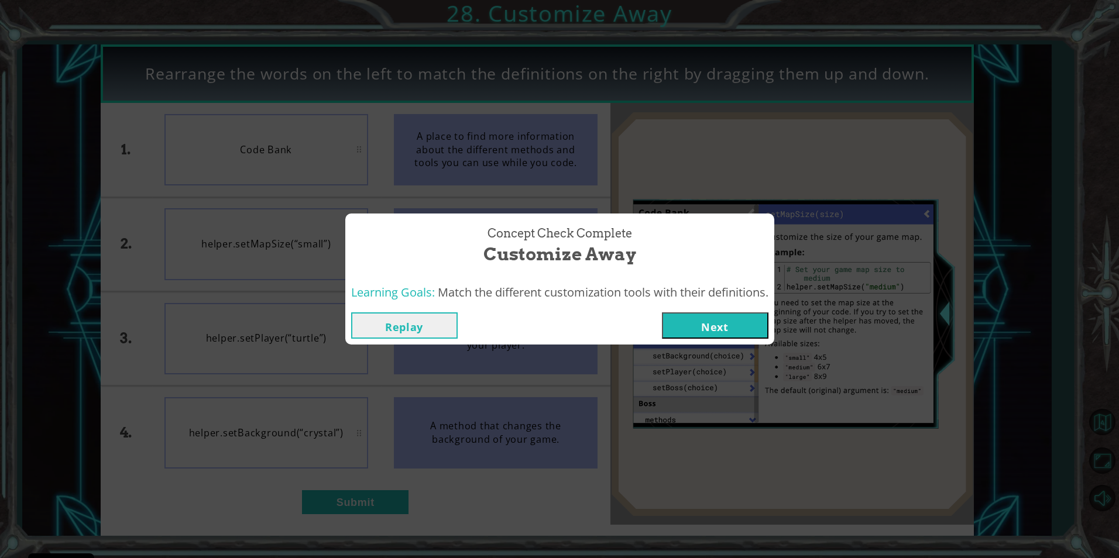
click at [708, 325] on button "Next" at bounding box center [715, 326] width 107 height 26
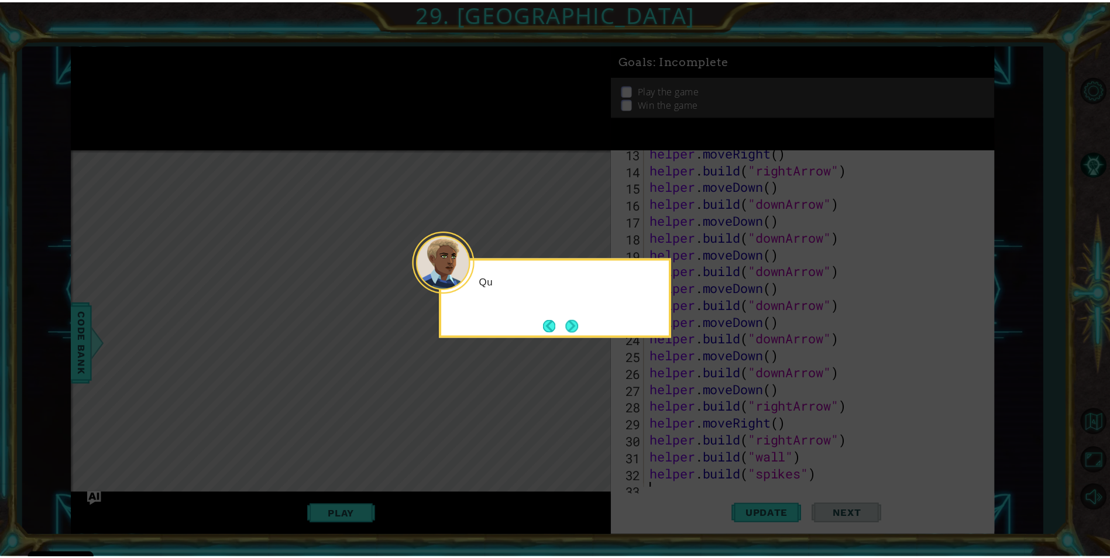
scroll to position [238, 0]
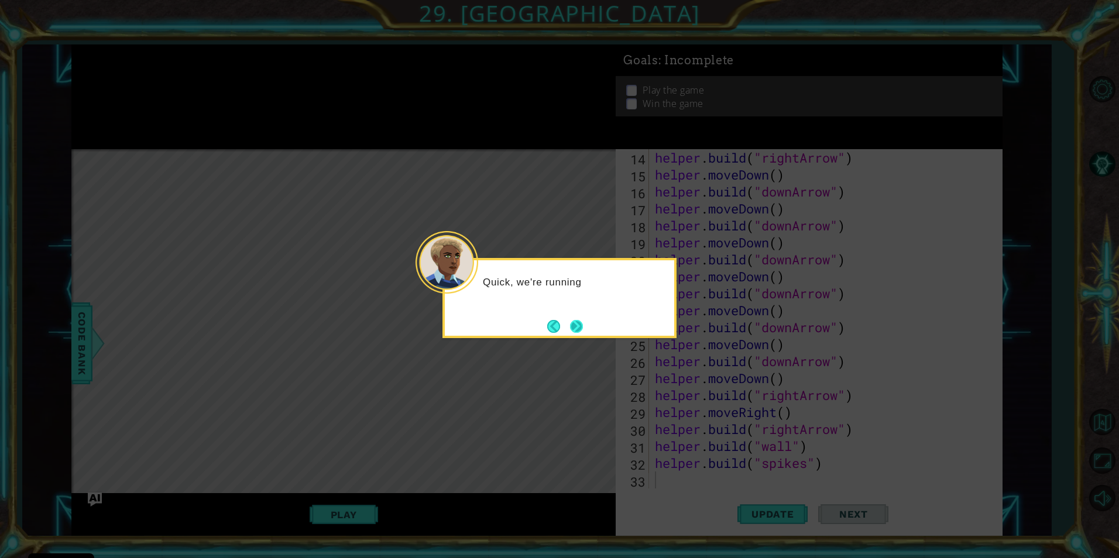
click at [578, 325] on button "Next" at bounding box center [576, 326] width 13 height 13
click at [579, 326] on button "Next" at bounding box center [576, 326] width 13 height 13
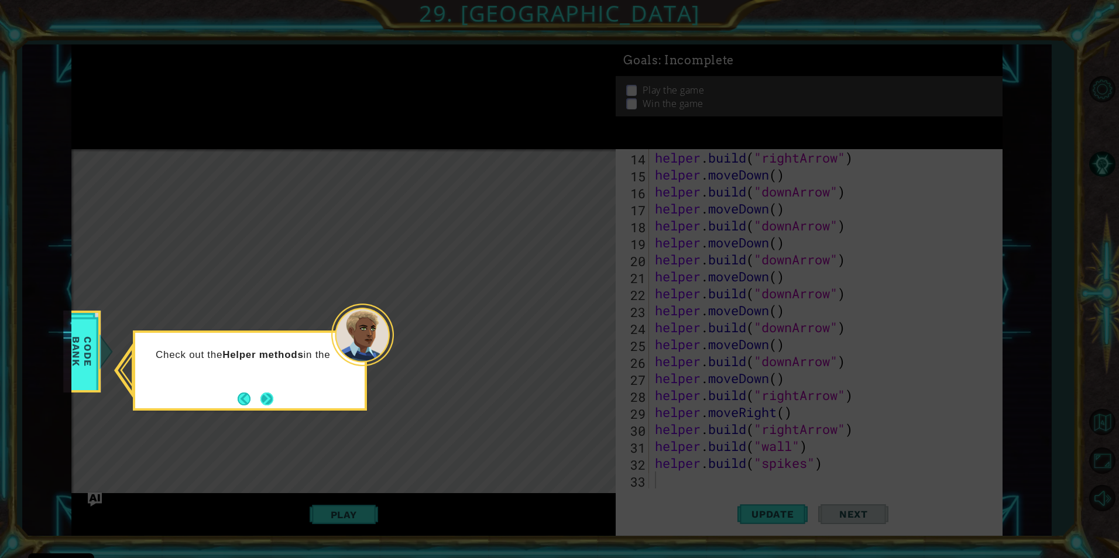
click at [273, 399] on button "Next" at bounding box center [266, 399] width 13 height 13
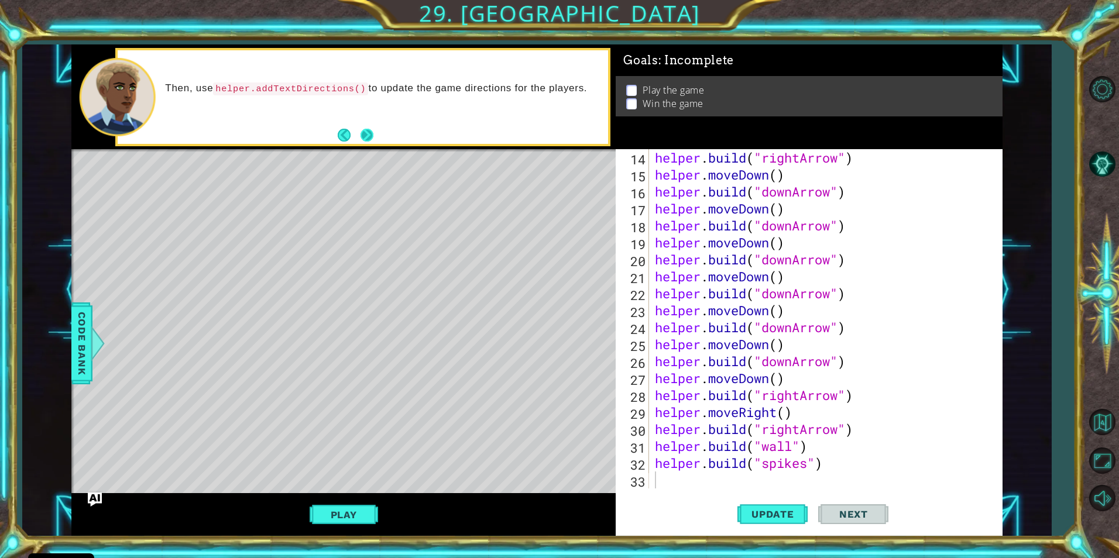
click at [373, 140] on button "Next" at bounding box center [367, 135] width 13 height 13
click at [366, 138] on button "Next" at bounding box center [367, 135] width 13 height 13
drag, startPoint x: 357, startPoint y: 506, endPoint x: 347, endPoint y: 509, distance: 10.2
click at [358, 506] on button "Play" at bounding box center [344, 515] width 68 height 22
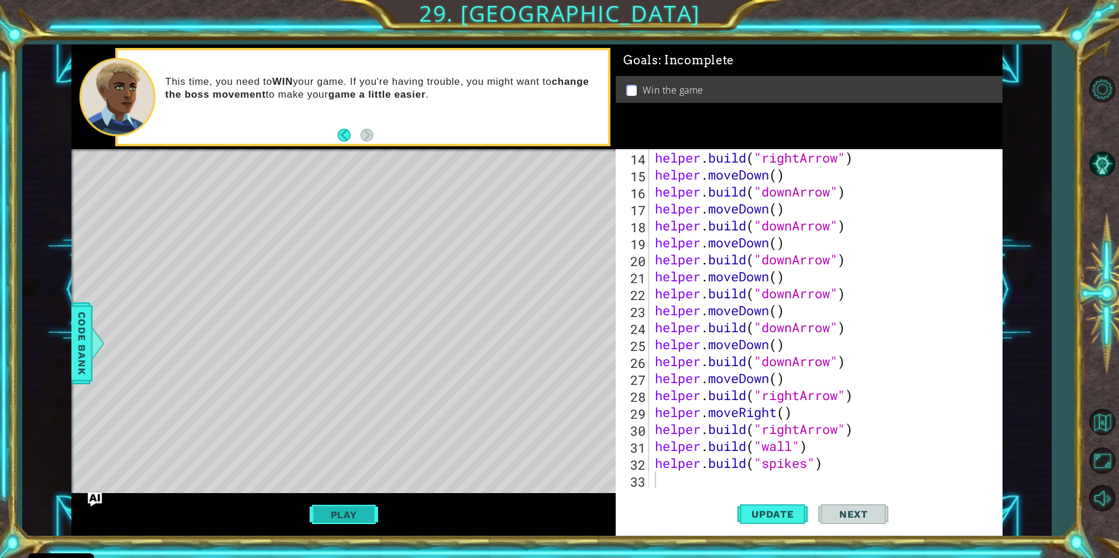
click at [361, 506] on button "Play" at bounding box center [344, 515] width 68 height 22
click at [861, 509] on span "Next" at bounding box center [854, 515] width 52 height 12
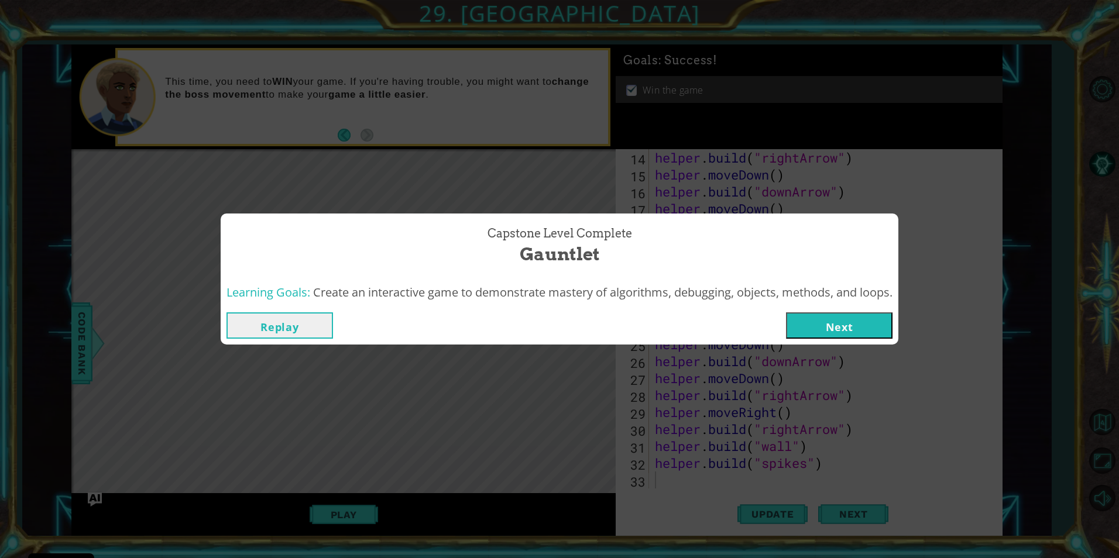
click at [823, 318] on button "Next" at bounding box center [839, 326] width 107 height 26
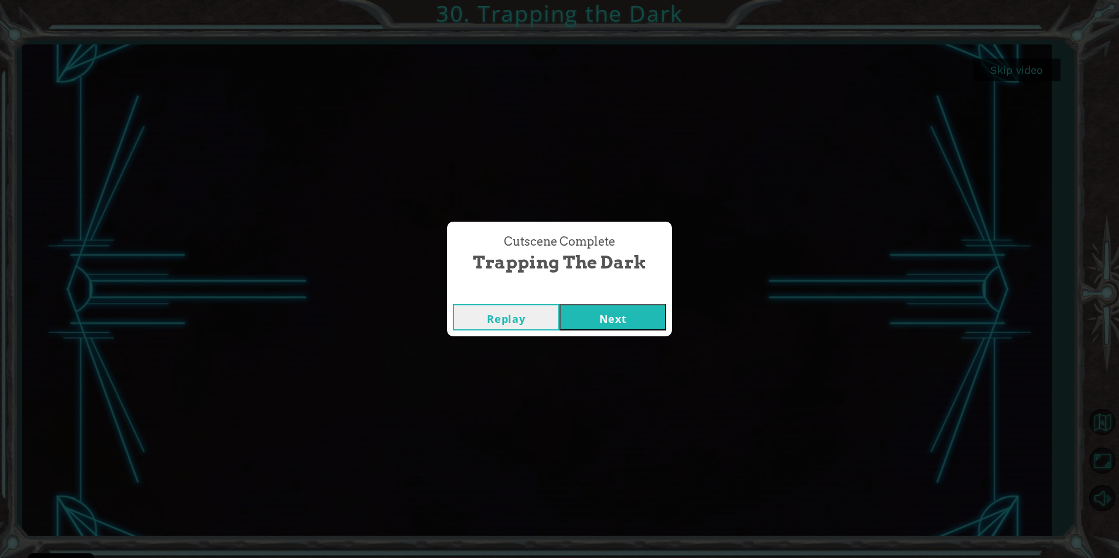
click at [646, 330] on button "Next" at bounding box center [613, 317] width 107 height 26
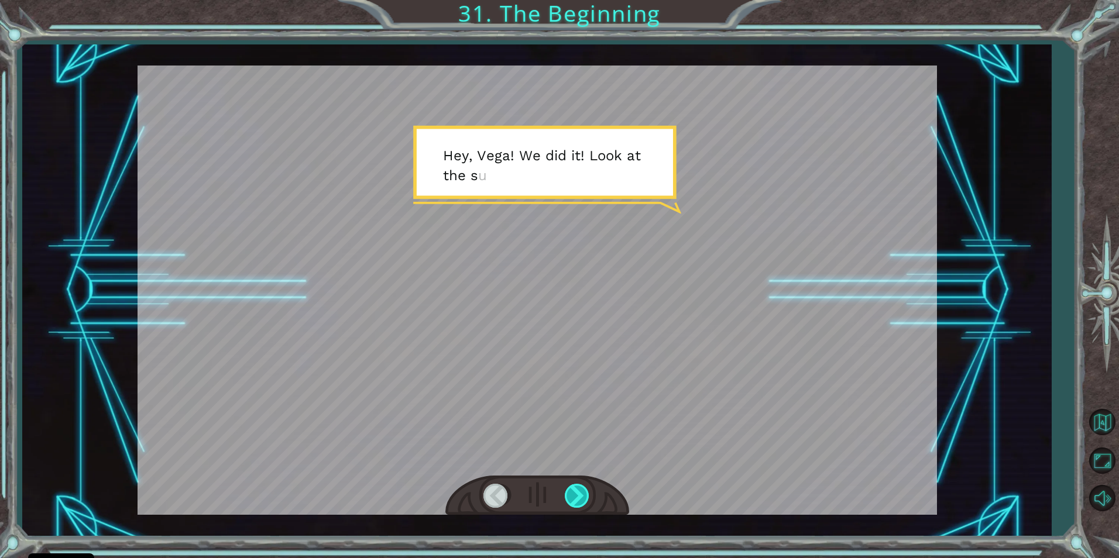
click at [582, 489] on div at bounding box center [578, 496] width 26 height 24
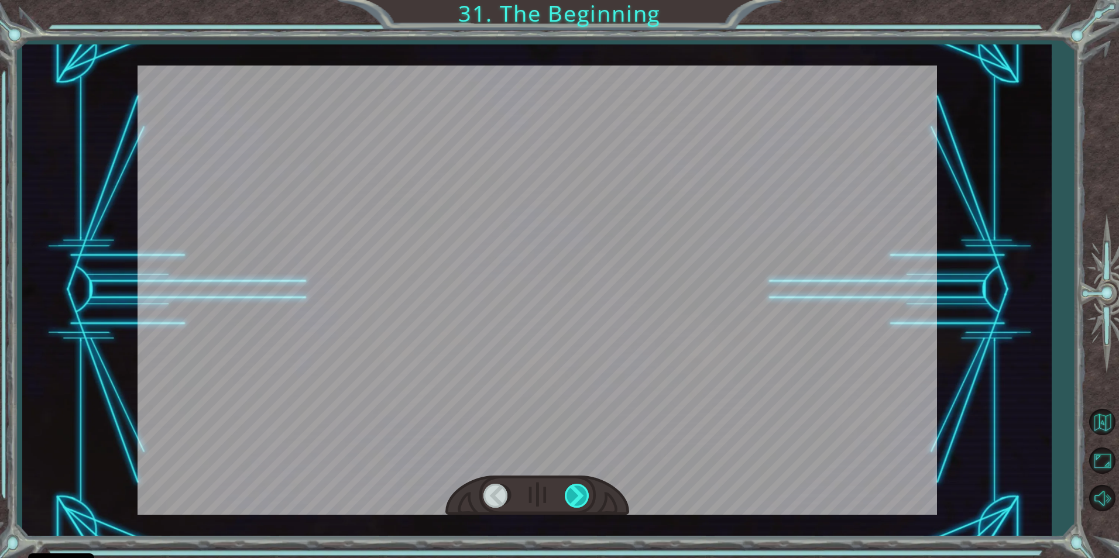
click at [581, 489] on div at bounding box center [578, 496] width 26 height 24
click at [580, 489] on div at bounding box center [578, 496] width 26 height 24
click at [579, 489] on div at bounding box center [578, 496] width 26 height 24
click at [577, 489] on div at bounding box center [578, 496] width 26 height 24
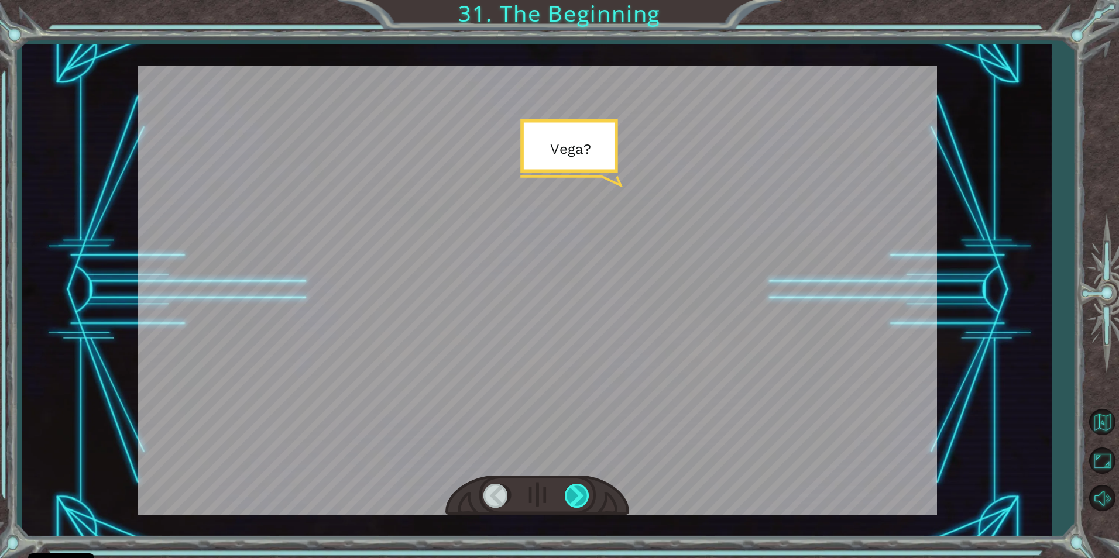
click at [576, 494] on div at bounding box center [578, 496] width 26 height 24
click at [575, 496] on div at bounding box center [578, 496] width 26 height 24
click at [581, 495] on div at bounding box center [578, 496] width 26 height 24
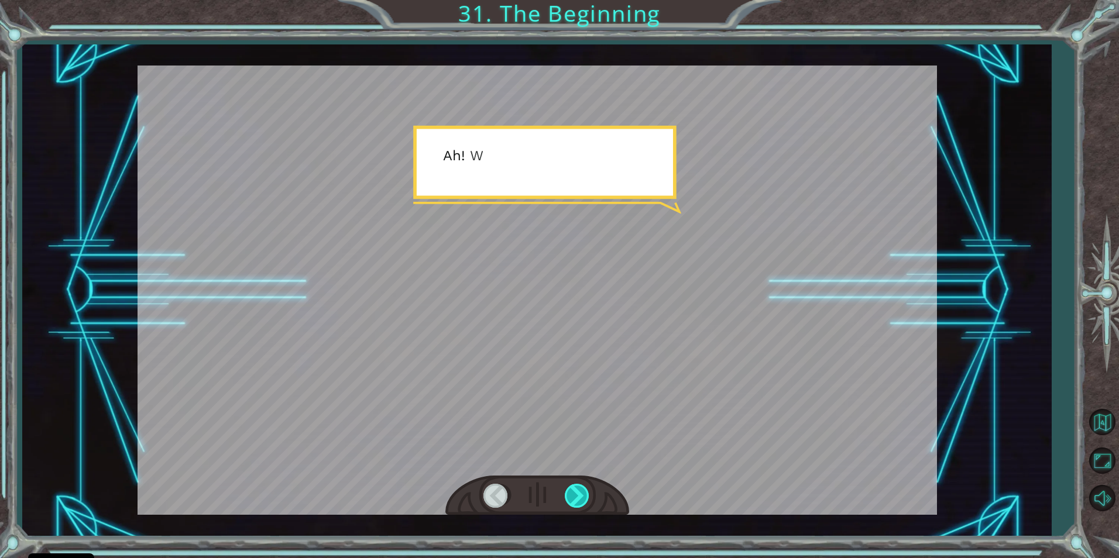
click at [581, 495] on div at bounding box center [578, 496] width 26 height 24
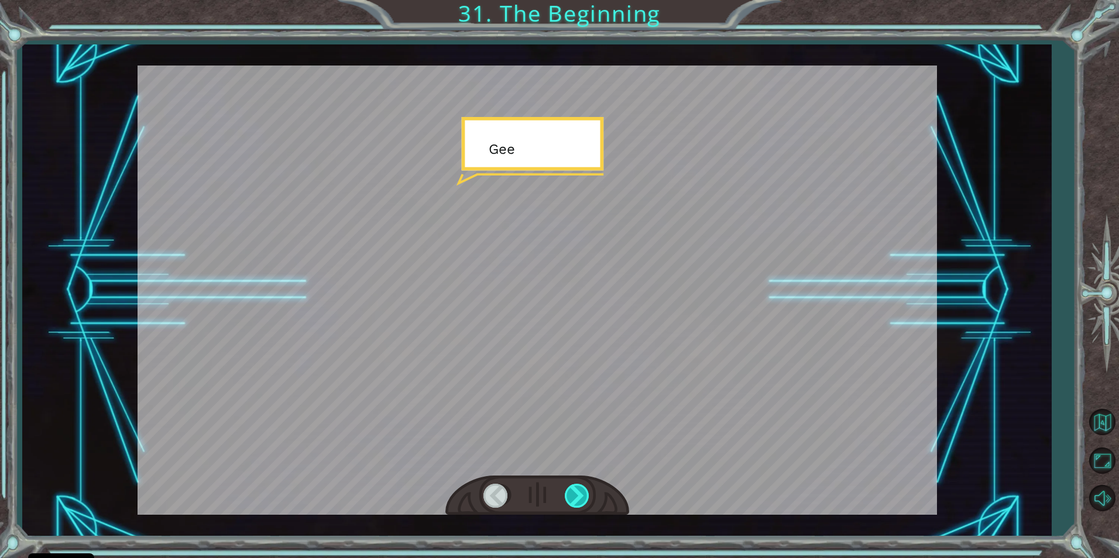
click at [581, 495] on div at bounding box center [578, 496] width 26 height 24
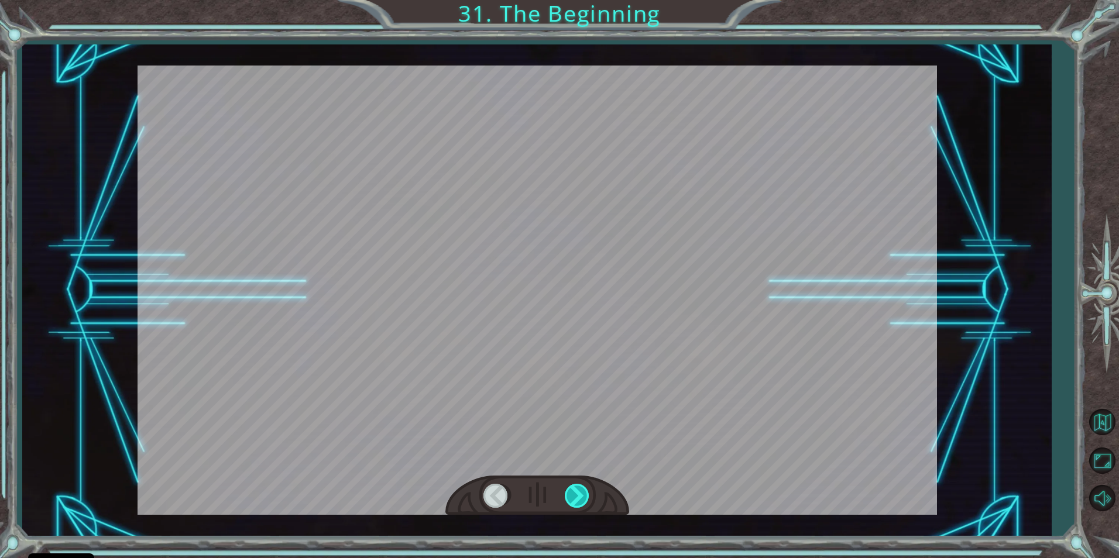
click at [581, 495] on div at bounding box center [578, 496] width 26 height 24
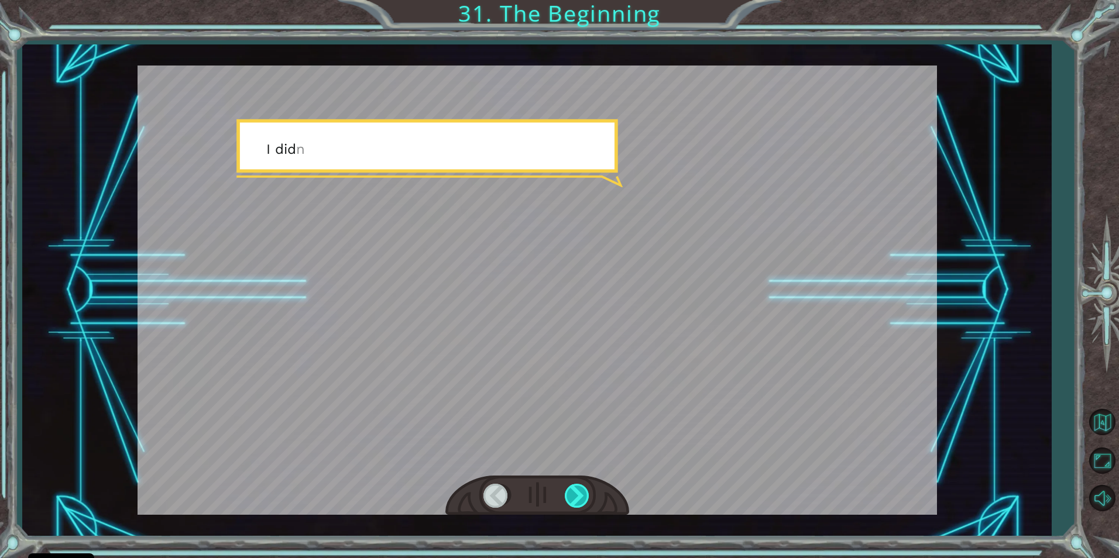
click at [581, 497] on div at bounding box center [578, 496] width 26 height 24
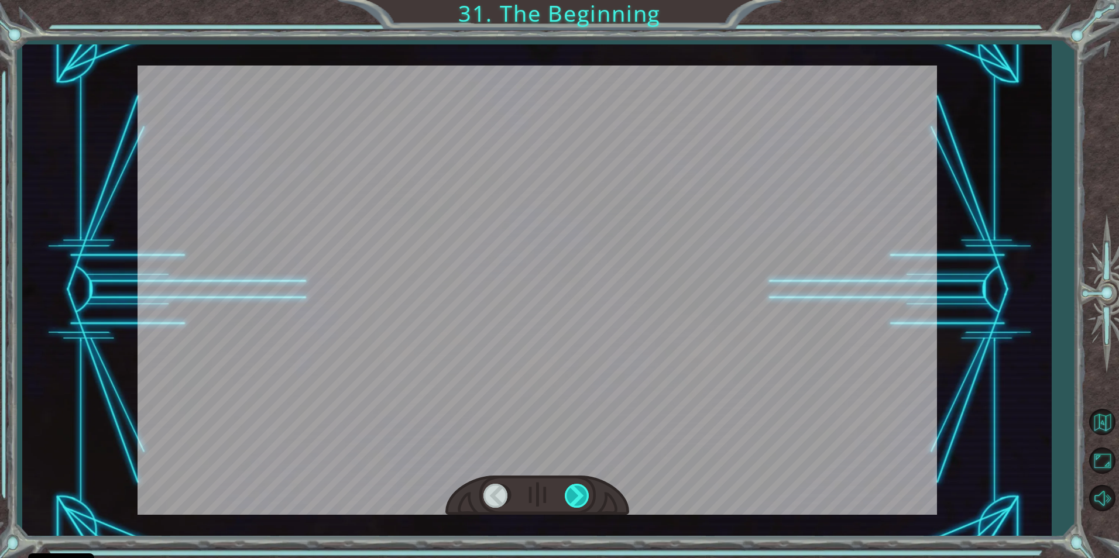
click at [580, 497] on div at bounding box center [578, 496] width 26 height 24
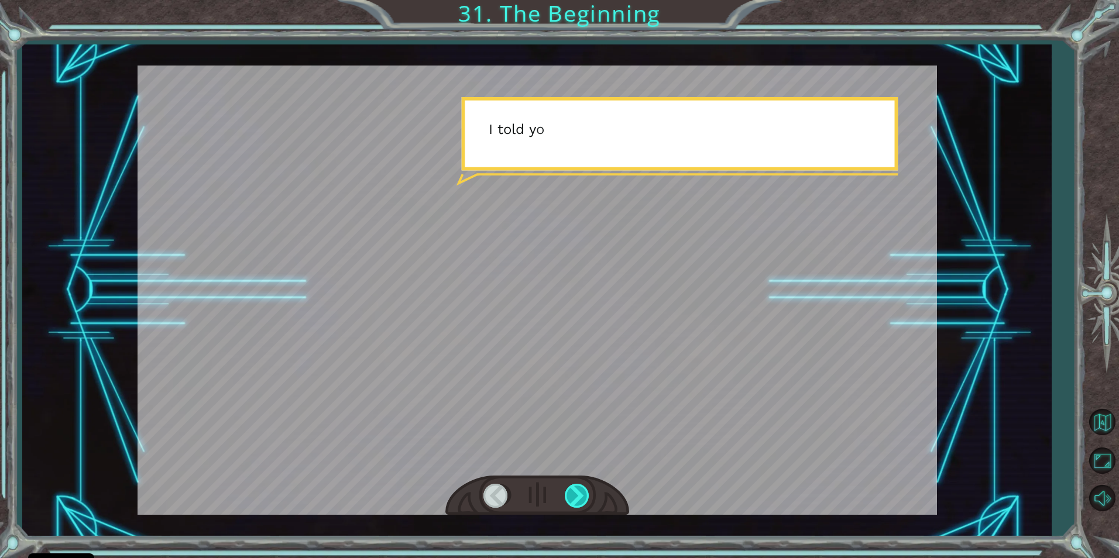
click at [580, 497] on div at bounding box center [578, 496] width 26 height 24
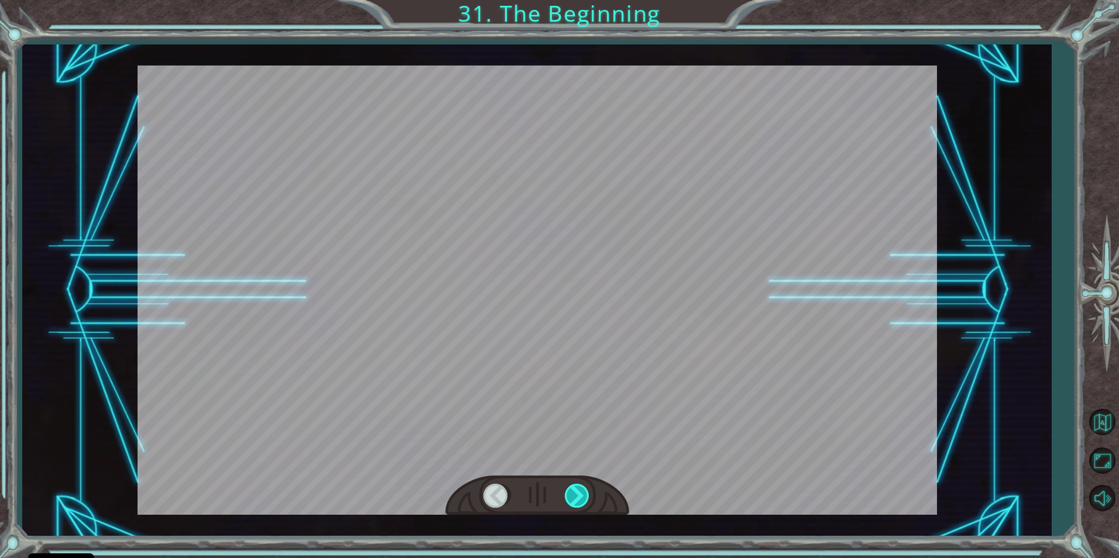
click at [580, 497] on div at bounding box center [578, 496] width 26 height 24
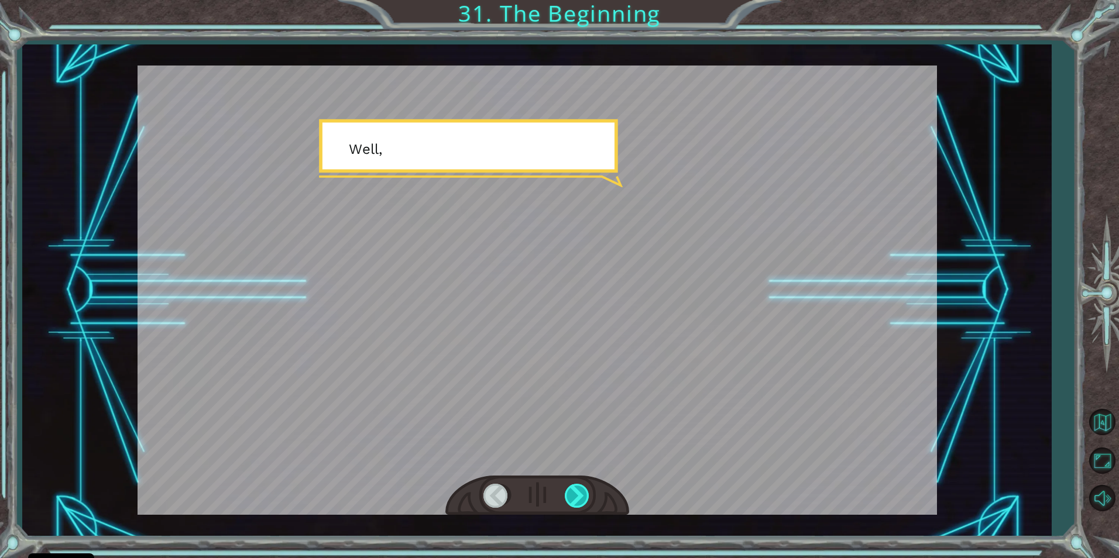
click at [580, 497] on div at bounding box center [578, 496] width 26 height 24
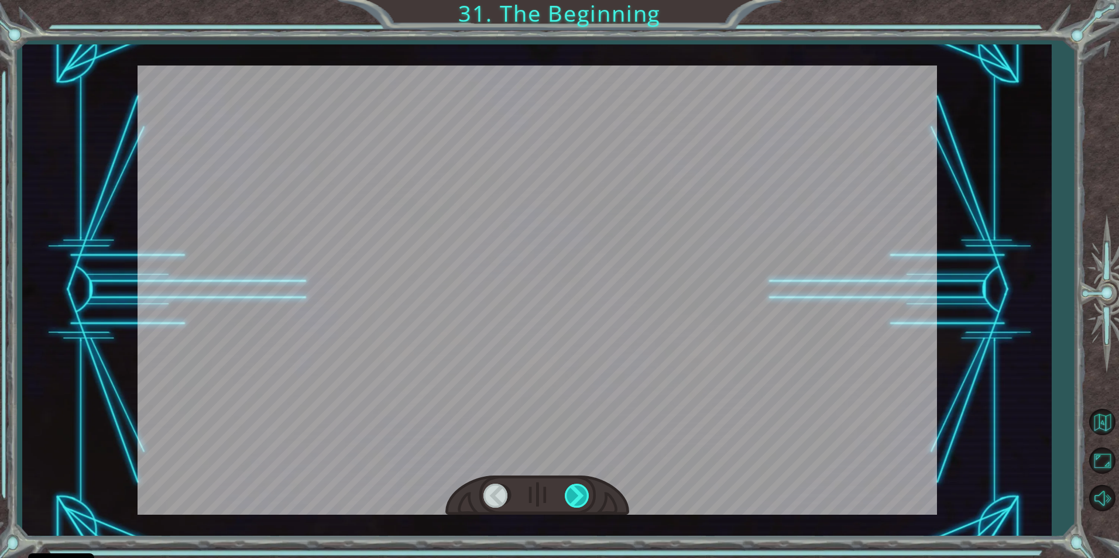
click at [579, 497] on div at bounding box center [578, 496] width 26 height 24
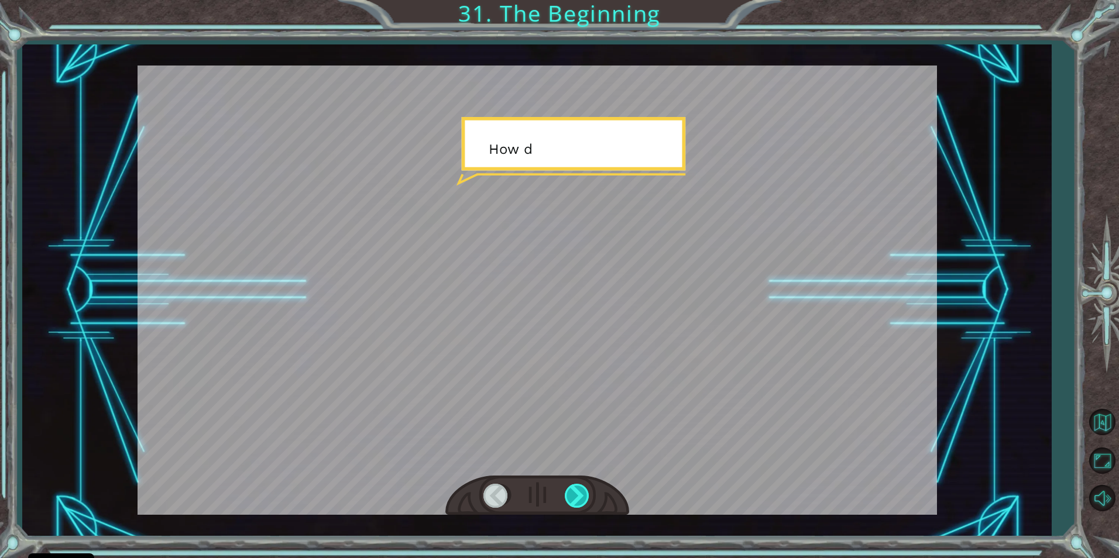
click at [579, 497] on div at bounding box center [578, 496] width 26 height 24
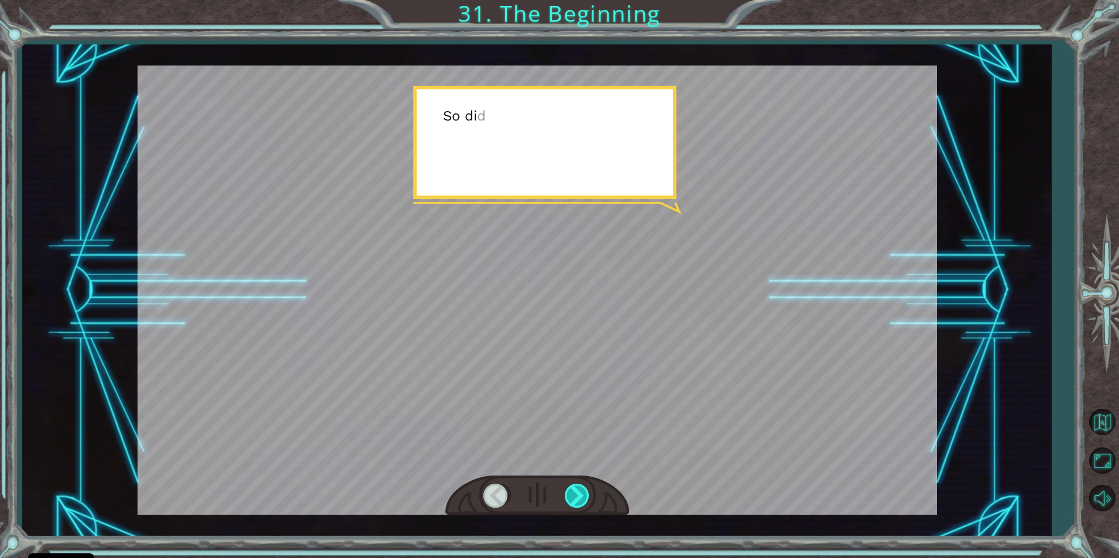
click at [578, 497] on div at bounding box center [578, 496] width 26 height 24
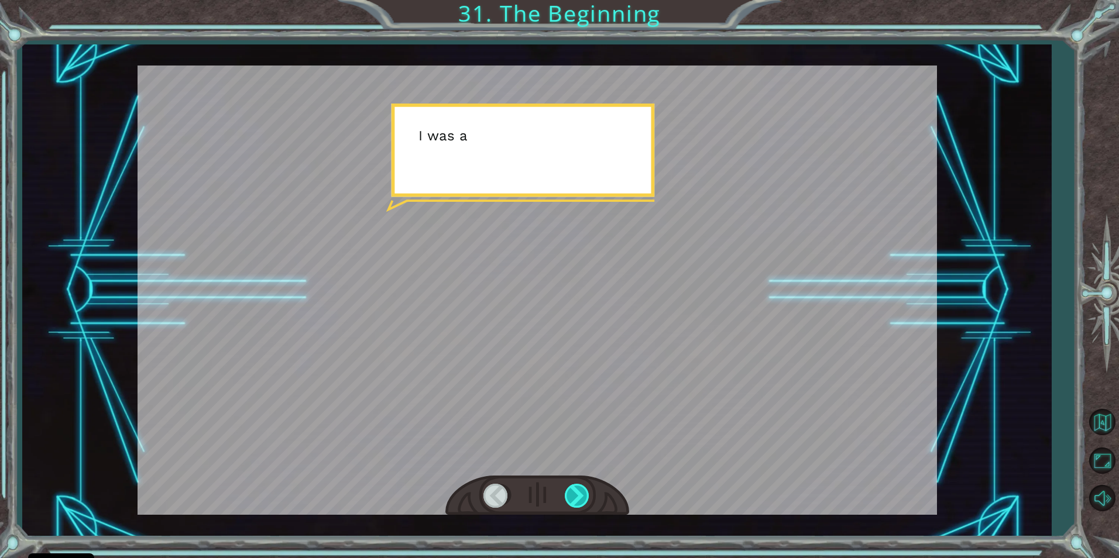
click at [578, 497] on div at bounding box center [578, 496] width 26 height 24
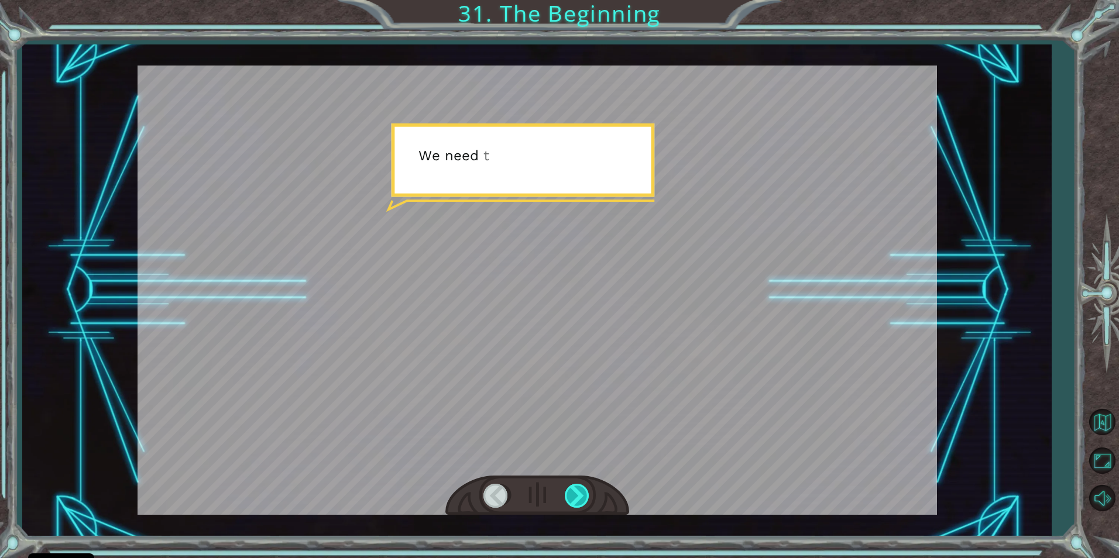
click at [578, 497] on div at bounding box center [578, 496] width 26 height 24
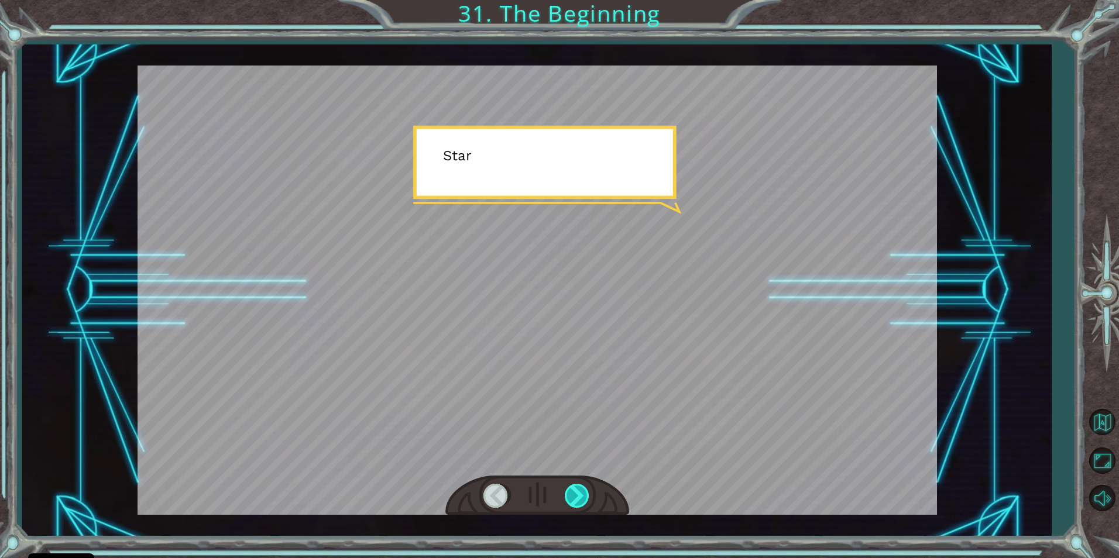
click at [578, 497] on div at bounding box center [578, 496] width 26 height 24
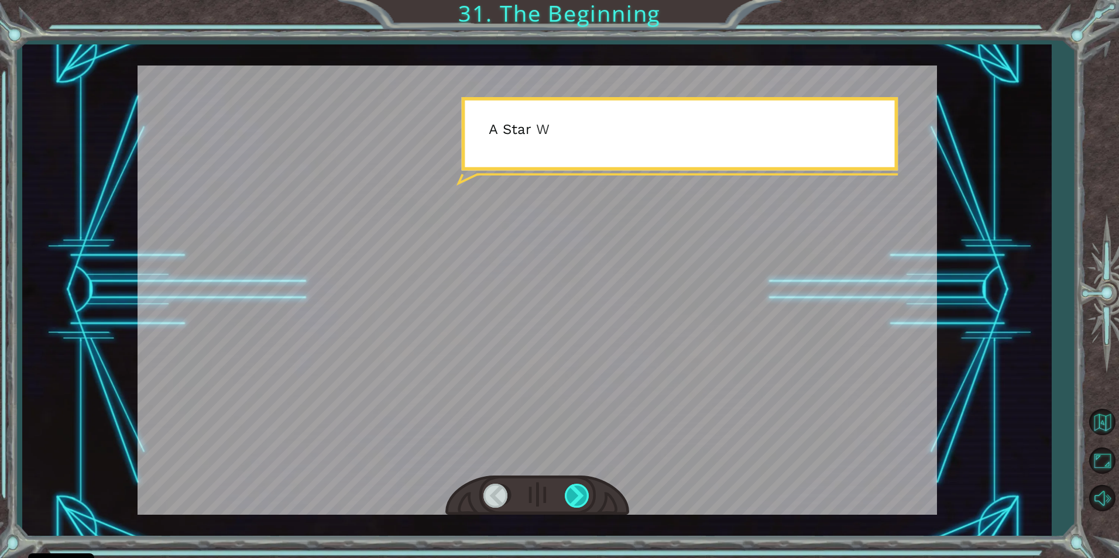
click at [577, 497] on div at bounding box center [578, 496] width 26 height 24
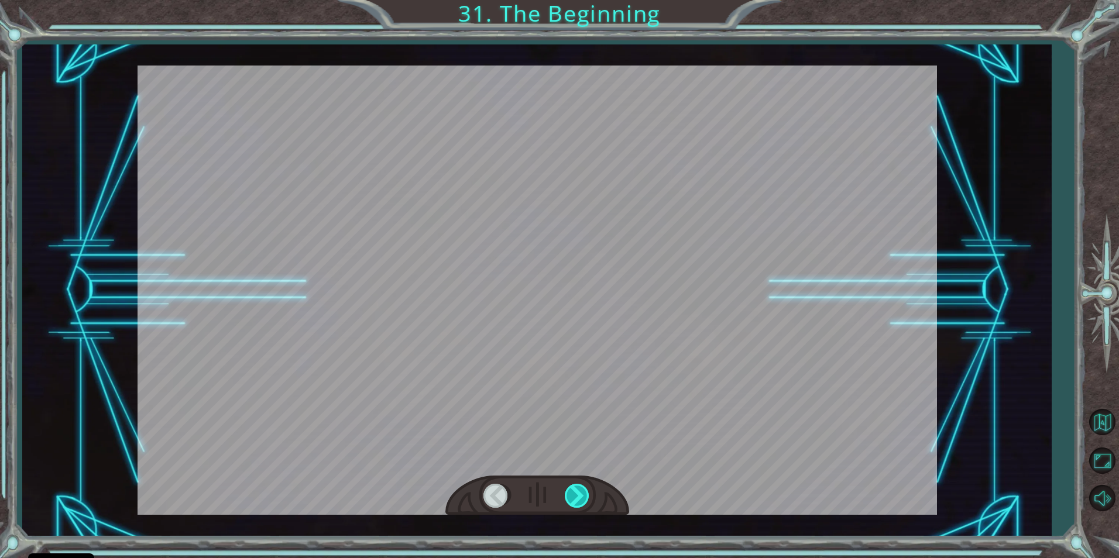
click at [577, 497] on div at bounding box center [578, 496] width 26 height 24
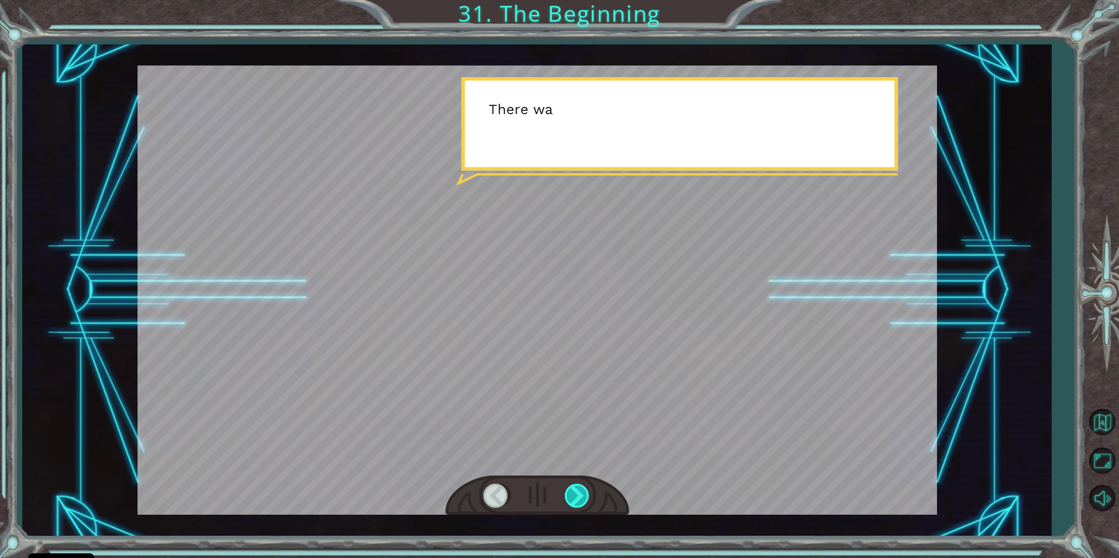
click at [583, 497] on div at bounding box center [578, 496] width 26 height 24
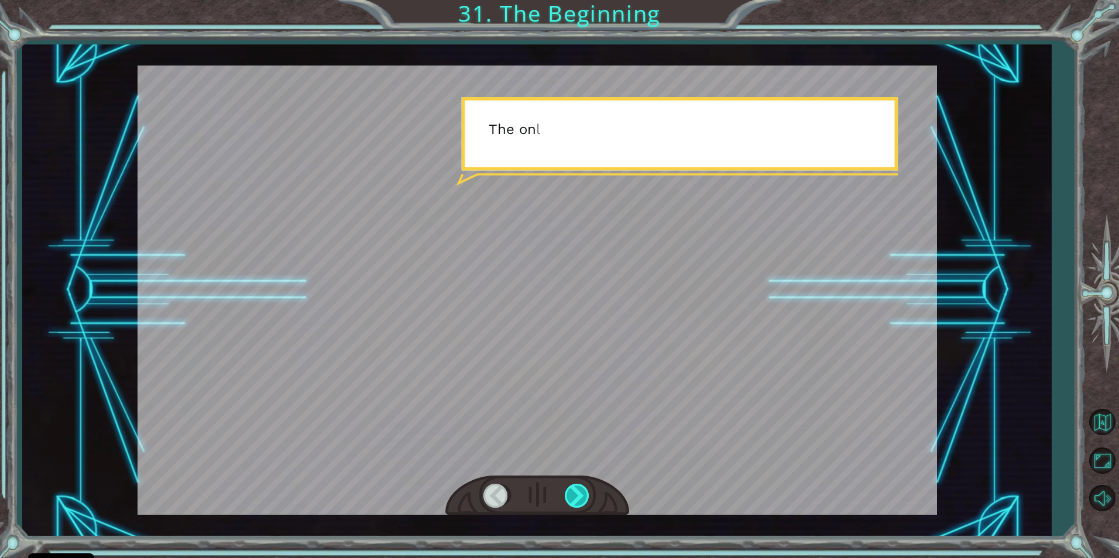
click at [583, 497] on div at bounding box center [578, 496] width 26 height 24
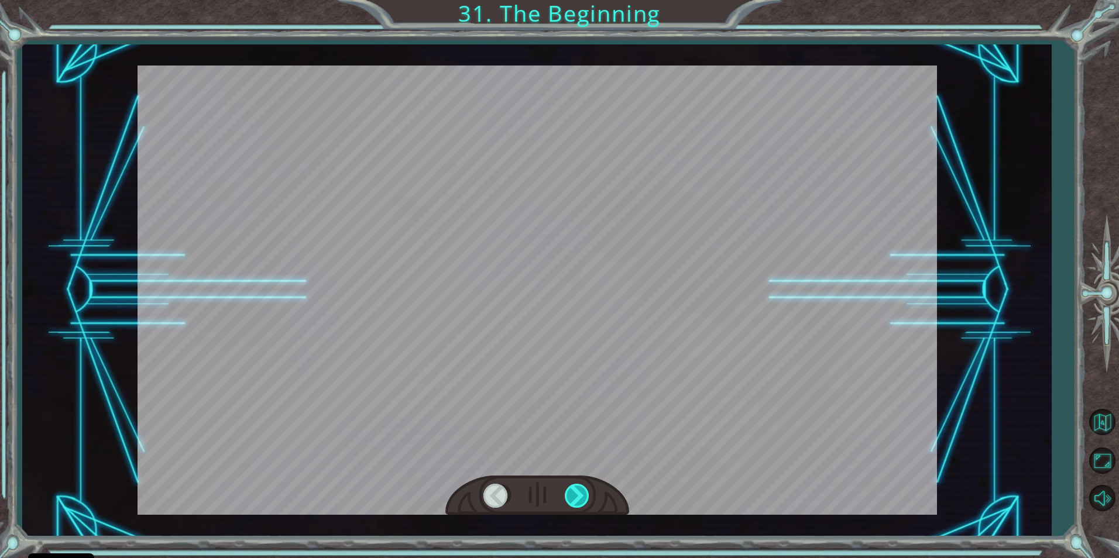
click at [583, 497] on div at bounding box center [578, 496] width 26 height 24
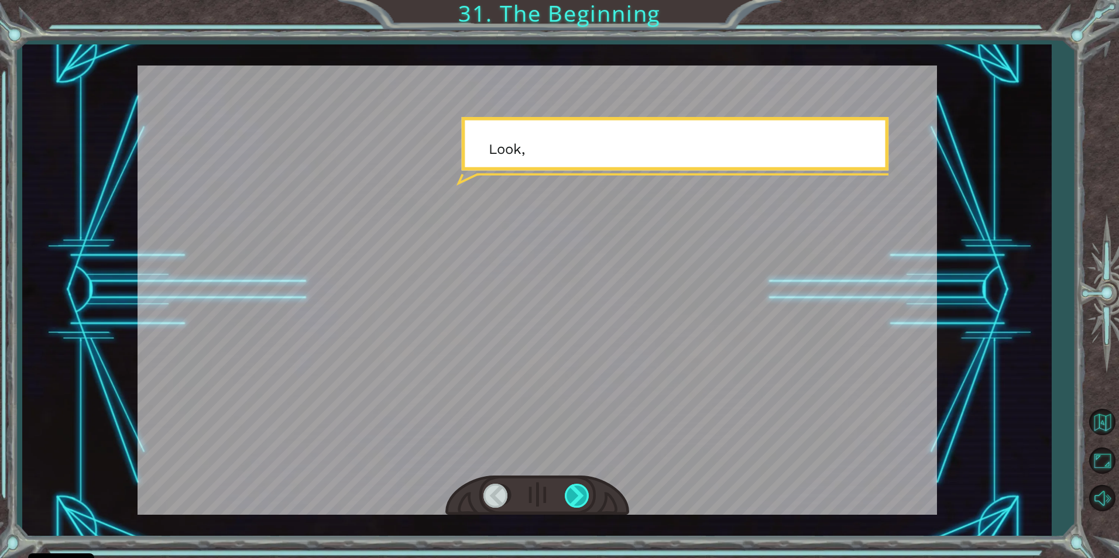
click at [583, 497] on div at bounding box center [578, 496] width 26 height 24
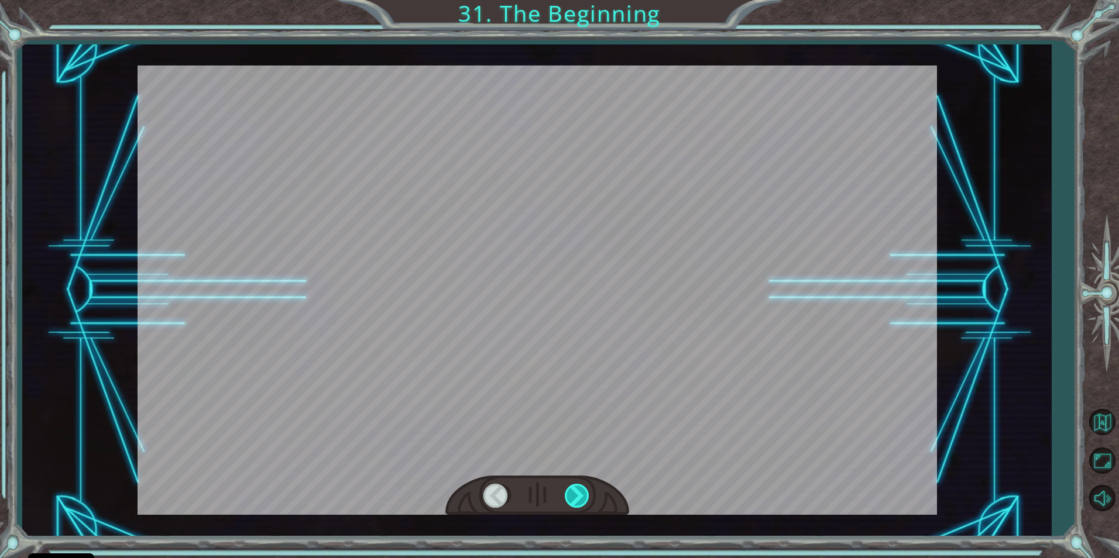
click at [583, 497] on div at bounding box center [578, 496] width 26 height 24
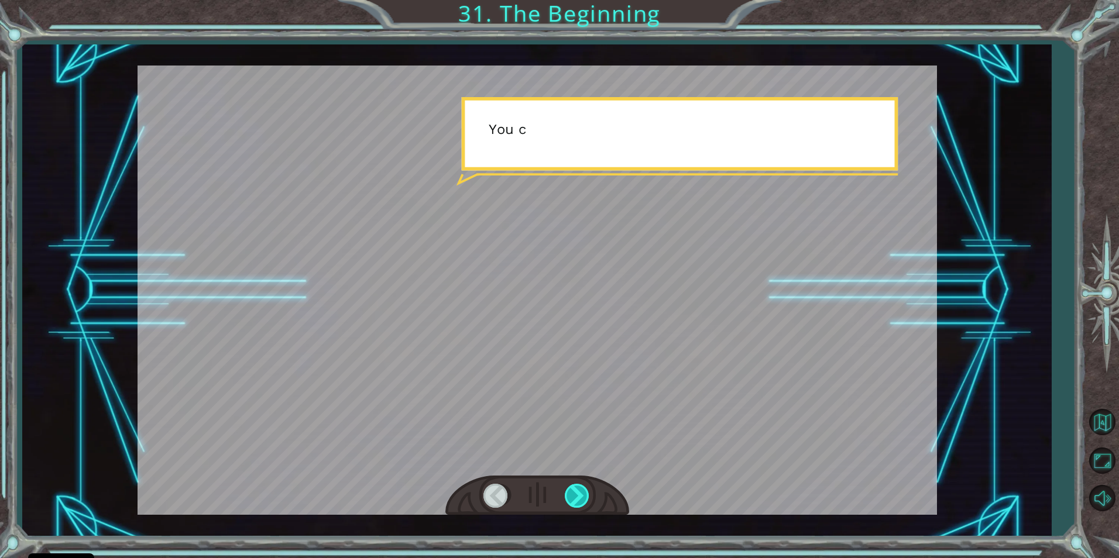
click at [584, 497] on div at bounding box center [578, 496] width 26 height 24
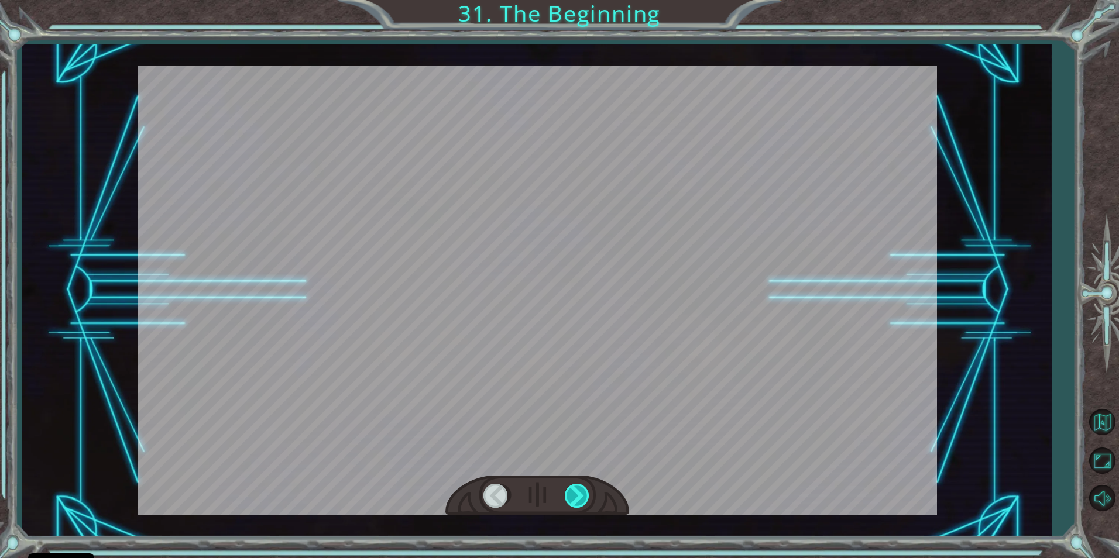
click at [584, 497] on div at bounding box center [578, 496] width 26 height 24
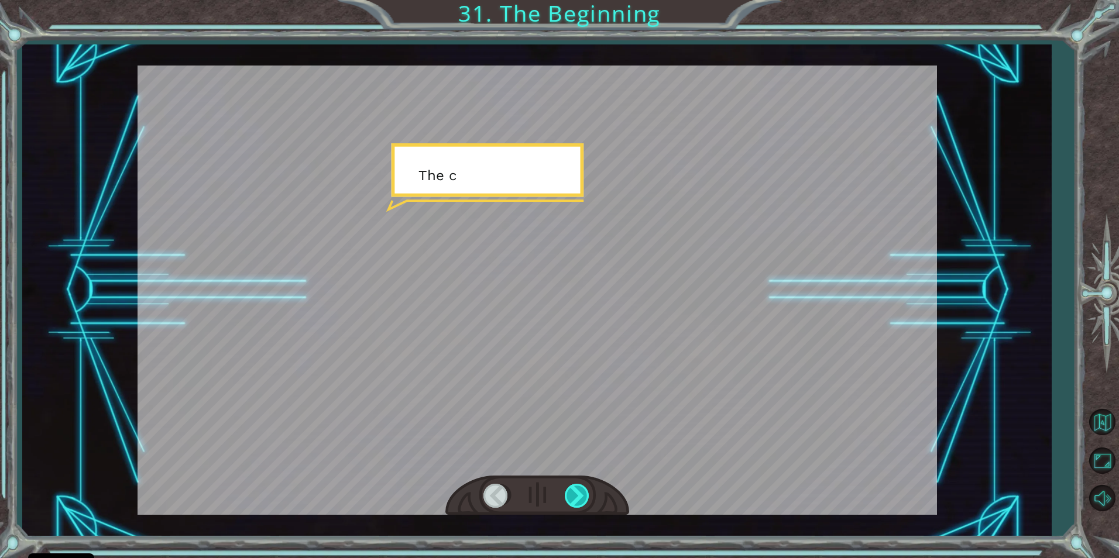
click at [584, 497] on div at bounding box center [578, 496] width 26 height 24
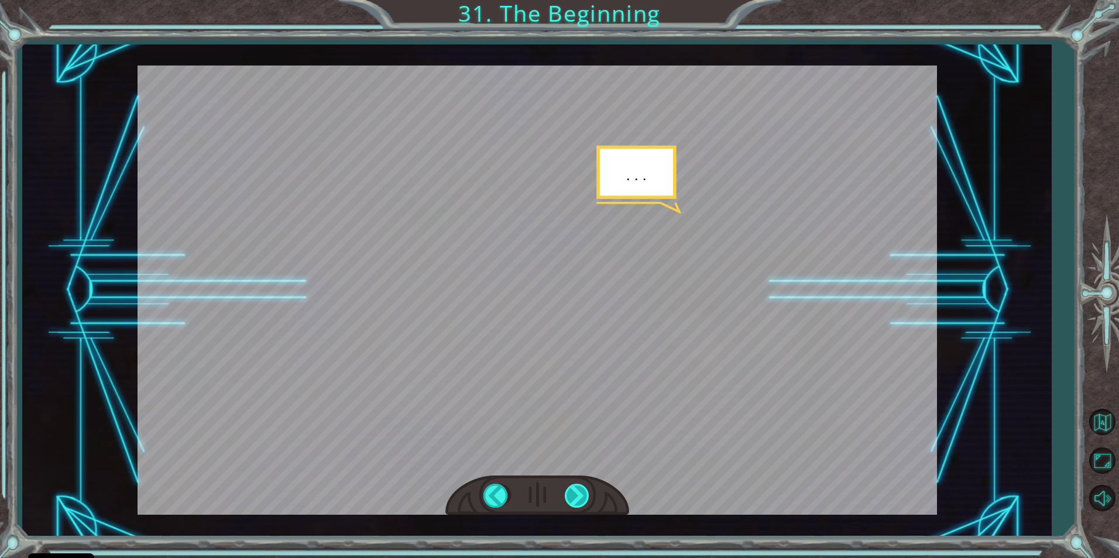
click at [587, 497] on div at bounding box center [578, 496] width 26 height 24
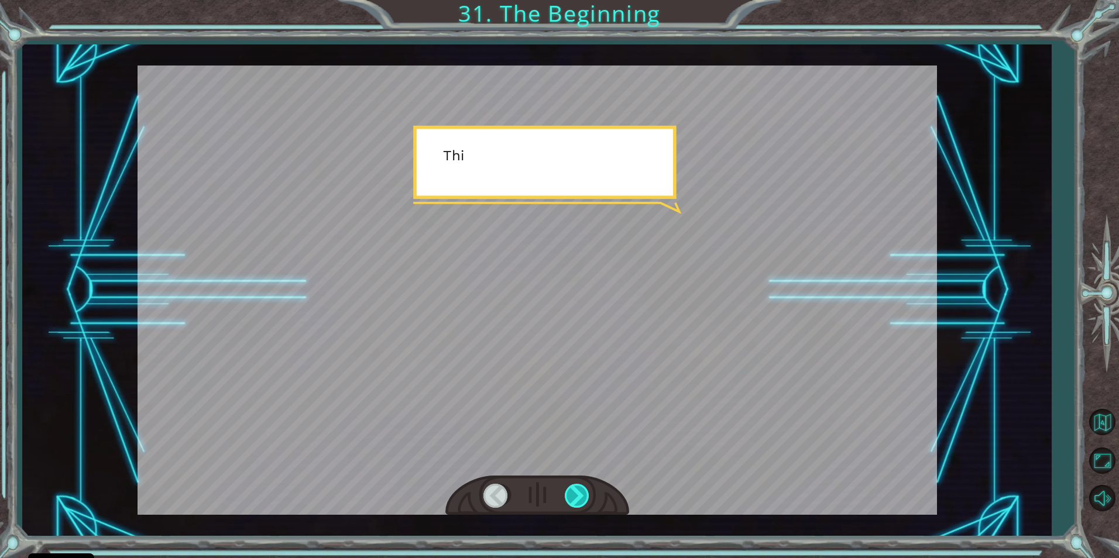
click at [587, 497] on div at bounding box center [578, 496] width 26 height 24
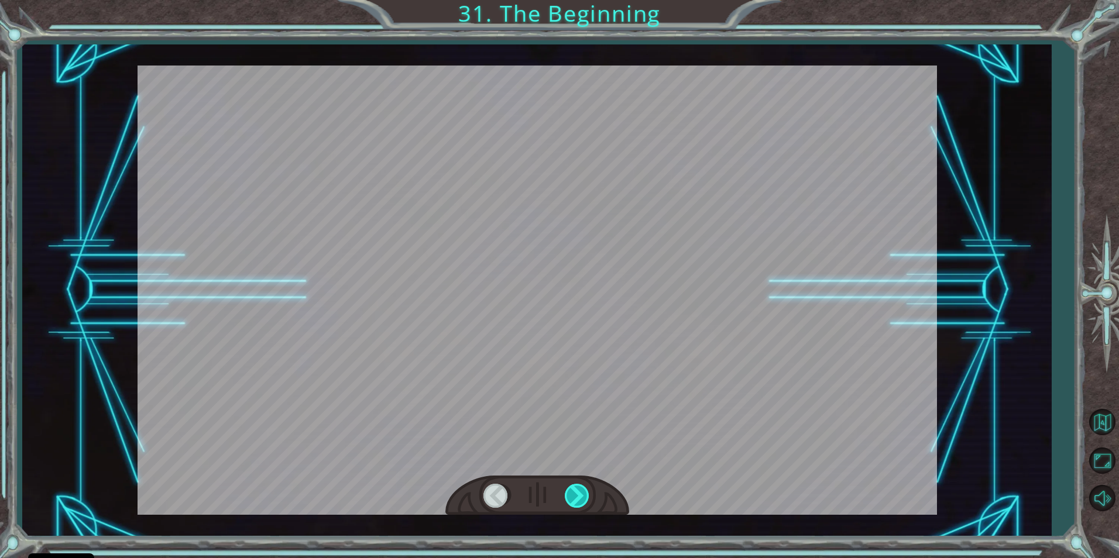
click at [587, 497] on div at bounding box center [578, 496] width 26 height 24
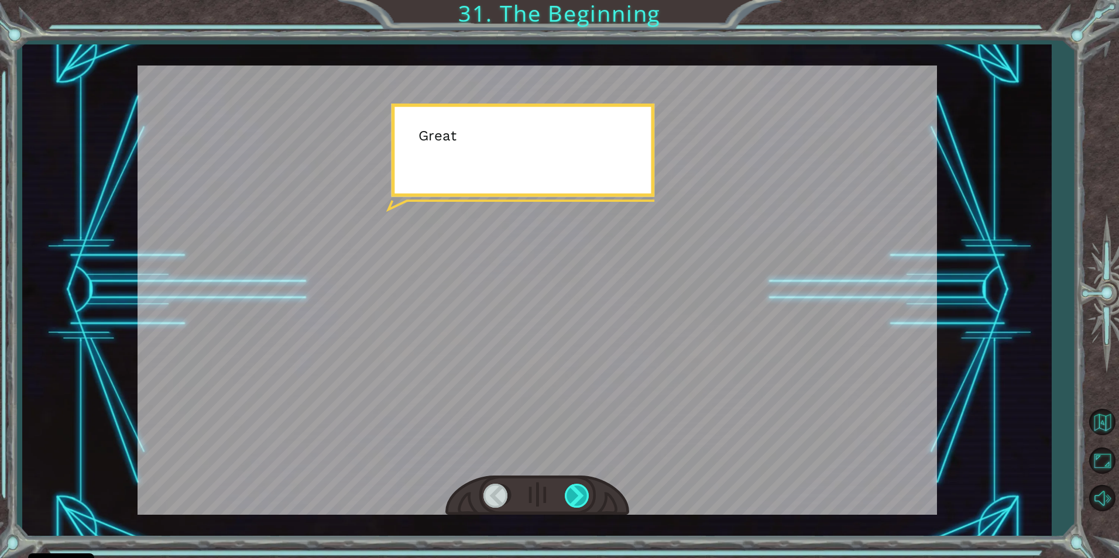
click at [588, 497] on div at bounding box center [578, 496] width 26 height 24
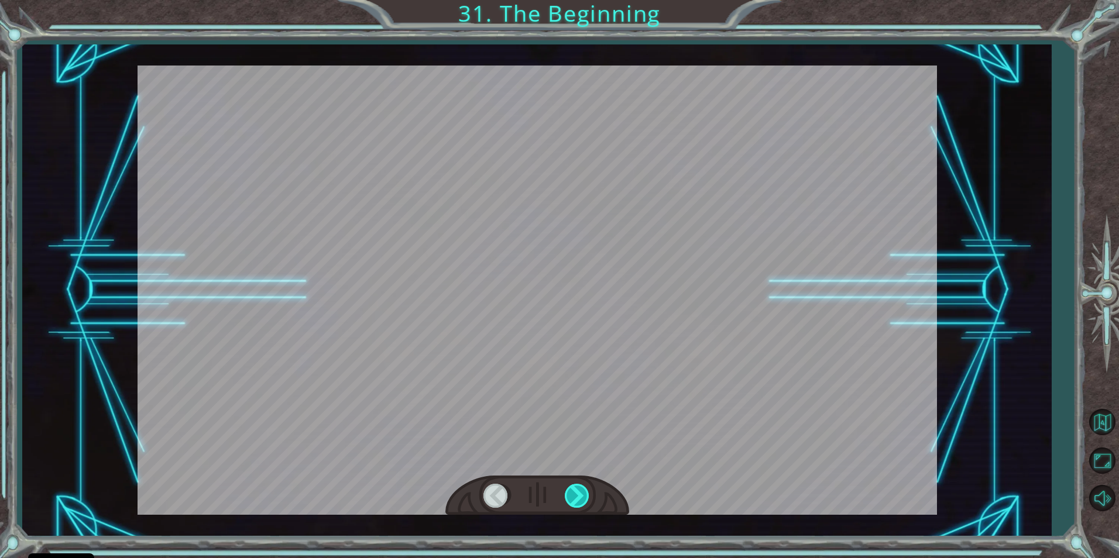
click at [588, 497] on div at bounding box center [578, 496] width 26 height 24
click at [588, 498] on div at bounding box center [578, 496] width 26 height 24
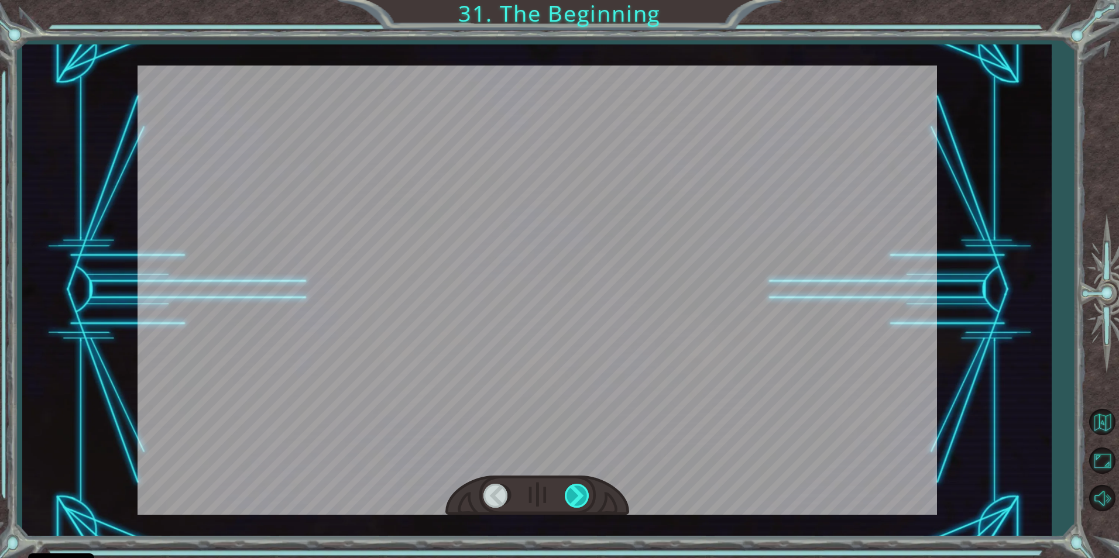
click at [588, 498] on div at bounding box center [578, 496] width 26 height 24
click at [580, 499] on div at bounding box center [578, 496] width 26 height 24
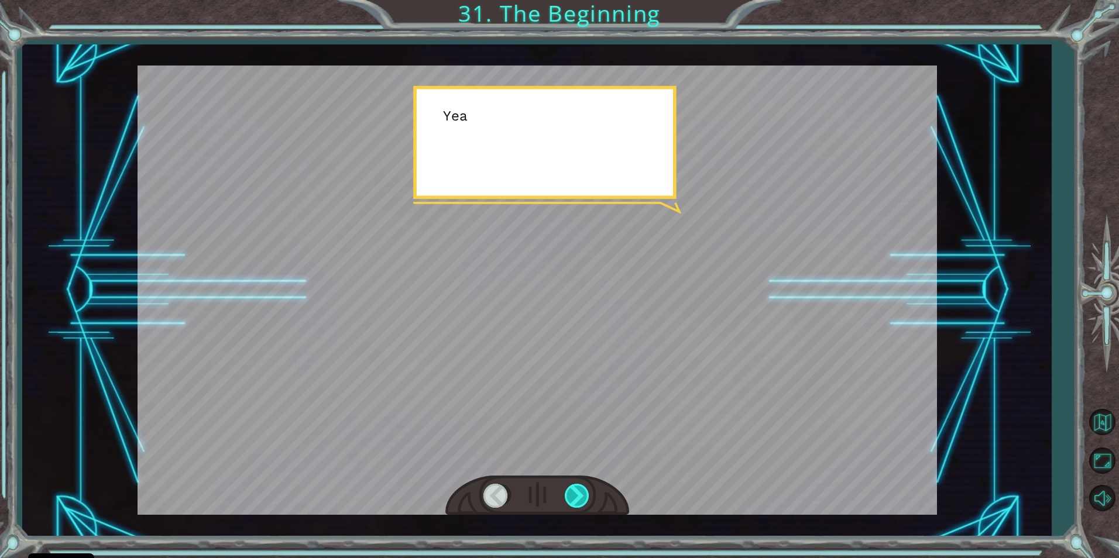
click at [579, 499] on div at bounding box center [578, 496] width 26 height 24
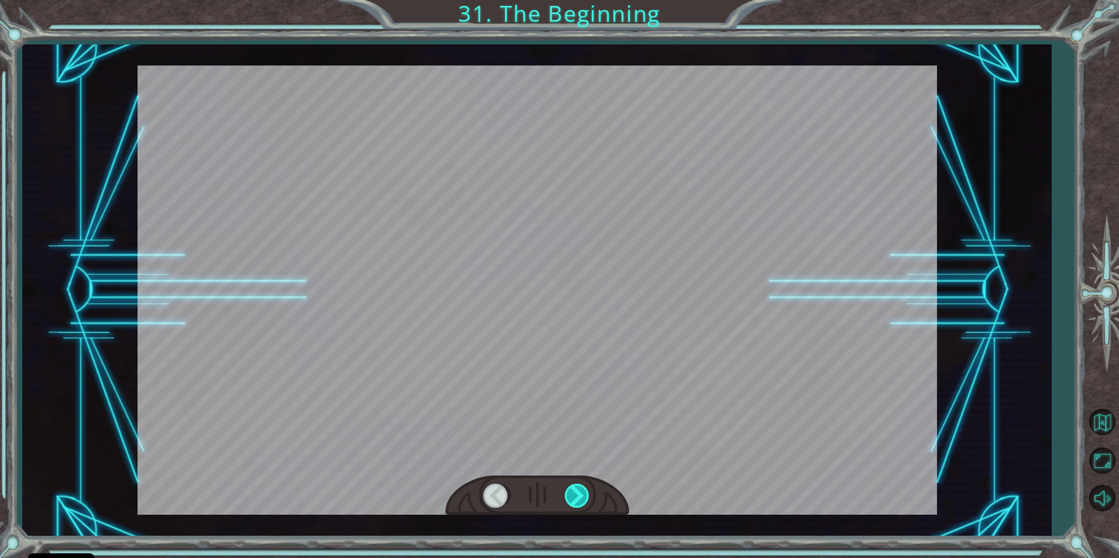
click at [579, 499] on div at bounding box center [578, 496] width 26 height 24
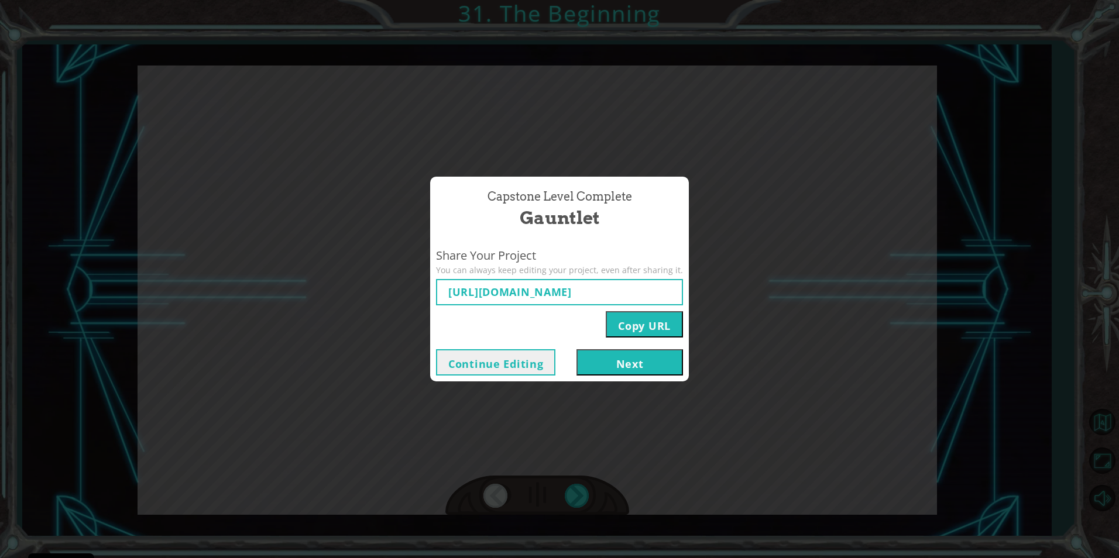
type input "[URL][DOMAIN_NAME]"
click at [593, 363] on button "Next" at bounding box center [629, 362] width 107 height 26
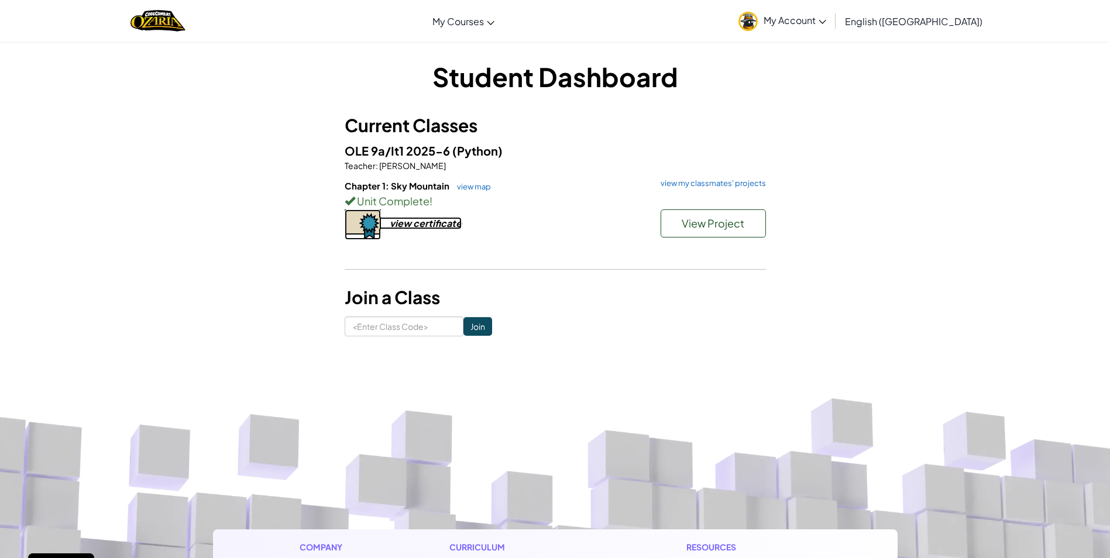
click at [448, 227] on div "view certificate" at bounding box center [426, 223] width 72 height 12
